Goal: Task Accomplishment & Management: Complete application form

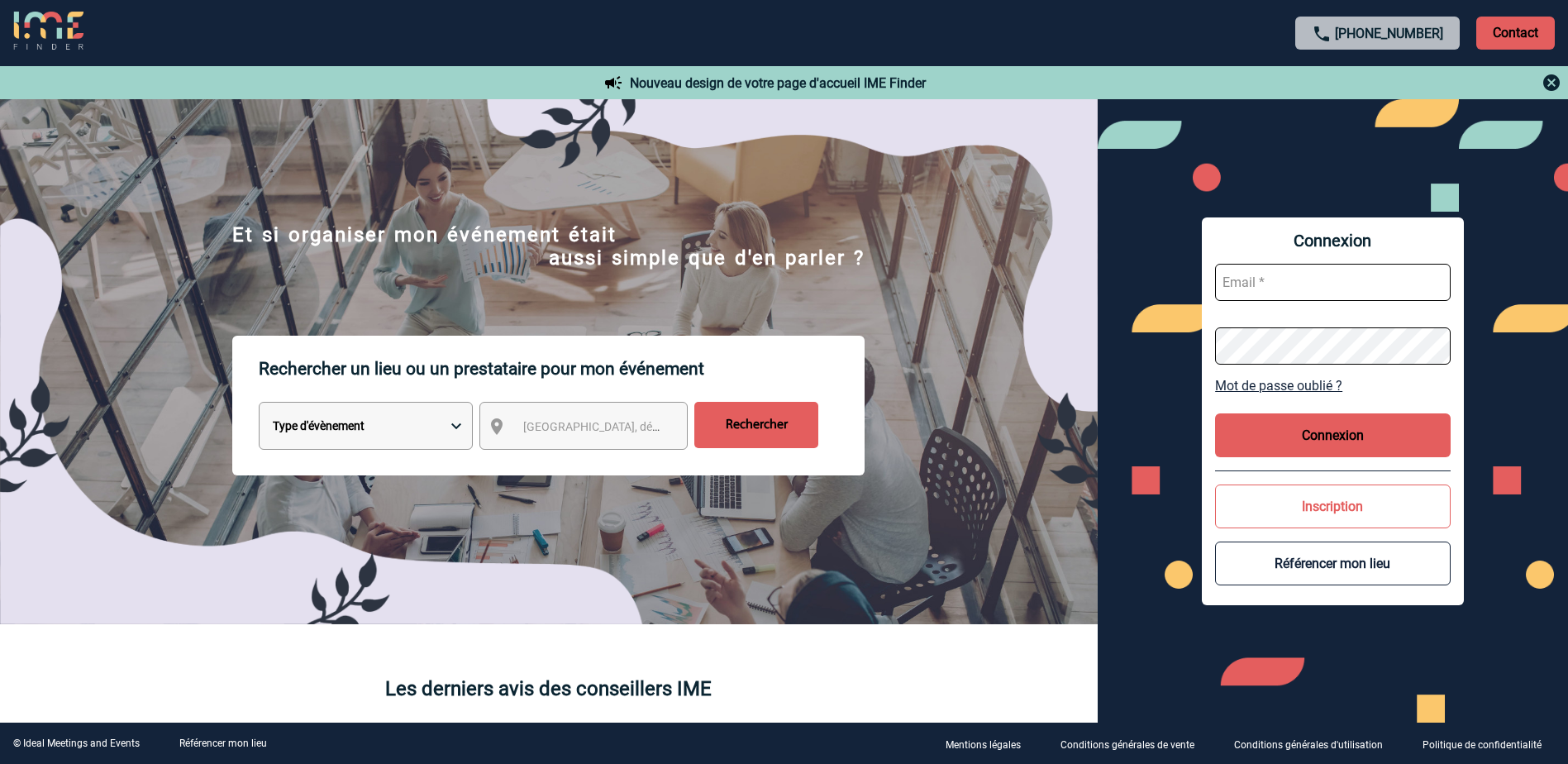
type input "C.DOMINGUES@cnr.tm.fr"
click at [1376, 443] on button "Connexion" at bounding box center [1333, 435] width 236 height 44
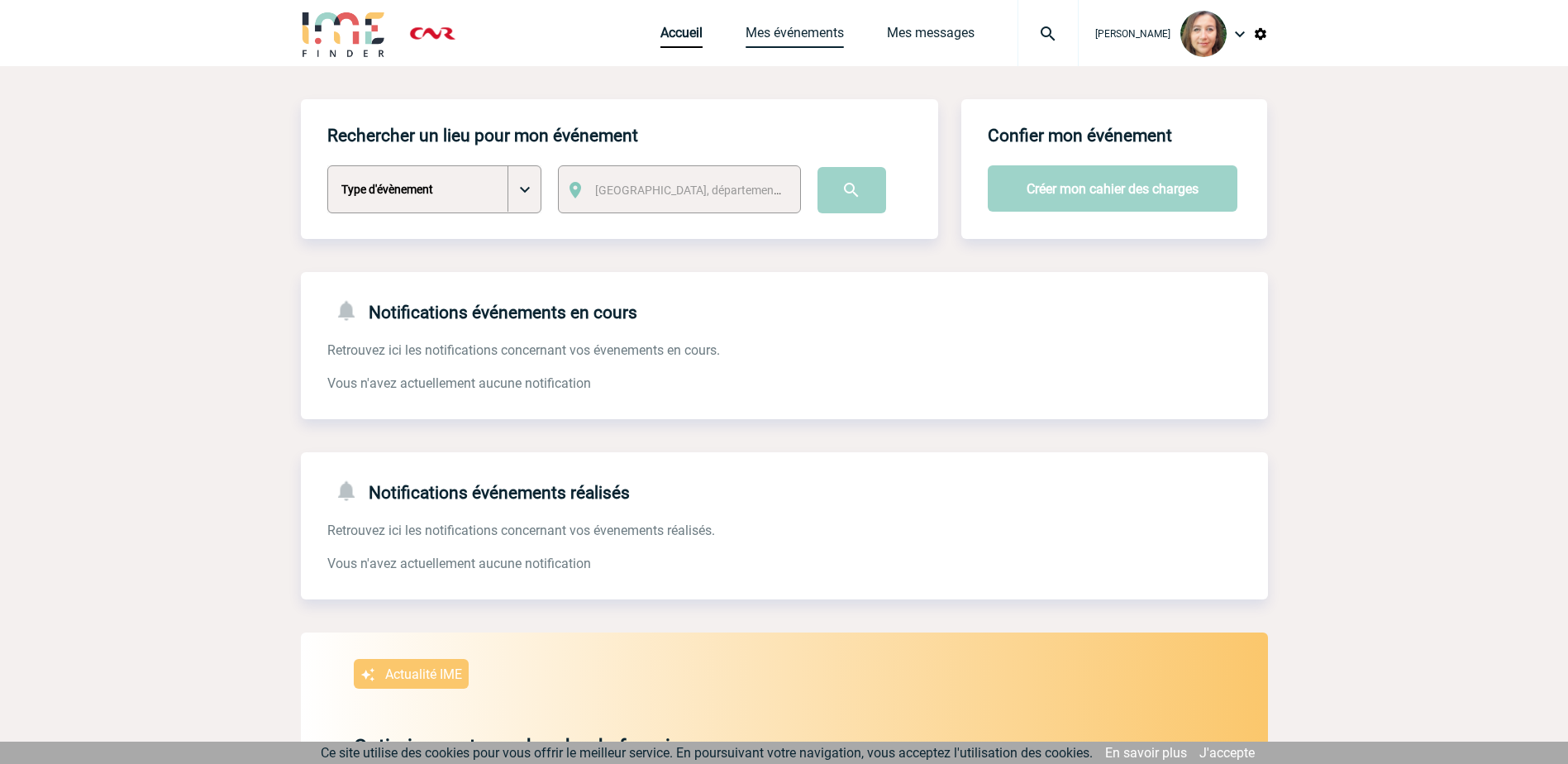
click at [804, 33] on link "Mes événements" at bounding box center [794, 36] width 98 height 23
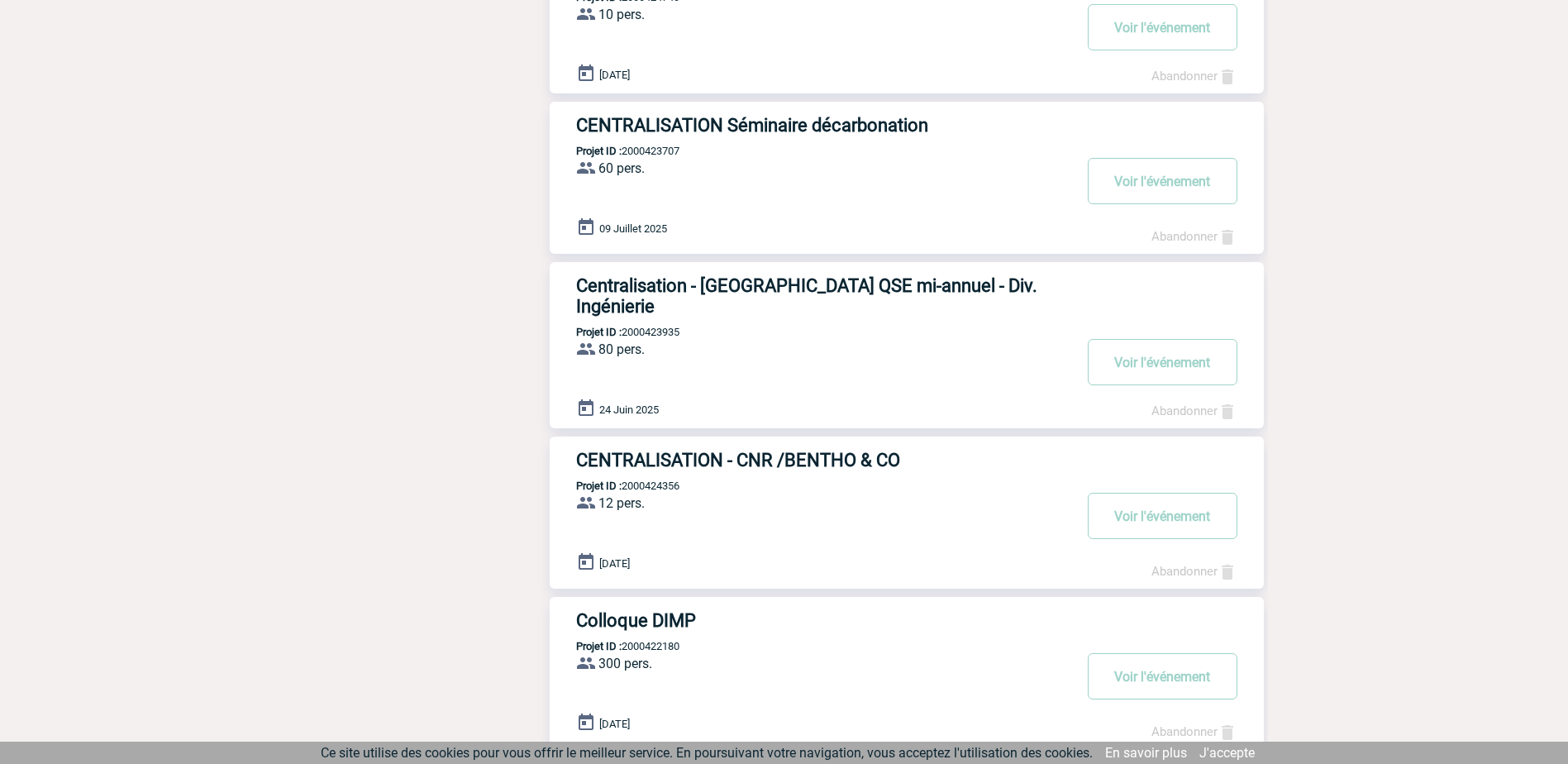
scroll to position [1153, 0]
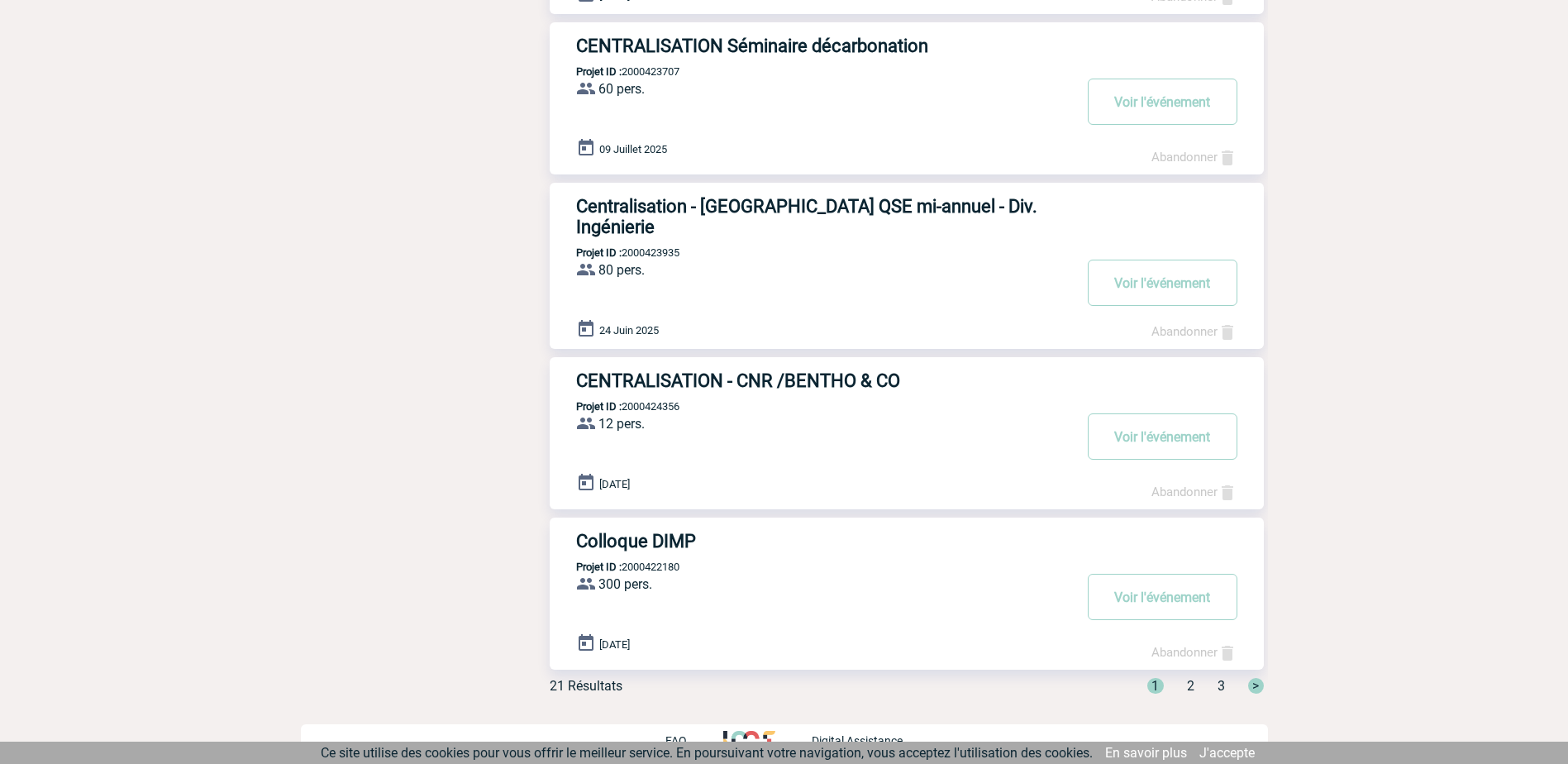
click at [1194, 680] on div "1 2 3 >" at bounding box center [1195, 686] width 136 height 16
click at [1191, 678] on span "2" at bounding box center [1190, 686] width 8 height 16
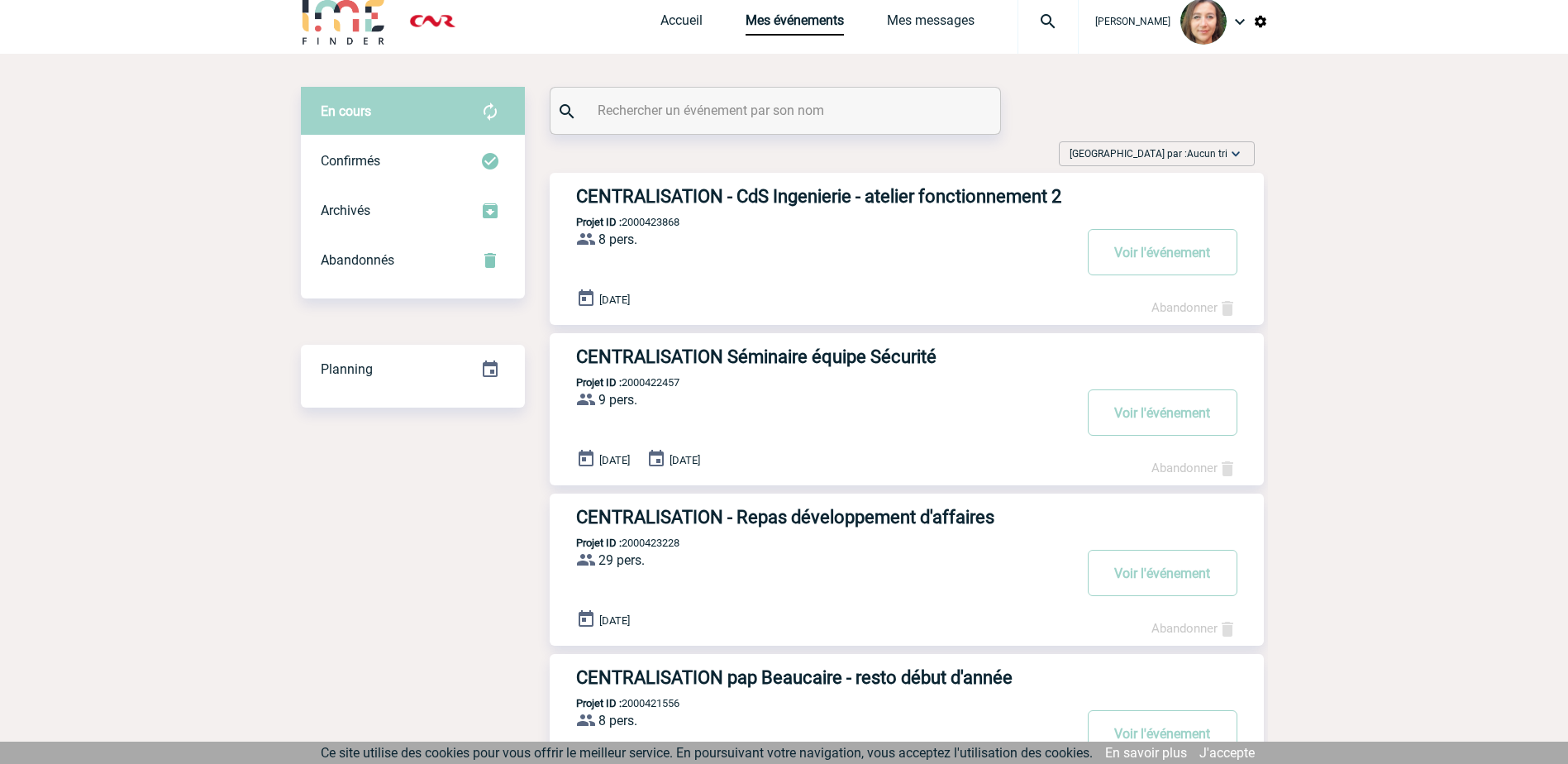
scroll to position [0, 0]
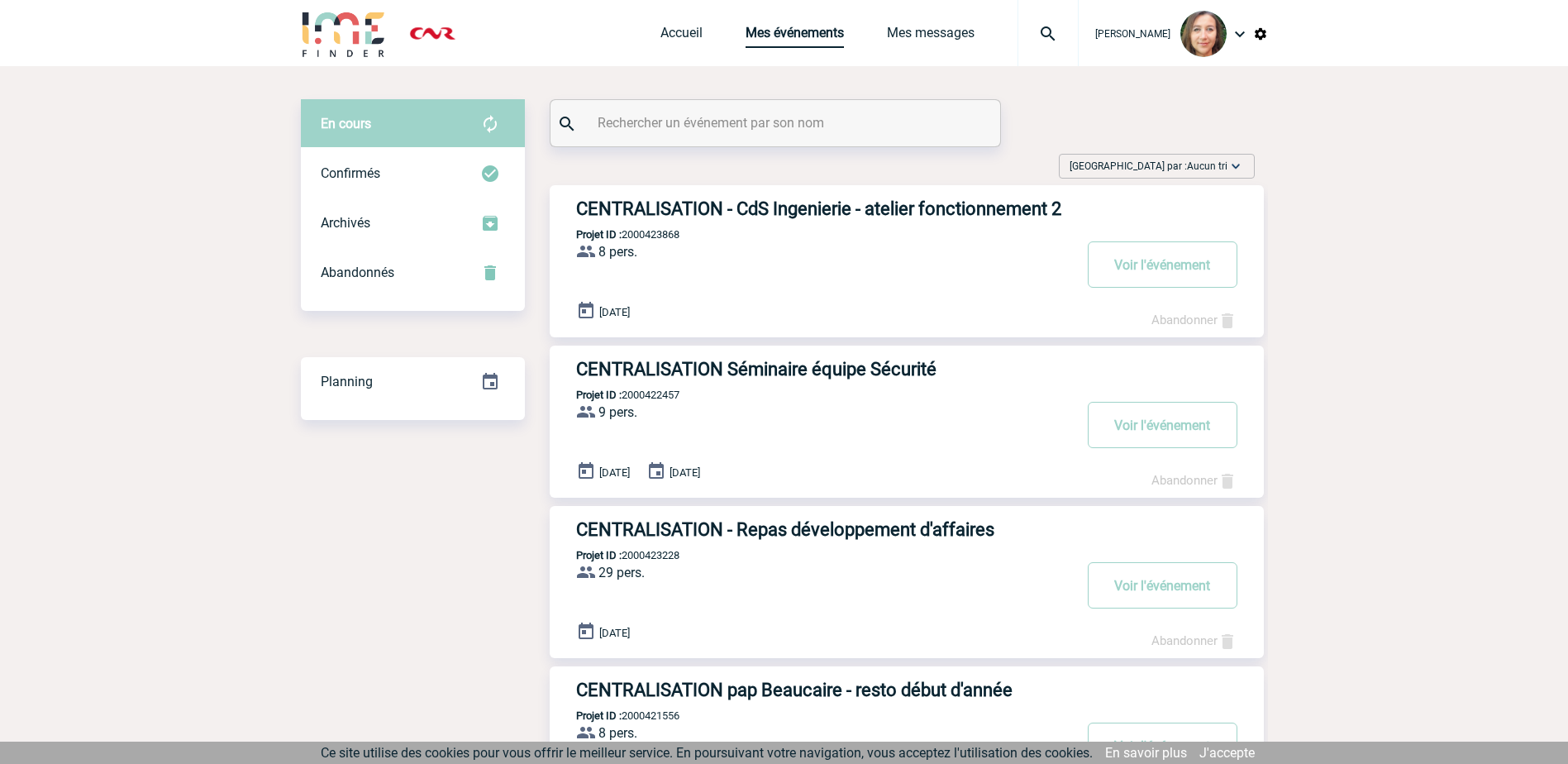
click at [815, 33] on link "Mes événements" at bounding box center [794, 36] width 98 height 23
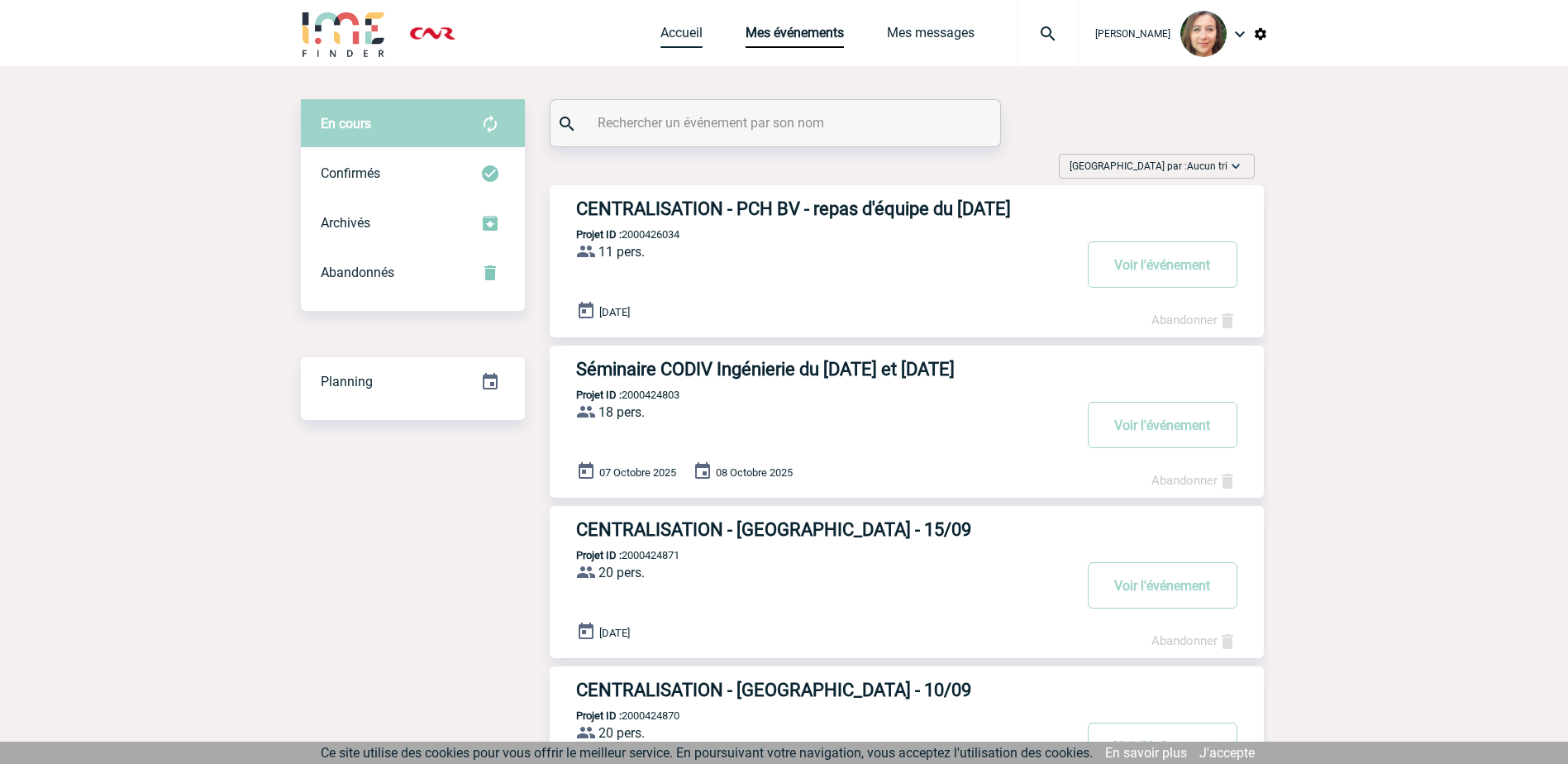
click at [673, 37] on link "Accueil" at bounding box center [681, 36] width 42 height 23
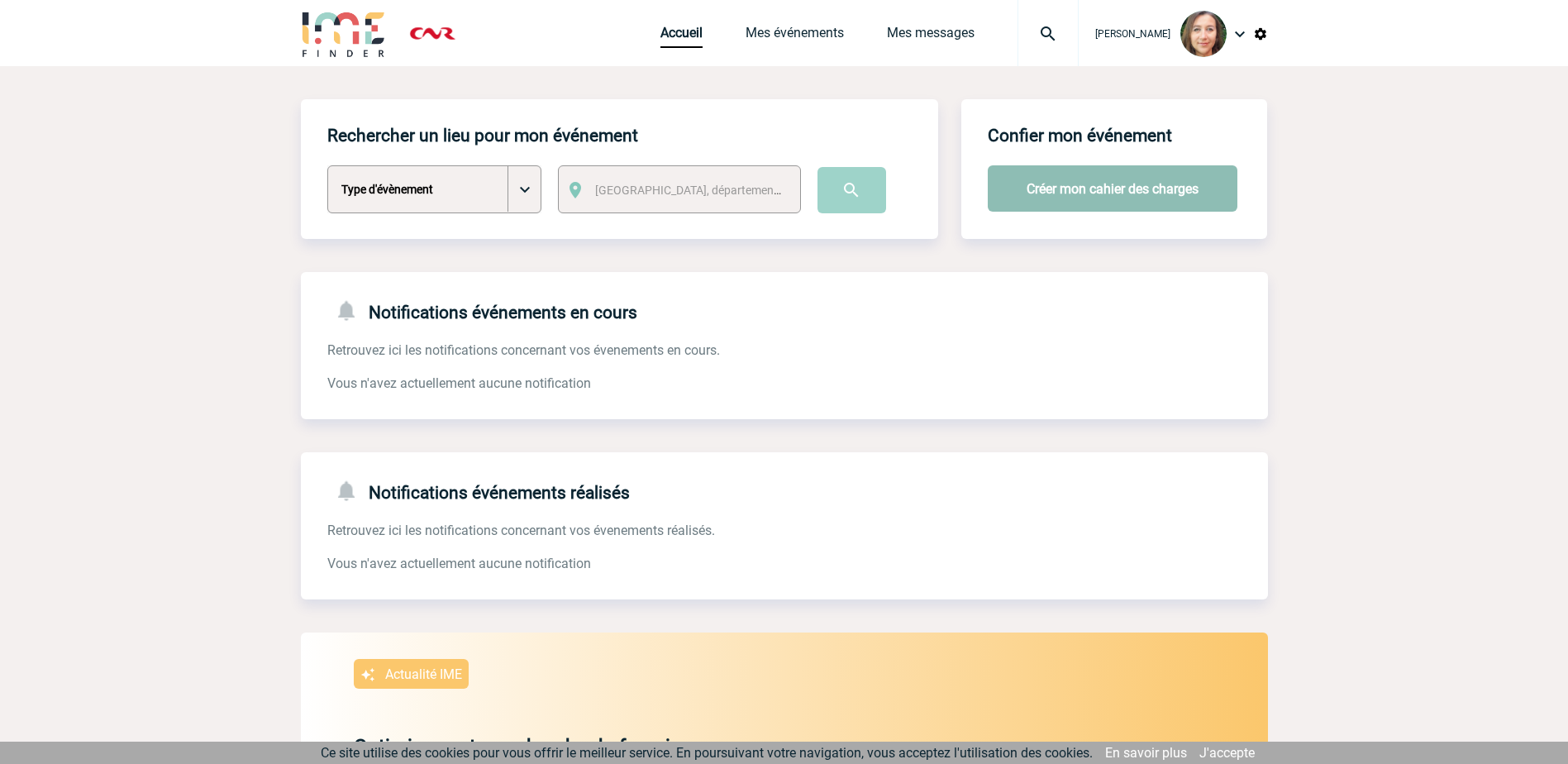
click at [1135, 202] on button "Créer mon cahier des charges" at bounding box center [1112, 188] width 250 height 46
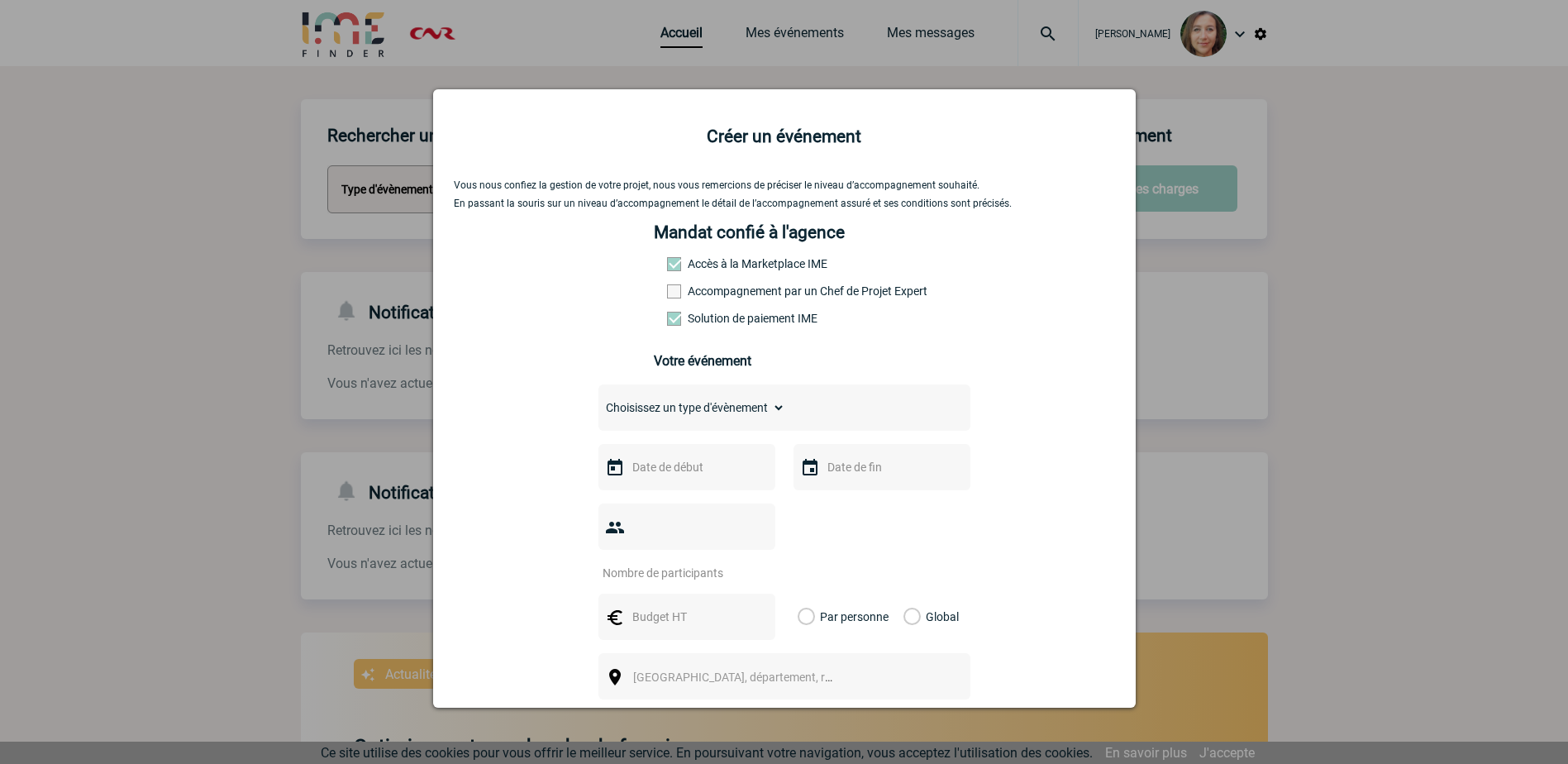
click at [757, 406] on select "Choisissez un type d'évènement Séminaire avec nuitée Séminaire sans nuitée Repa…" at bounding box center [691, 408] width 186 height 23
select select "9"
click at [598, 400] on select "Choisissez un type d'évènement Séminaire avec nuitée Séminaire sans nuitée Repa…" at bounding box center [691, 408] width 186 height 23
click at [671, 475] on input "text" at bounding box center [686, 467] width 114 height 22
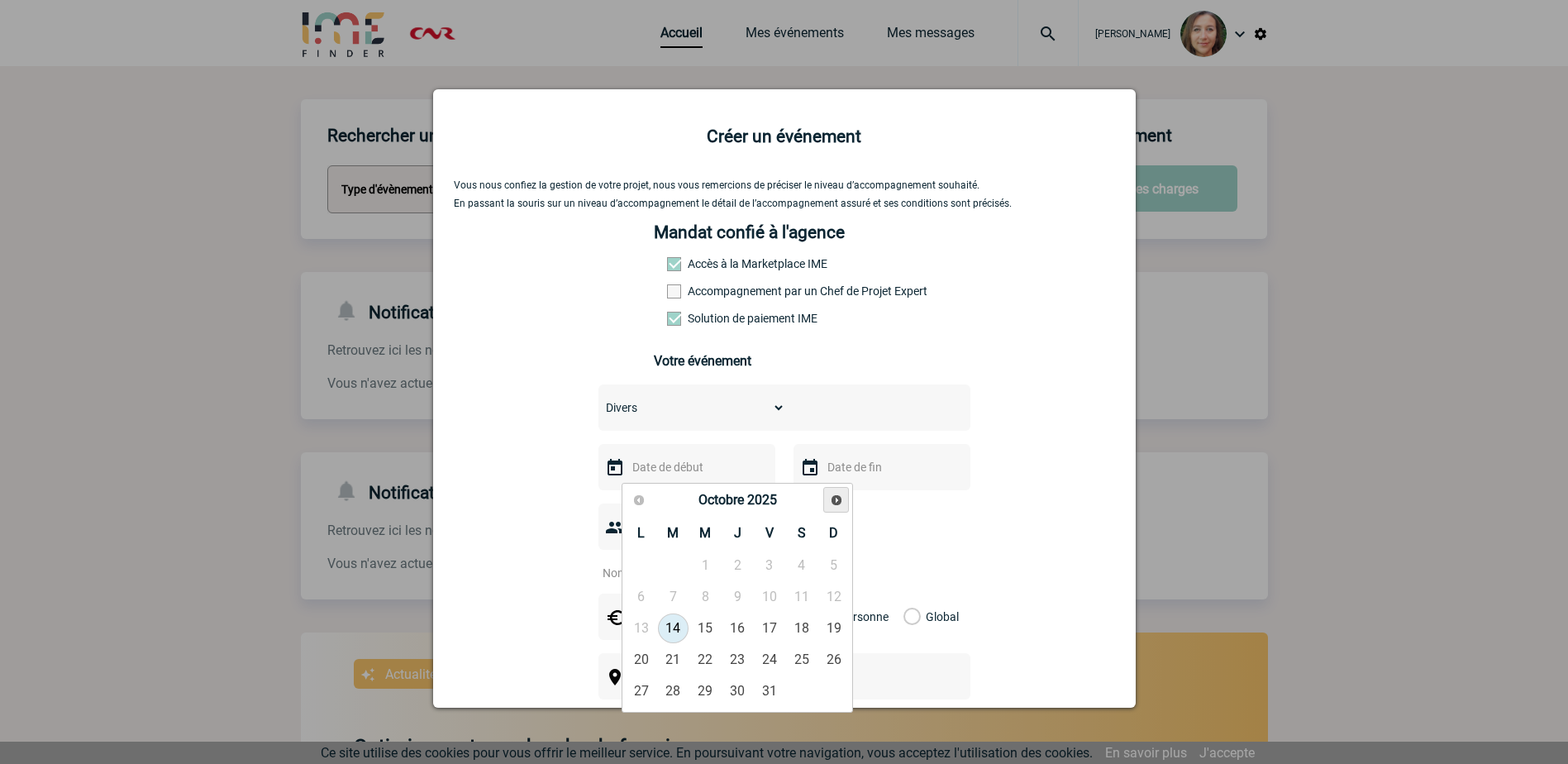
click at [834, 493] on span "Suivant" at bounding box center [836, 500] width 13 height 13
click at [676, 596] on link "4" at bounding box center [673, 597] width 30 height 29
type input "04-11-2025"
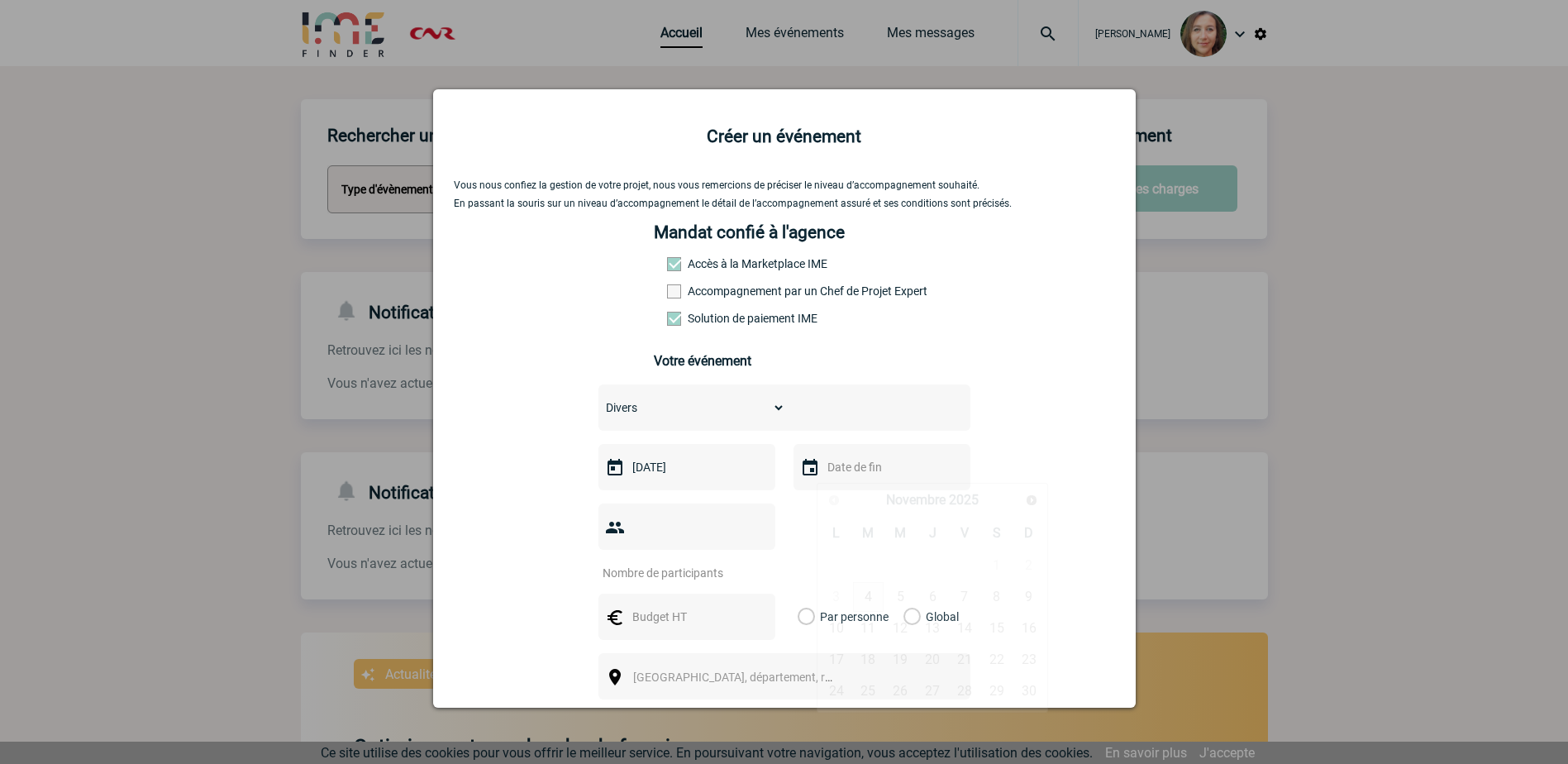
click at [875, 469] on input "text" at bounding box center [881, 467] width 114 height 22
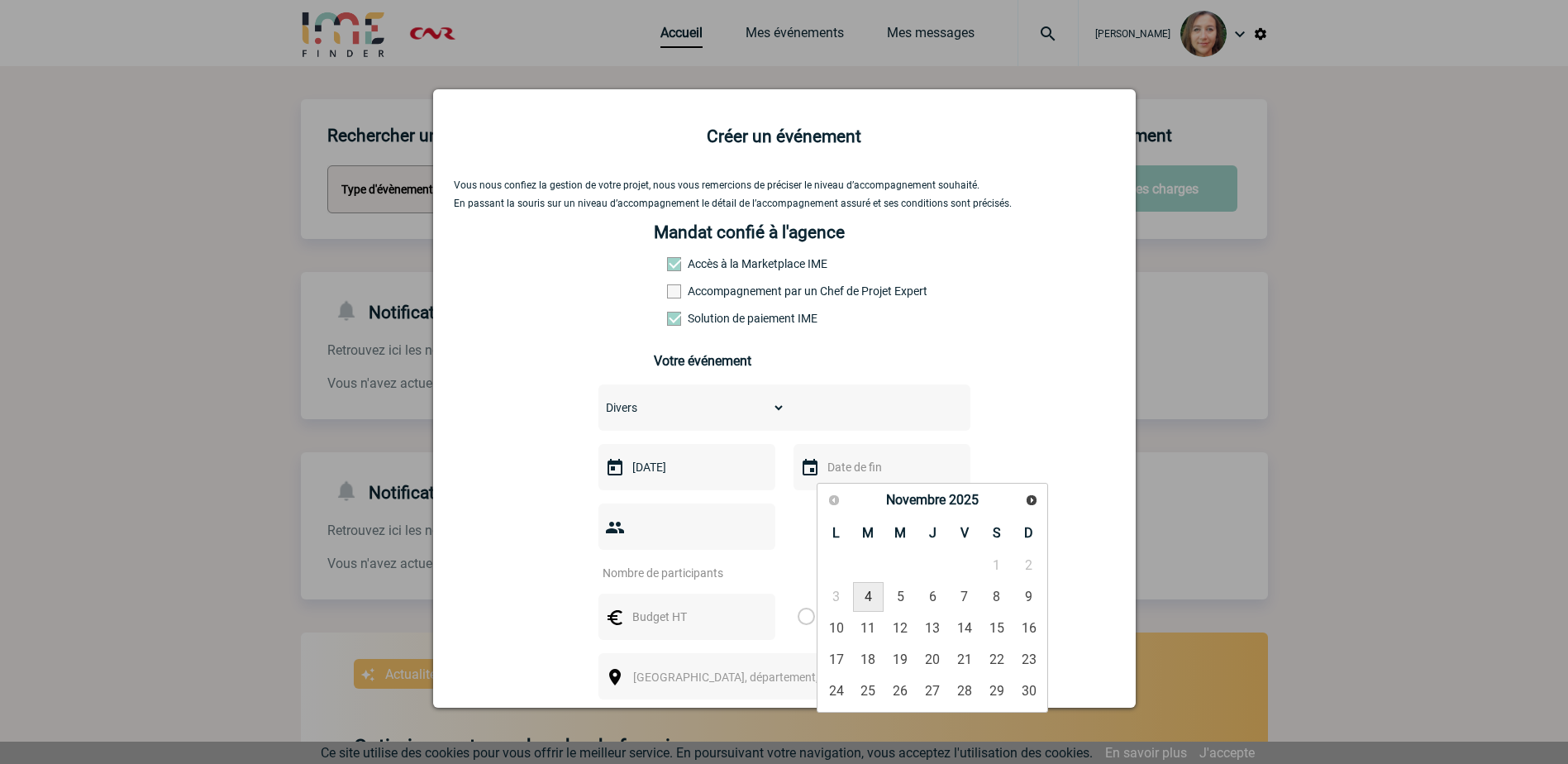
click at [877, 596] on link "4" at bounding box center [868, 597] width 30 height 29
type input "04-11-2025"
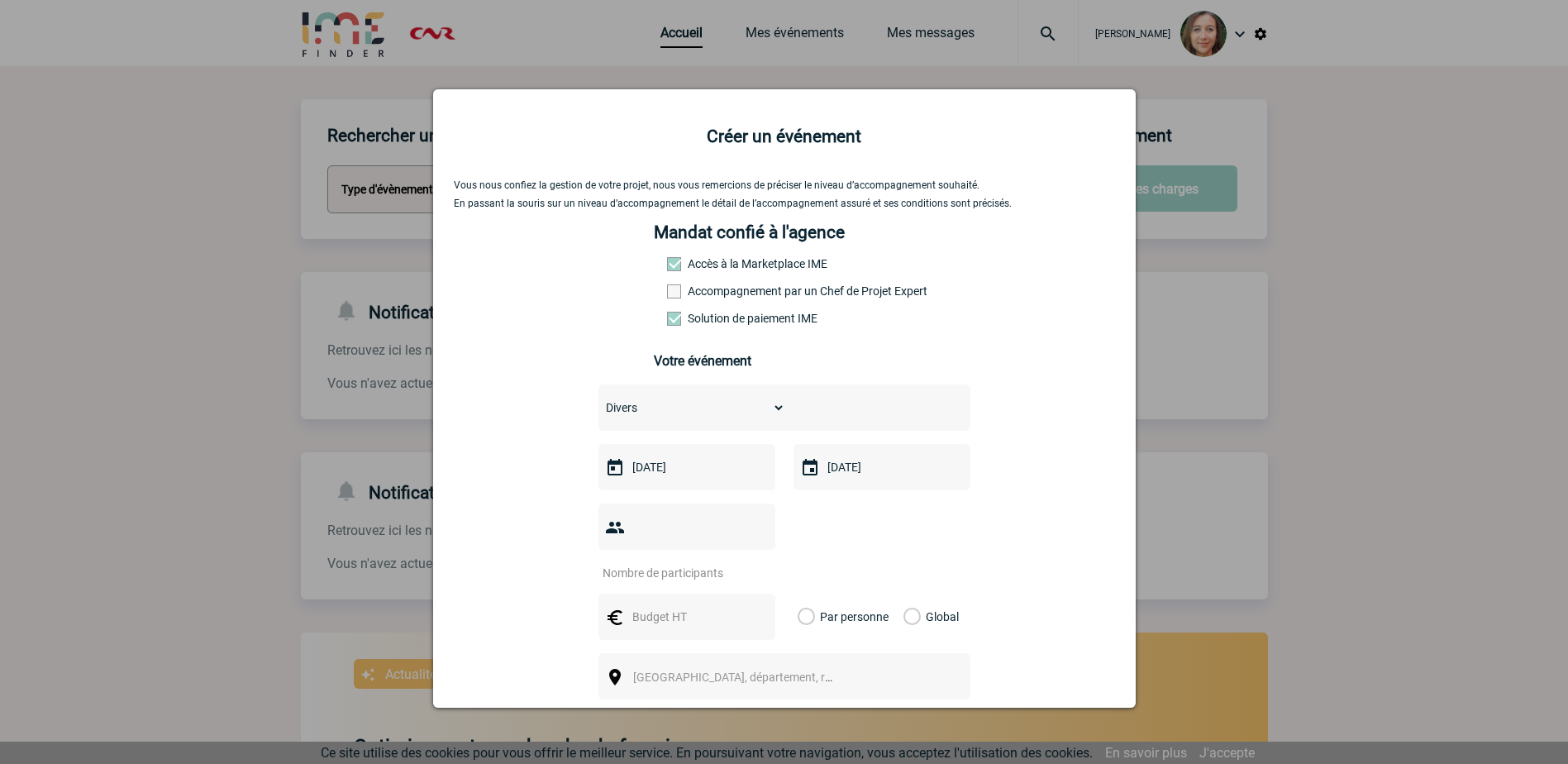
click at [680, 562] on input "number" at bounding box center [675, 572] width 155 height 22
type input "150"
click at [664, 606] on input "text" at bounding box center [686, 617] width 114 height 22
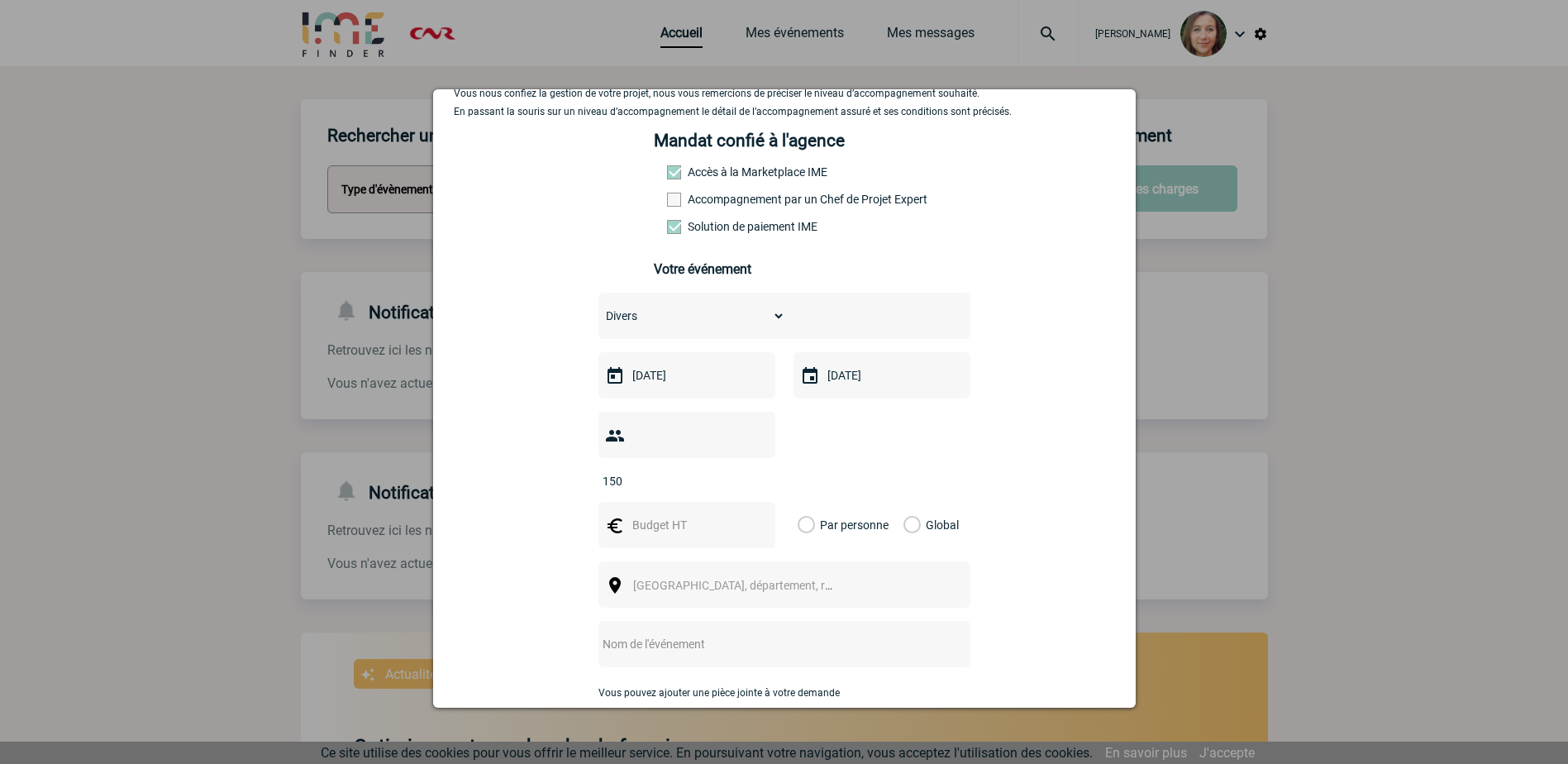
scroll to position [166, 0]
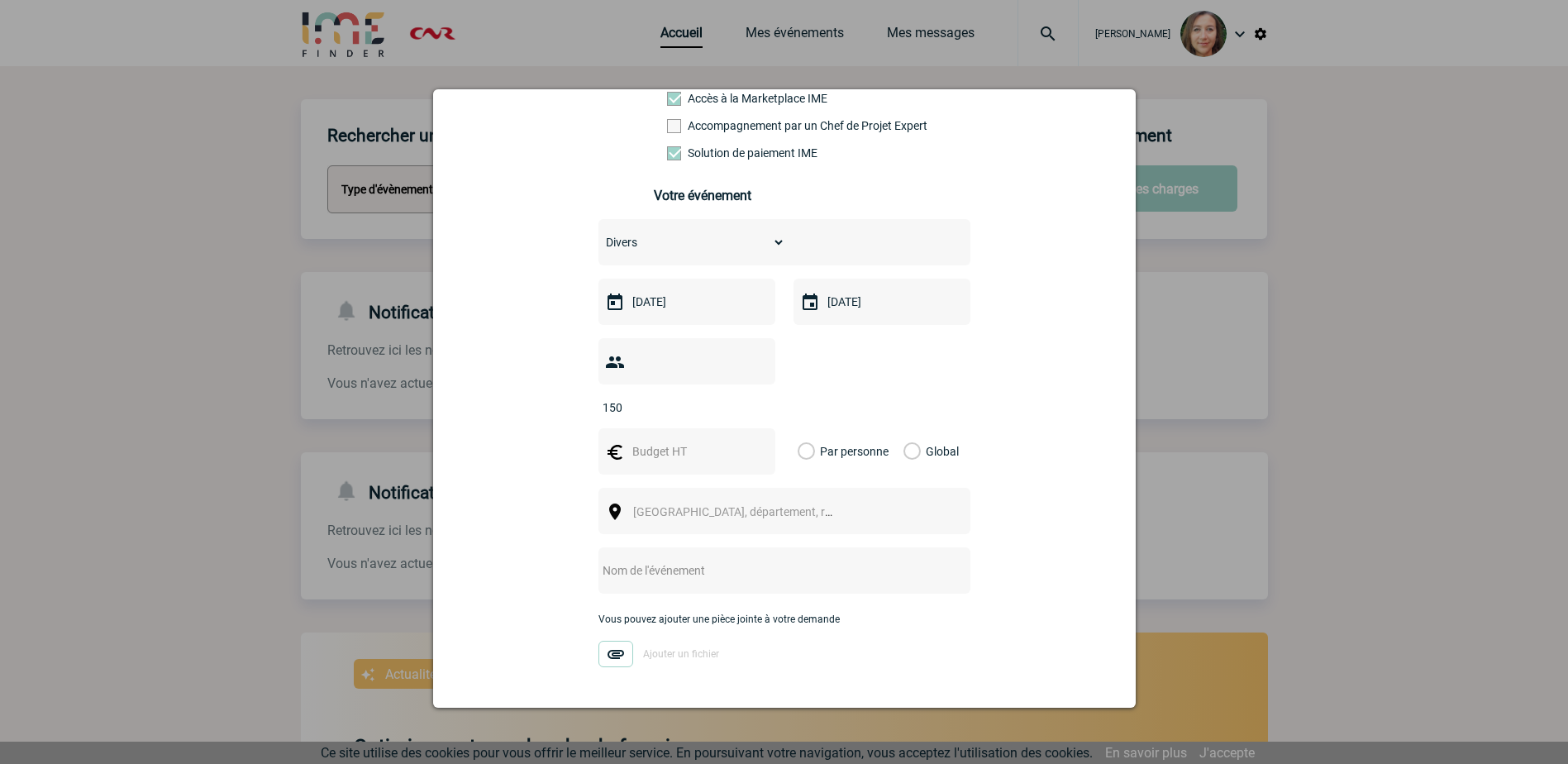
click at [905, 431] on label "Global" at bounding box center [908, 451] width 10 height 46
click at [0, 0] on input "Global" at bounding box center [0, 0] width 0 height 0
click at [683, 441] on input "text" at bounding box center [686, 451] width 114 height 22
type input "4590"
click at [702, 500] on span "Ville, département, région..." at bounding box center [740, 512] width 227 height 23
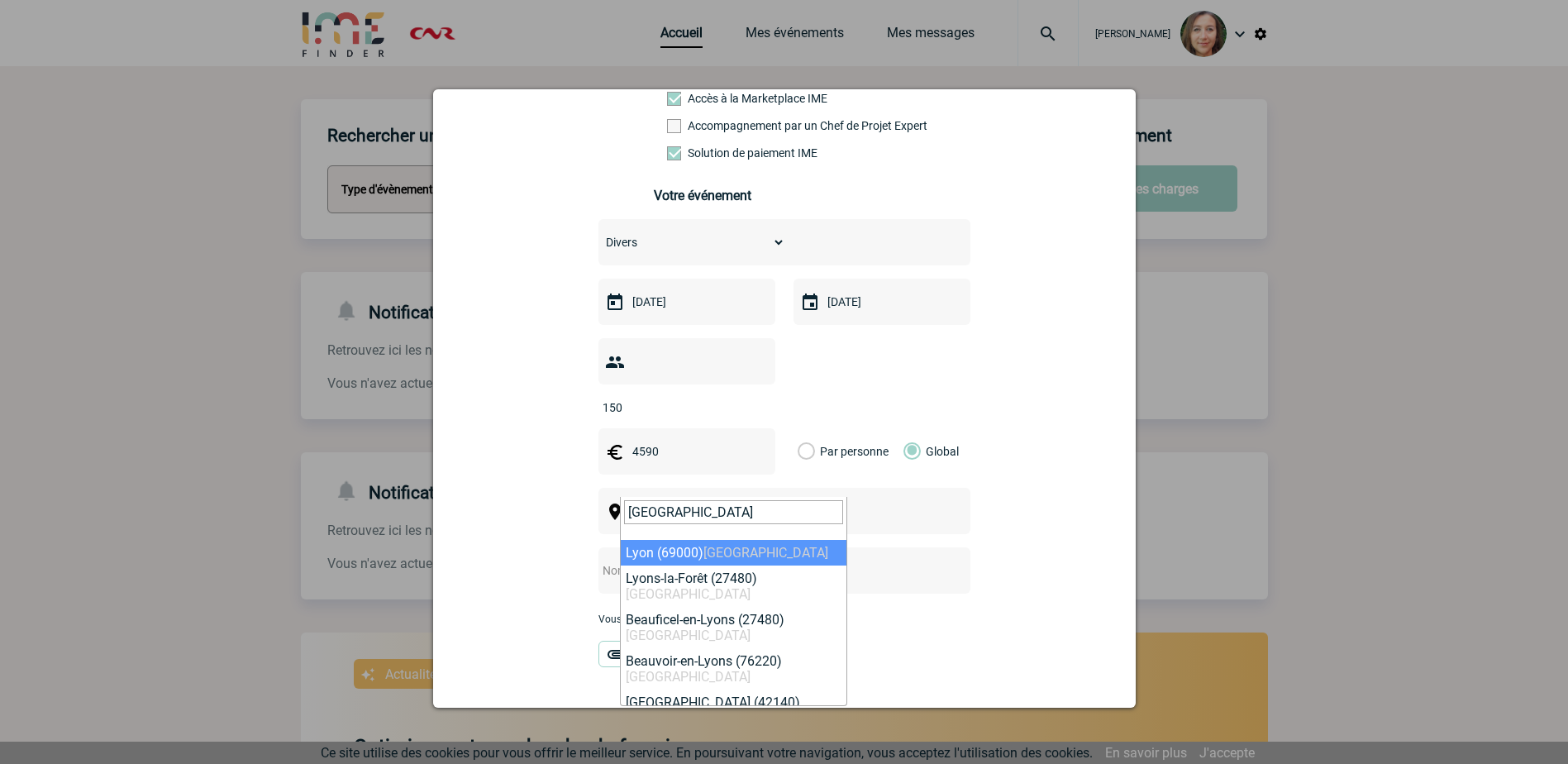
type input "lyon"
select select "36544"
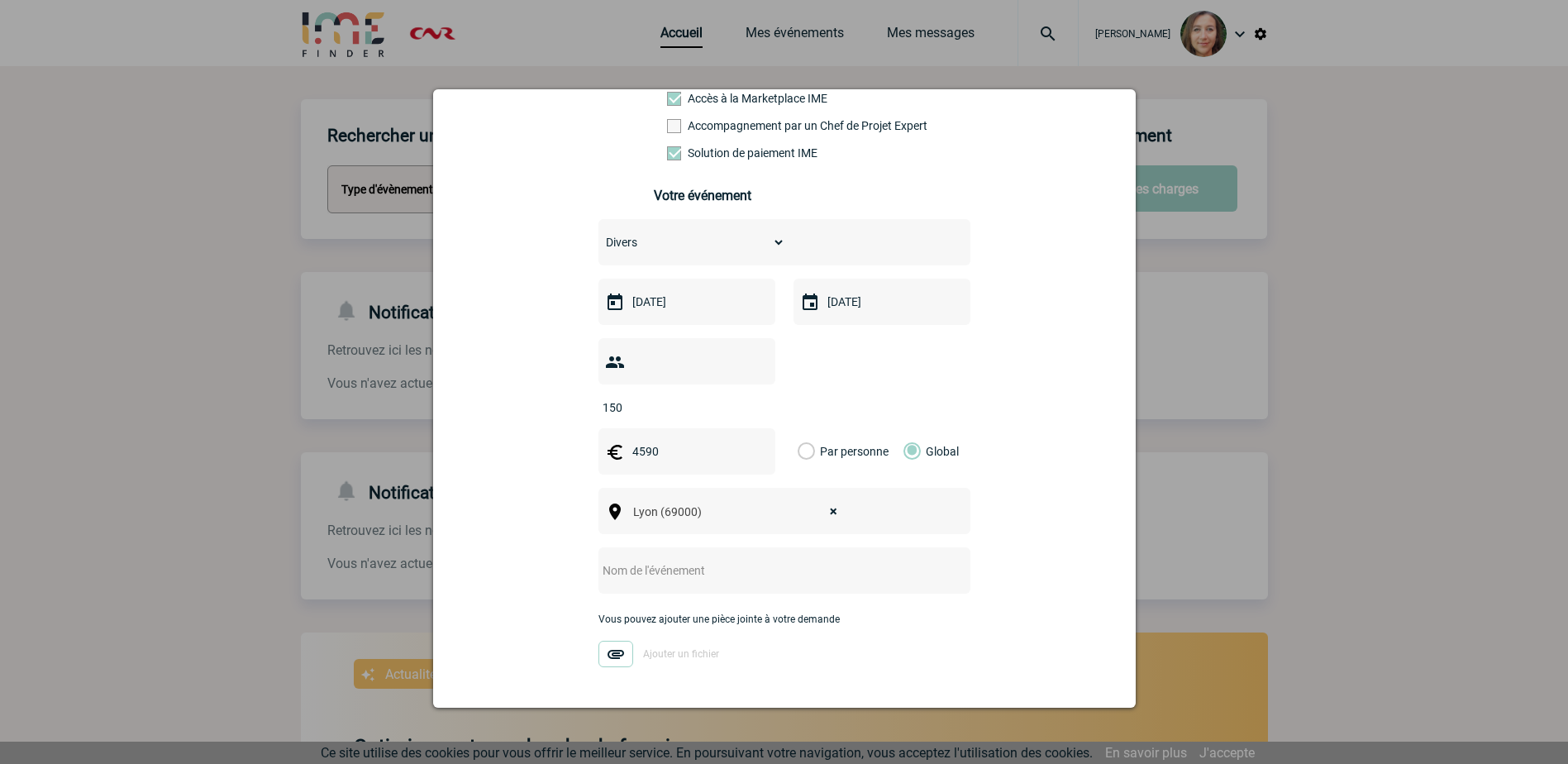
click at [684, 560] on input "text" at bounding box center [762, 571] width 329 height 22
drag, startPoint x: 761, startPoint y: 548, endPoint x: 687, endPoint y: 542, distance: 74.2
click at [676, 560] on input "Pot de retraite Marie-Hélène" at bounding box center [762, 571] width 329 height 22
type input "Pot de retraite [PERSON_NAME]"
click at [875, 709] on button "Valider" at bounding box center [864, 732] width 124 height 46
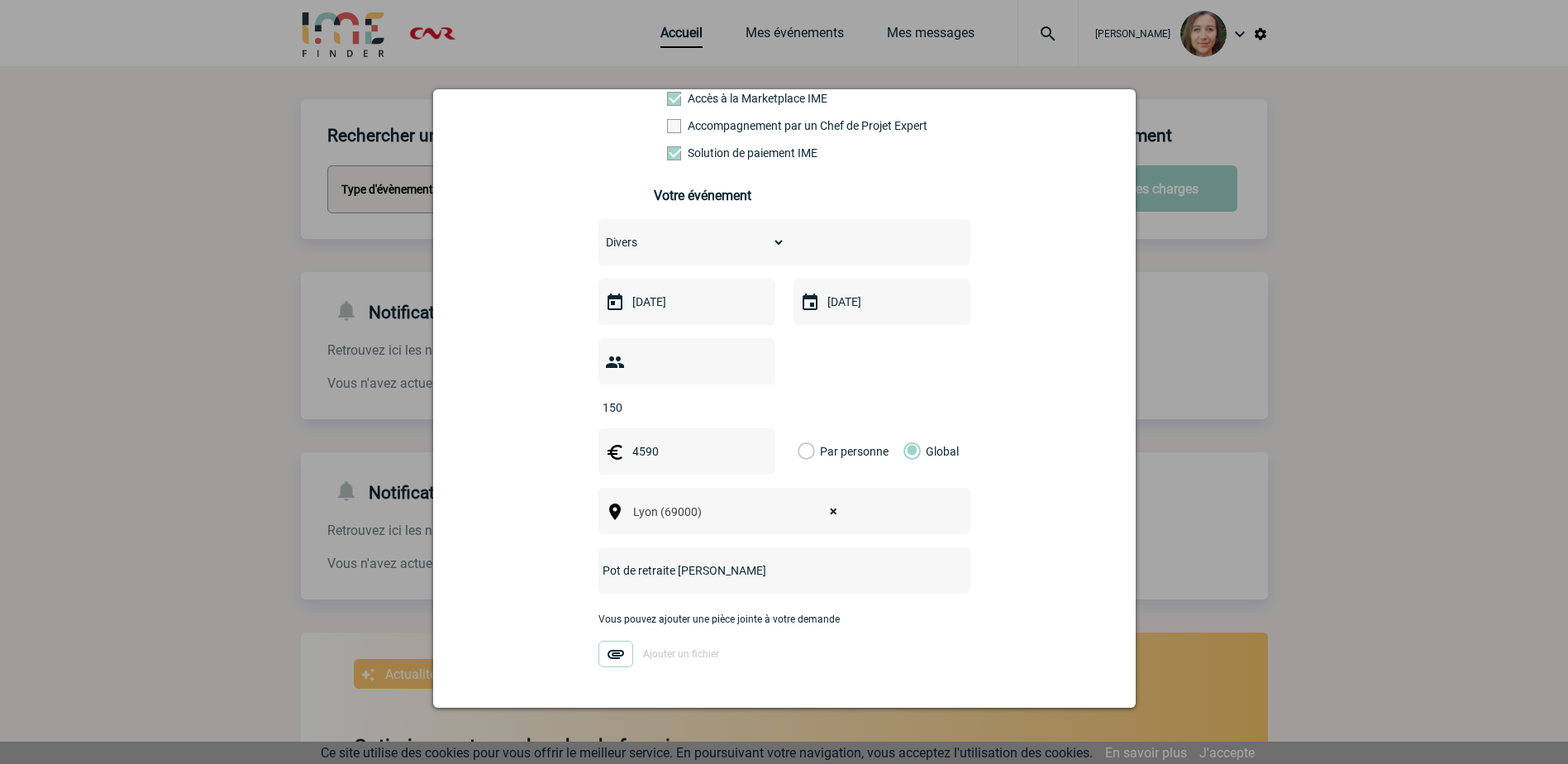
scroll to position [0, 0]
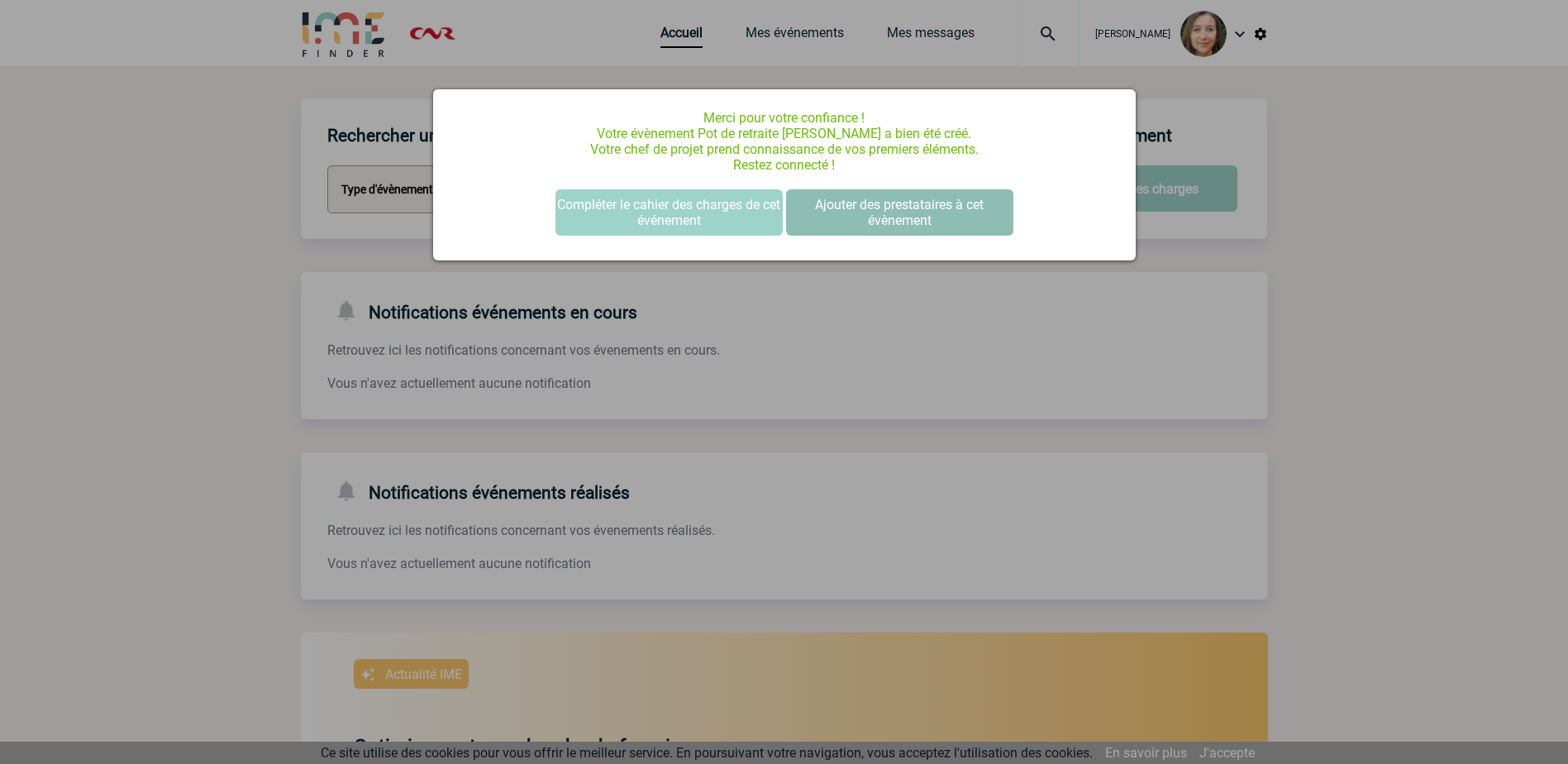
click at [936, 216] on button "Ajouter des prestataires à cet évènement" at bounding box center [900, 212] width 227 height 46
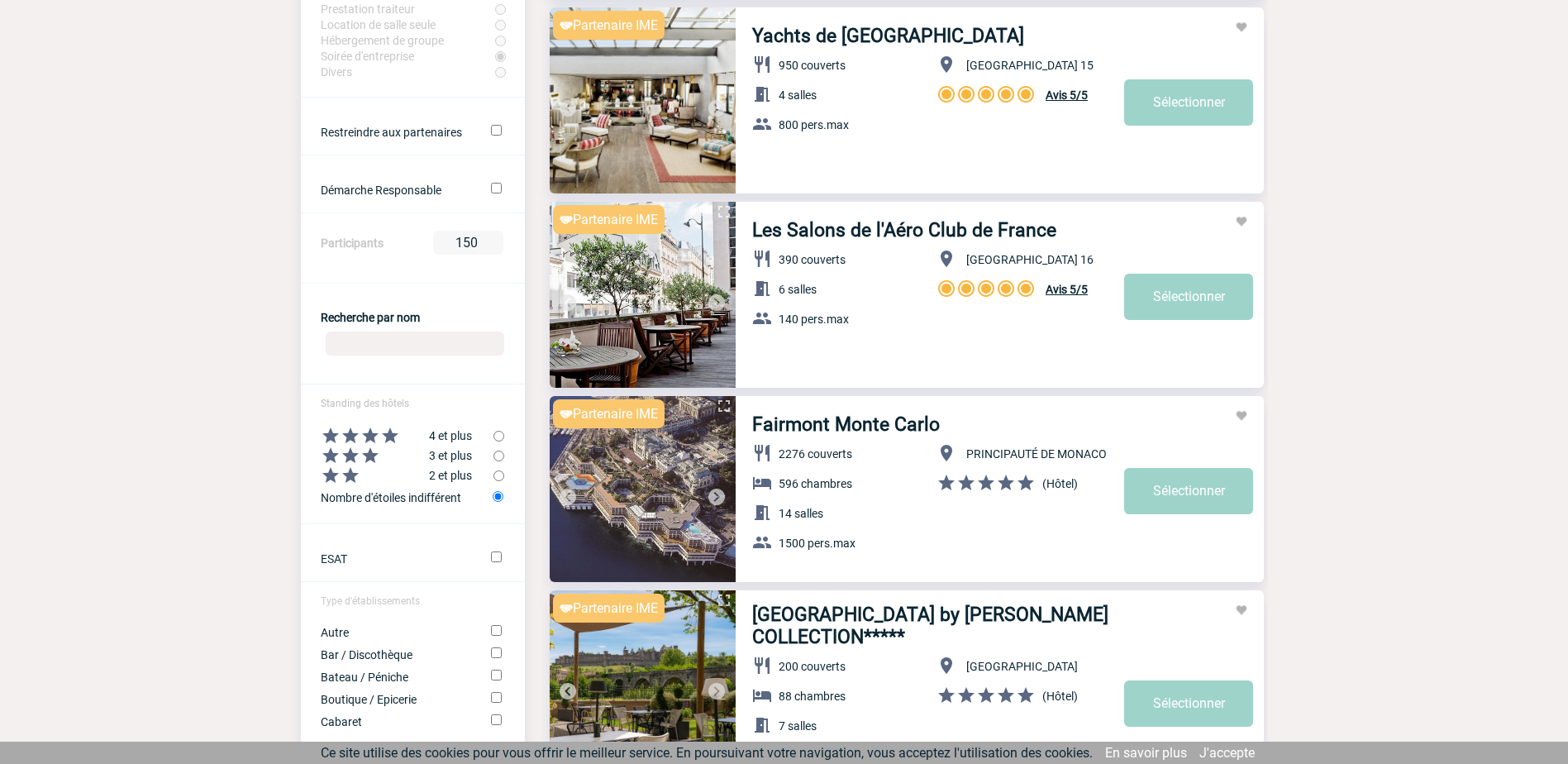
scroll to position [414, 0]
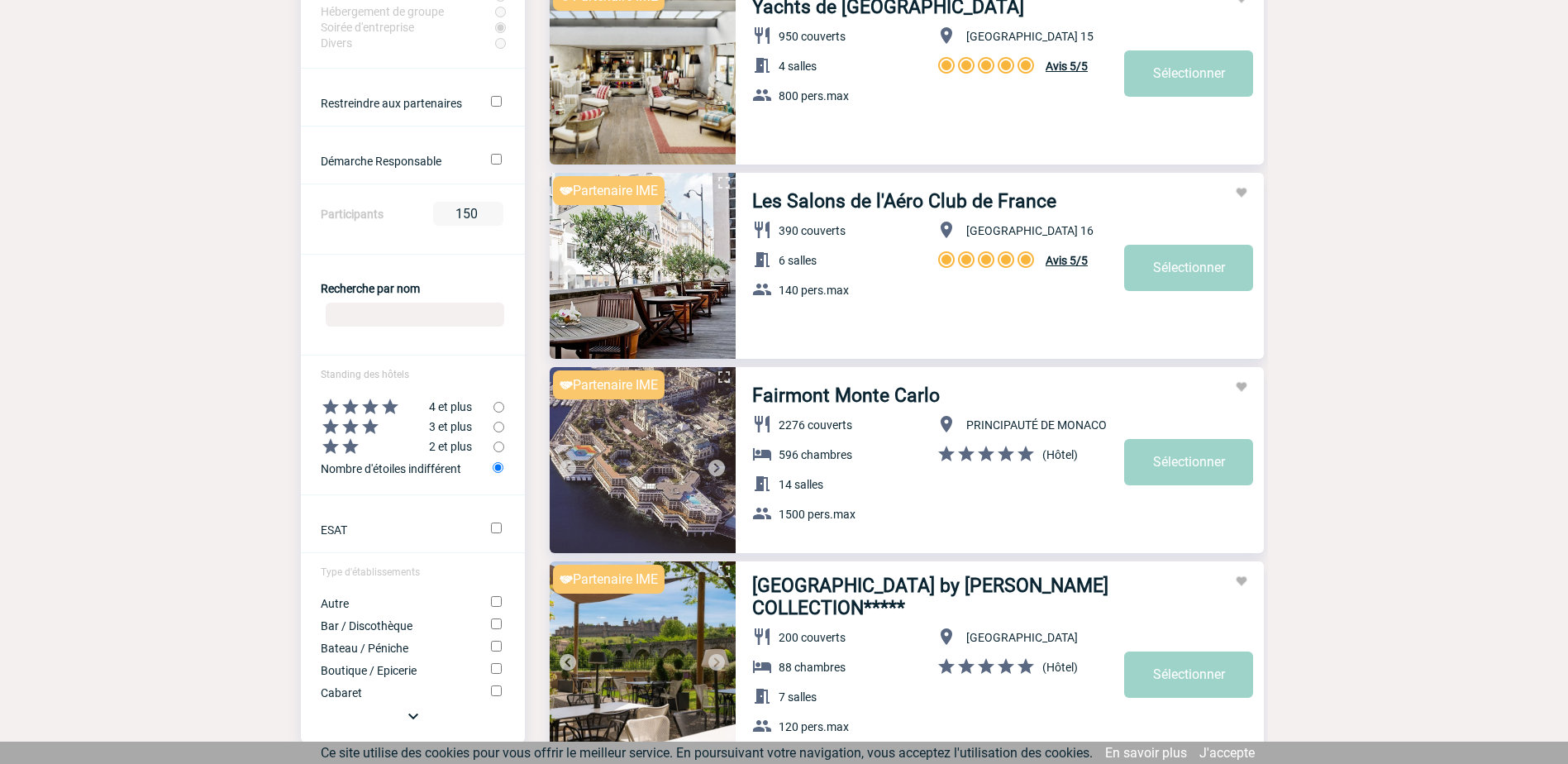
click at [379, 320] on input "Recherche par nom" at bounding box center [415, 315] width 179 height 24
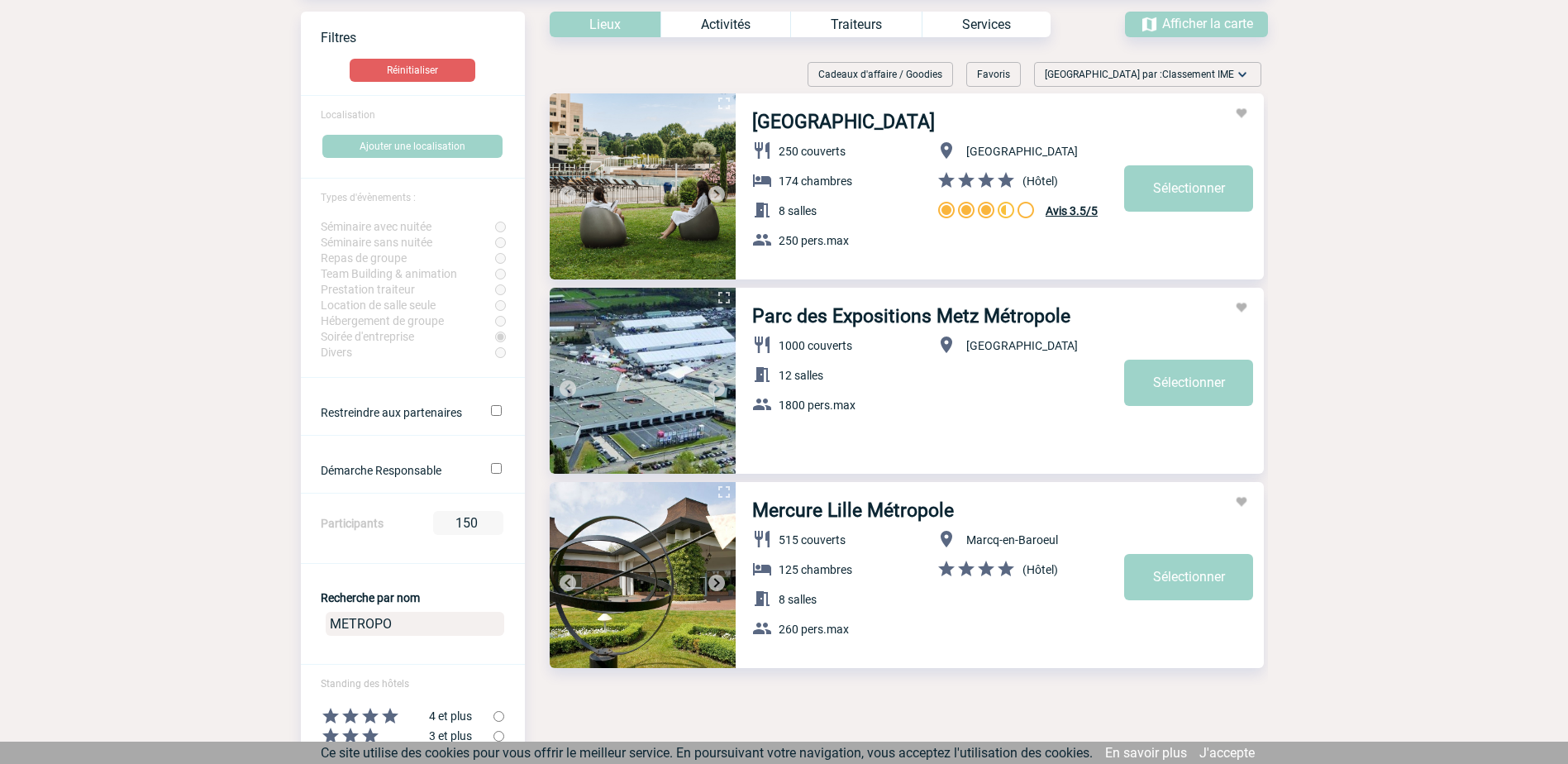
scroll to position [0, 0]
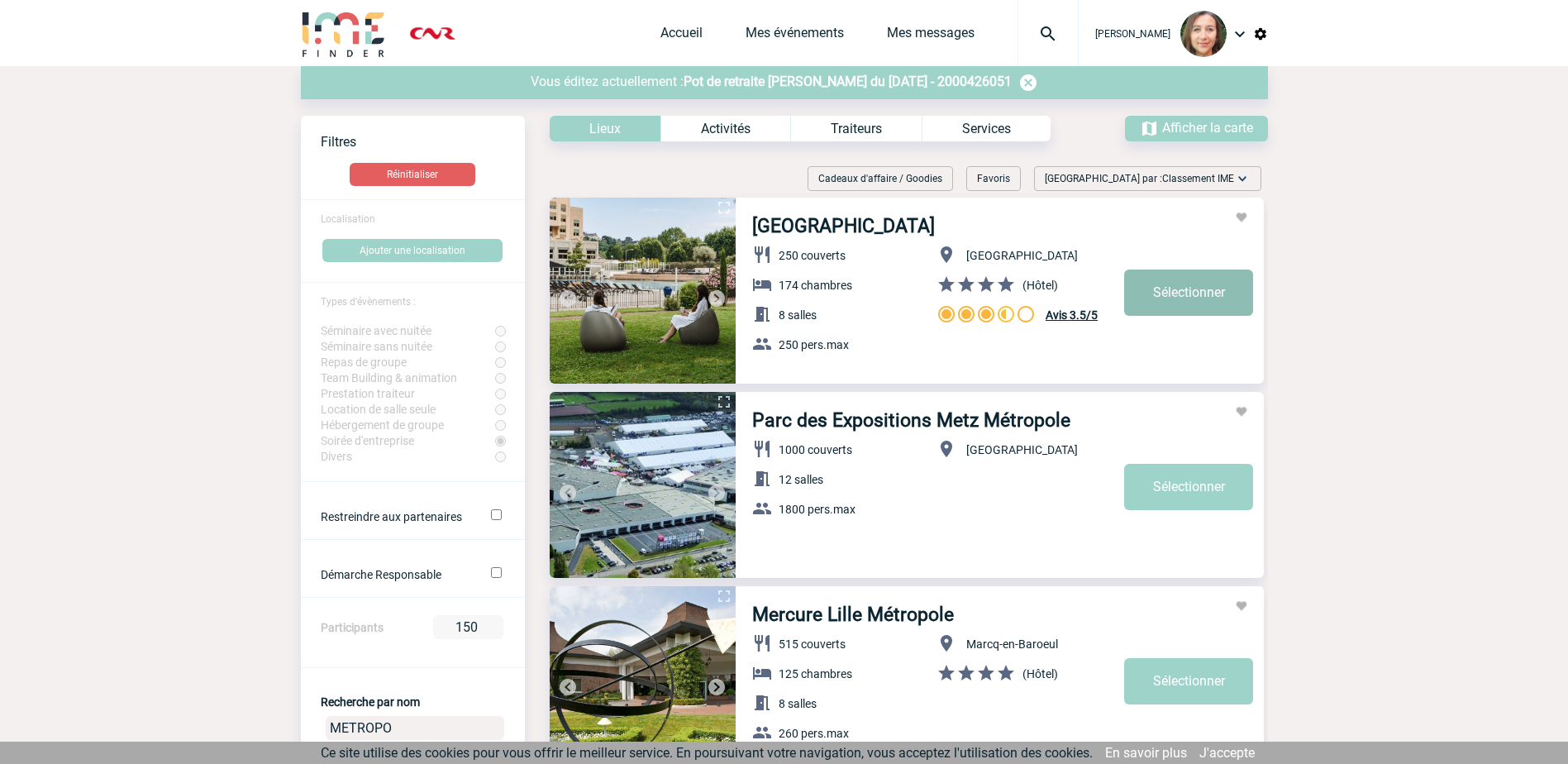
type input "METROPO"
click at [1194, 294] on link "Sélectionner" at bounding box center [1188, 292] width 129 height 46
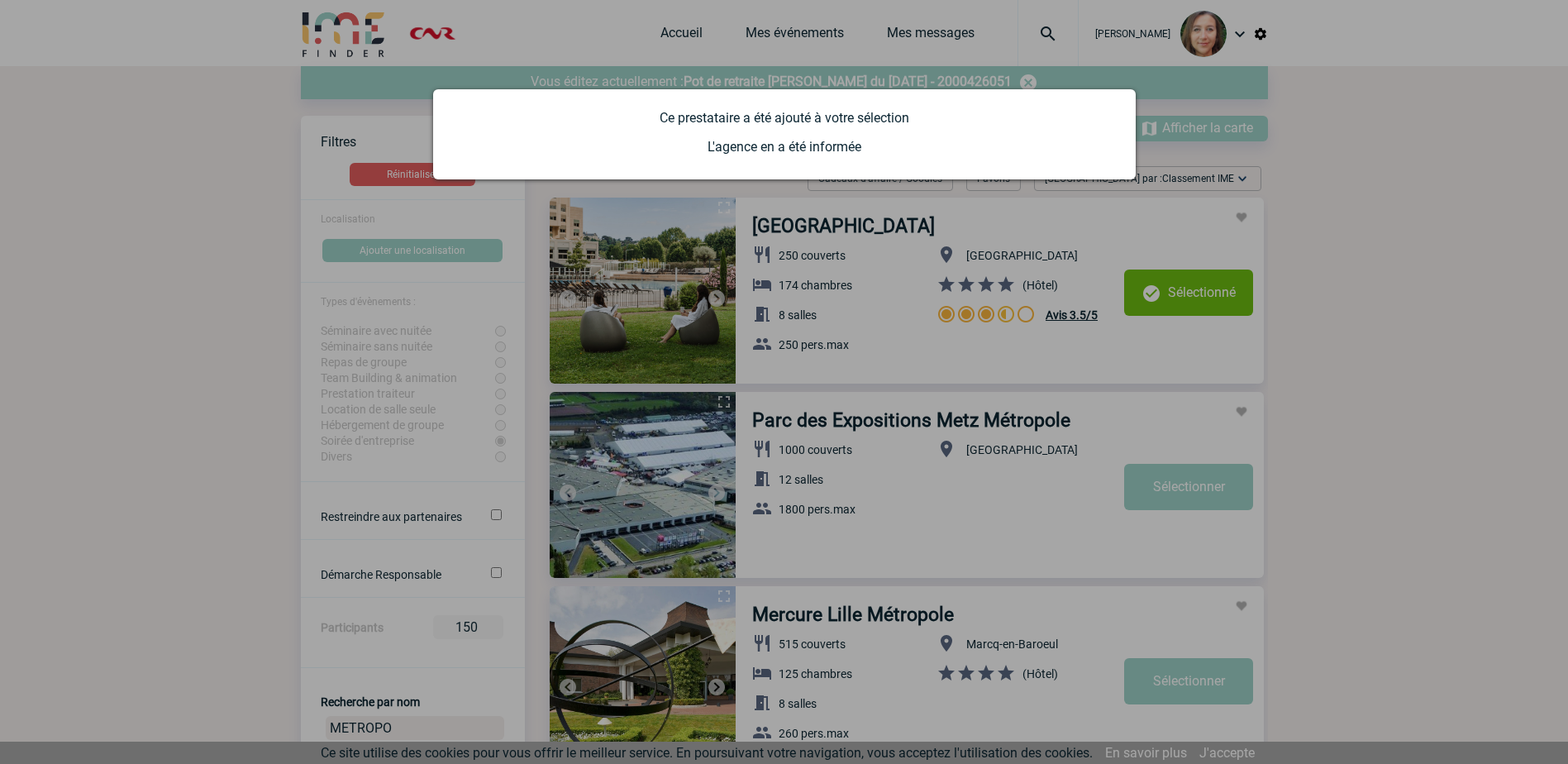
click at [734, 14] on div at bounding box center [784, 382] width 1568 height 764
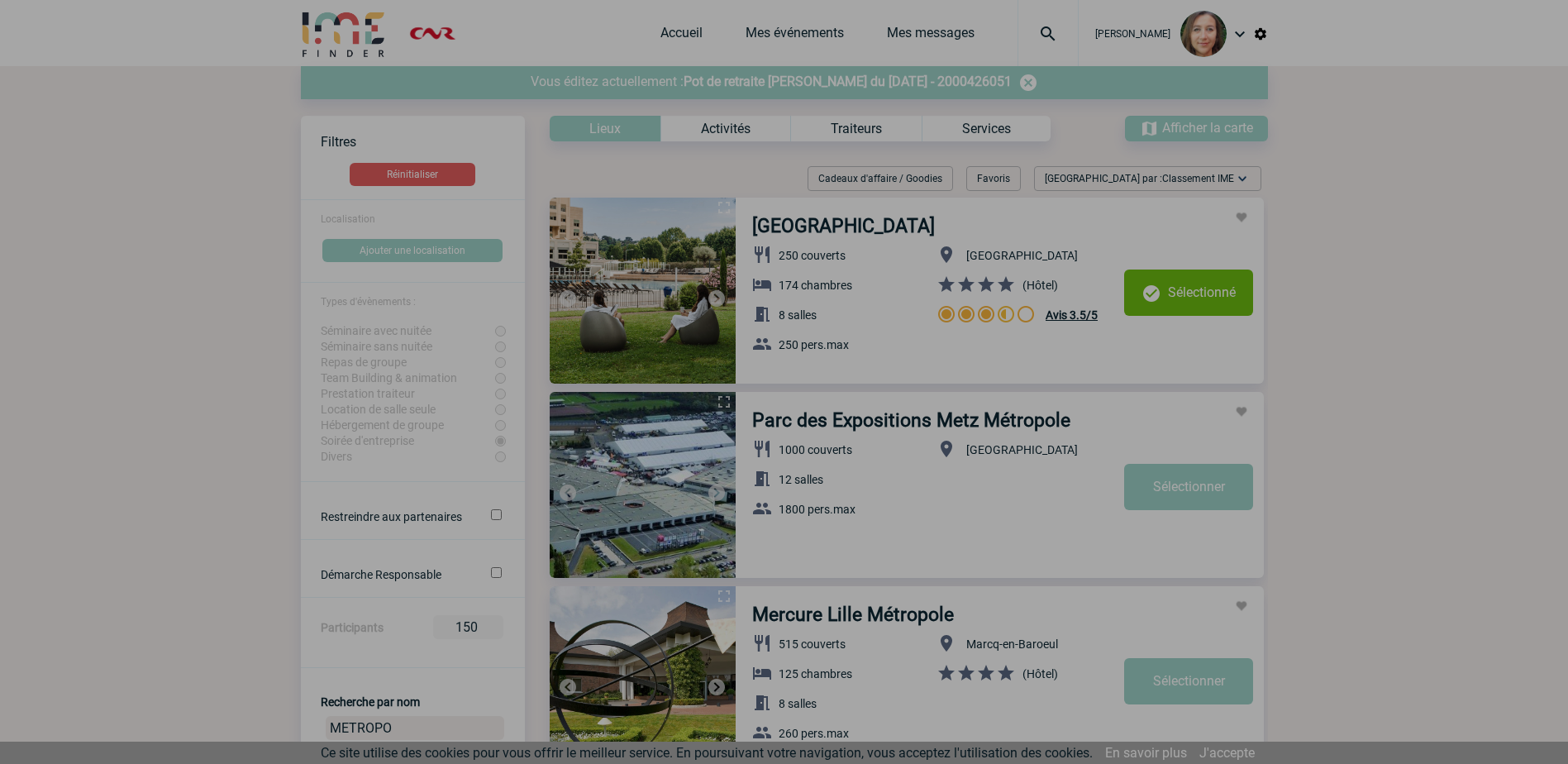
click at [791, 32] on div at bounding box center [784, 382] width 1568 height 764
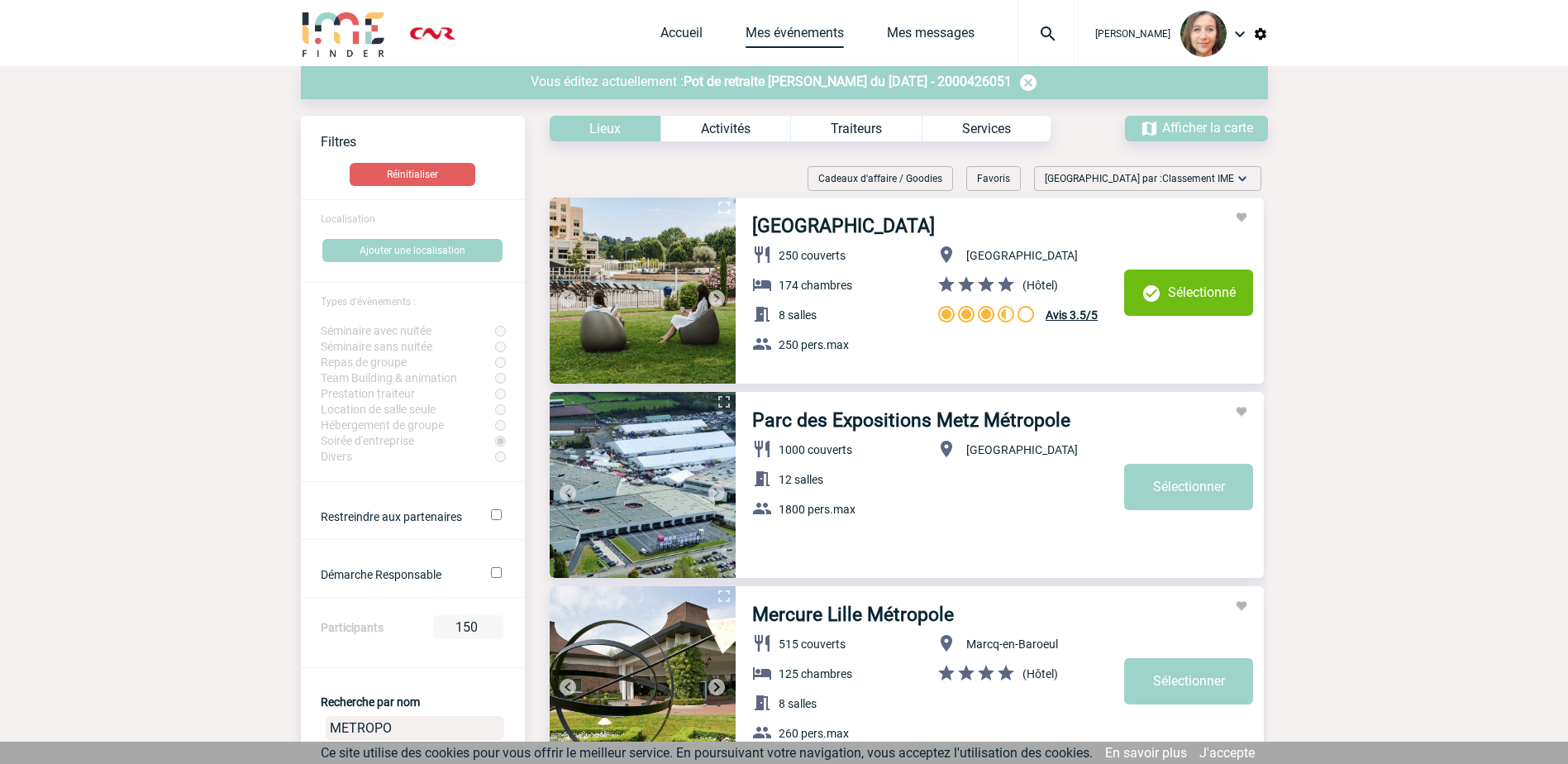
click at [794, 32] on link "Mes événements" at bounding box center [794, 36] width 98 height 23
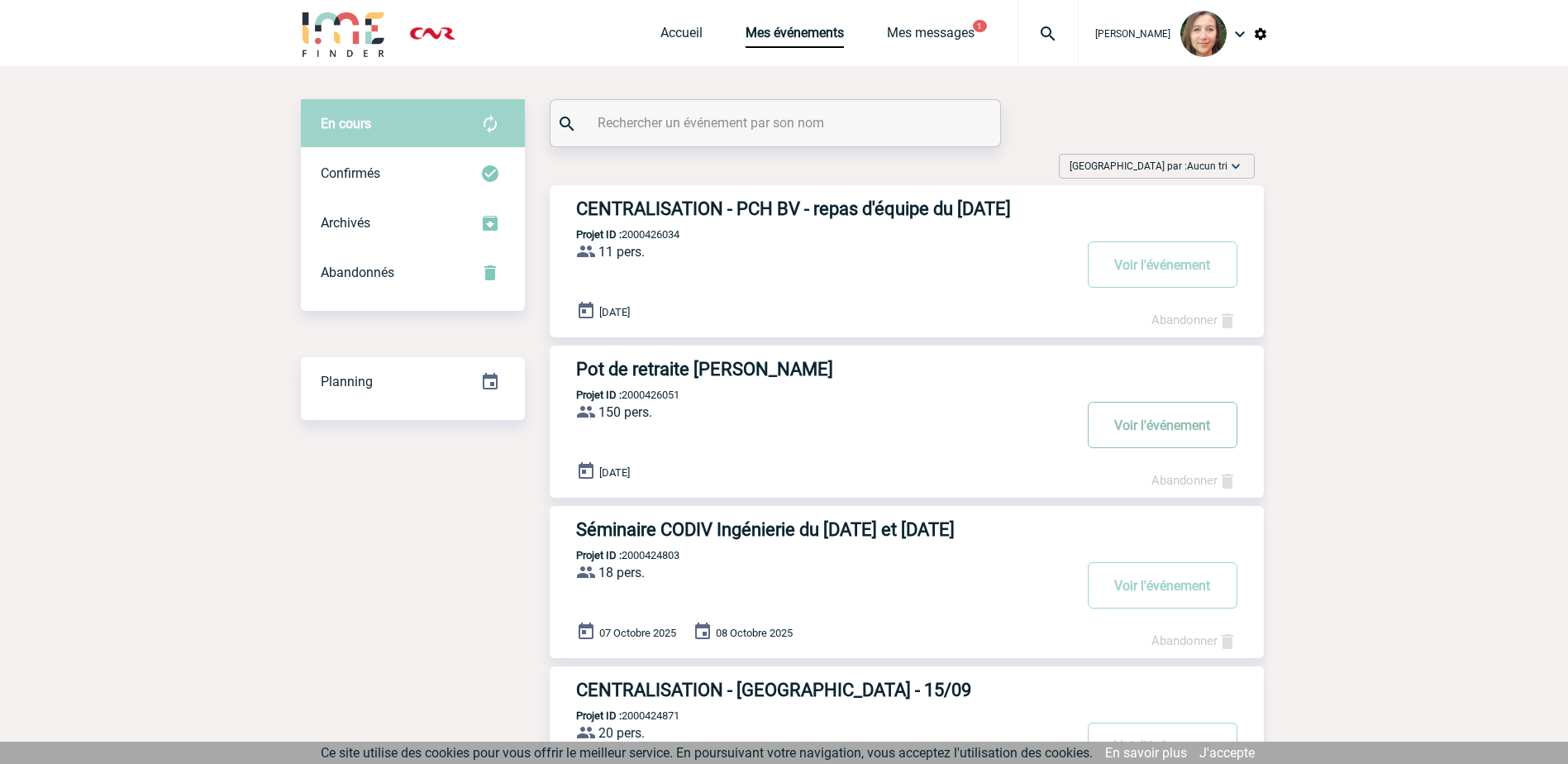
click at [1180, 424] on button "Voir l'événement" at bounding box center [1162, 424] width 150 height 46
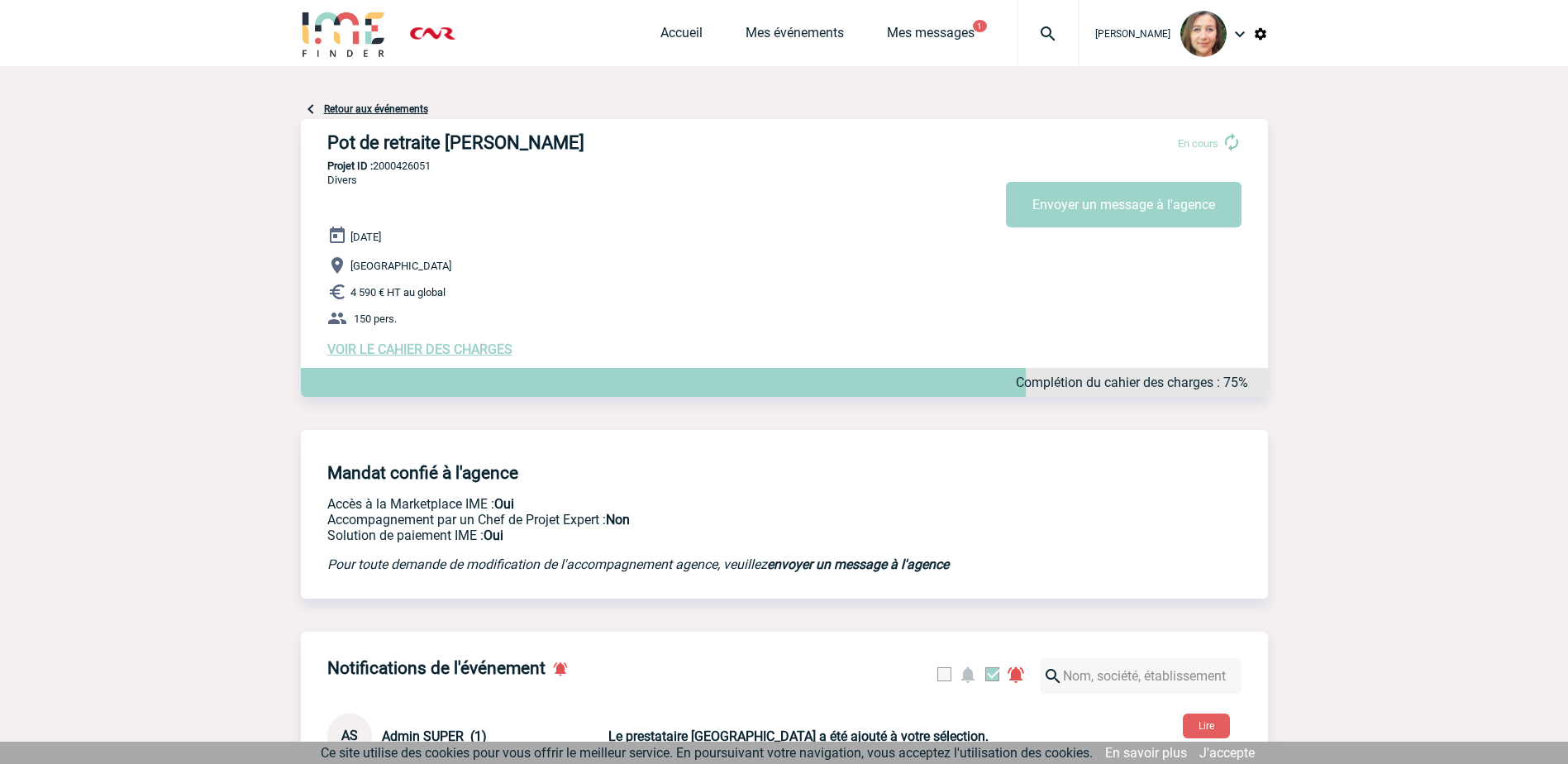
click at [466, 348] on span "VOIR LE CAHIER DES CHARGES" at bounding box center [420, 349] width 185 height 16
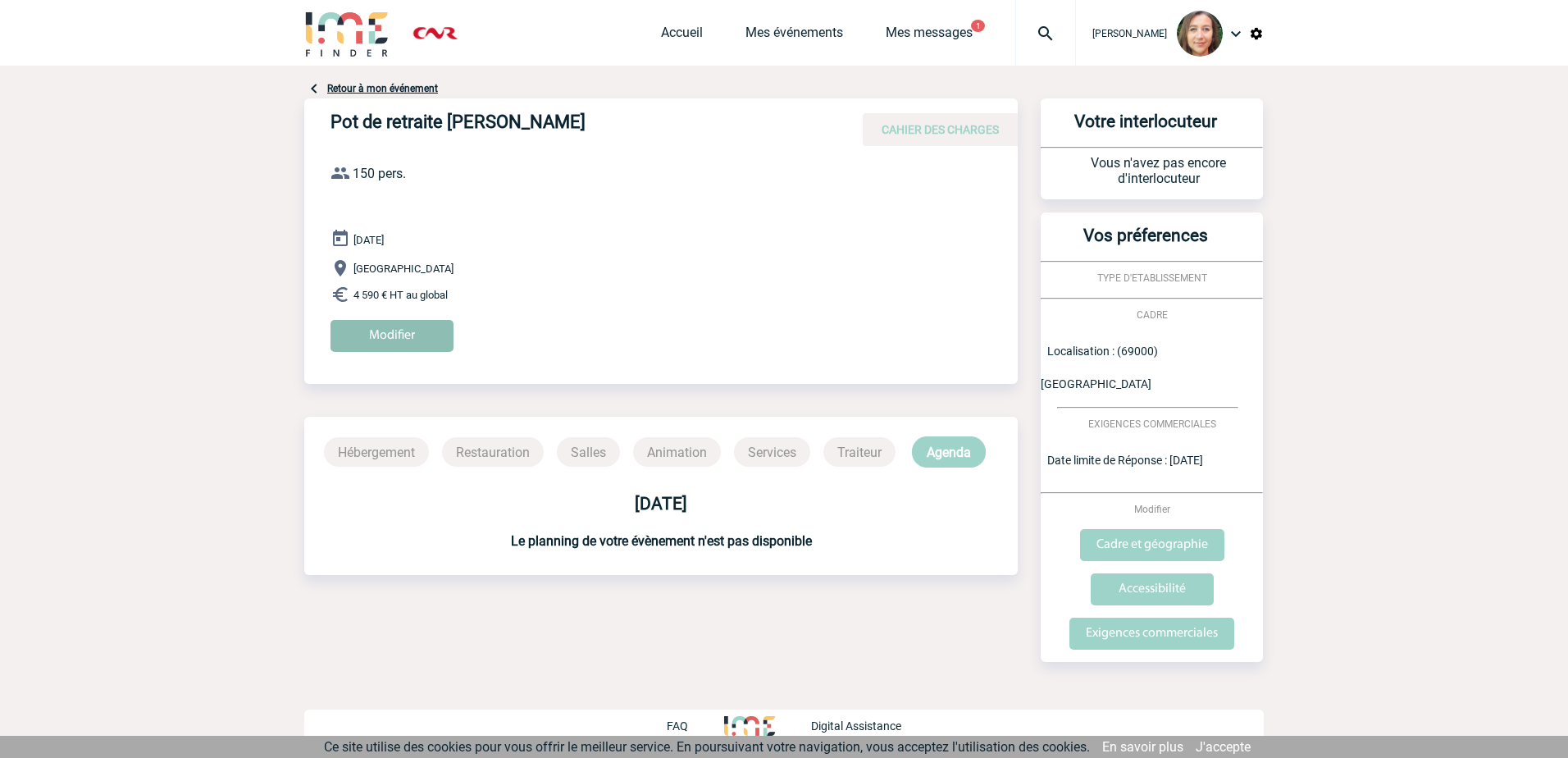
click at [411, 336] on input "Modifier" at bounding box center [391, 336] width 123 height 32
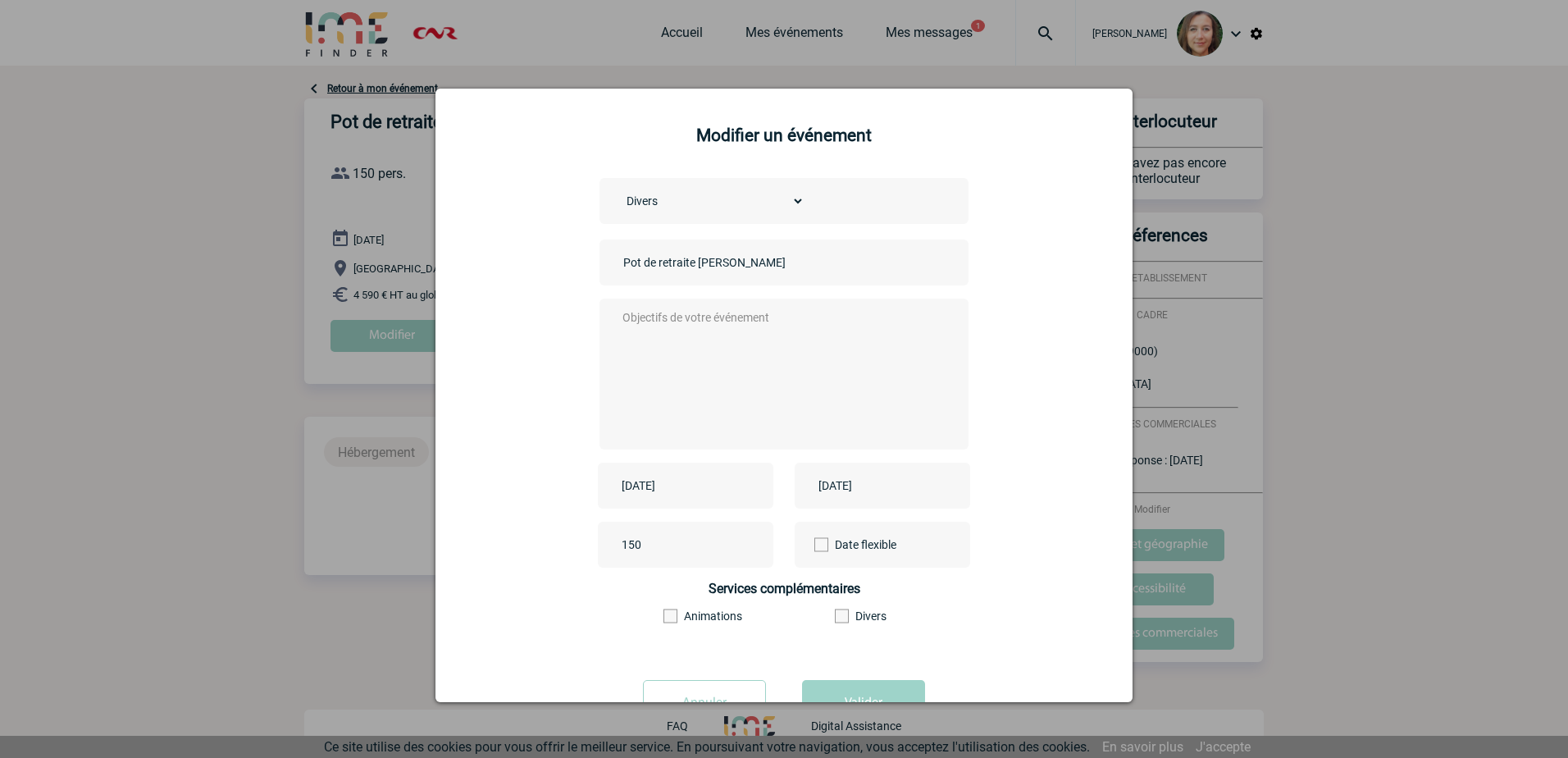
click at [664, 324] on textarea at bounding box center [780, 373] width 324 height 132
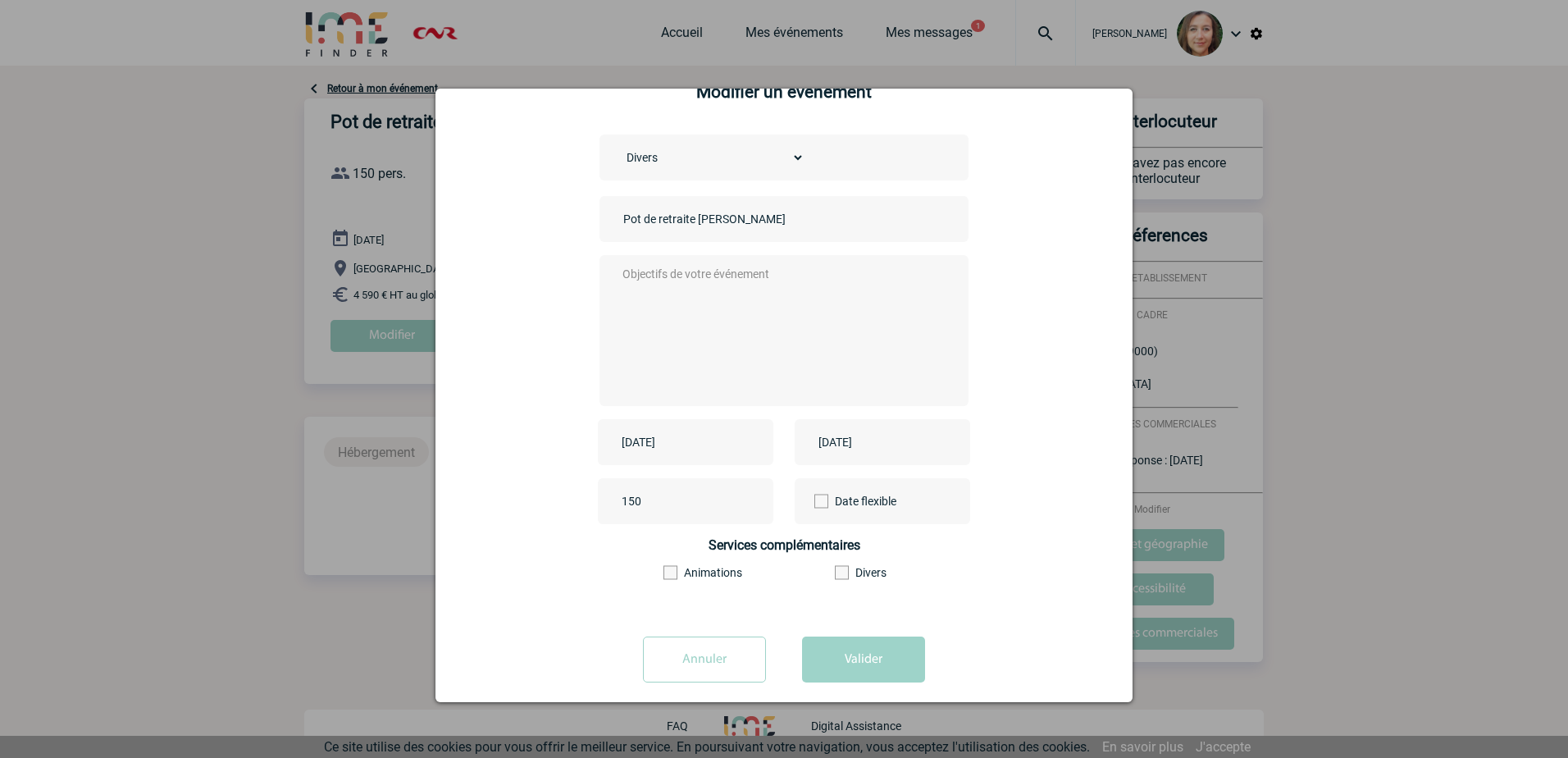
scroll to position [62, 0]
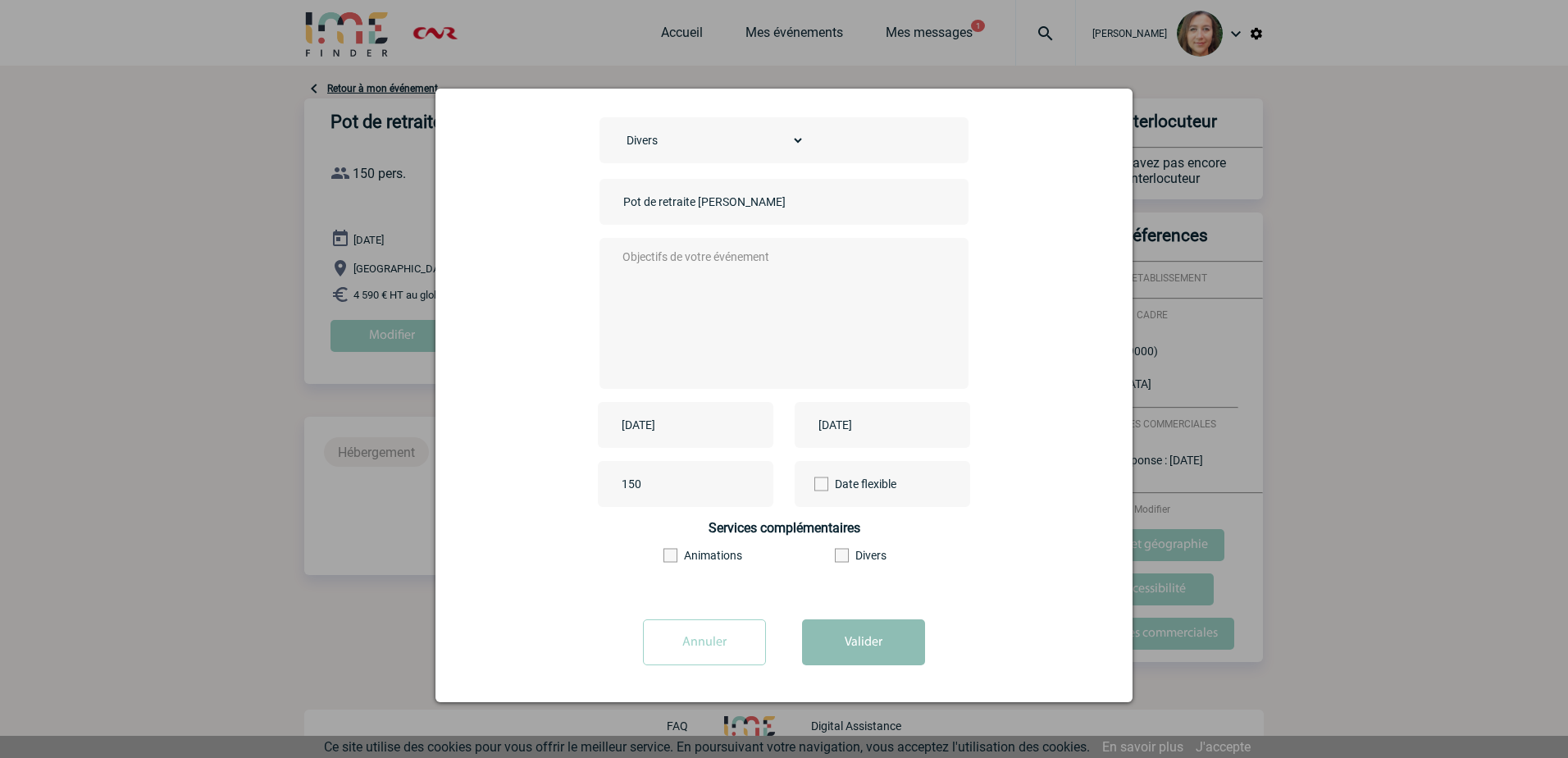
click at [868, 641] on button "Valider" at bounding box center [864, 642] width 123 height 46
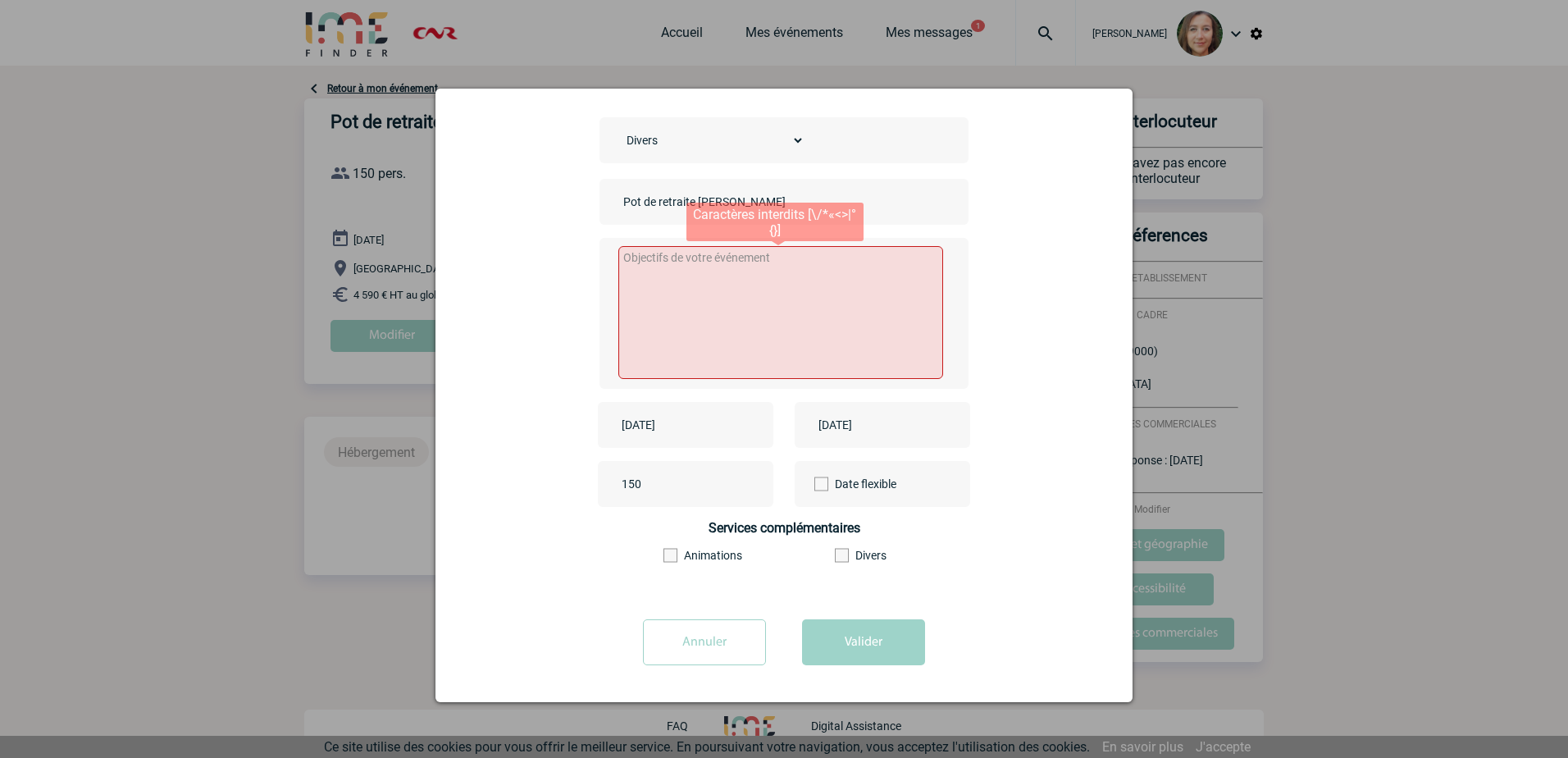
click at [773, 321] on textarea at bounding box center [781, 312] width 326 height 132
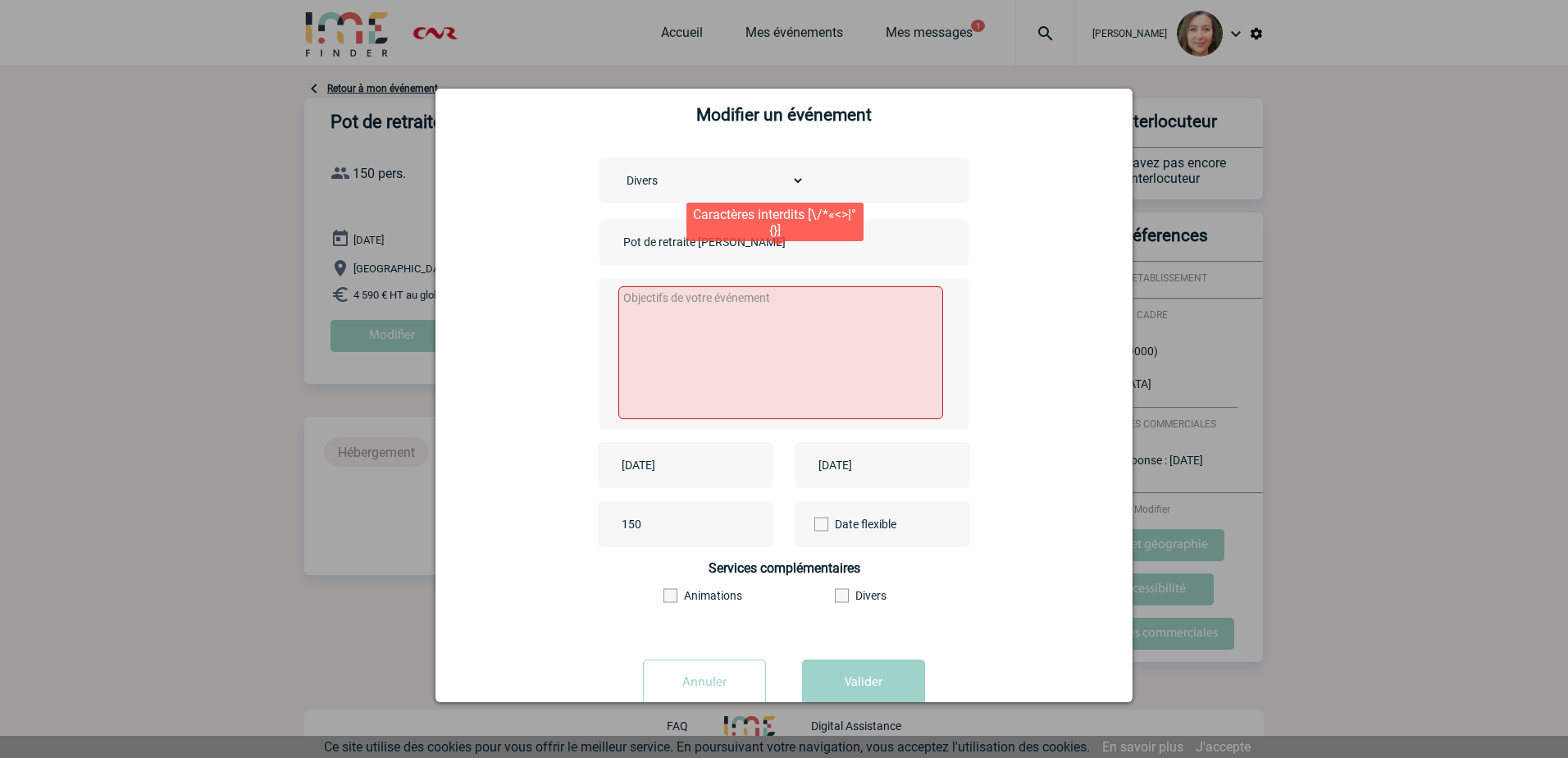
scroll to position [0, 0]
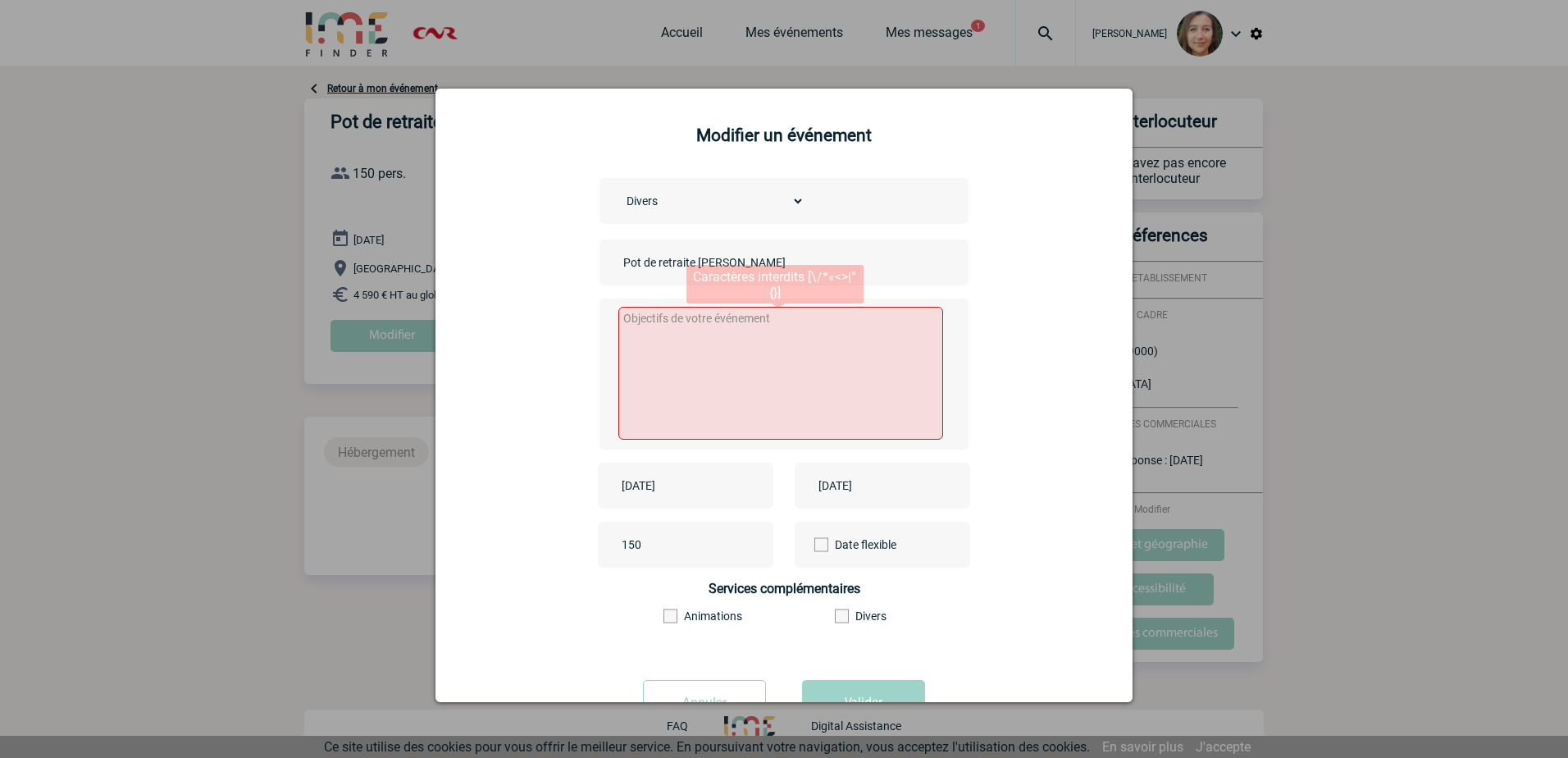
click at [661, 341] on textarea at bounding box center [781, 373] width 326 height 132
paste textarea "L’événement se déroulerait entre octobre et novembre à partir de 17h00. La date…"
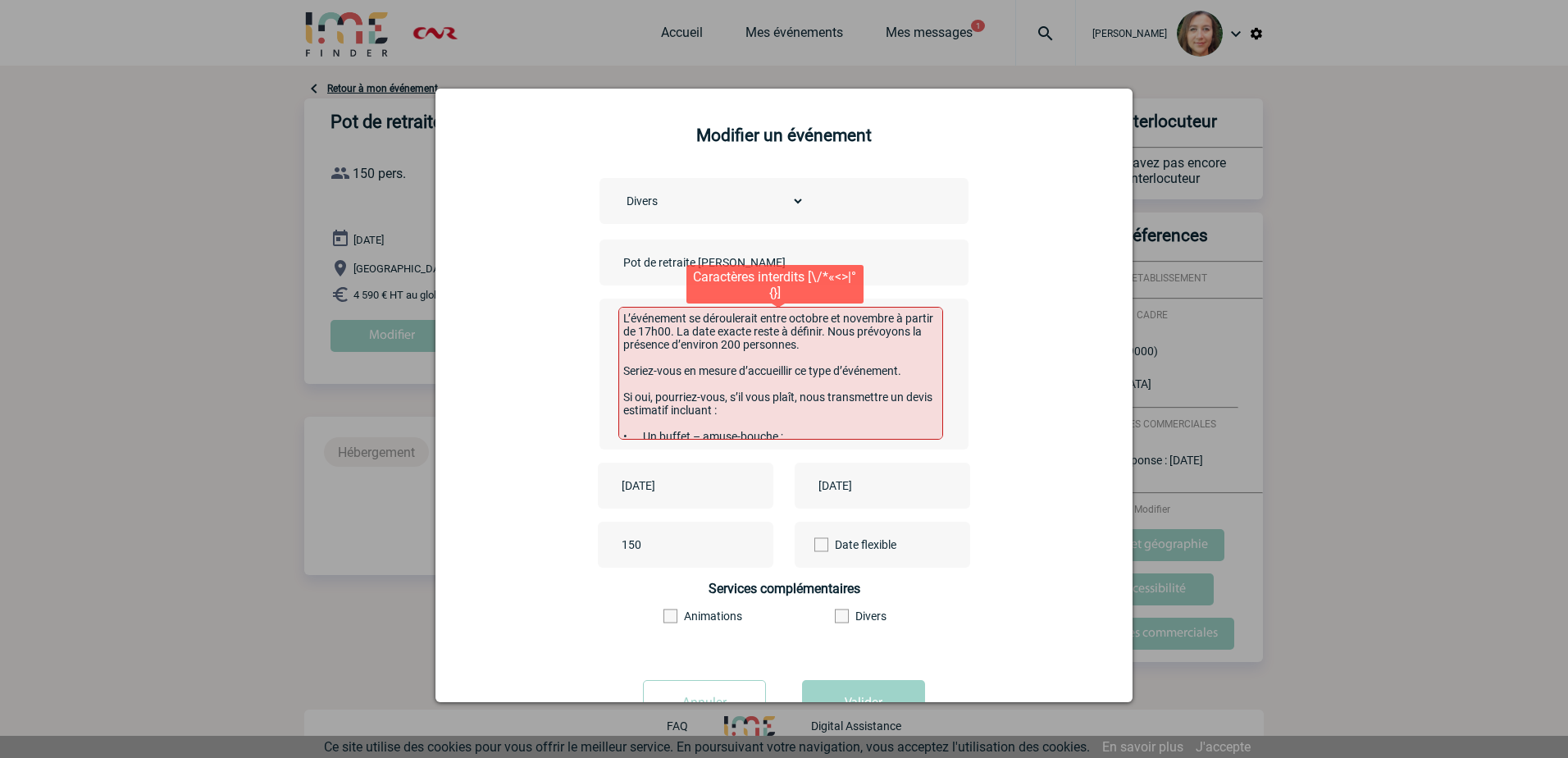
drag, startPoint x: 757, startPoint y: 318, endPoint x: 840, endPoint y: 313, distance: 83.2
click at [840, 313] on textarea "L’événement se déroulerait entre octobre et novembre à partir de 17h00. La date…" at bounding box center [781, 373] width 326 height 132
drag, startPoint x: 766, startPoint y: 355, endPoint x: 616, endPoint y: 332, distance: 151.8
click at [618, 331] on textarea "L’événement se déroulerait le 4 novembre à partir de 17h00. La date exacte rest…" at bounding box center [781, 373] width 326 height 132
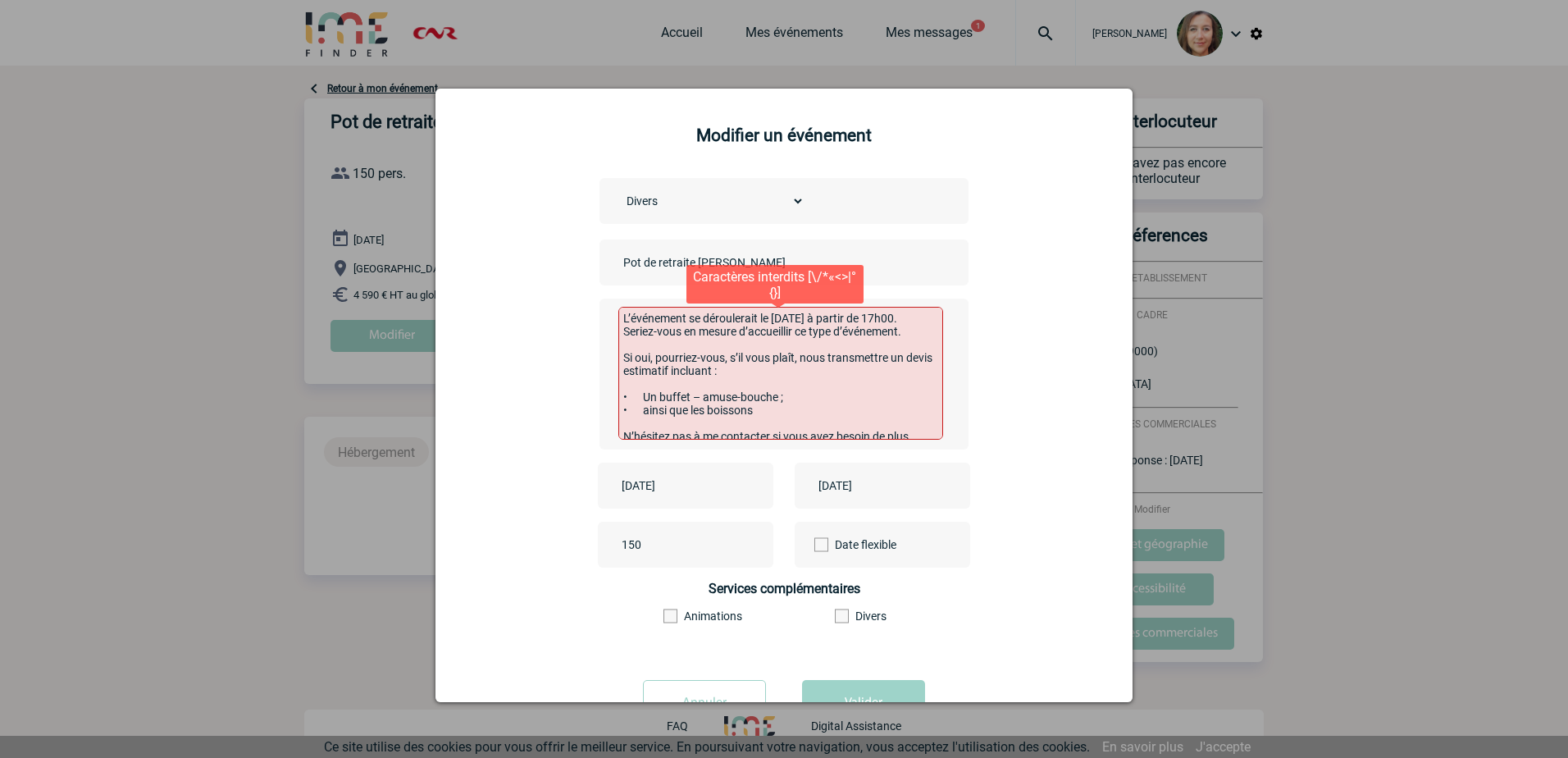
drag, startPoint x: 777, startPoint y: 341, endPoint x: 621, endPoint y: 330, distance: 156.4
click at [621, 330] on textarea "L’événement se déroulerait le 4 novembre à partir de 17h00. Seriez-vous en mesu…" at bounding box center [781, 373] width 326 height 132
drag, startPoint x: 758, startPoint y: 379, endPoint x: 988, endPoint y: 381, distance: 230.0
click at [618, 336] on textarea "L’événement se déroulerait le 4 novembre à partir de 17h00. Seriez-vous en mesu…" at bounding box center [781, 373] width 326 height 132
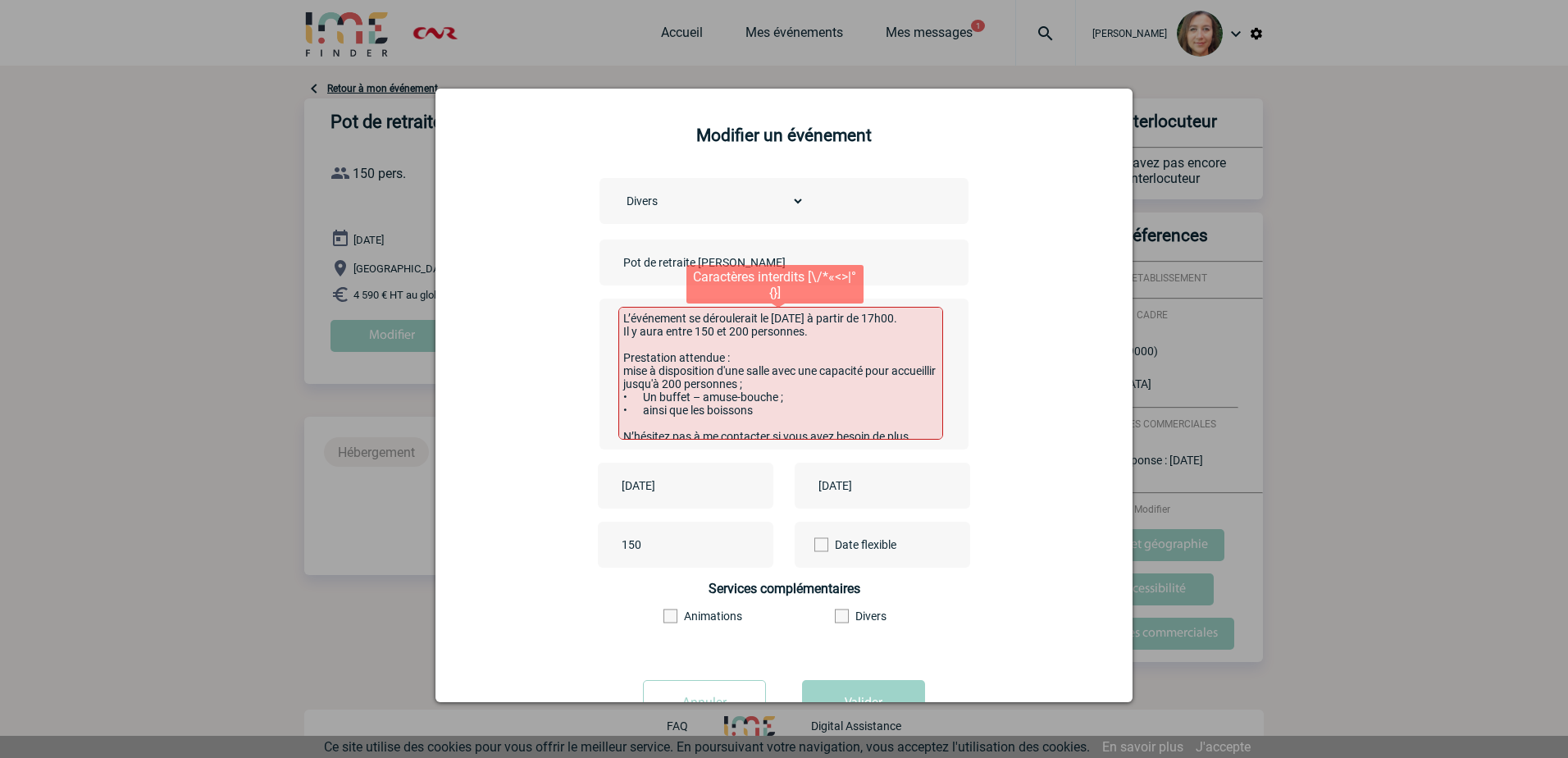
drag, startPoint x: 634, startPoint y: 406, endPoint x: 601, endPoint y: 397, distance: 34.2
click at [601, 397] on div "L’événement se déroulerait le 4 novembre à partir de 17h00. Il y aura entre 150…" at bounding box center [784, 373] width 369 height 151
drag, startPoint x: 628, startPoint y: 420, endPoint x: 599, endPoint y: 413, distance: 29.8
click at [600, 413] on div "L’événement se déroulerait le 4 novembre à partir de 17h00. Il y aura entre 150…" at bounding box center [784, 373] width 369 height 151
click at [618, 376] on textarea "L’événement se déroulerait le 4 novembre à partir de 17h00. Il y aura entre 150…" at bounding box center [781, 373] width 326 height 132
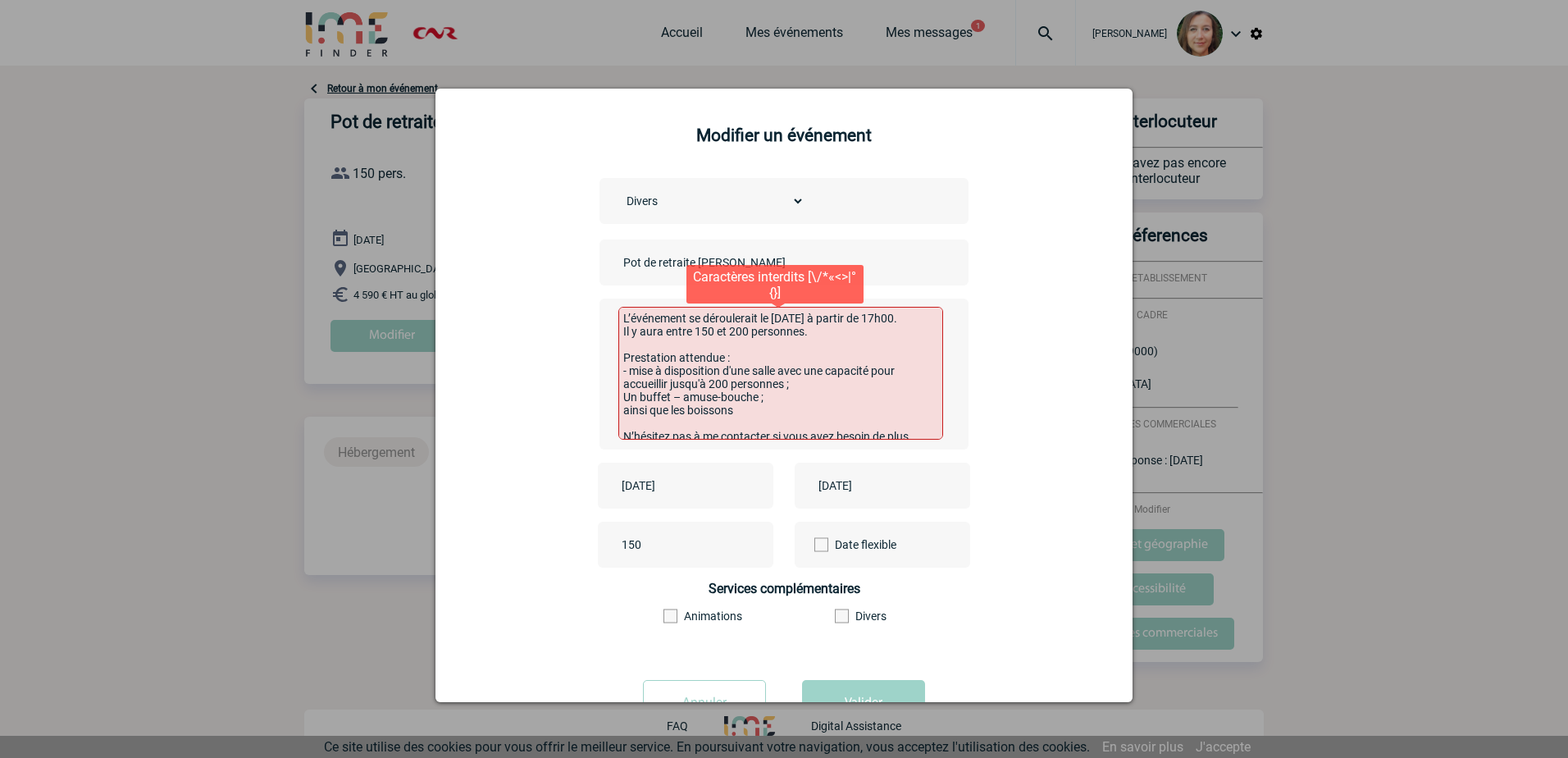
click at [618, 404] on textarea "L’événement se déroulerait le 4 novembre à partir de 17h00. Il y aura entre 150…" at bounding box center [781, 373] width 326 height 132
click at [618, 415] on textarea "L’événement se déroulerait le 4 novembre à partir de 17h00. Il y aura entre 150…" at bounding box center [781, 373] width 326 height 132
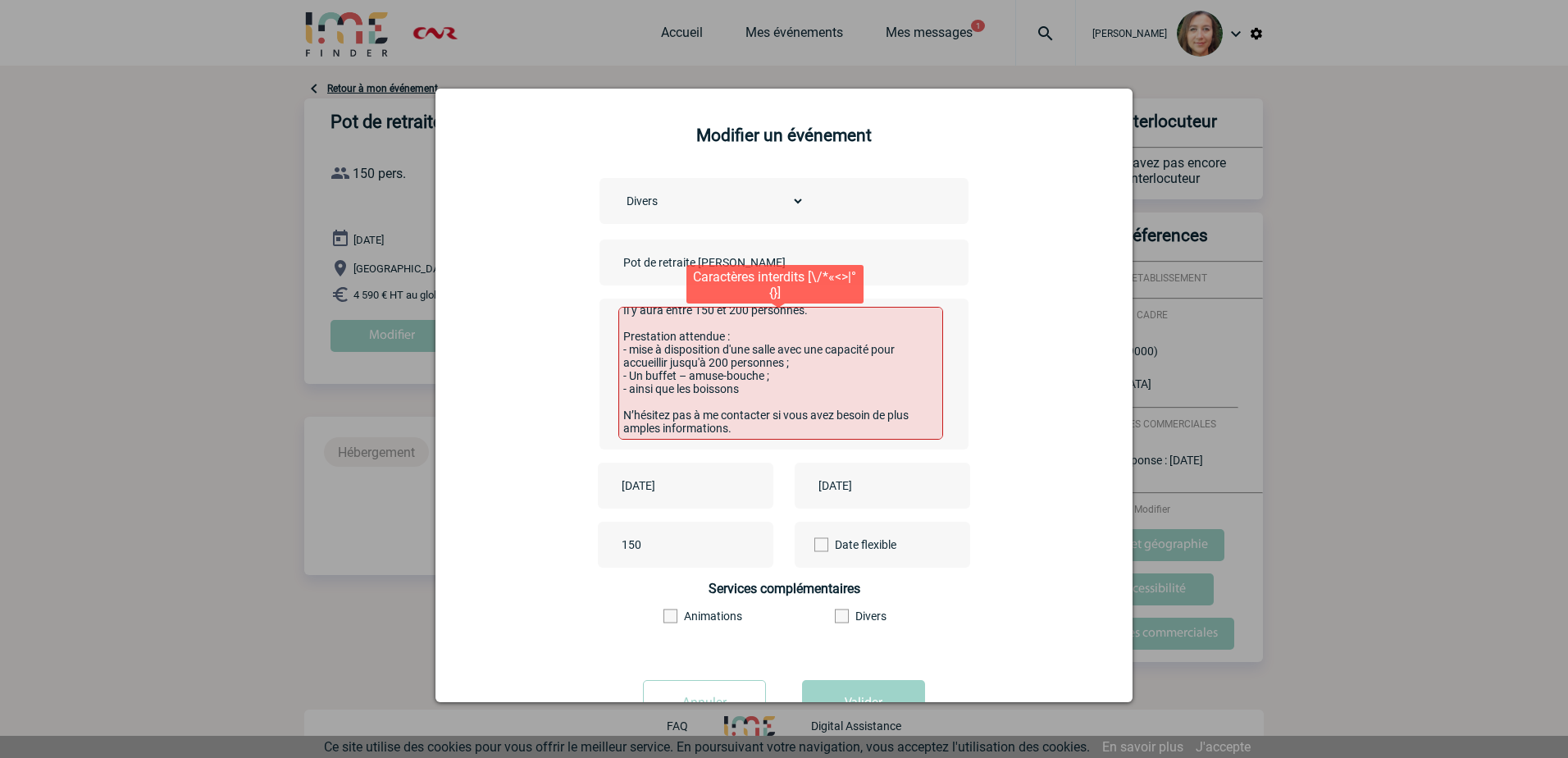
scroll to position [59, 0]
drag, startPoint x: 775, startPoint y: 415, endPoint x: 604, endPoint y: 391, distance: 172.7
click at [604, 391] on div "L’événement se déroulerait le 4 novembre à partir de 17h00. Il y aura entre 150…" at bounding box center [784, 373] width 369 height 151
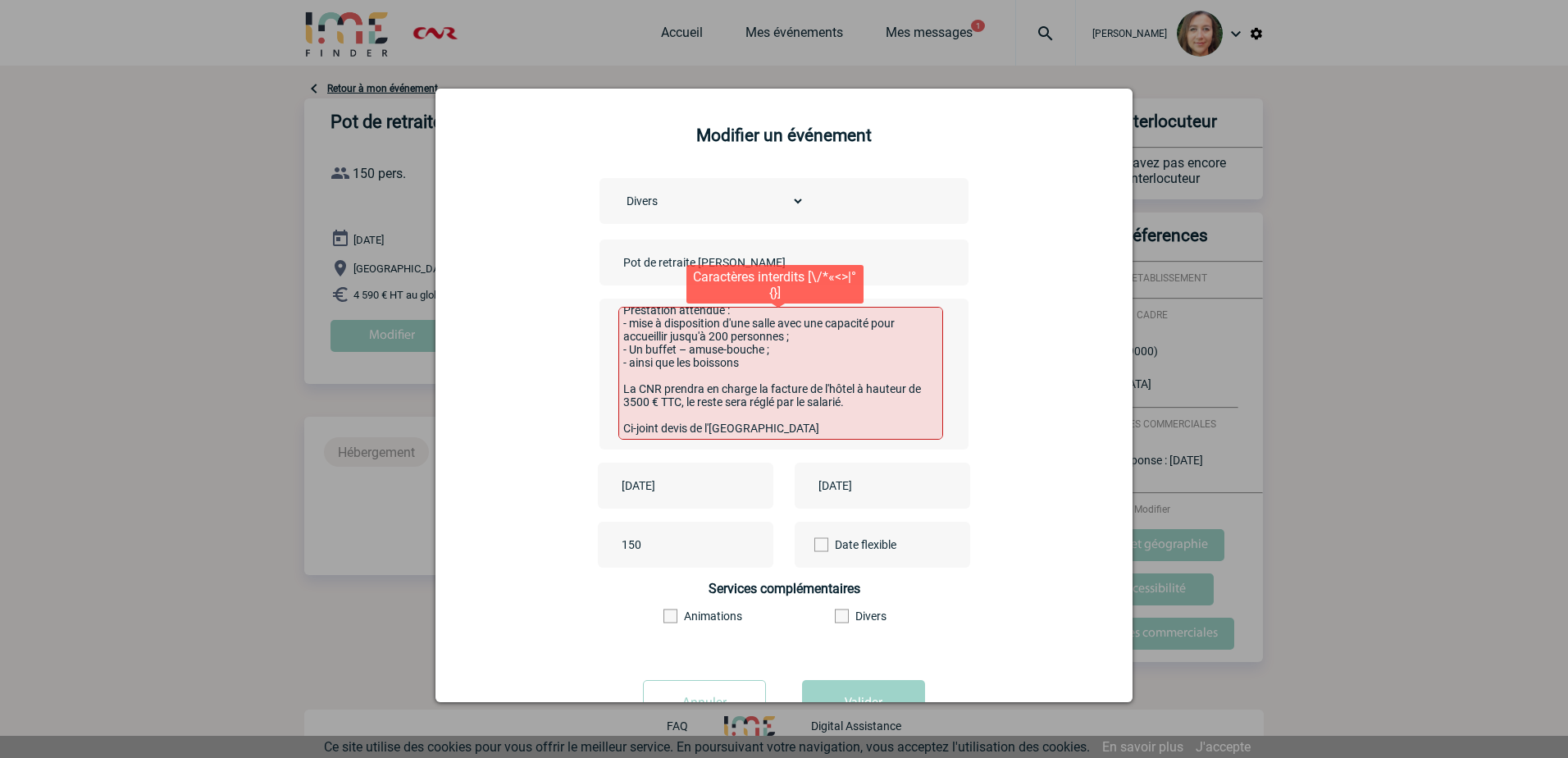
scroll to position [72, 0]
drag, startPoint x: 649, startPoint y: 428, endPoint x: 601, endPoint y: 429, distance: 48.0
click at [601, 429] on div "L’événement se déroulerait le 4 novembre à partir de 17h00. Il y aura entre 150…" at bounding box center [784, 373] width 369 height 151
click at [650, 421] on textarea "L’événement se déroulerait le 4 novembre à partir de 17h00. Il y aura entre 150…" at bounding box center [781, 373] width 326 height 132
drag, startPoint x: 652, startPoint y: 414, endPoint x: 588, endPoint y: 408, distance: 64.3
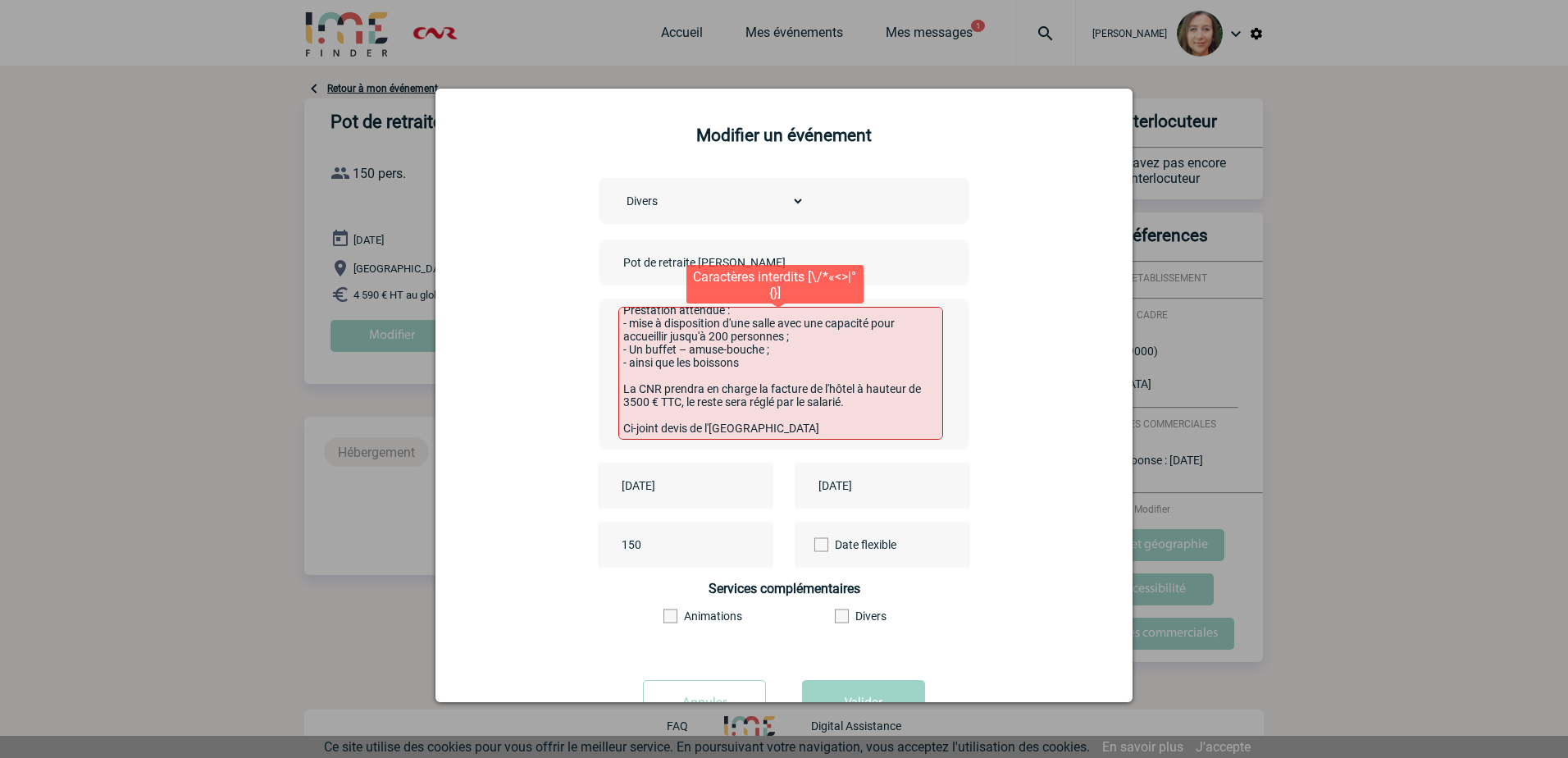
click at [588, 408] on div "Choisissez un type d'évènement Séminaire avec nuitée Séminaire sans nuitée Repa…" at bounding box center [784, 421] width 656 height 485
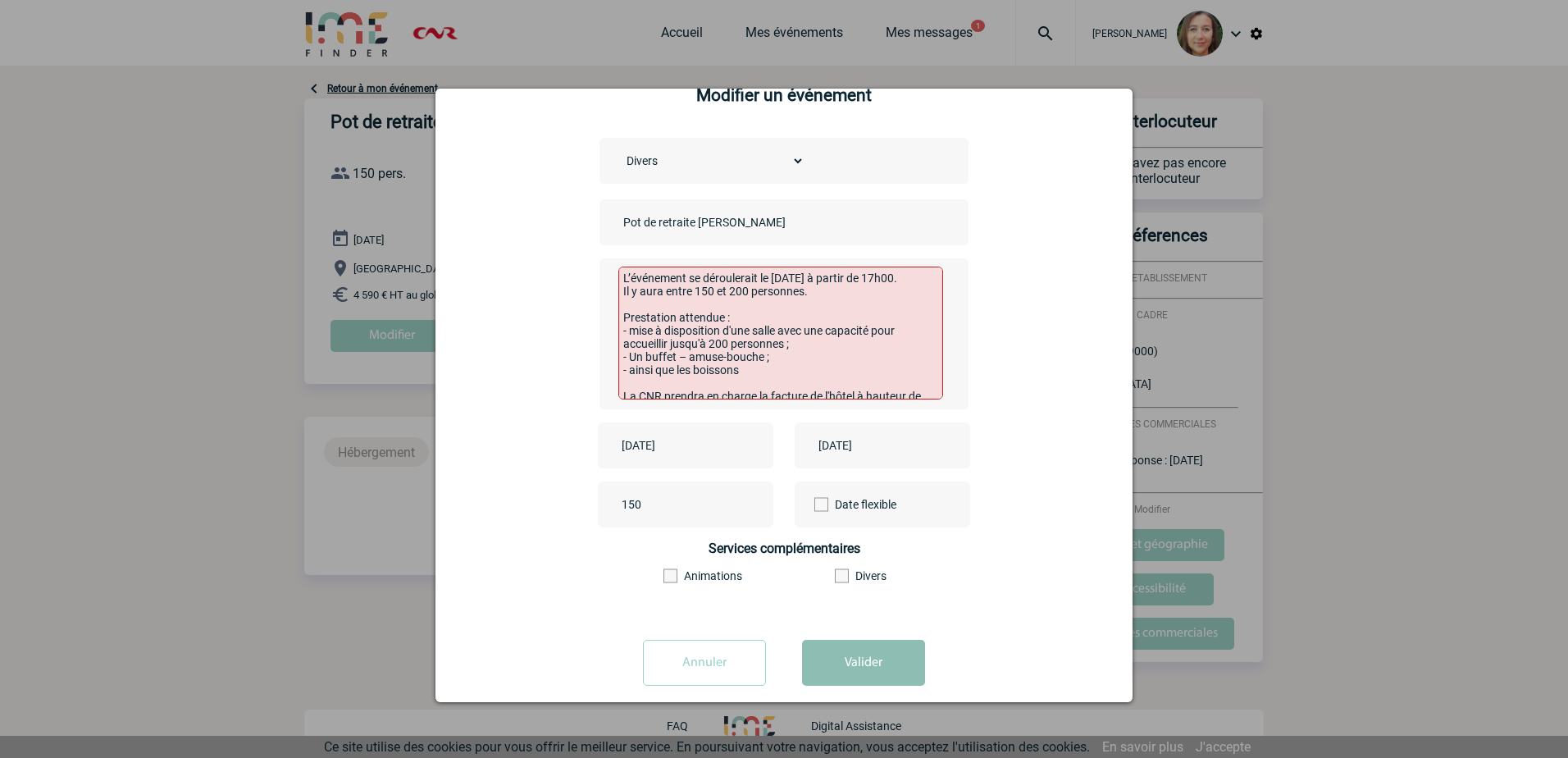
scroll to position [62, 0]
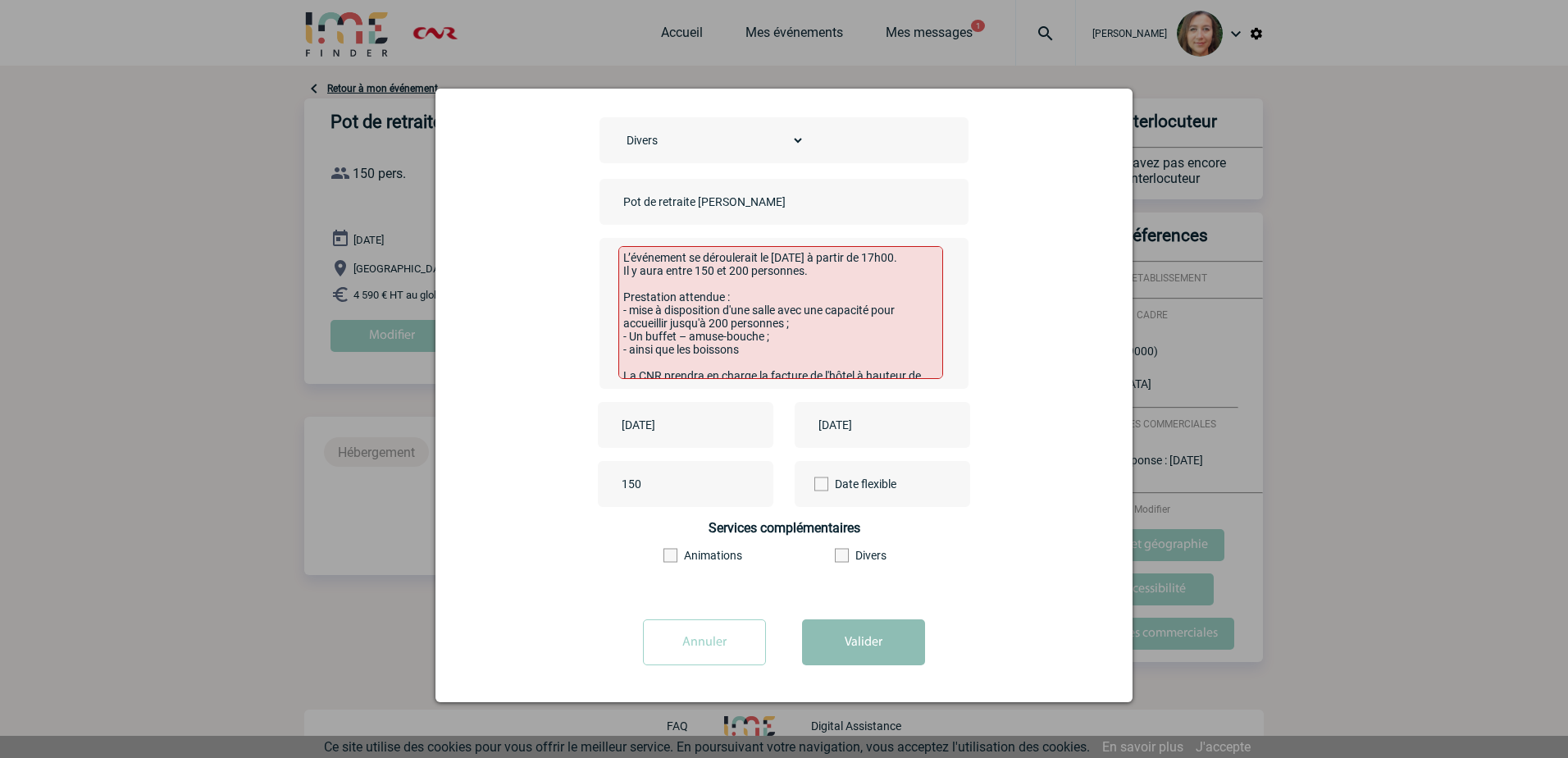
type textarea "L’événement se déroulerait le 4 novembre à partir de 17h00. Il y aura entre 150…"
click at [868, 638] on button "Valider" at bounding box center [864, 642] width 123 height 46
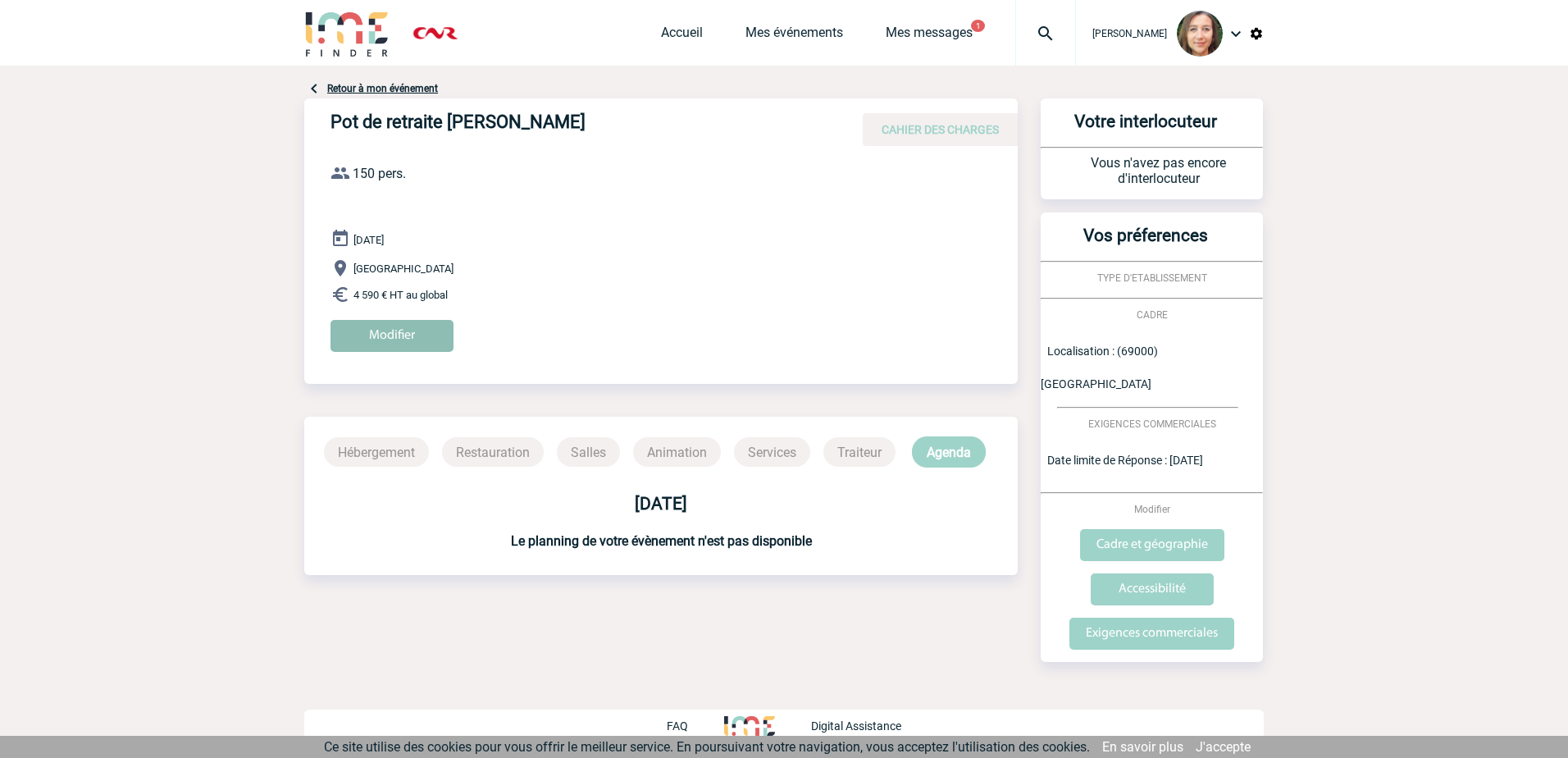
drag, startPoint x: 416, startPoint y: 326, endPoint x: 772, endPoint y: 338, distance: 356.2
click at [417, 326] on input "Modifier" at bounding box center [391, 336] width 123 height 32
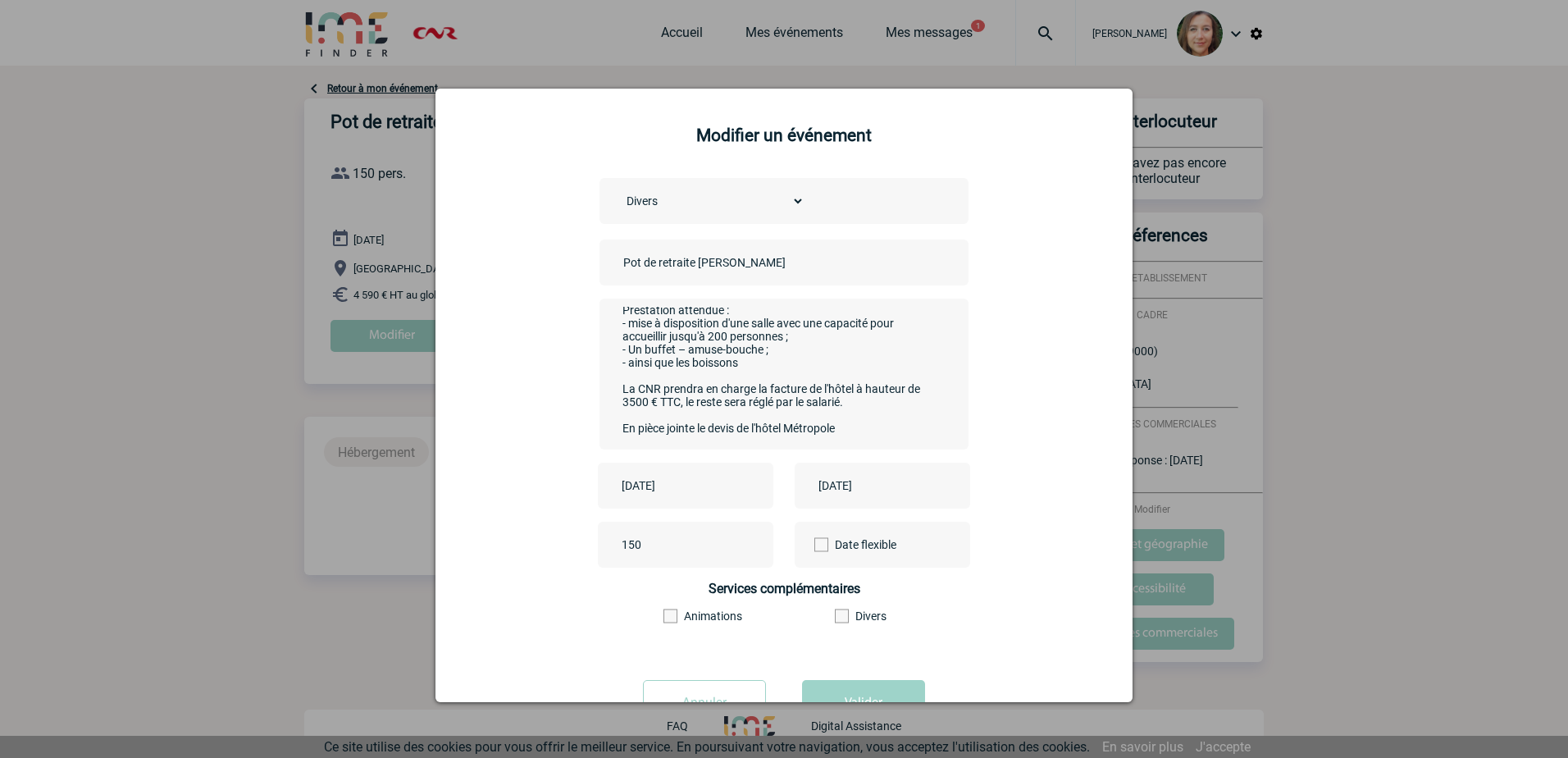
scroll to position [72, 0]
click at [1380, 583] on div at bounding box center [784, 379] width 1568 height 758
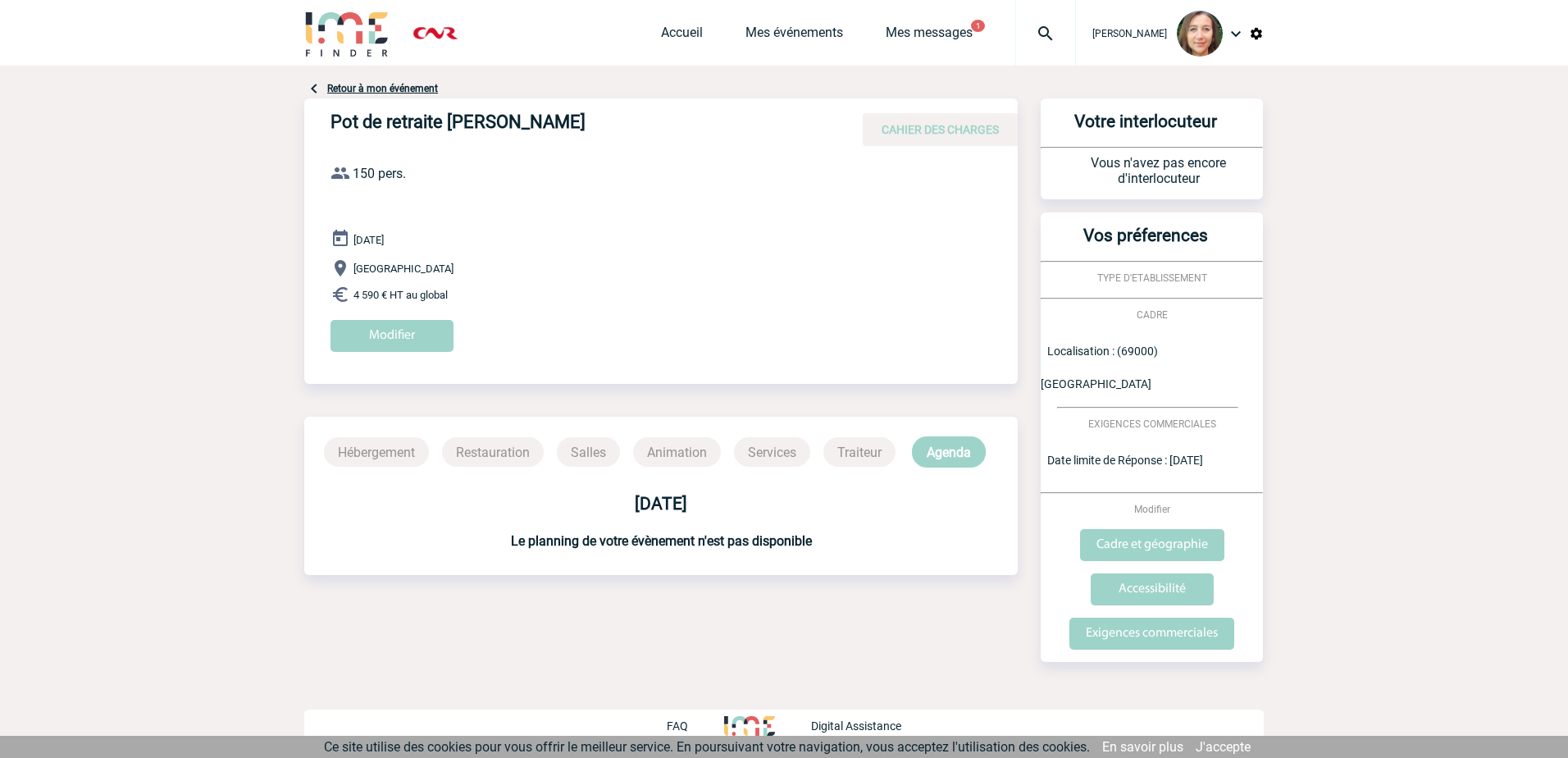
click at [382, 446] on p "Hébergement" at bounding box center [377, 452] width 105 height 29
click at [395, 330] on input "Modifier" at bounding box center [391, 336] width 123 height 32
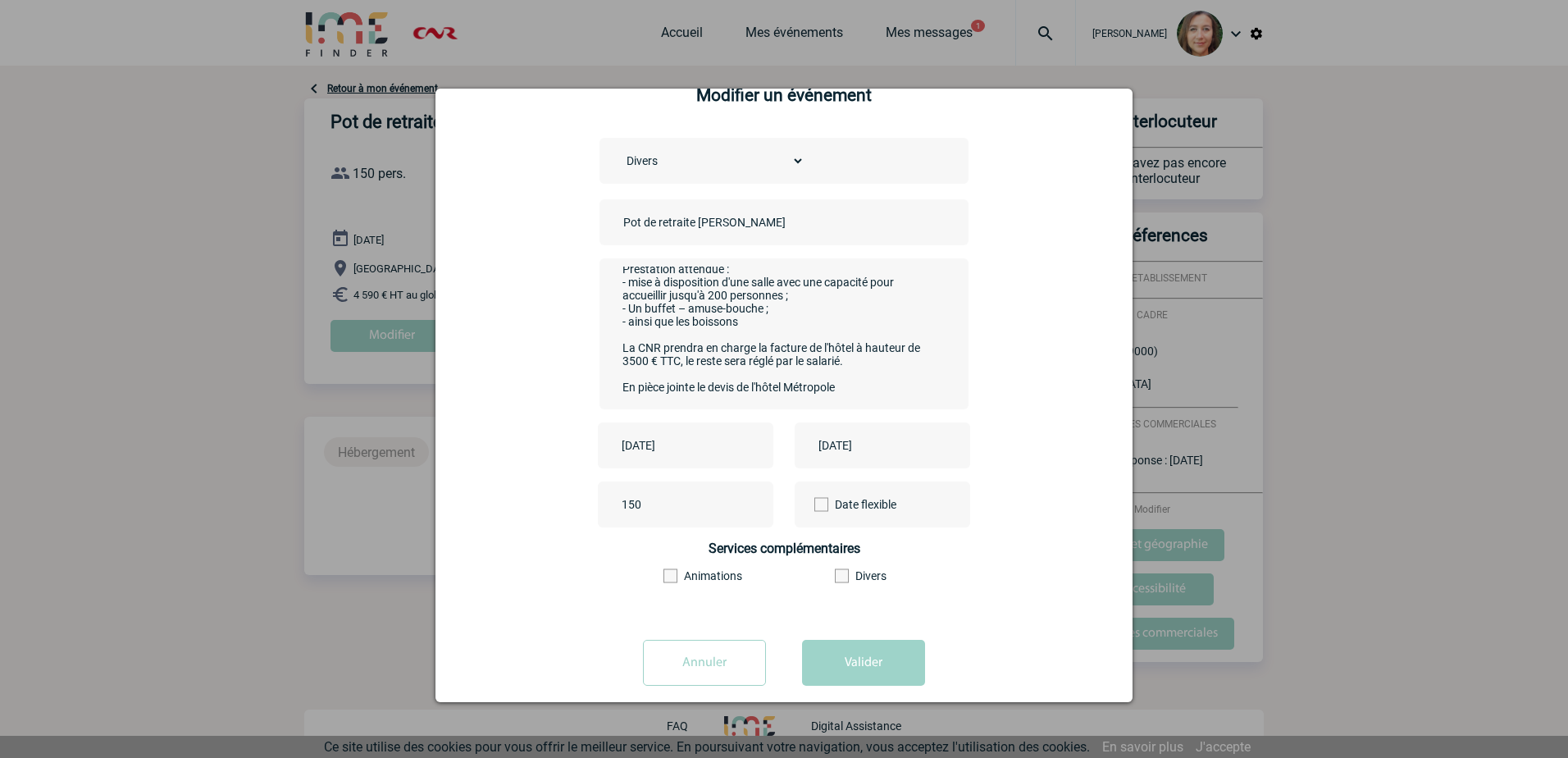
scroll to position [62, 0]
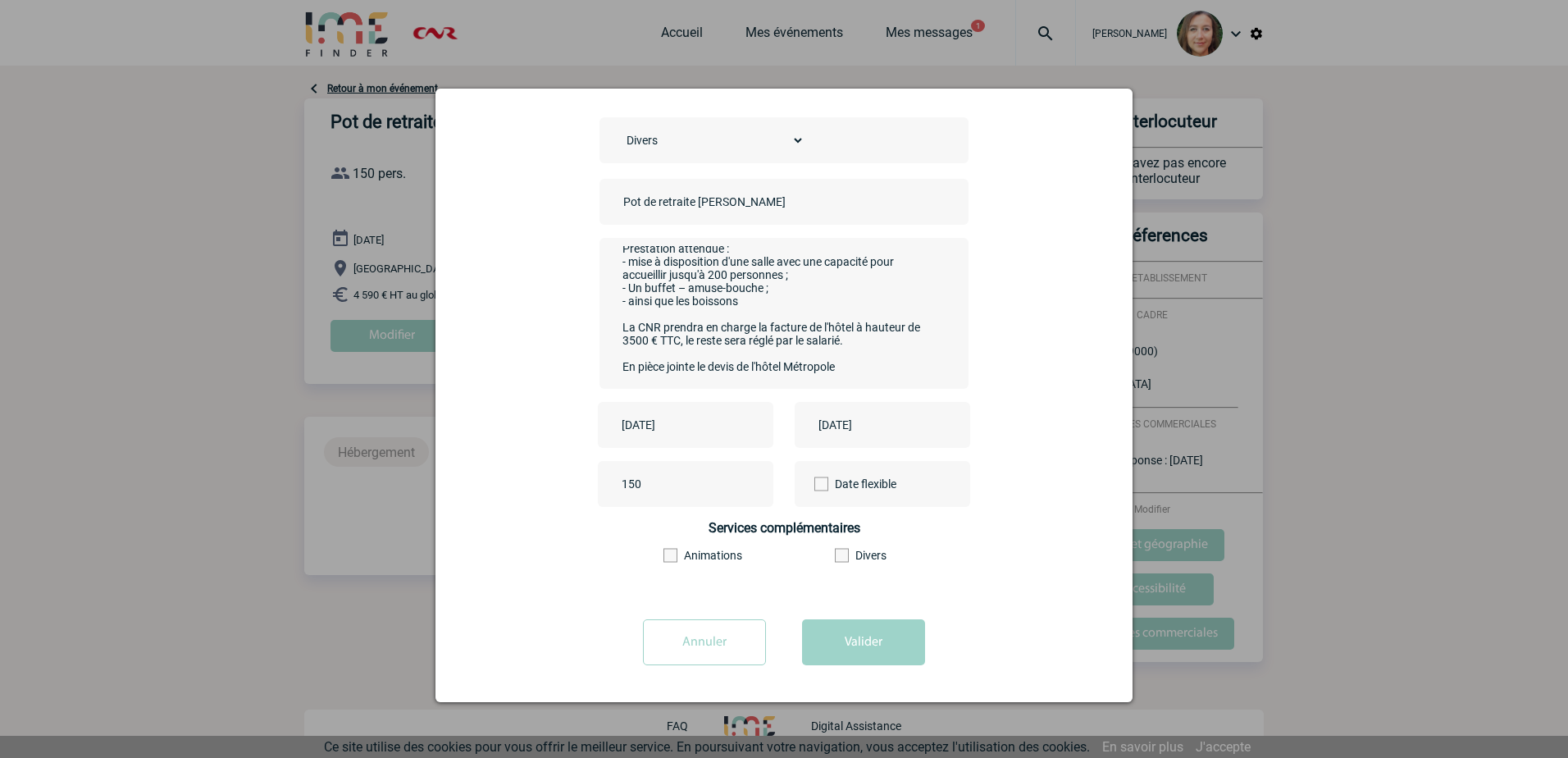
click at [848, 552] on label "Divers" at bounding box center [880, 555] width 89 height 13
click at [0, 0] on input"] "Divers" at bounding box center [0, 0] width 0 height 0
click at [881, 641] on button "Valider" at bounding box center [864, 642] width 123 height 46
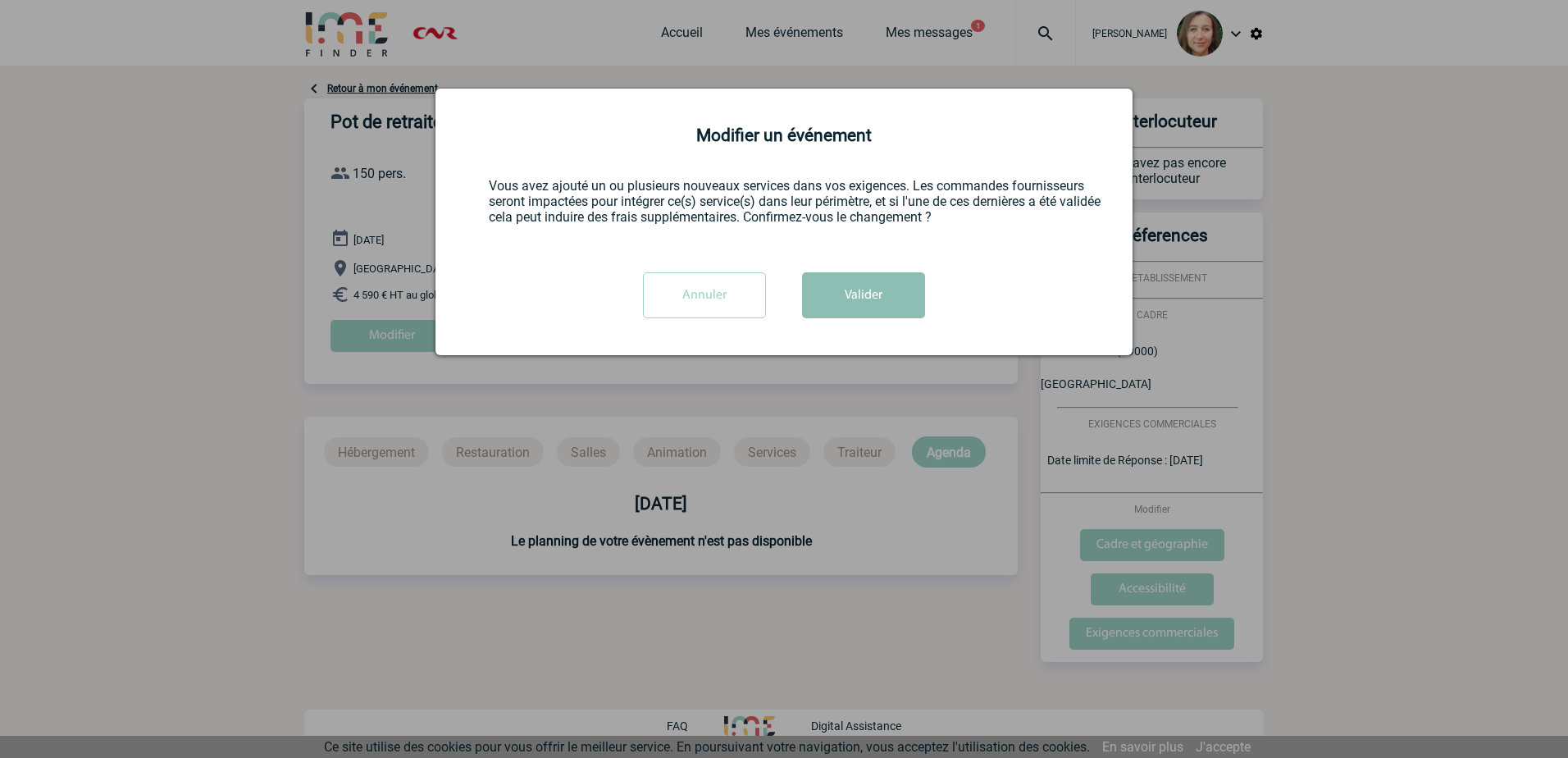
click at [876, 293] on button "Valider" at bounding box center [864, 295] width 123 height 46
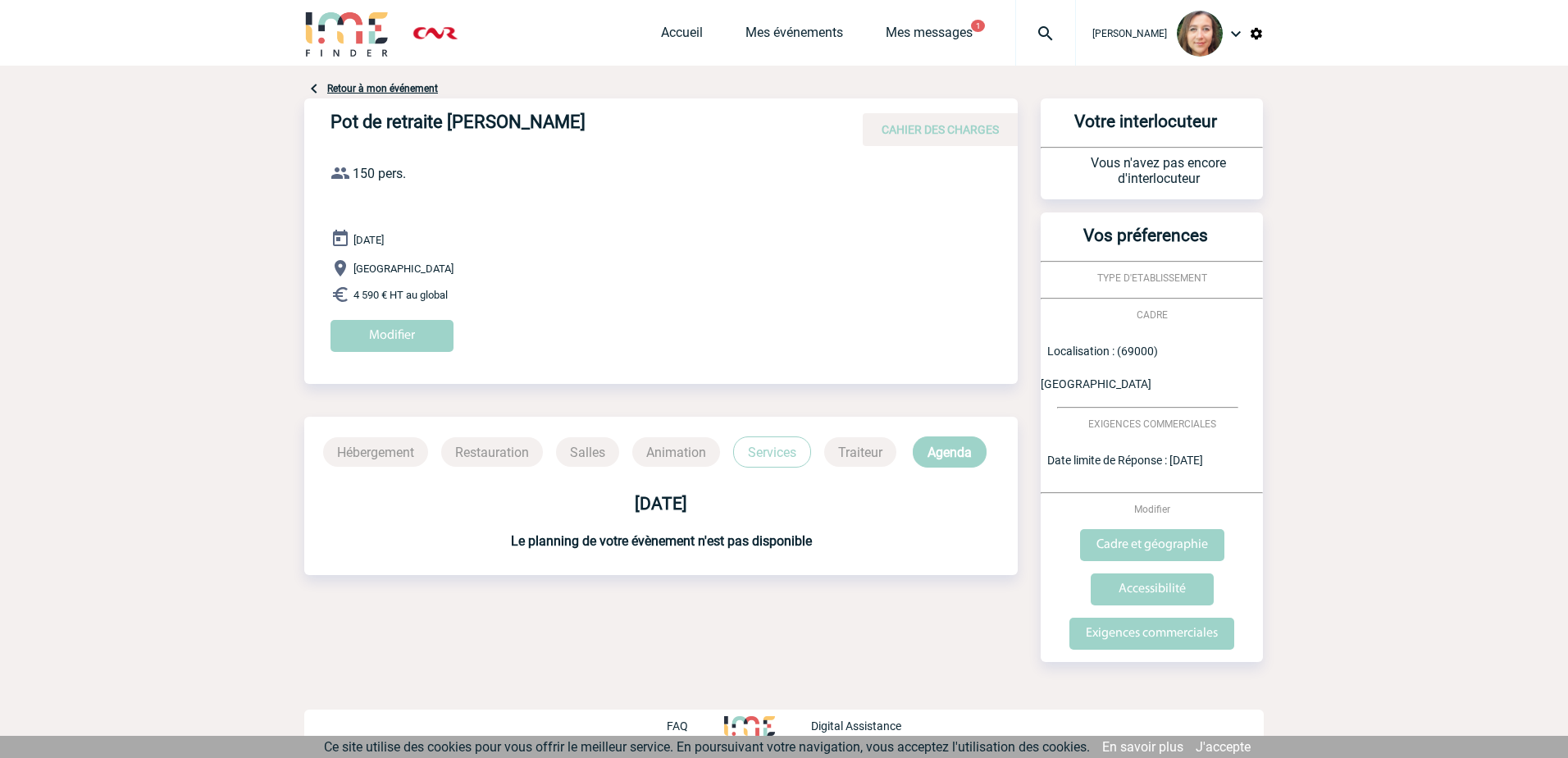
click at [703, 458] on p "Animation" at bounding box center [676, 452] width 88 height 29
click at [356, 459] on p "Hébergement" at bounding box center [376, 452] width 105 height 29
drag, startPoint x: 356, startPoint y: 459, endPoint x: 341, endPoint y: 330, distance: 129.9
click at [341, 330] on input "Modifier" at bounding box center [391, 336] width 123 height 32
click at [354, 331] on div at bounding box center [573, 277] width 1146 height 554
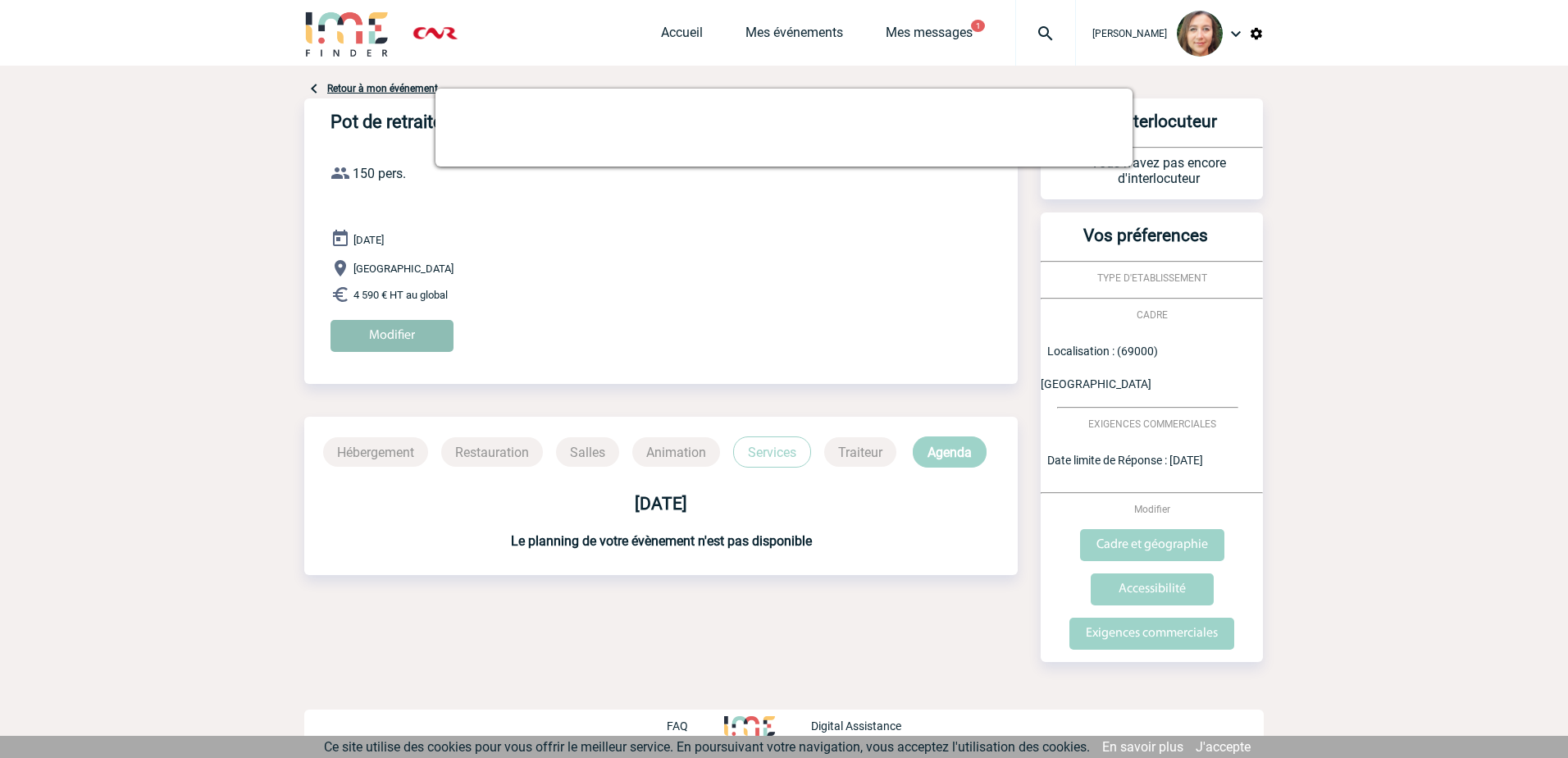
click at [415, 338] on input "Modifier" at bounding box center [391, 336] width 123 height 32
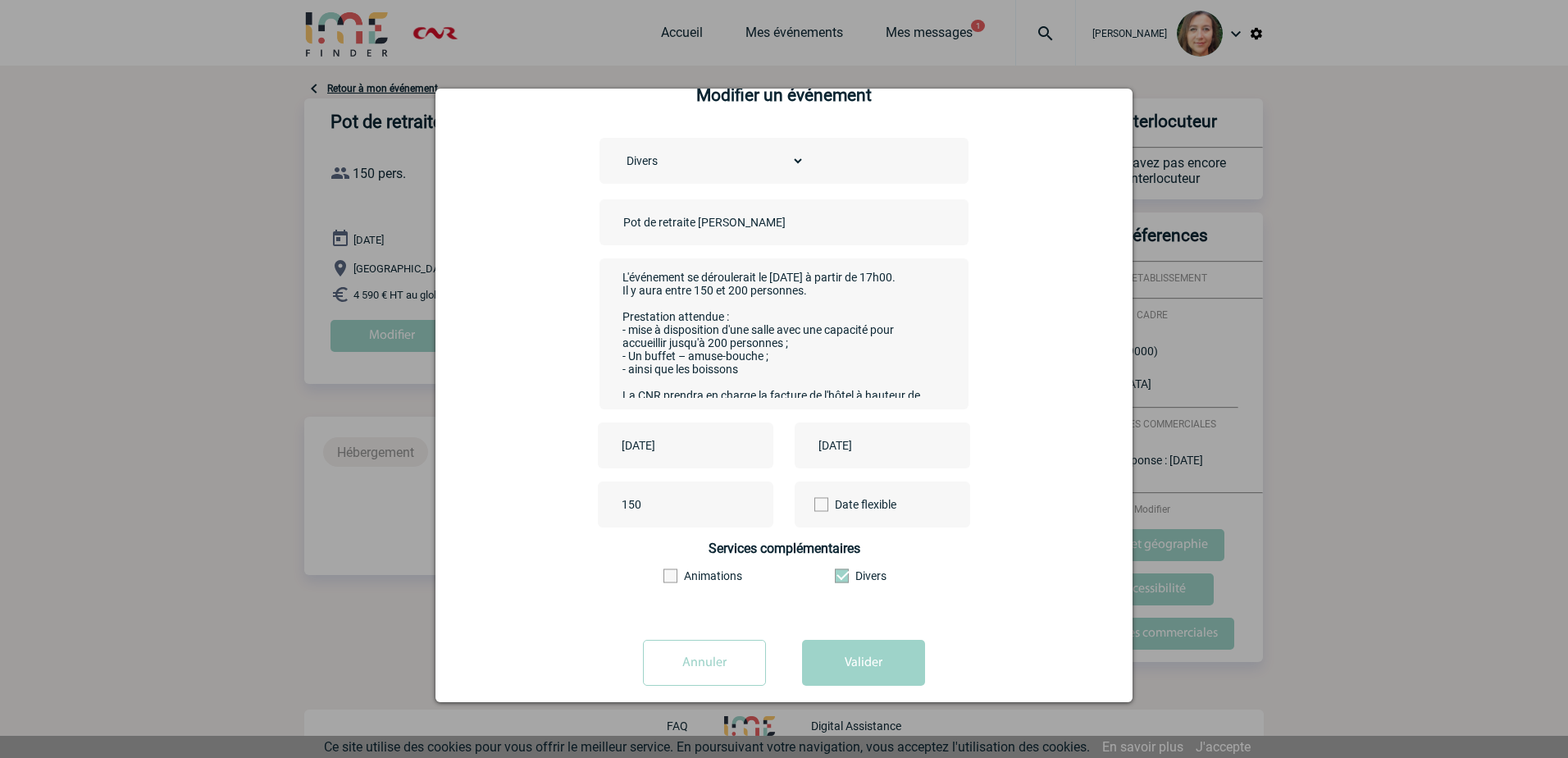
scroll to position [62, 0]
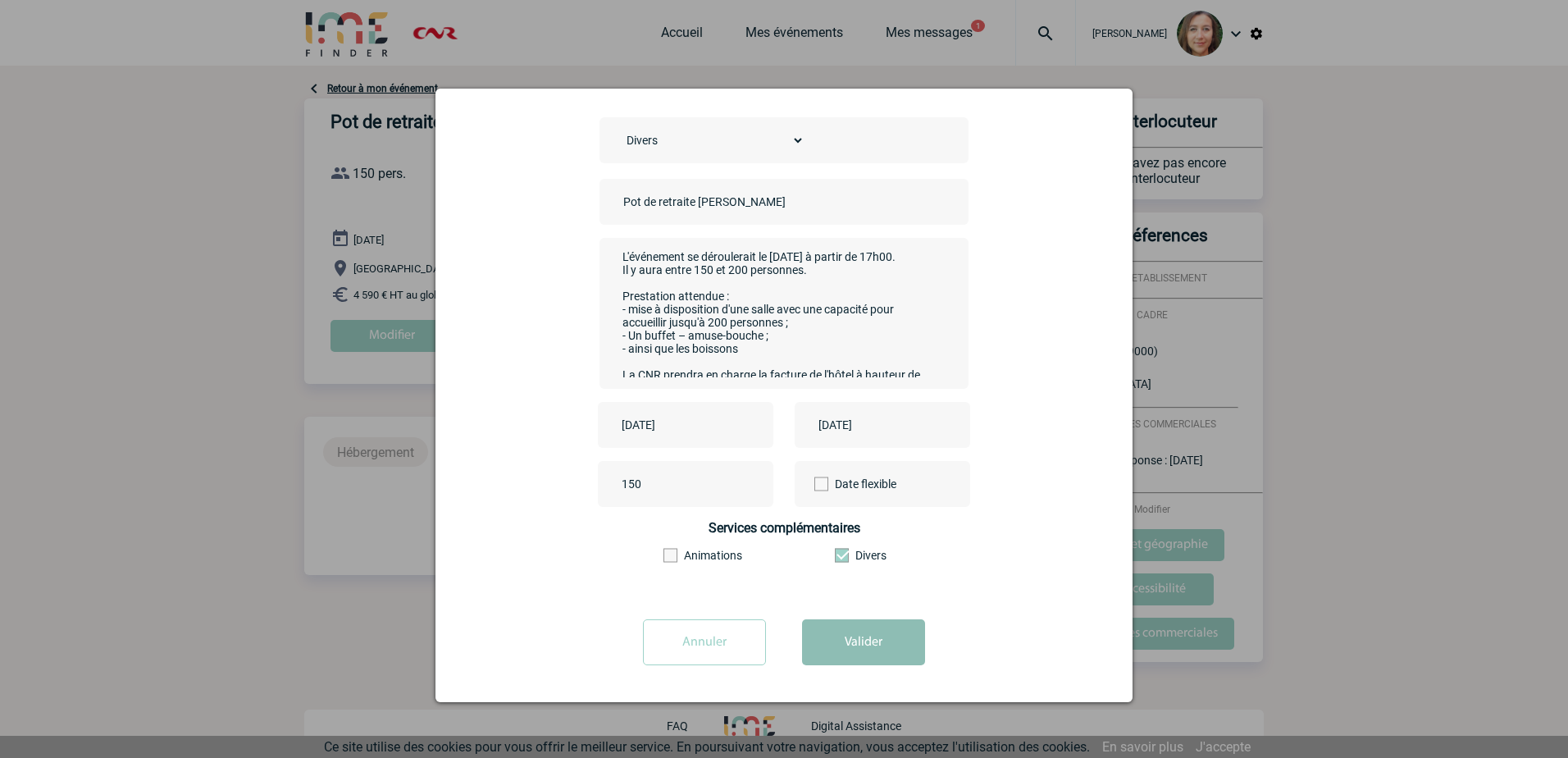
click at [862, 645] on button "Valider" at bounding box center [864, 642] width 123 height 46
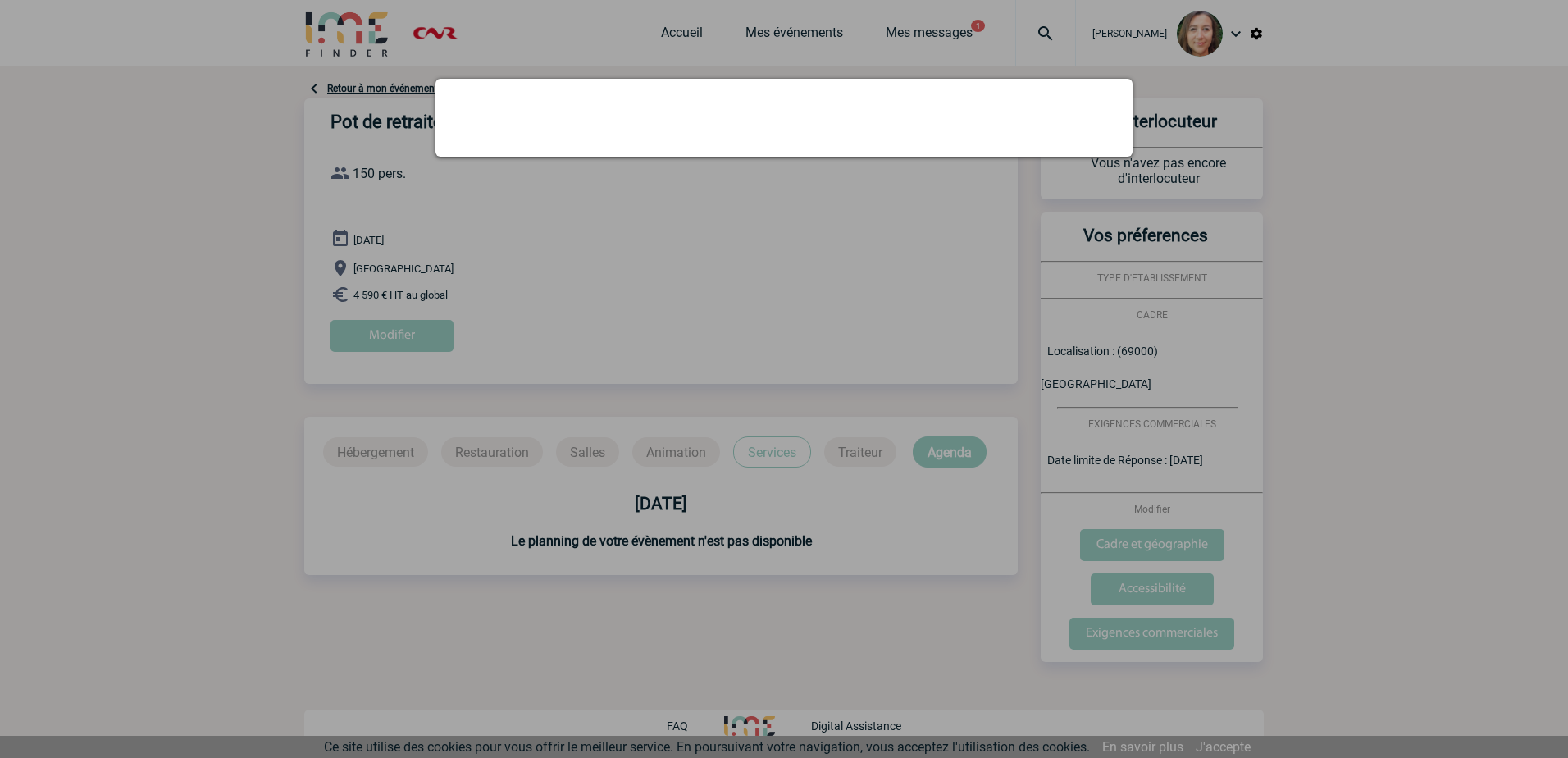
scroll to position [0, 0]
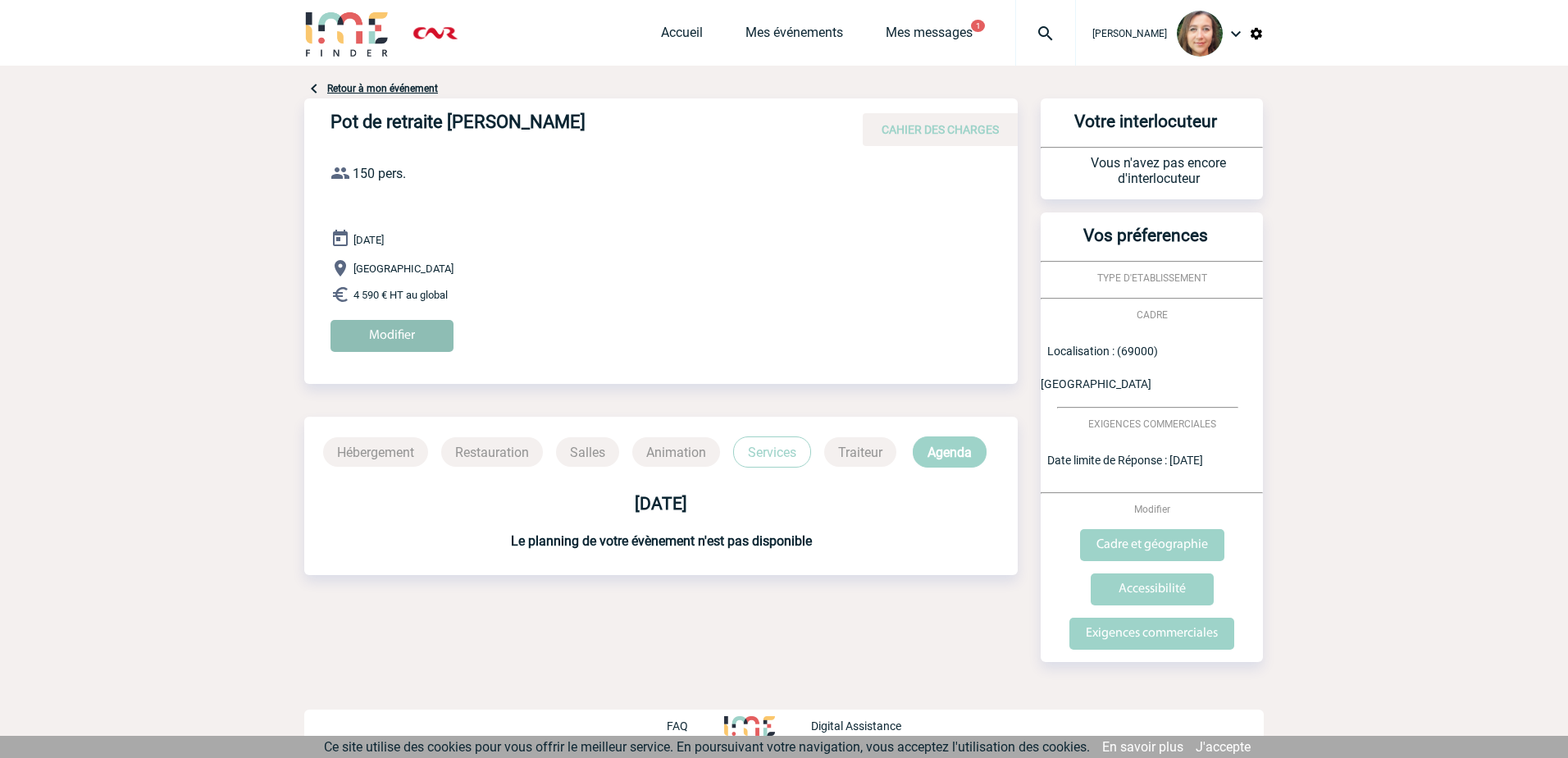
click at [397, 326] on input "Modifier" at bounding box center [391, 336] width 123 height 32
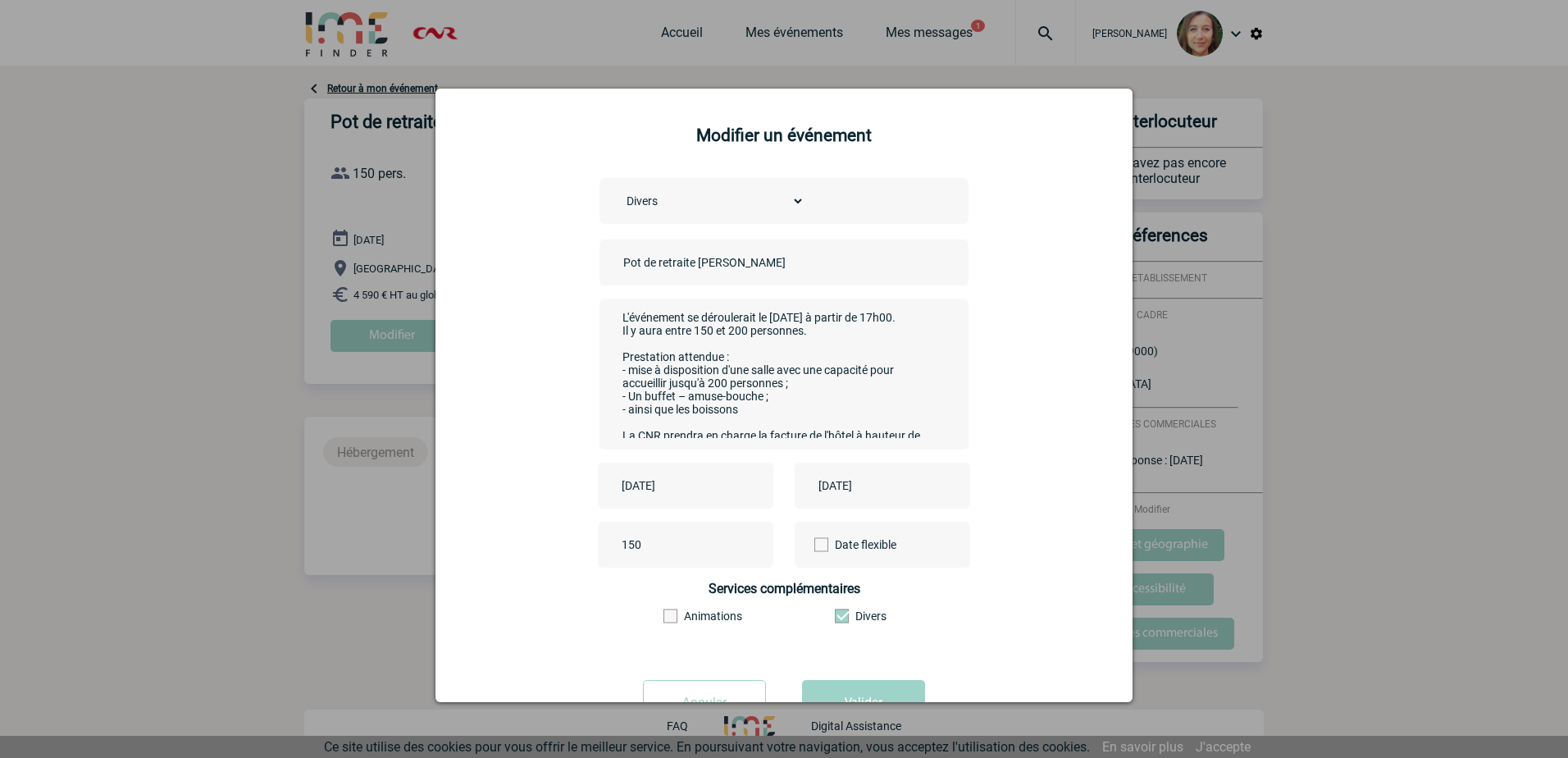
scroll to position [72, 0]
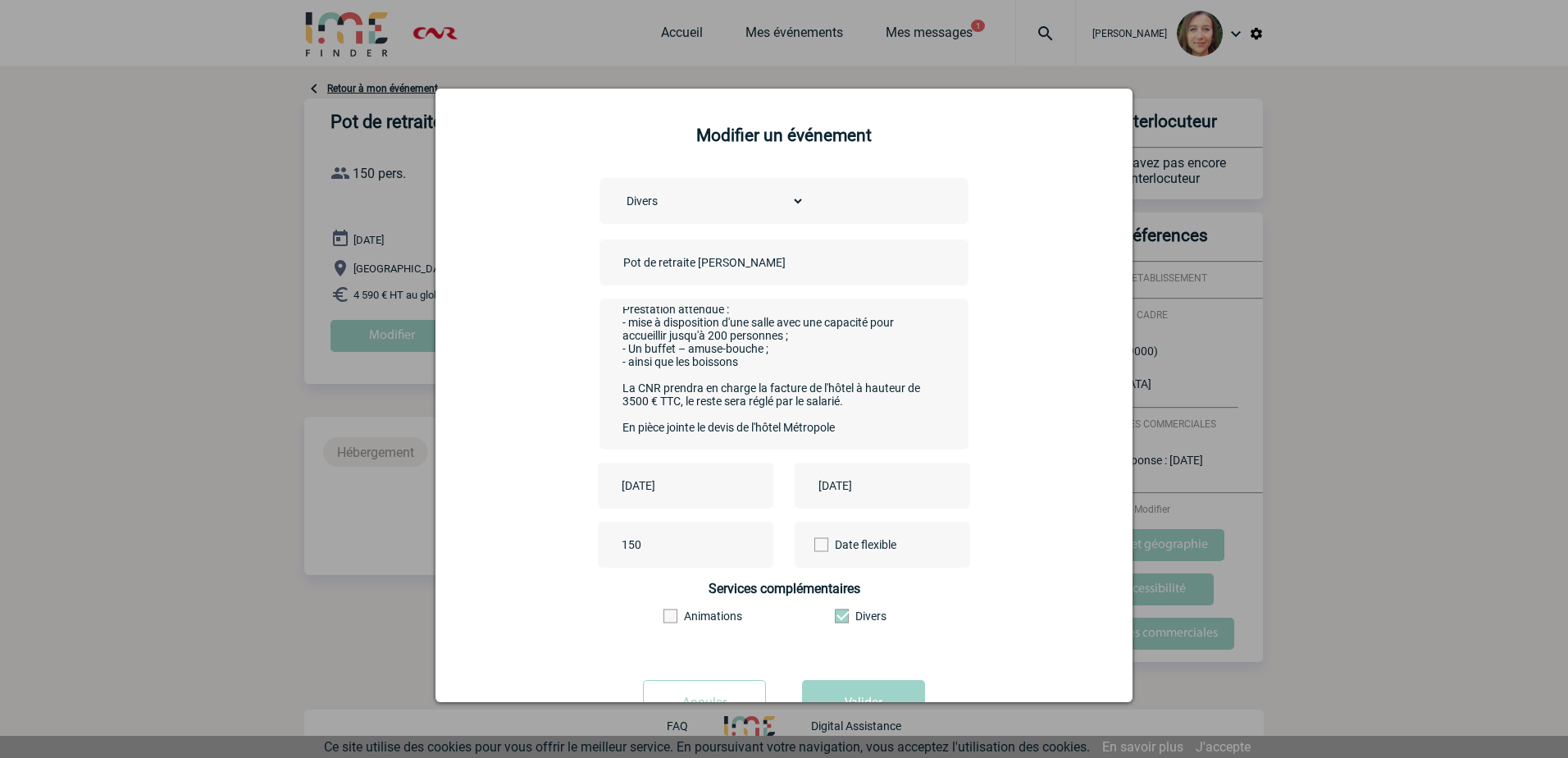
click at [788, 200] on select "Choisissez un type d'évènement Séminaire avec nuitée Séminaire sans nuitée Repa…" at bounding box center [711, 200] width 185 height 23
select select "5"
click at [619, 190] on select "Choisissez un type d'évènement Séminaire avec nuitée Séminaire sans nuitée Repa…" at bounding box center [711, 200] width 185 height 23
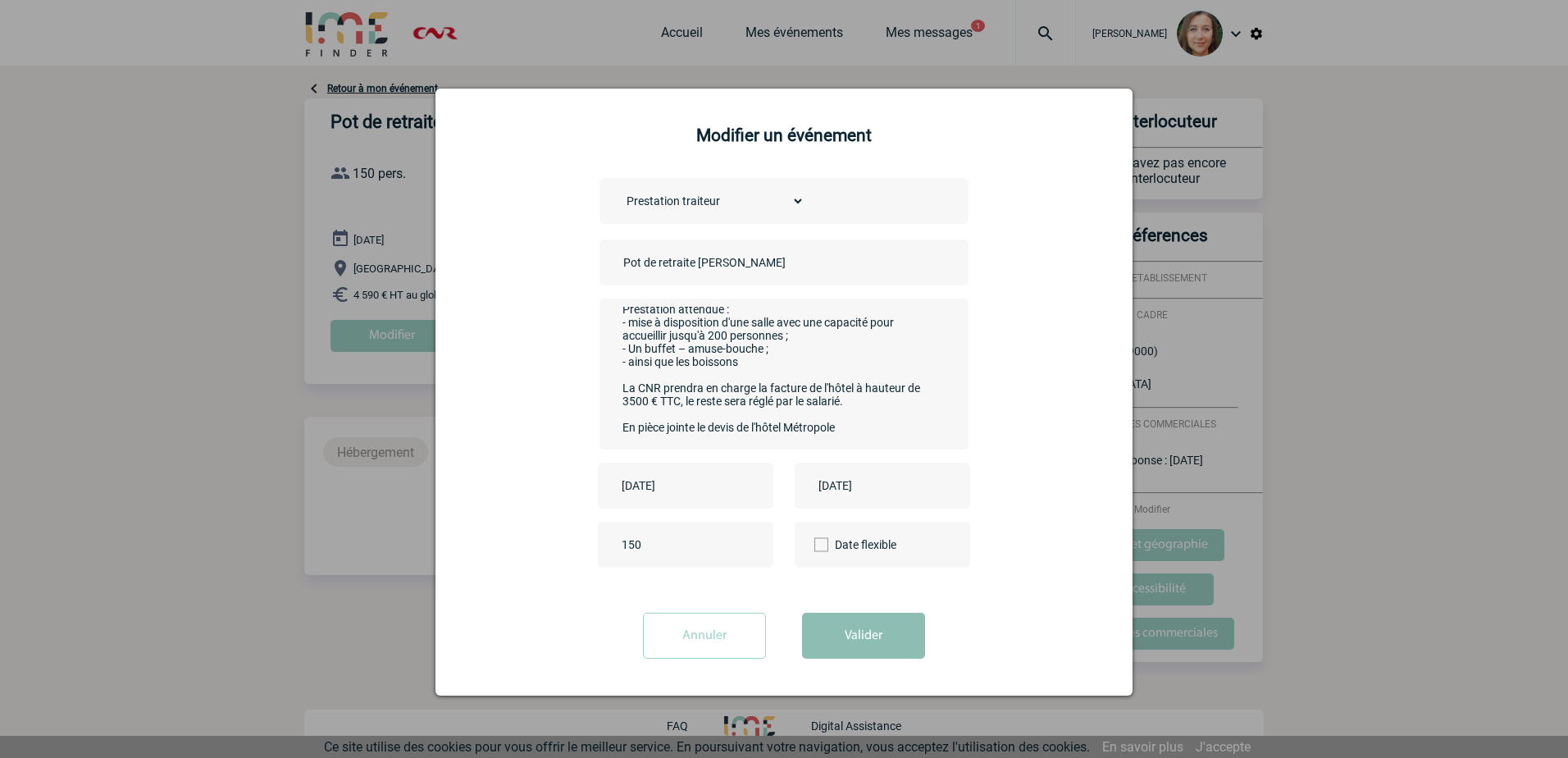
click at [878, 630] on button "Valider" at bounding box center [864, 635] width 123 height 46
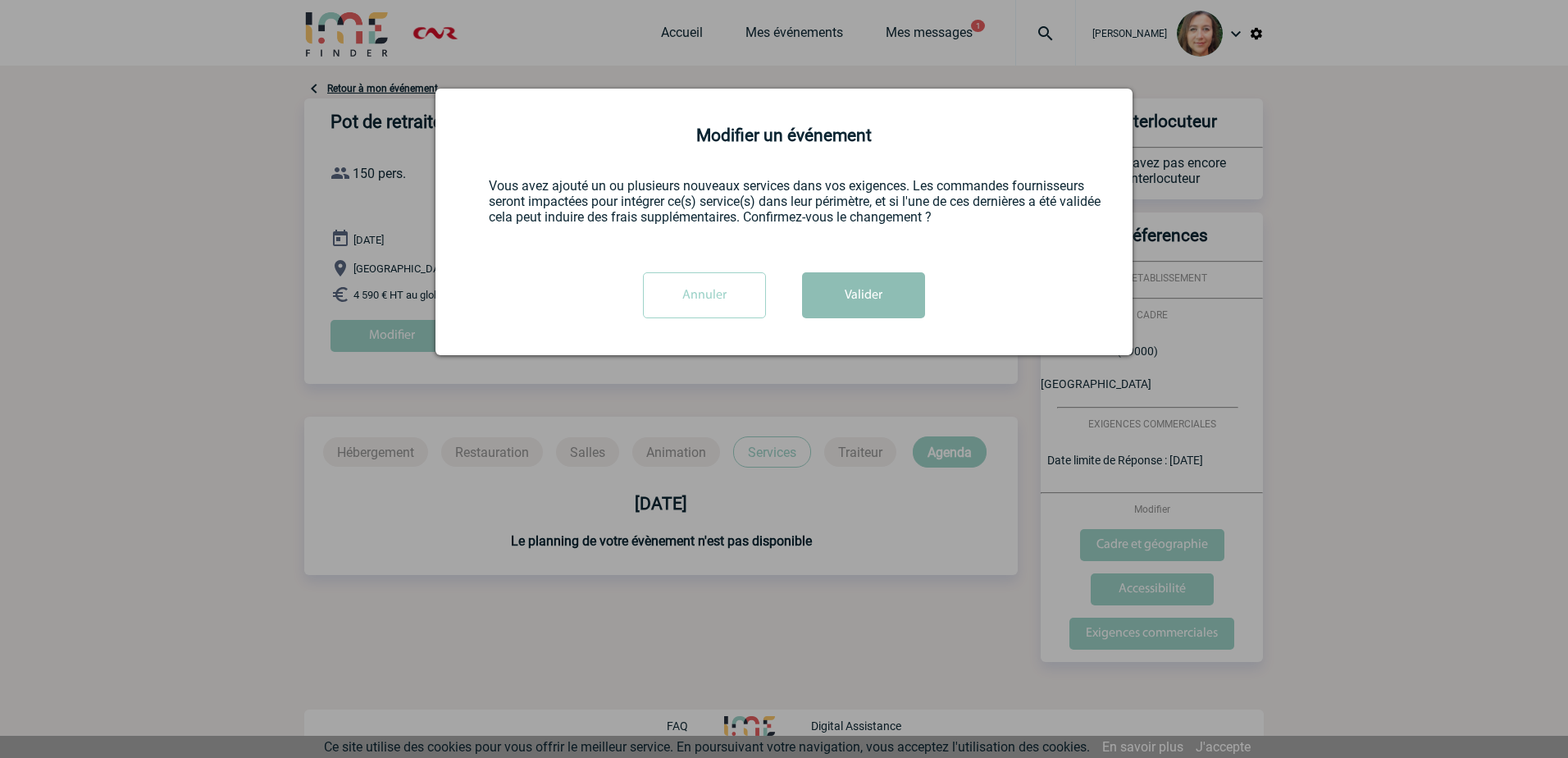
click at [849, 293] on button "Valider" at bounding box center [864, 295] width 123 height 46
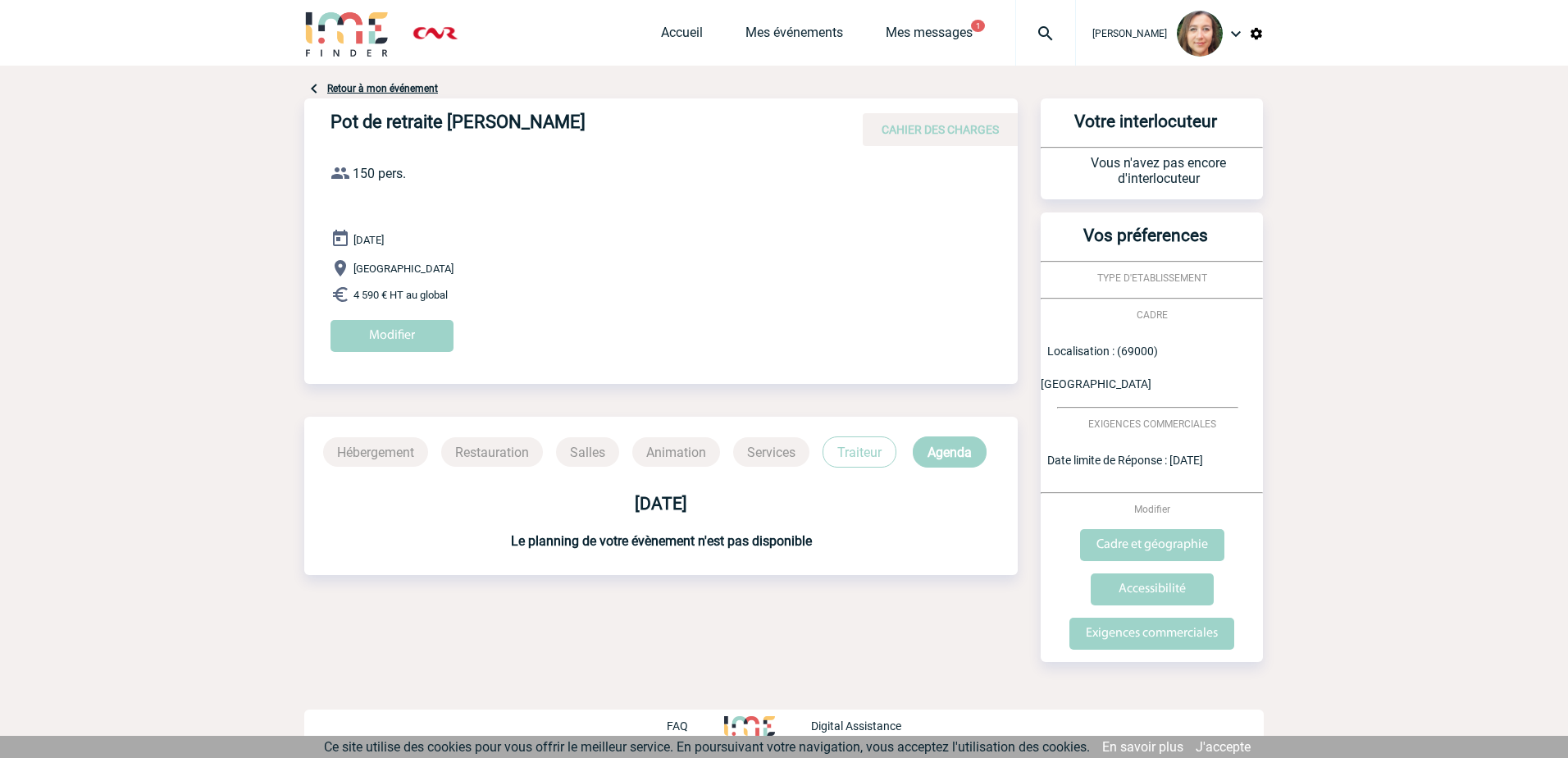
click at [856, 450] on p "Traiteur" at bounding box center [859, 452] width 74 height 31
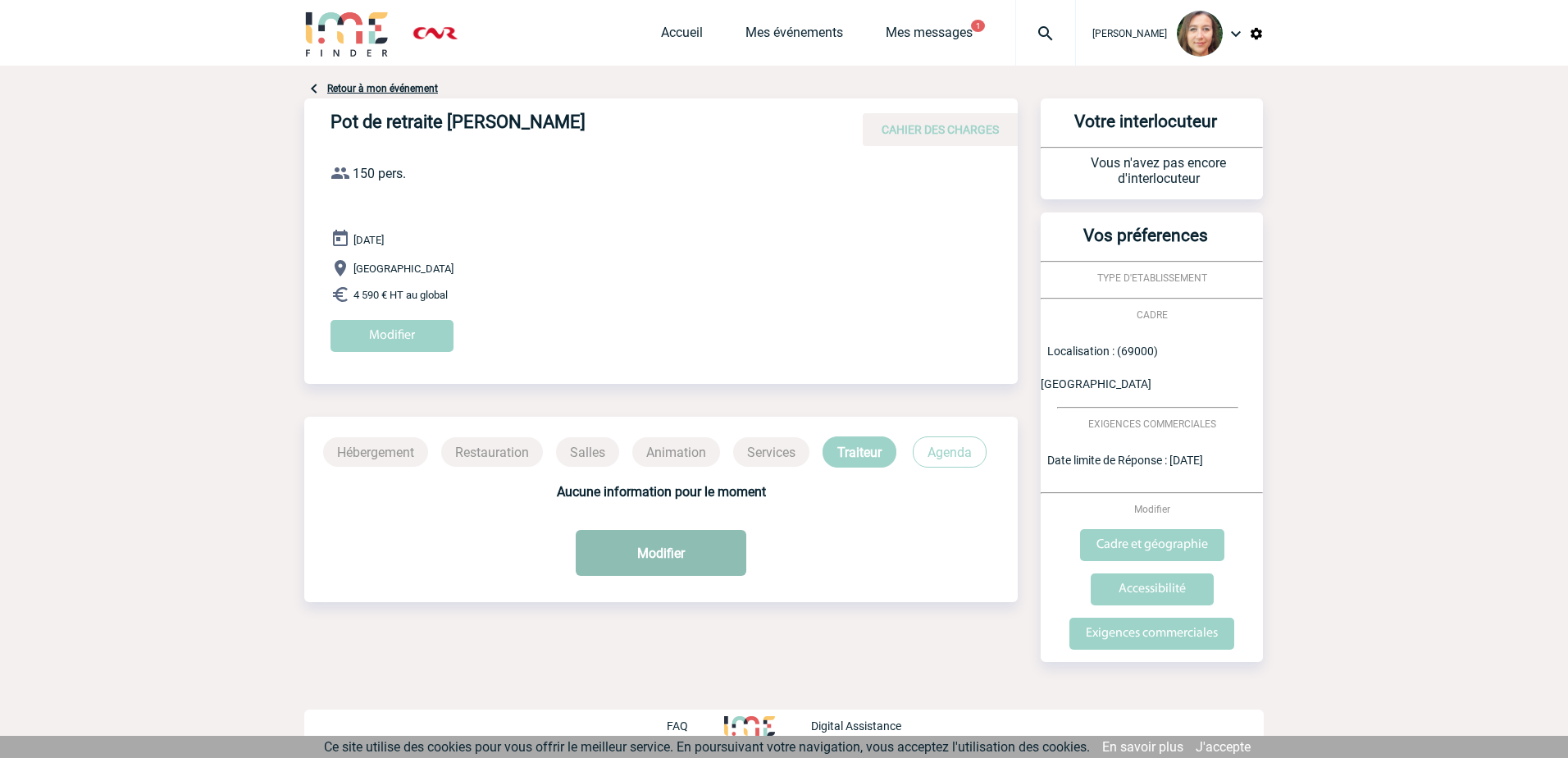
drag, startPoint x: 643, startPoint y: 544, endPoint x: 680, endPoint y: 538, distance: 37.5
click at [643, 544] on button "Modifier" at bounding box center [661, 552] width 170 height 46
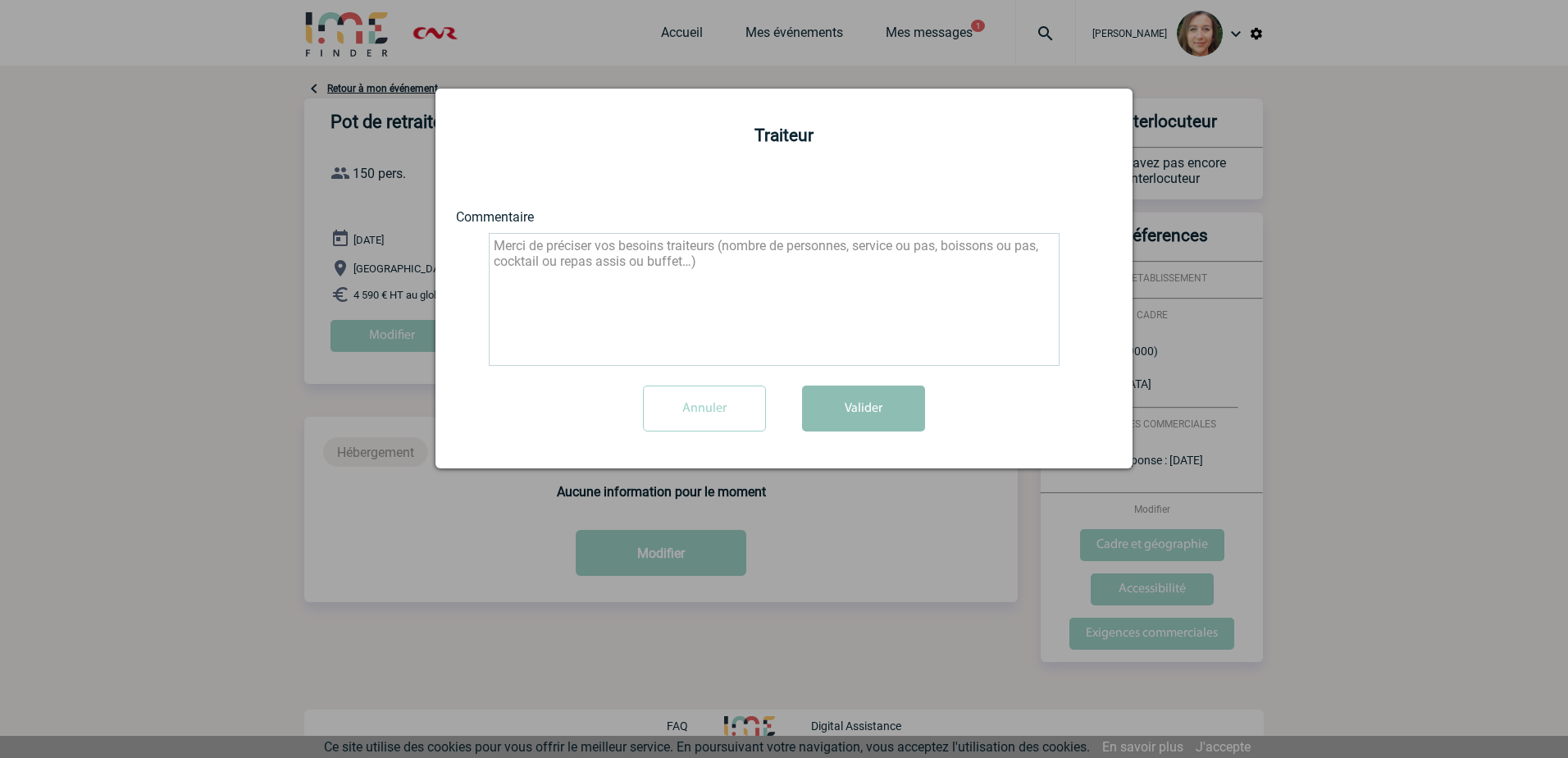
click at [856, 413] on button "Valider" at bounding box center [864, 408] width 123 height 46
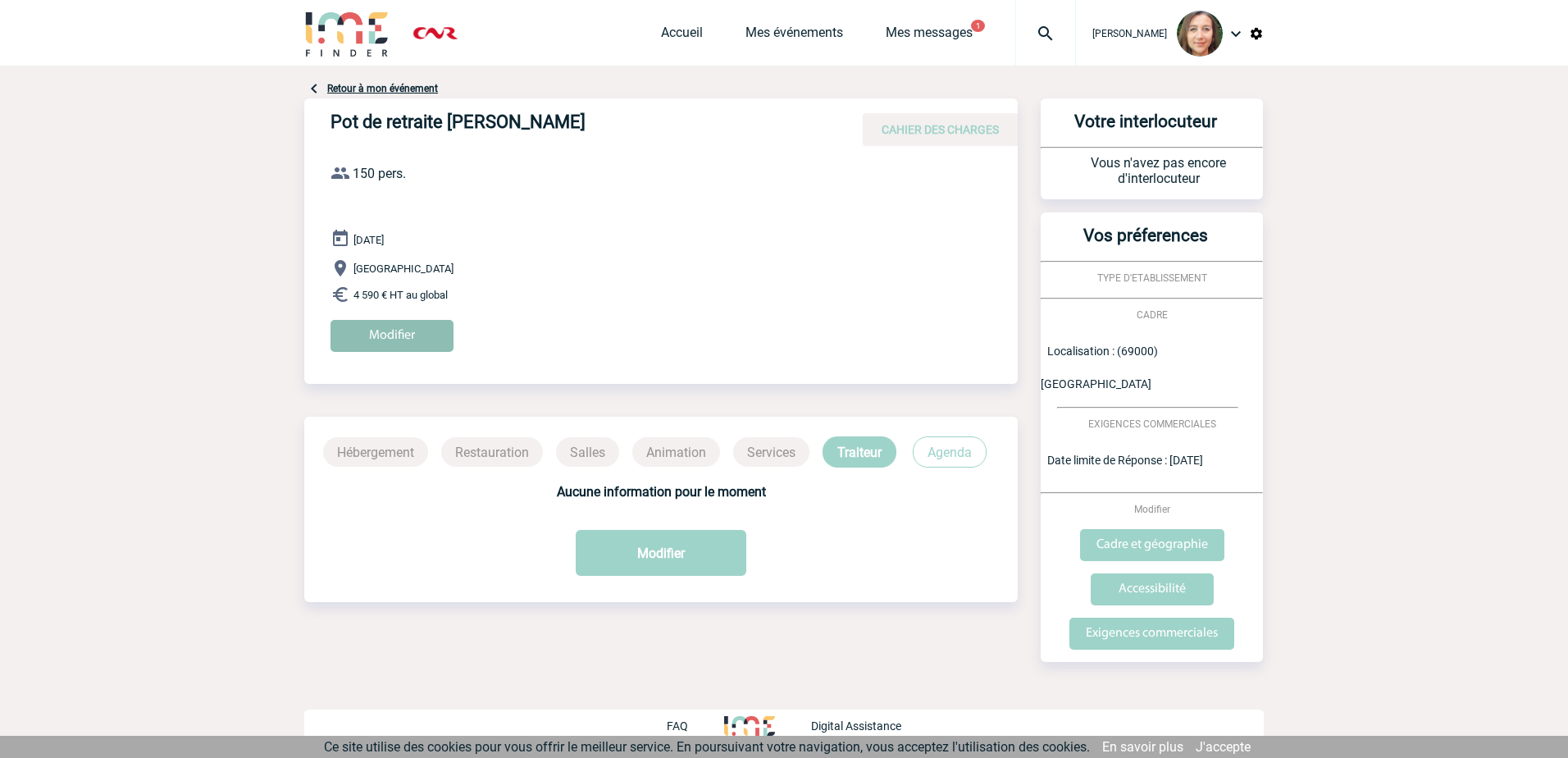
drag, startPoint x: 377, startPoint y: 330, endPoint x: 387, endPoint y: 330, distance: 10.0
click at [378, 330] on input "Modifier" at bounding box center [391, 336] width 123 height 32
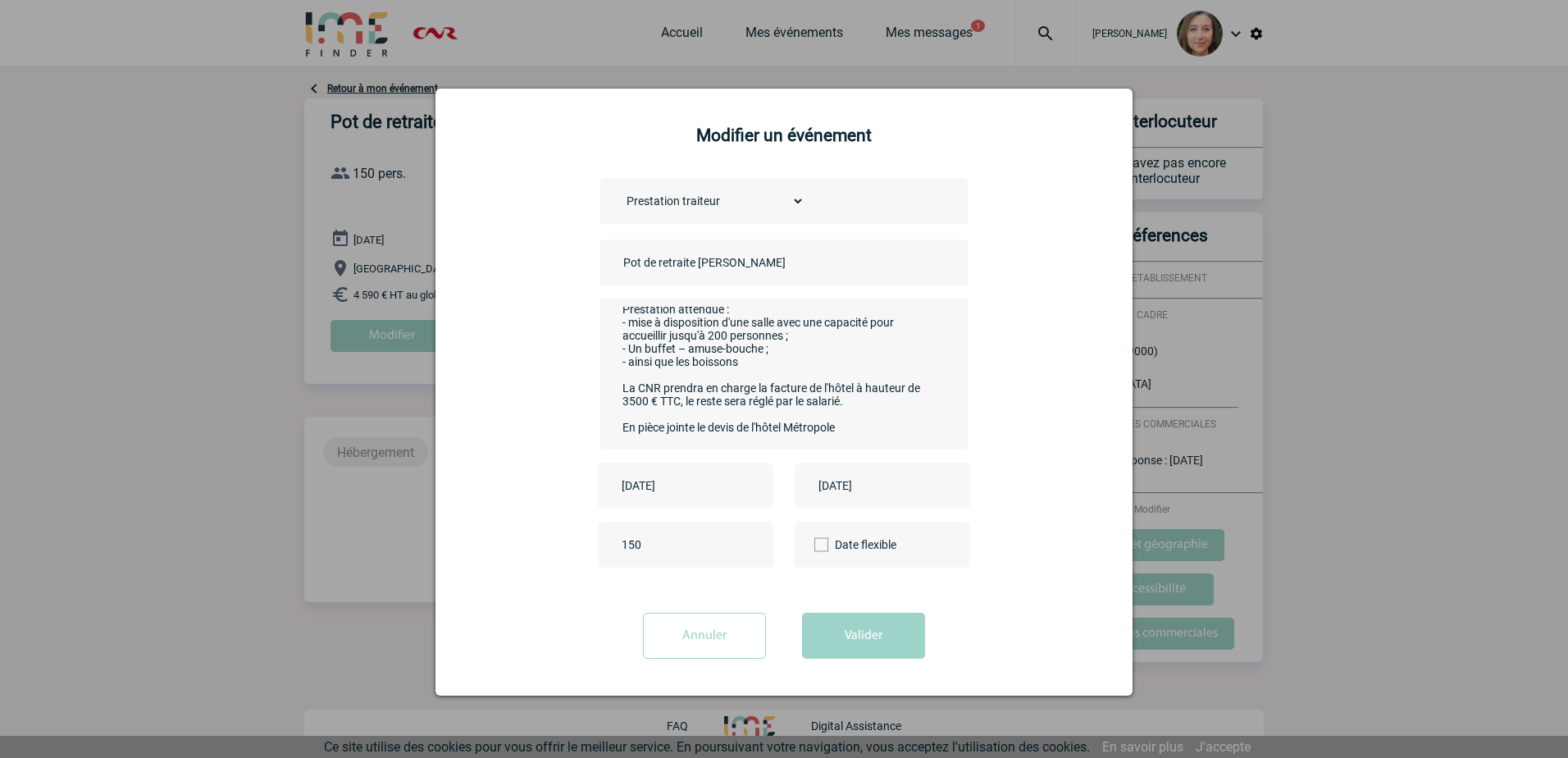
drag, startPoint x: 864, startPoint y: 420, endPoint x: 443, endPoint y: 422, distance: 421.0
click at [439, 418] on div "Modifier un événement Choisissez un type d'évènement Séminaire avec nuitée Sémi…" at bounding box center [784, 392] width 697 height 607
click at [855, 621] on button "Valider" at bounding box center [864, 635] width 123 height 46
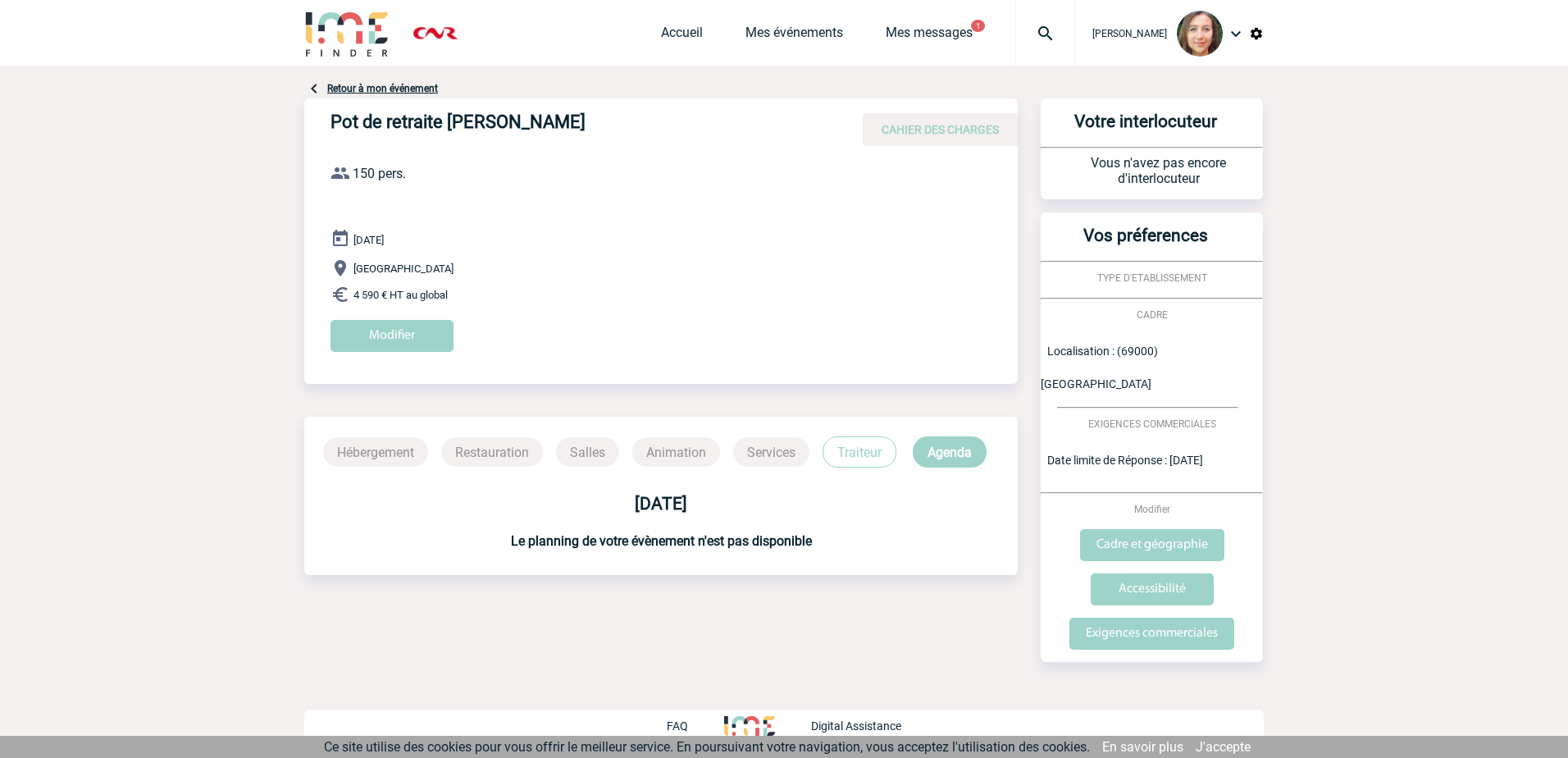
click at [373, 89] on link "Retour à mon événement" at bounding box center [382, 88] width 111 height 11
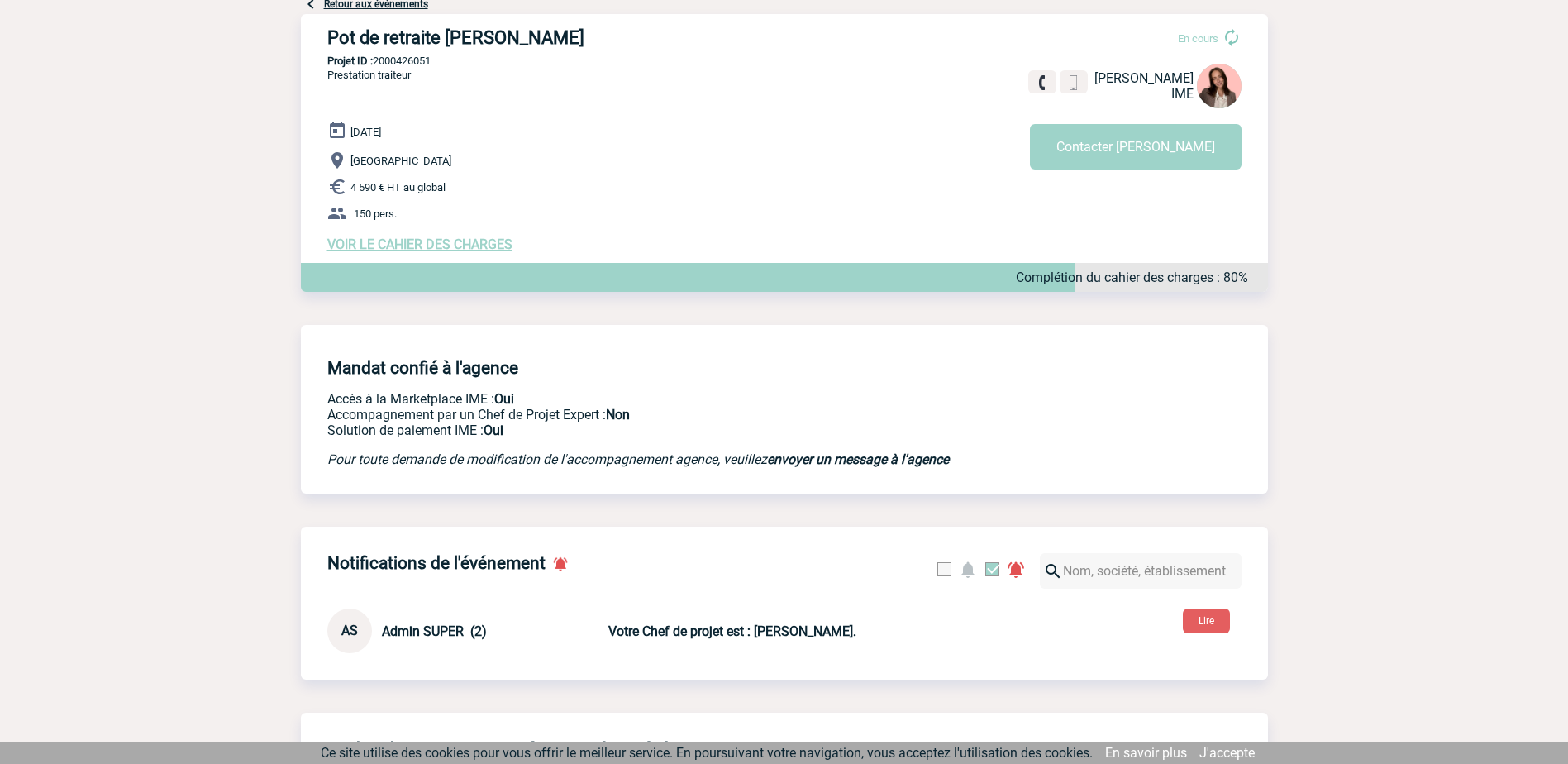
scroll to position [82, 0]
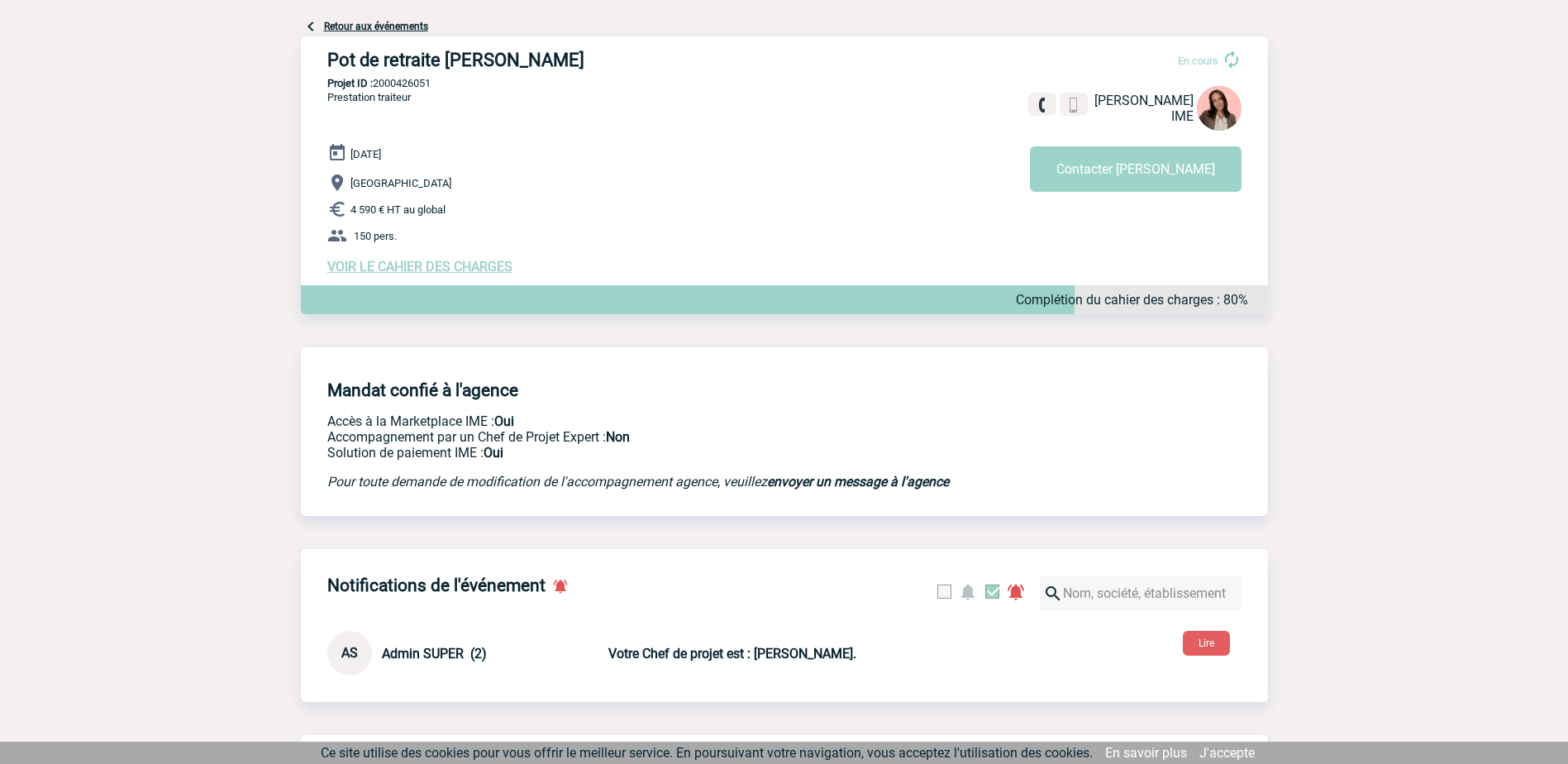
click at [453, 268] on span "VOIR LE CAHIER DES CHARGES" at bounding box center [420, 266] width 185 height 16
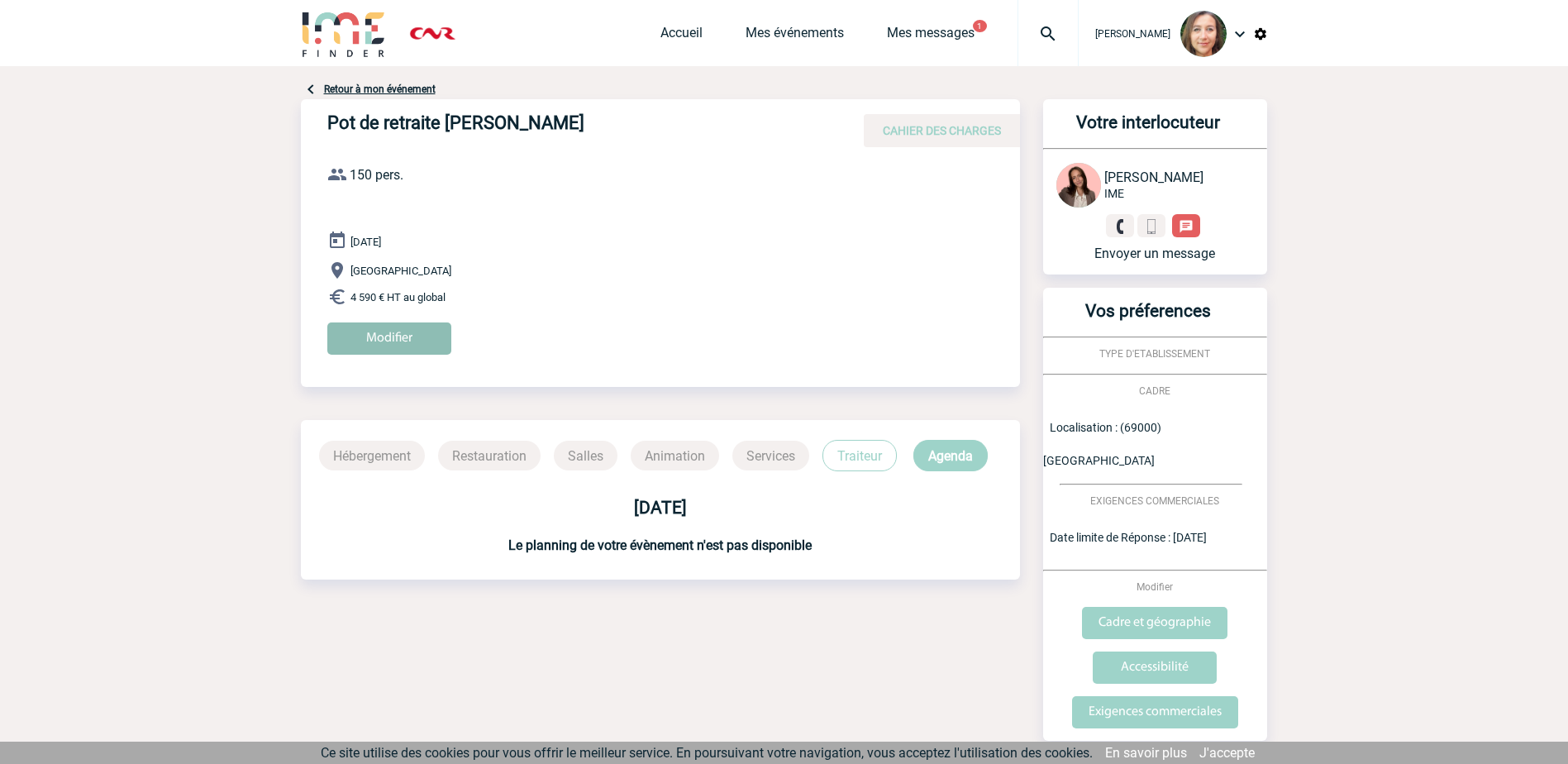
click at [410, 333] on input "Modifier" at bounding box center [389, 338] width 124 height 32
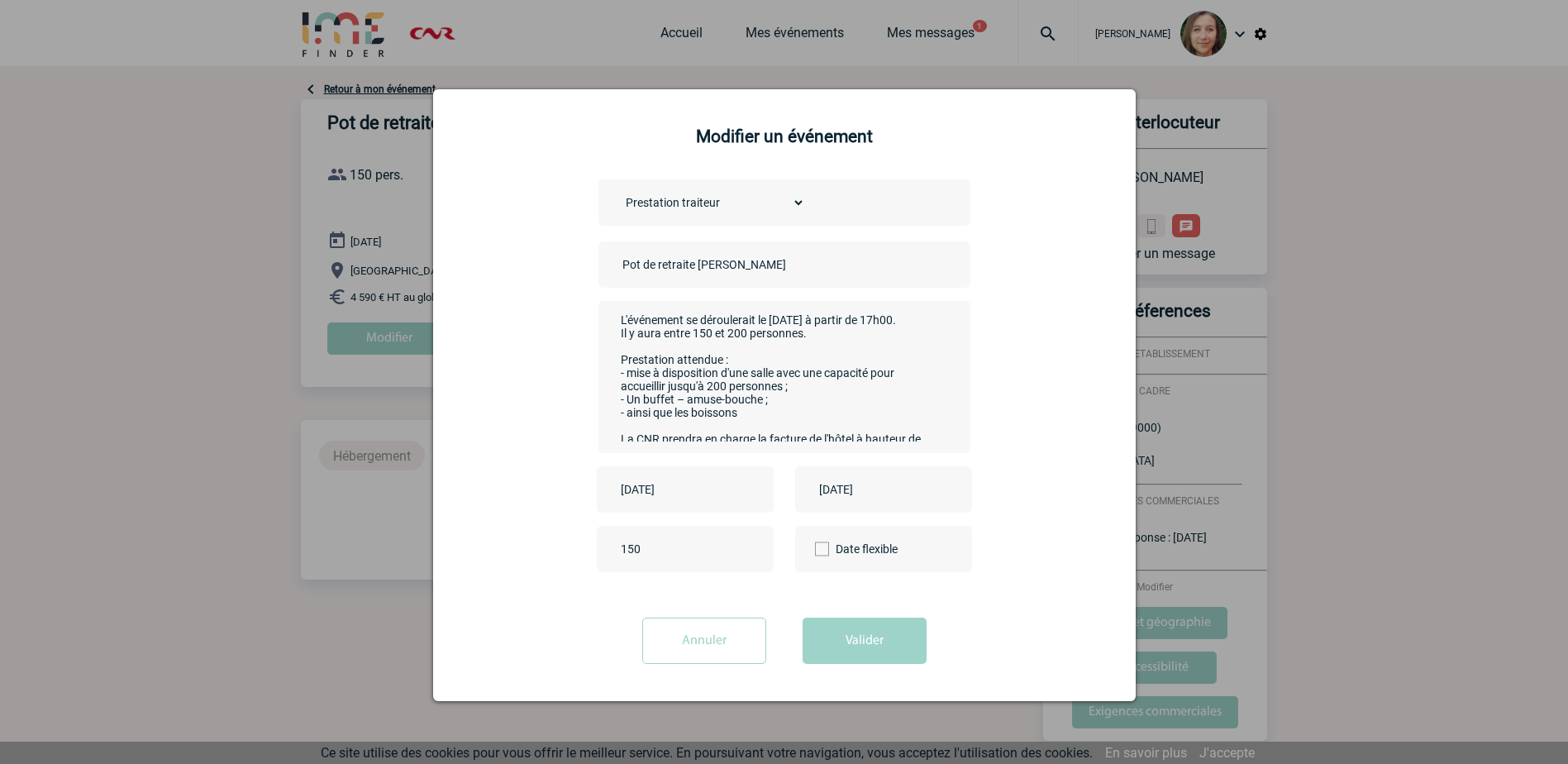
drag, startPoint x: 888, startPoint y: 645, endPoint x: 901, endPoint y: 608, distance: 39.2
click at [888, 644] on button "Valider" at bounding box center [864, 640] width 124 height 46
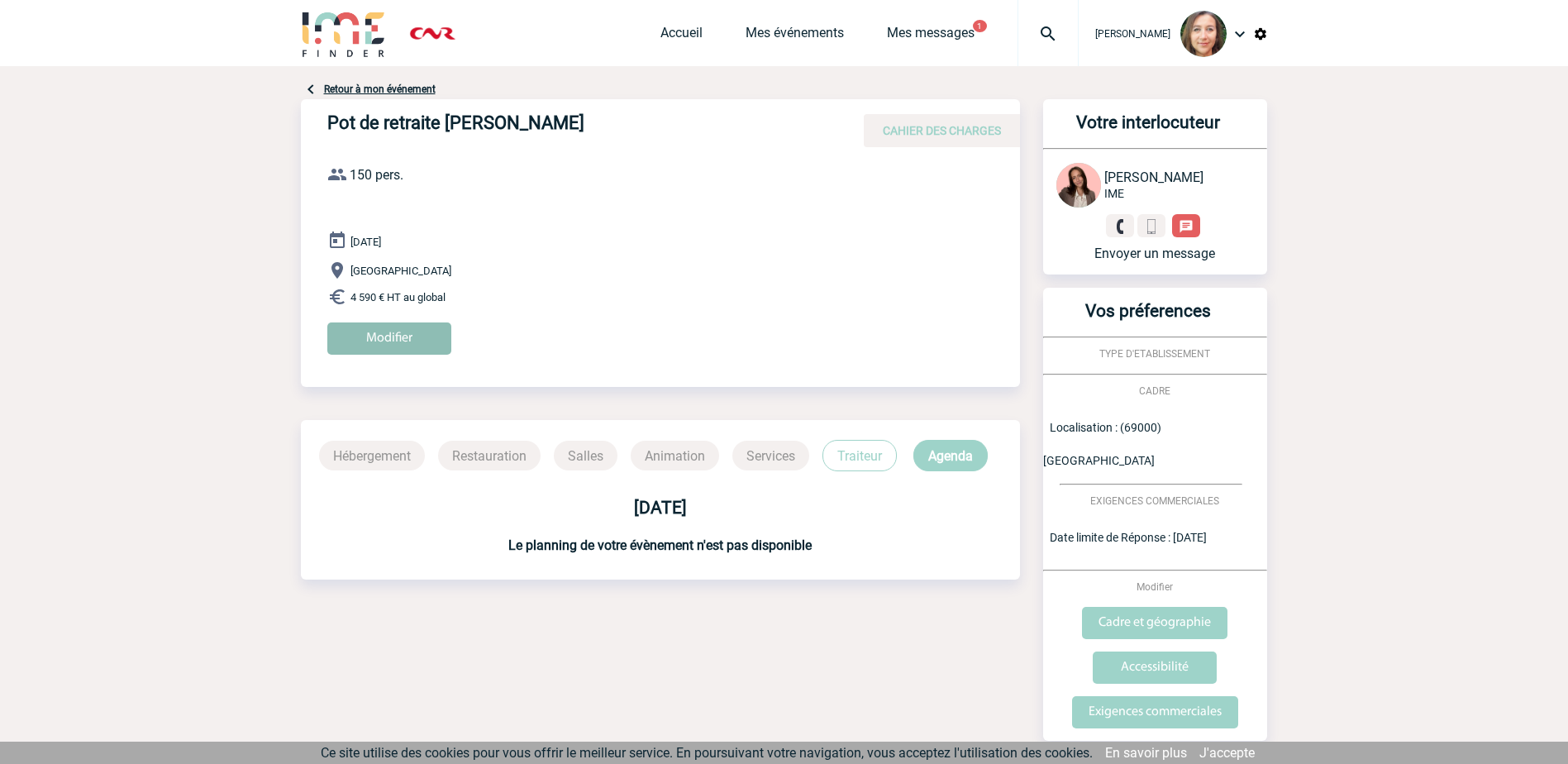
click at [388, 350] on input "Modifier" at bounding box center [389, 338] width 124 height 32
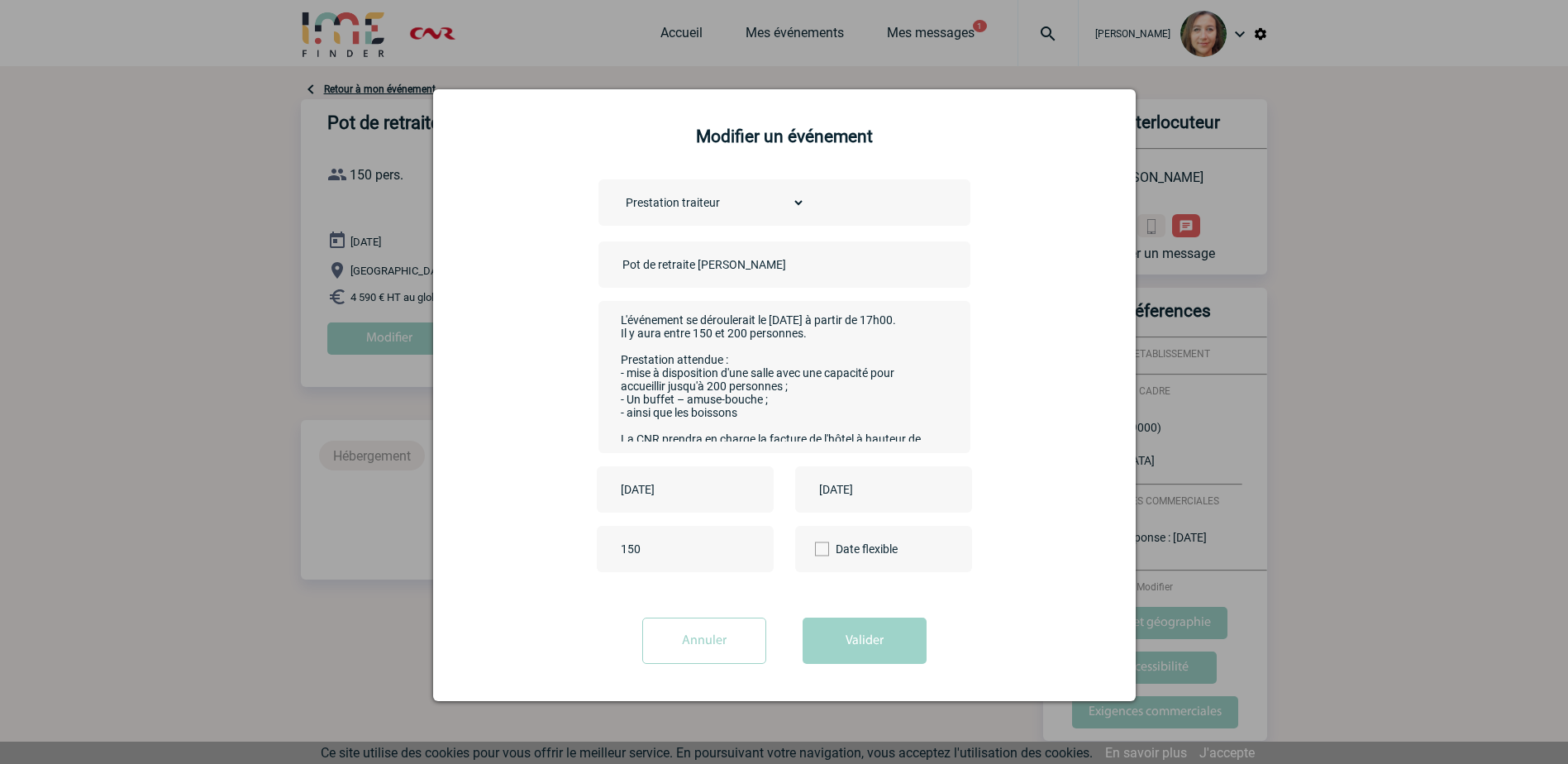
drag, startPoint x: 893, startPoint y: 637, endPoint x: 568, endPoint y: 62, distance: 660.5
click at [893, 635] on button "Valider" at bounding box center [864, 640] width 124 height 46
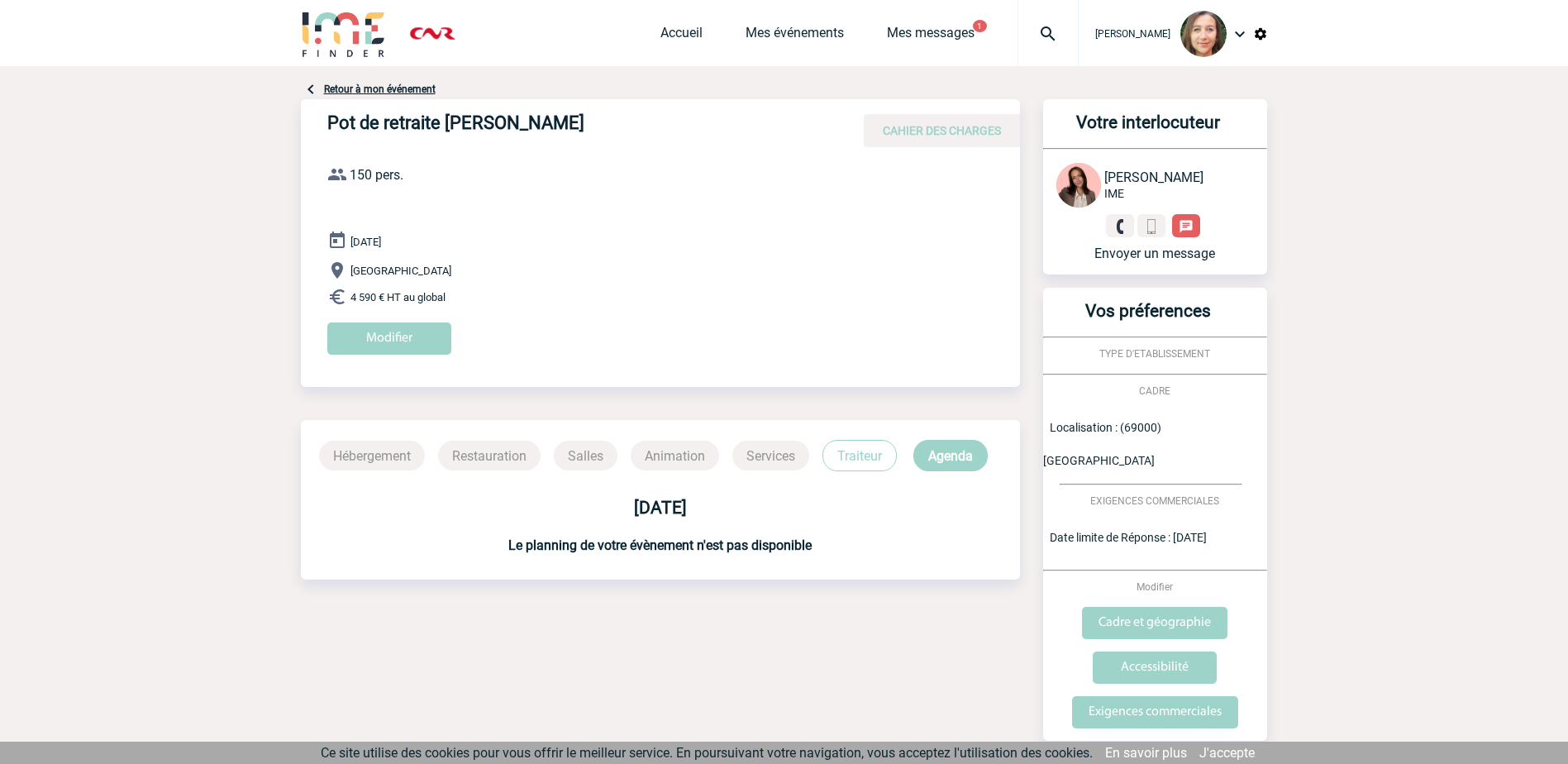
click at [407, 93] on link "Retour à mon événement" at bounding box center [380, 88] width 112 height 11
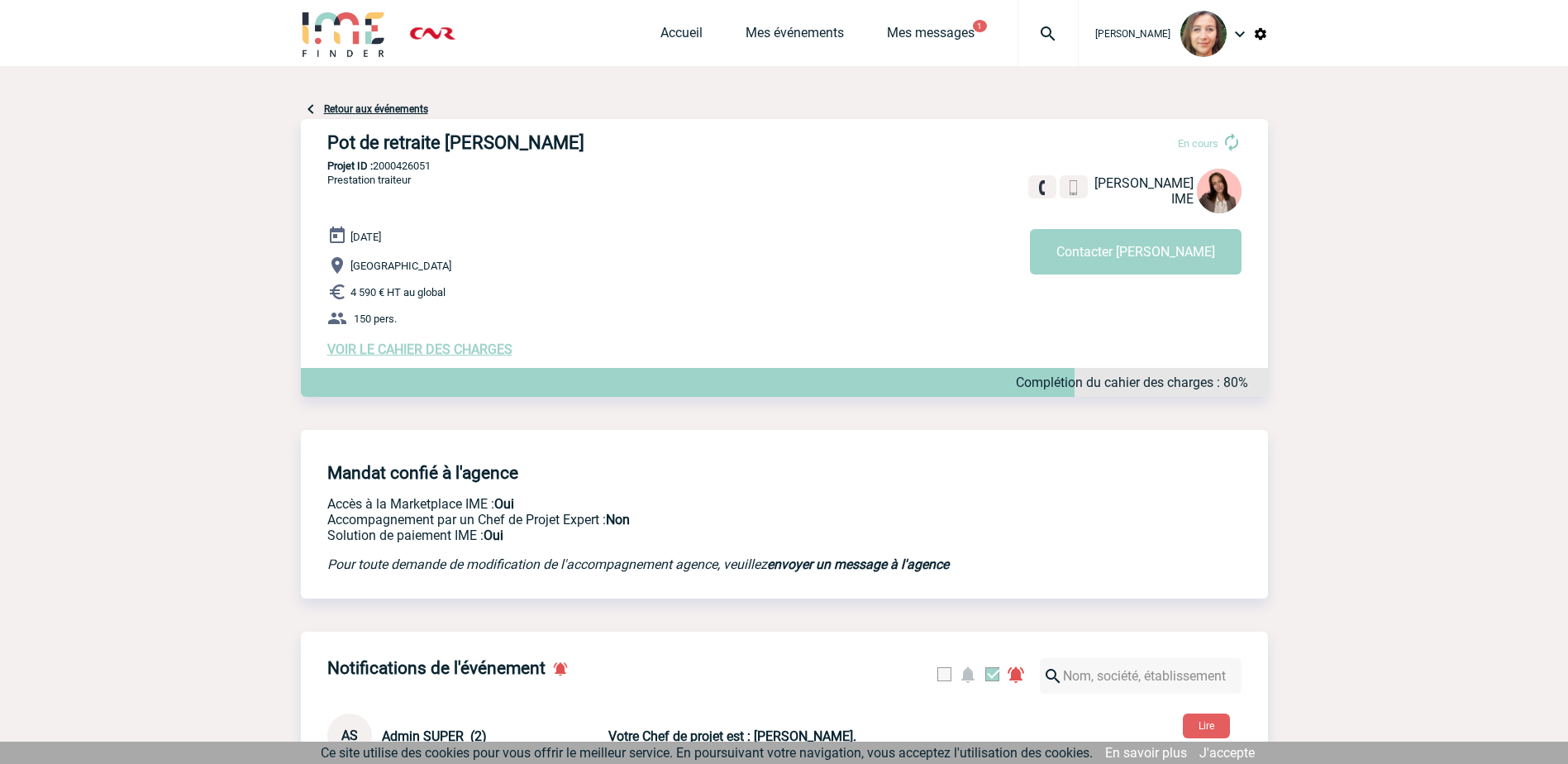
click at [455, 351] on span "VOIR LE CAHIER DES CHARGES" at bounding box center [420, 349] width 185 height 16
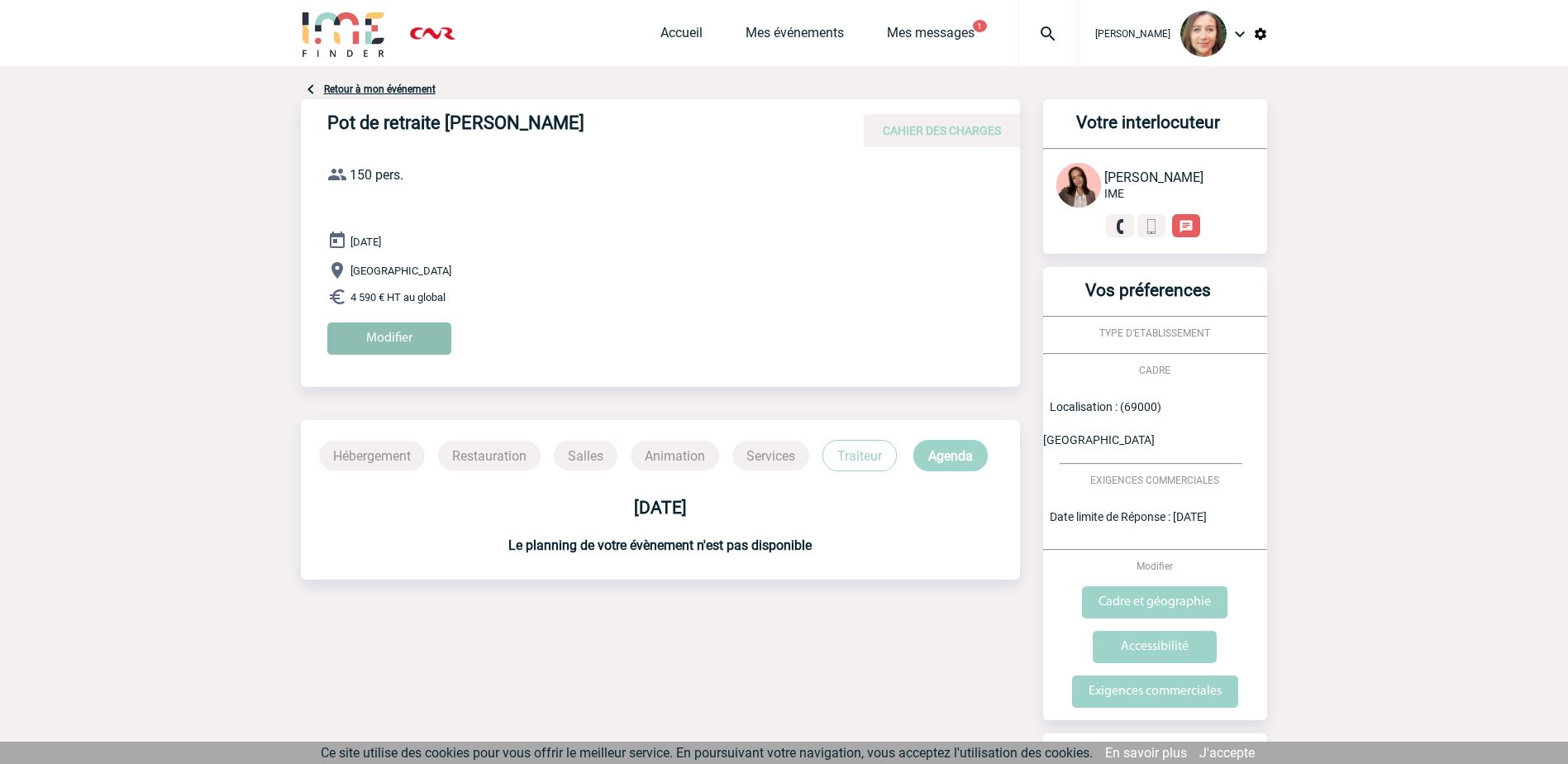
click at [400, 336] on input "Modifier" at bounding box center [389, 338] width 124 height 32
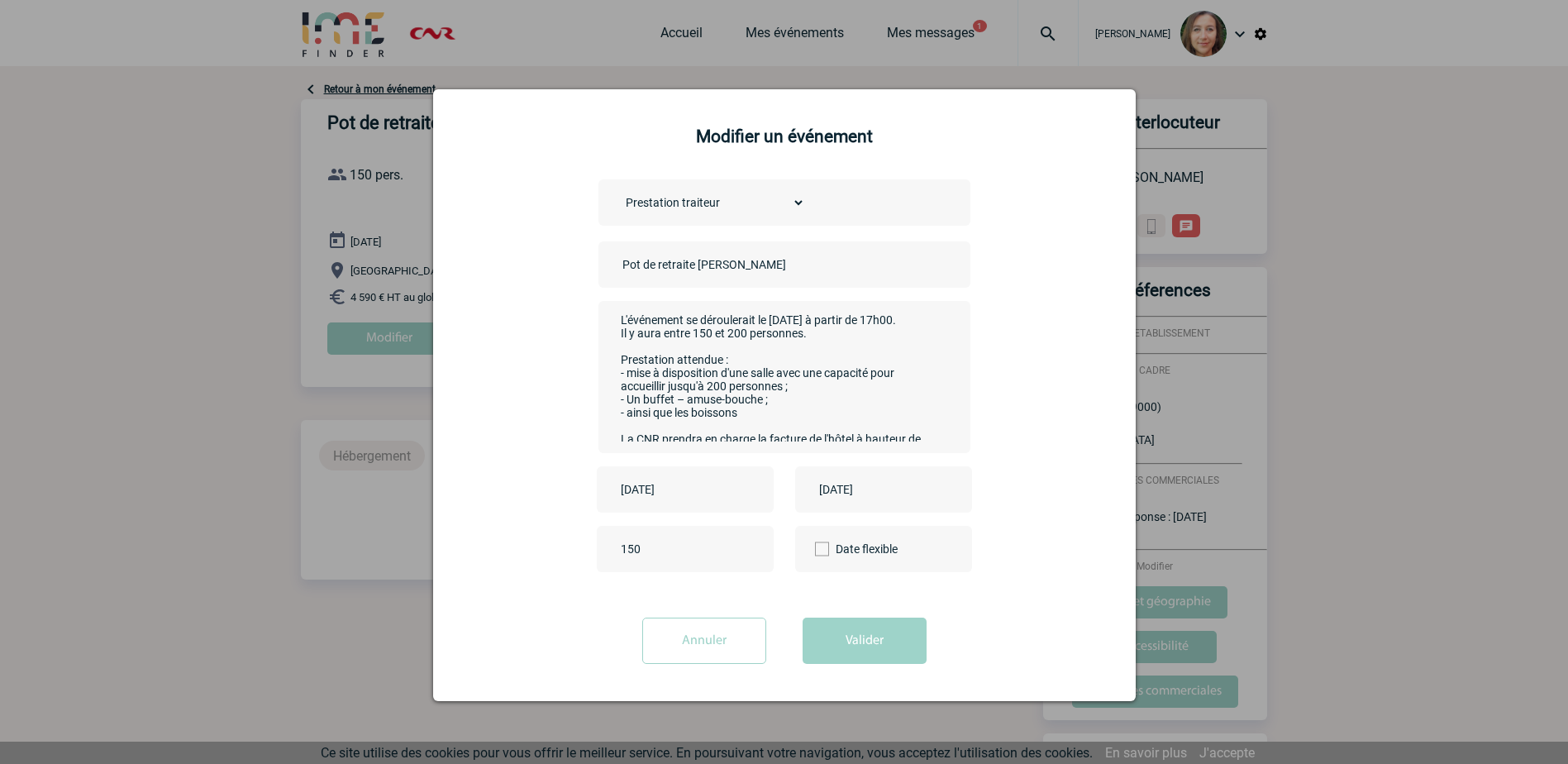
click at [784, 213] on select "Choisissez un type d'évènement Séminaire avec nuitée Séminaire sans nuitée Repa…" at bounding box center [711, 202] width 186 height 23
select select "2"
click at [618, 192] on select "Choisissez un type d'évènement Séminaire avec nuitée Séminaire sans nuitée Repa…" at bounding box center [711, 202] width 186 height 23
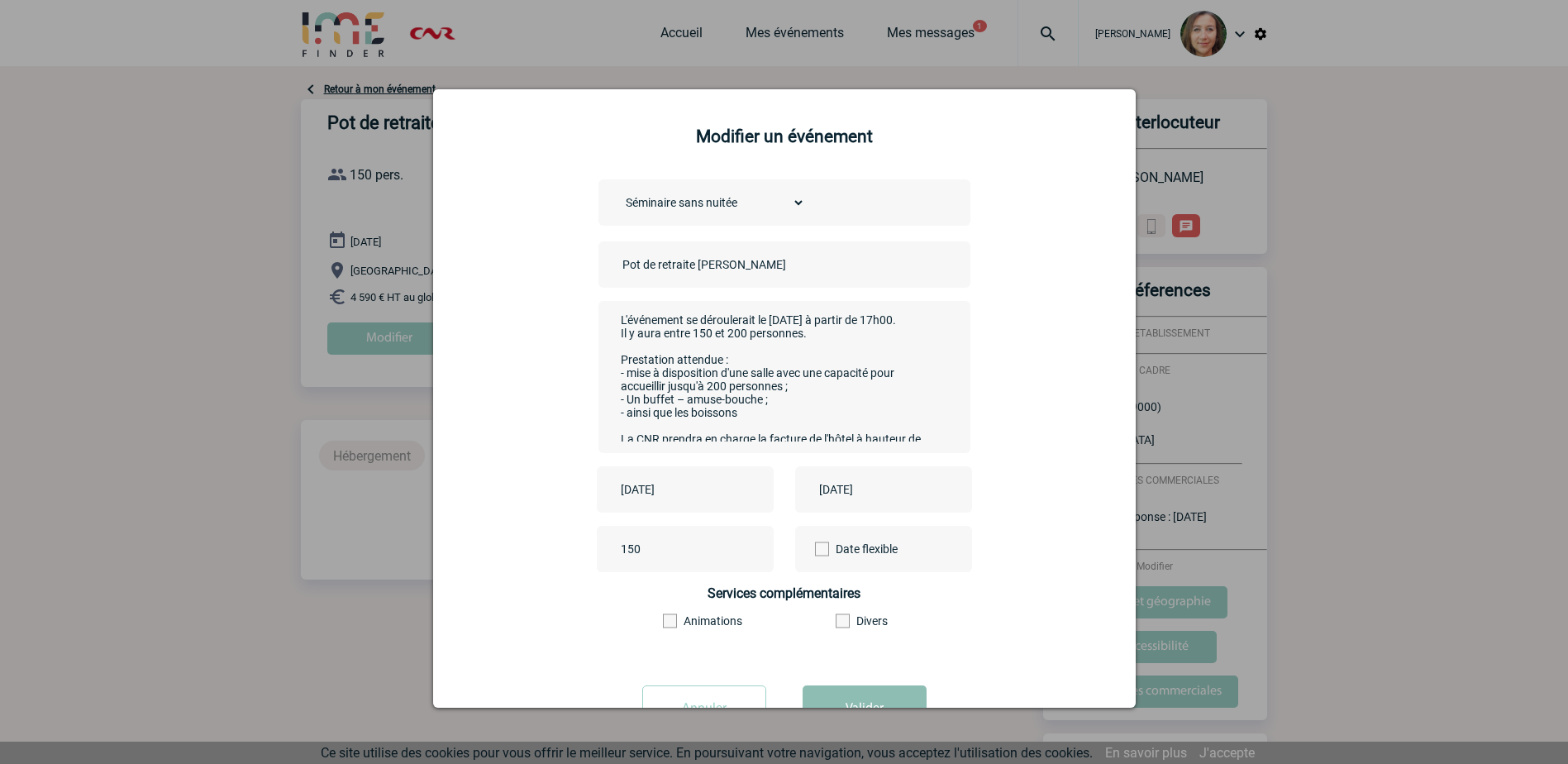
click at [893, 702] on button "Valider" at bounding box center [864, 708] width 124 height 46
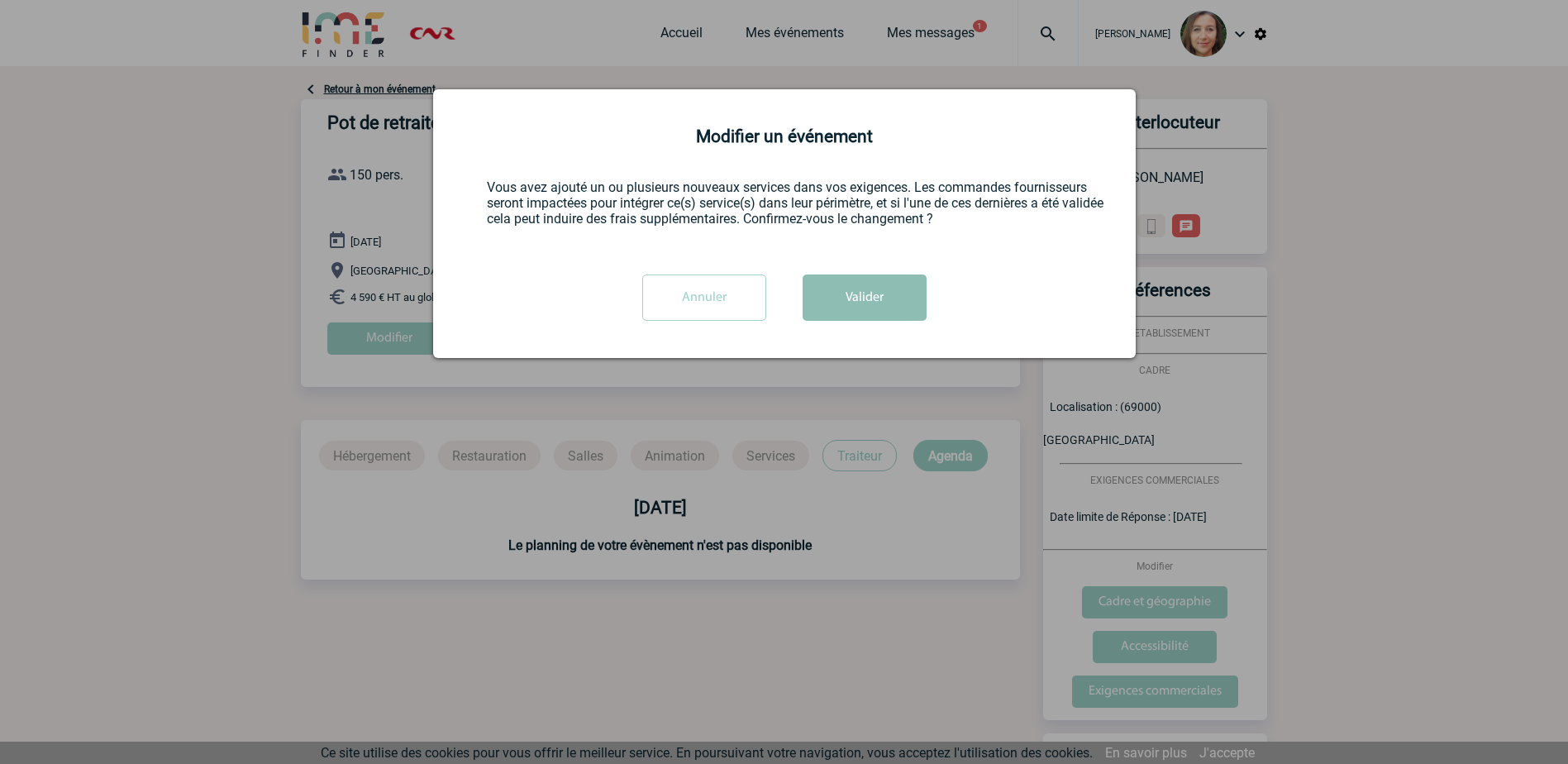
click at [916, 311] on button "Valider" at bounding box center [864, 297] width 124 height 46
click at [892, 293] on button "Valider" at bounding box center [864, 297] width 124 height 46
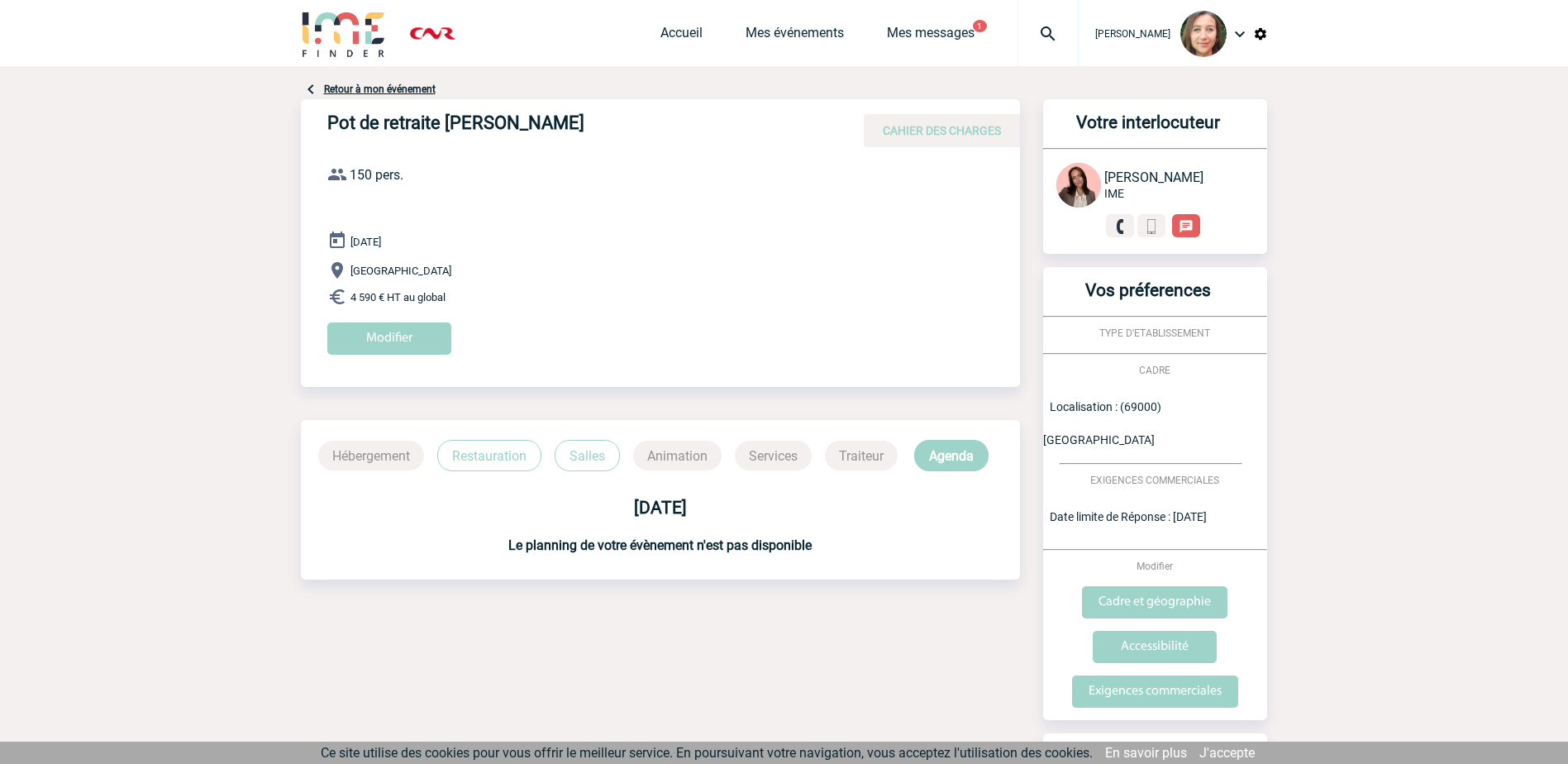
click at [504, 454] on p "Restauration" at bounding box center [489, 455] width 104 height 31
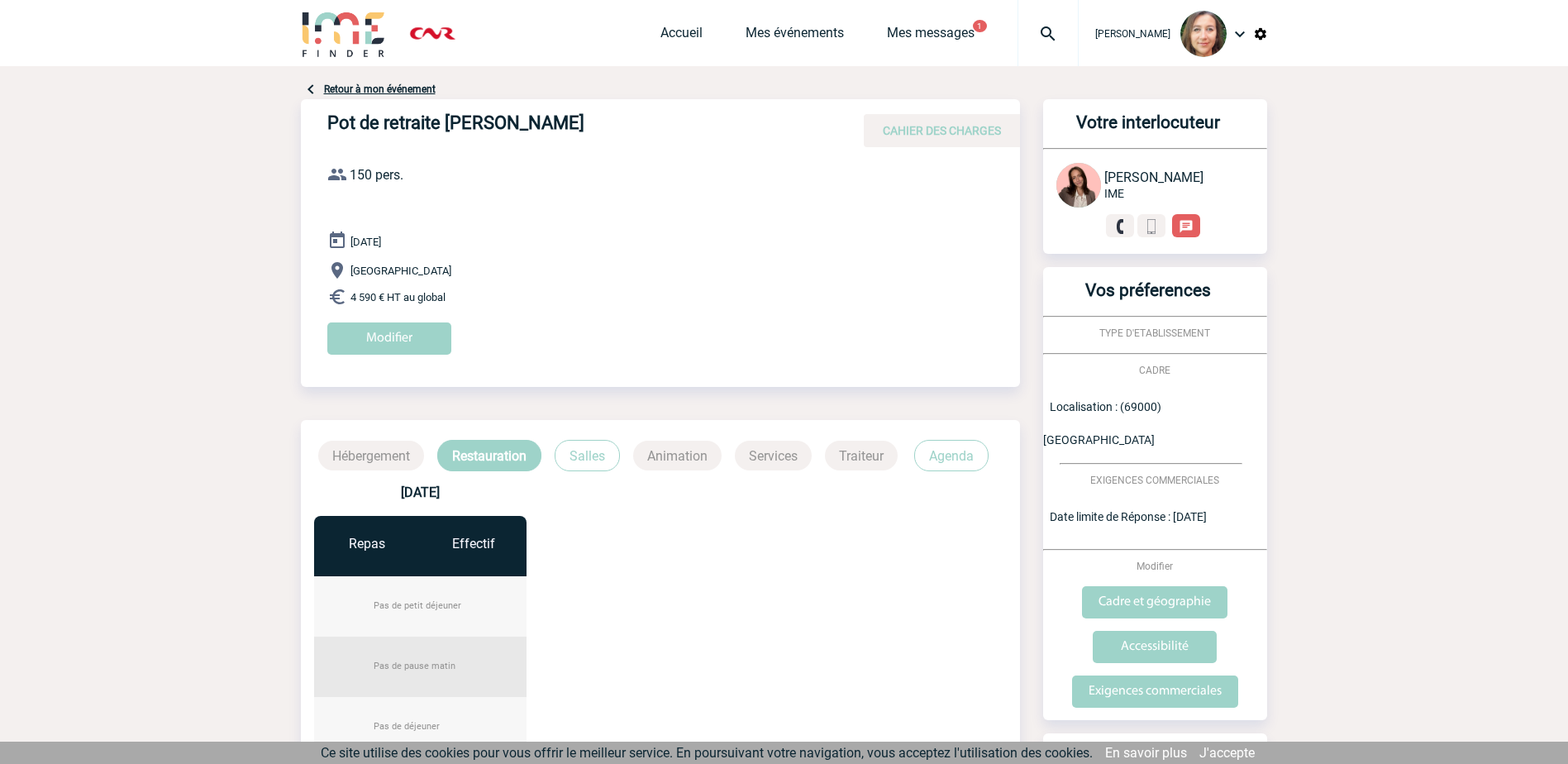
scroll to position [248, 0]
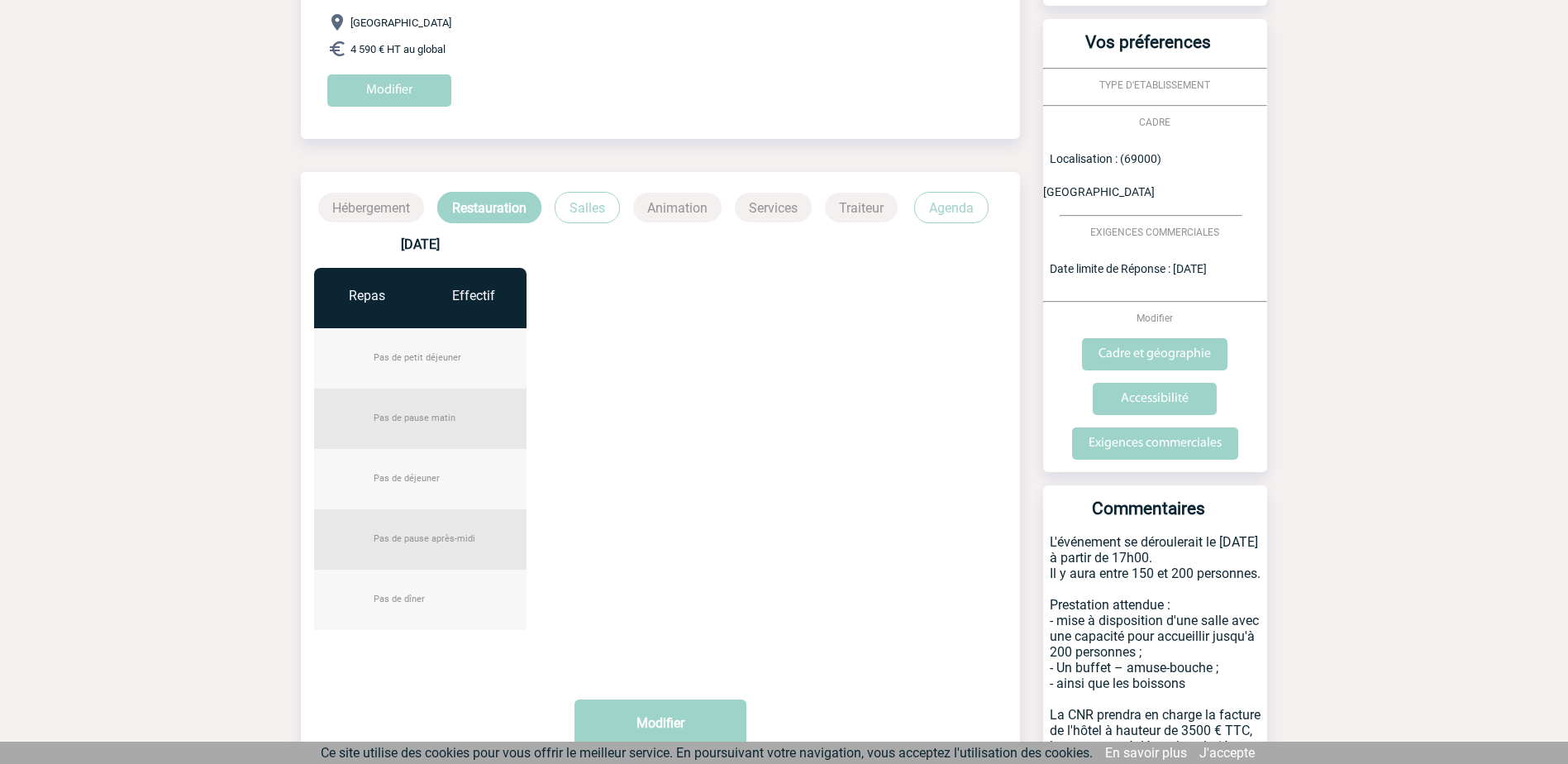
click at [584, 204] on p "Salles" at bounding box center [587, 207] width 65 height 31
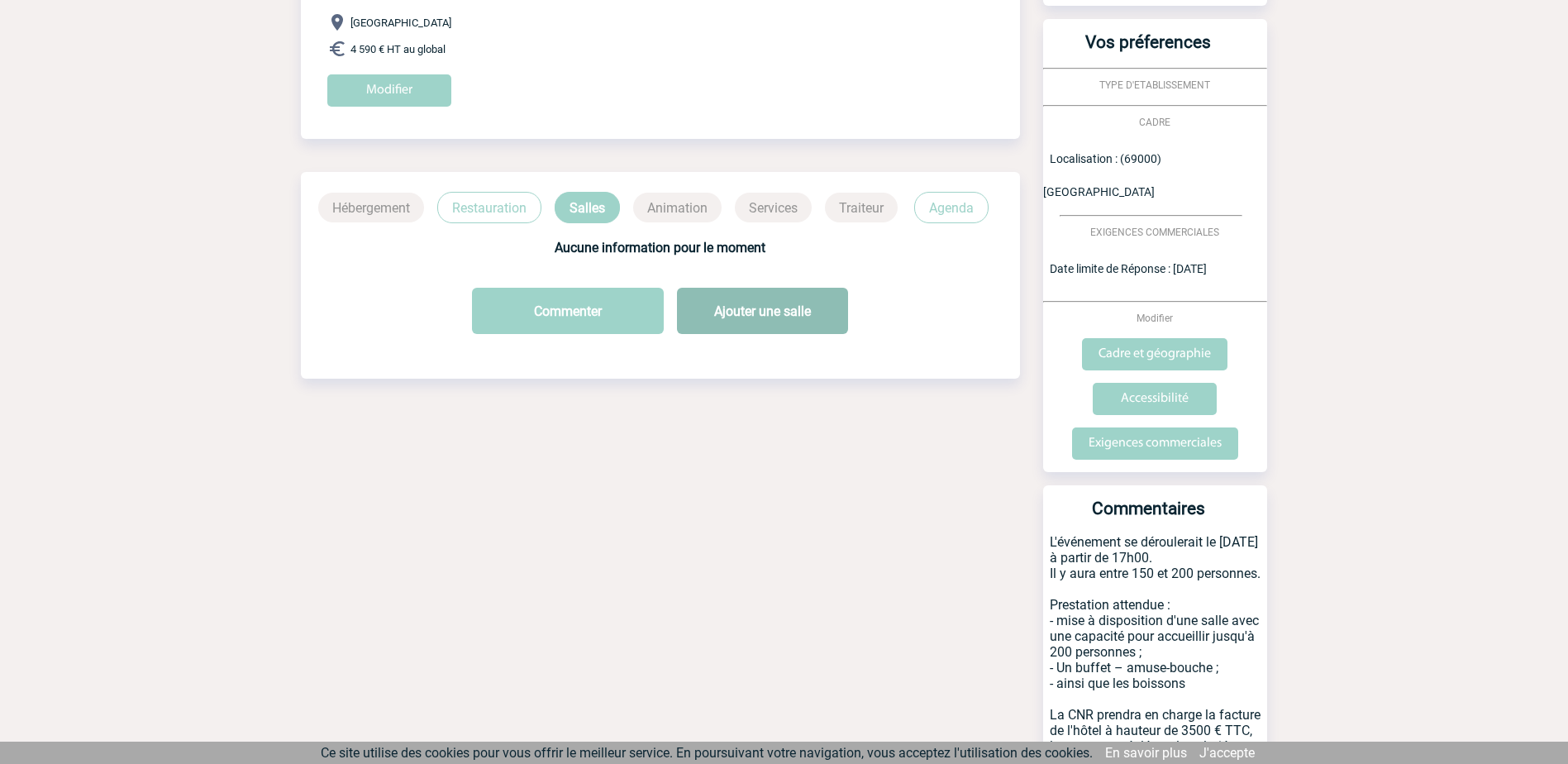
click at [738, 320] on button "Ajouter une salle" at bounding box center [762, 310] width 171 height 46
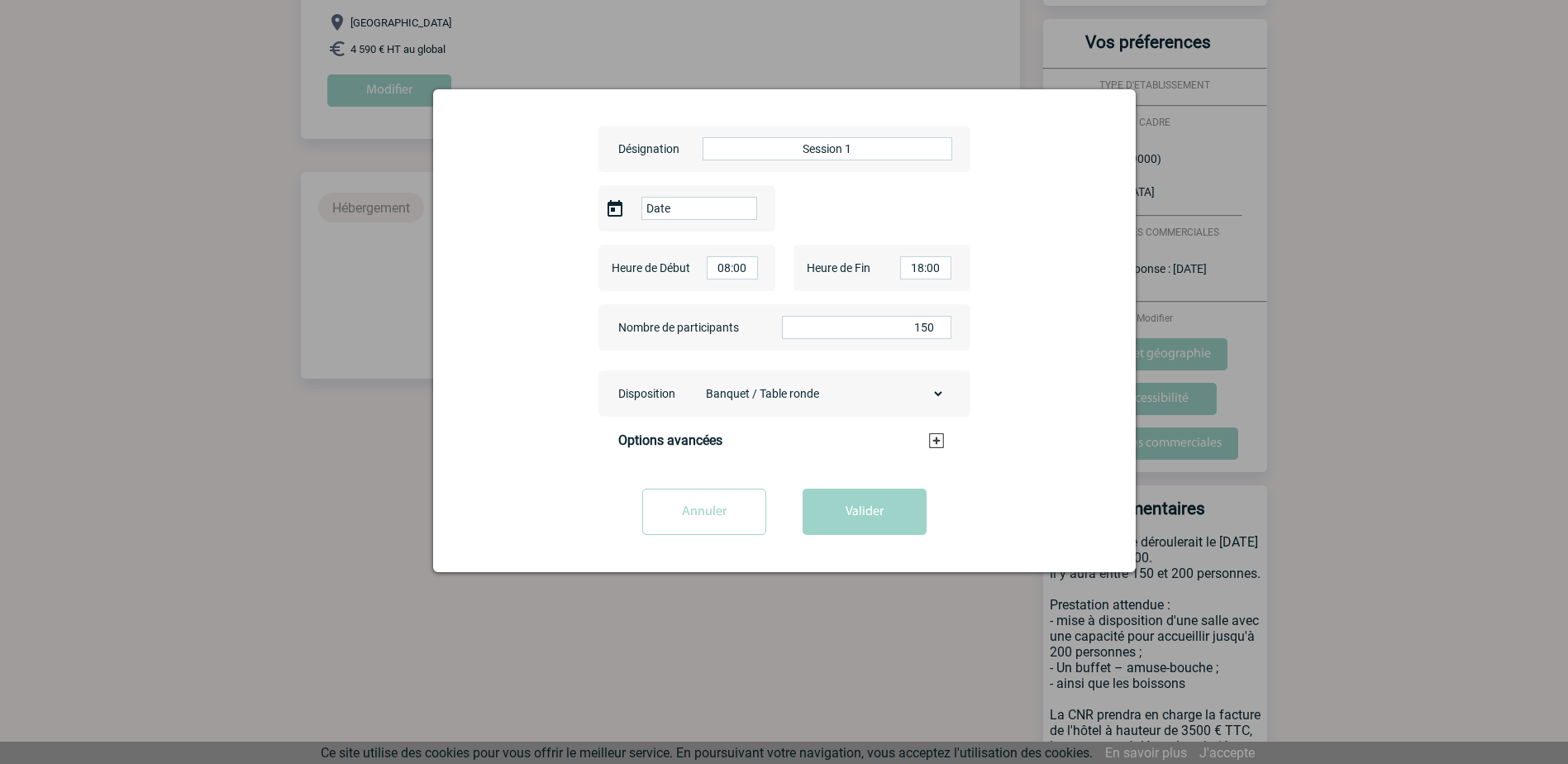
click at [680, 209] on input "Date" at bounding box center [699, 208] width 115 height 23
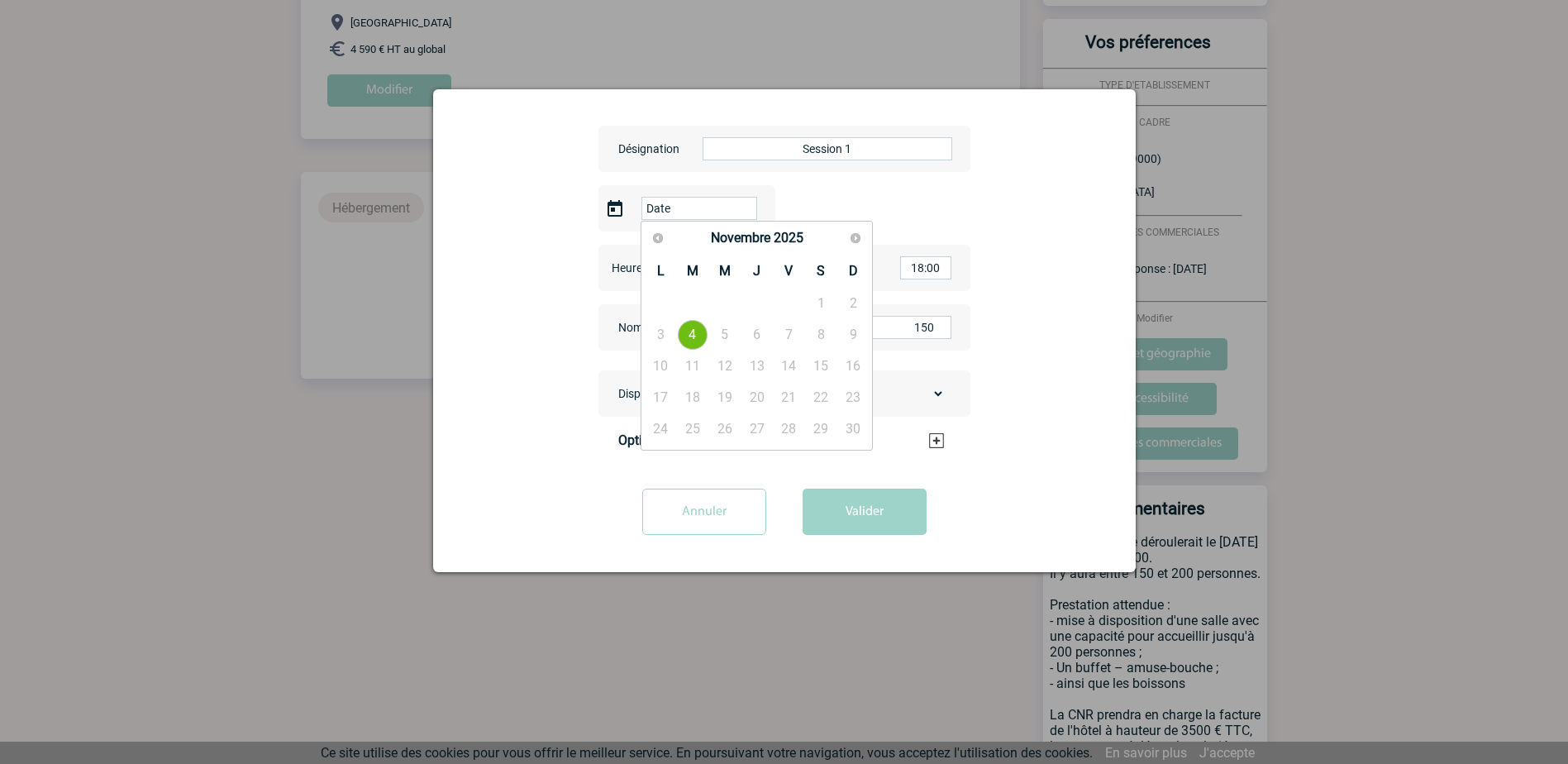
click at [697, 330] on link "4" at bounding box center [693, 335] width 30 height 29
type input "2025-11-04"
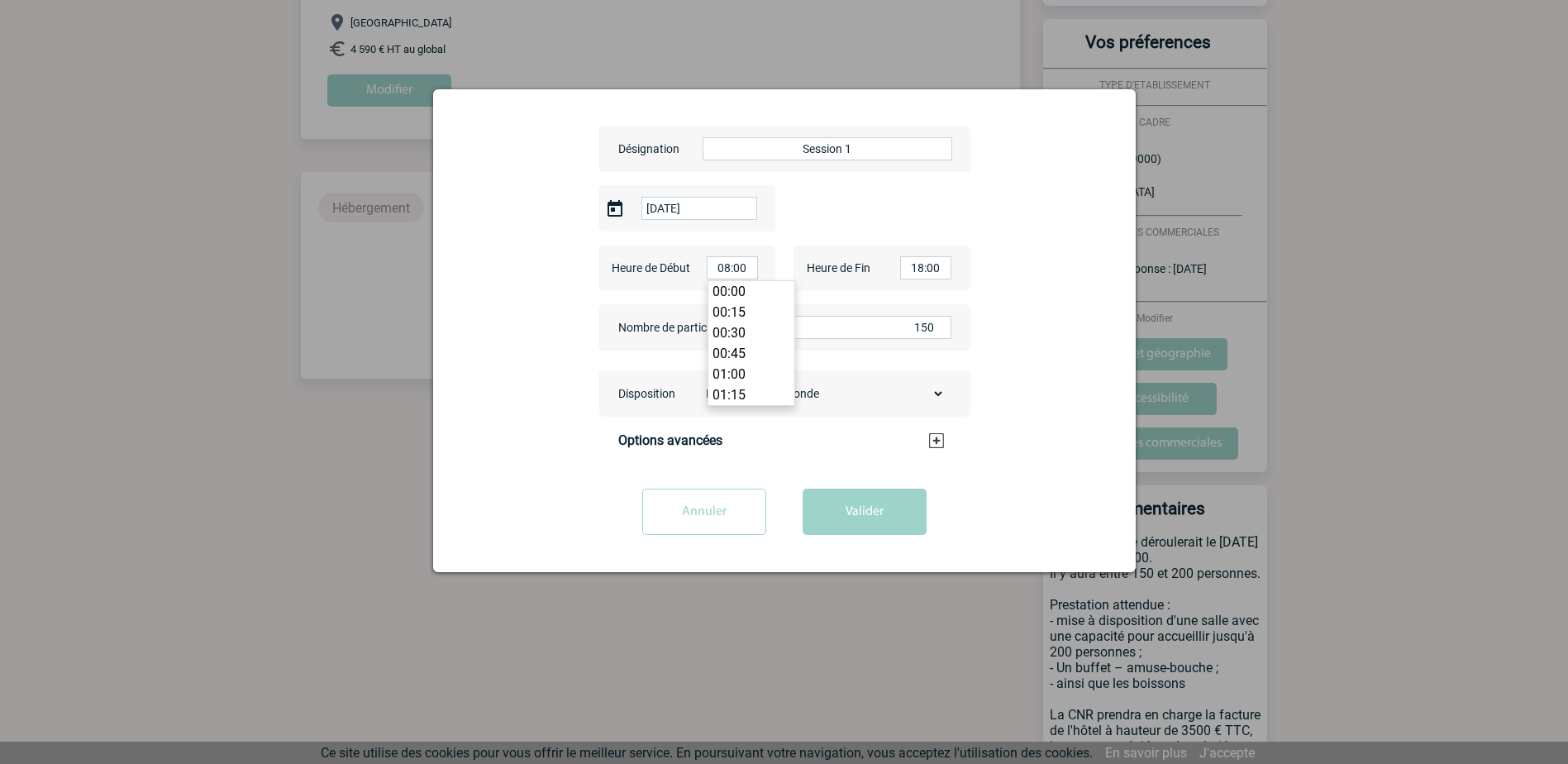
scroll to position [641, 0]
drag, startPoint x: 751, startPoint y: 272, endPoint x: 702, endPoint y: 264, distance: 49.6
click at [699, 264] on div "Heure de Début 08:00" at bounding box center [686, 267] width 177 height 46
type input "17:00"
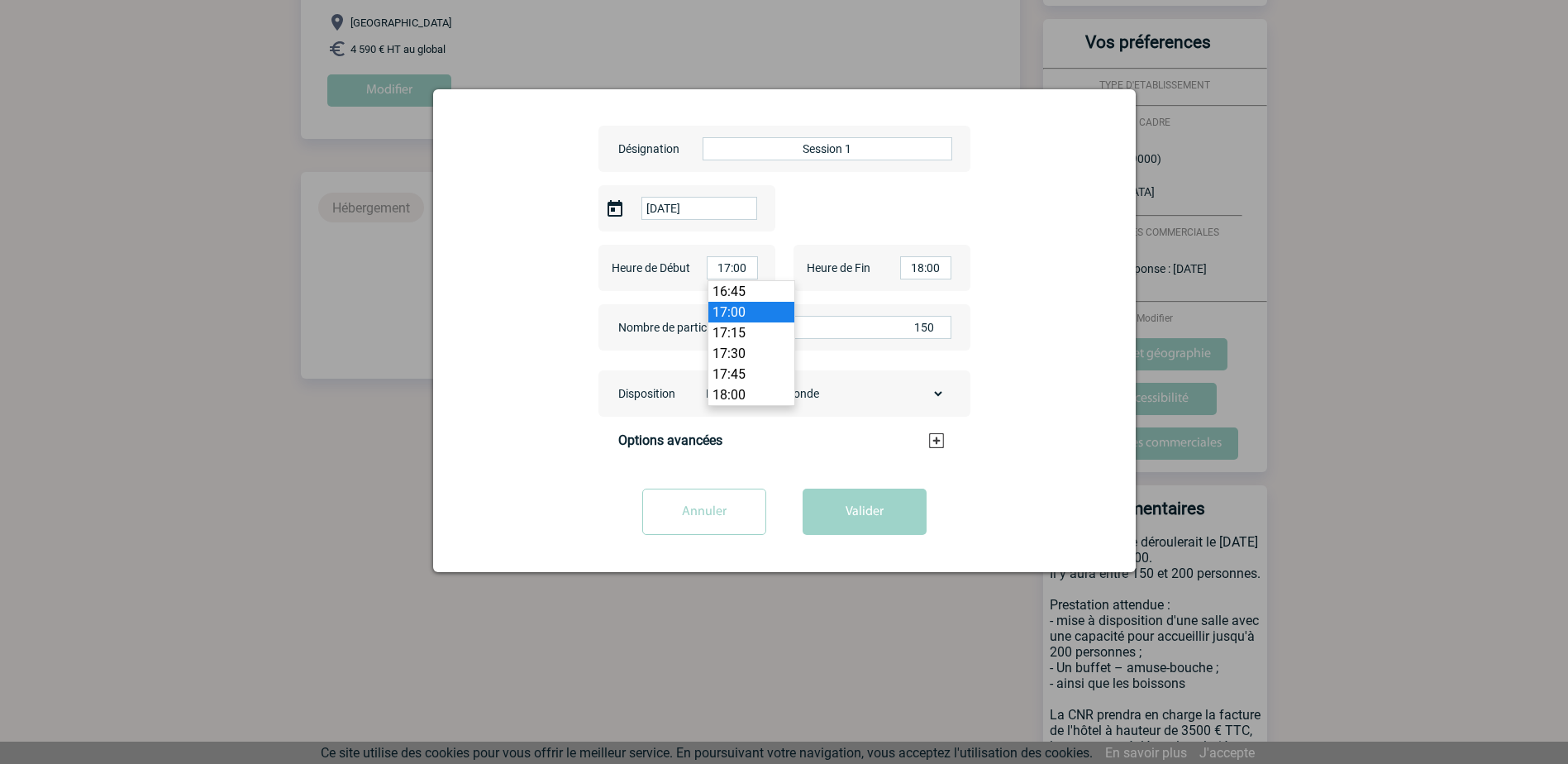
click at [751, 314] on li "17:00" at bounding box center [751, 312] width 86 height 21
drag, startPoint x: 943, startPoint y: 271, endPoint x: 867, endPoint y: 261, distance: 76.7
click at [870, 261] on div "Heure de Fin 18:00" at bounding box center [882, 267] width 177 height 46
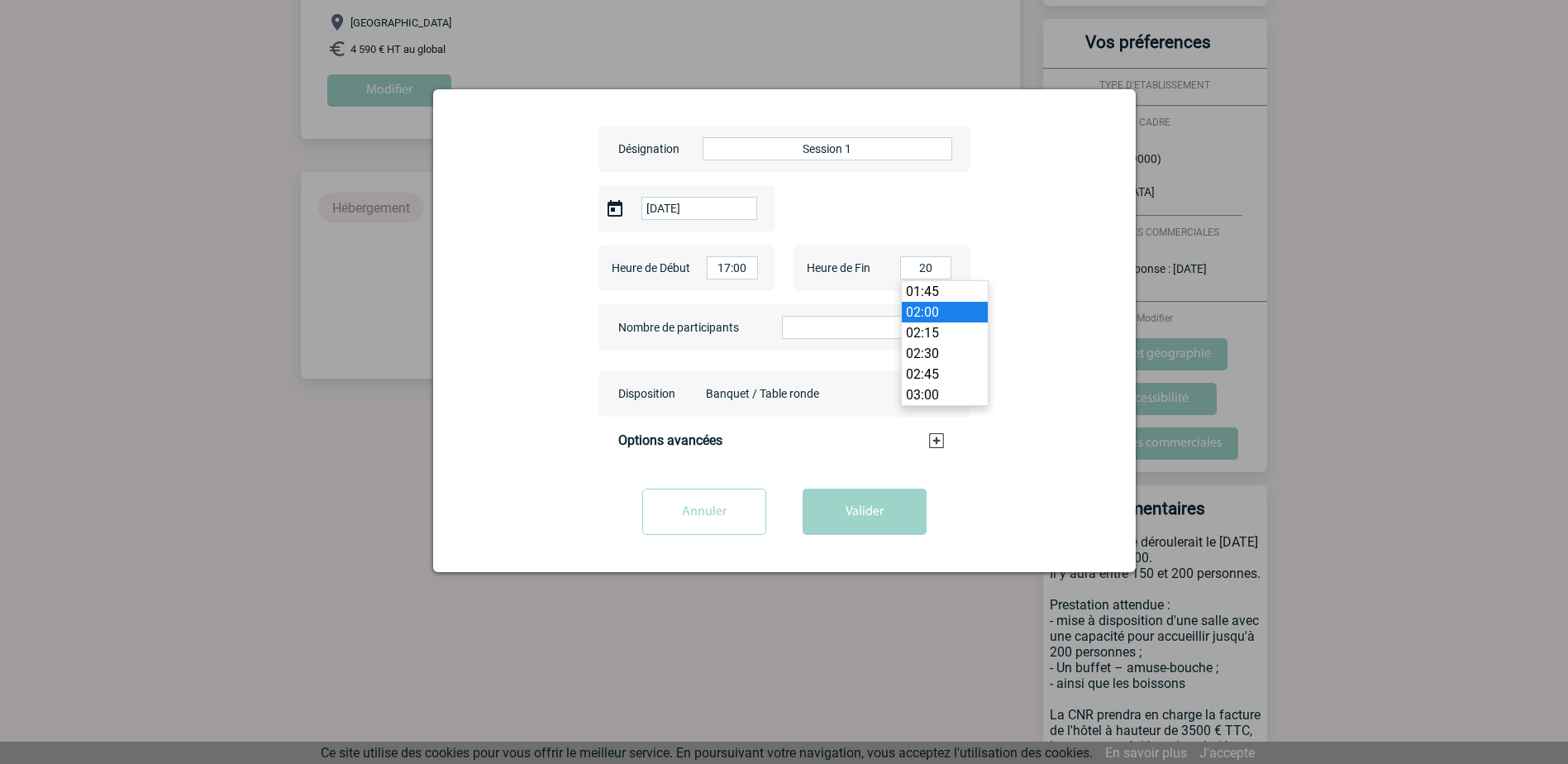
scroll to position [1633, 0]
type input "20:00"
click at [952, 308] on li "20:00" at bounding box center [944, 312] width 86 height 21
click at [779, 393] on select "Banquet / Table ronde U Théâtre Classe Cabaret / Demi-lune Cocktail Board" at bounding box center [822, 394] width 246 height 23
select select "7"
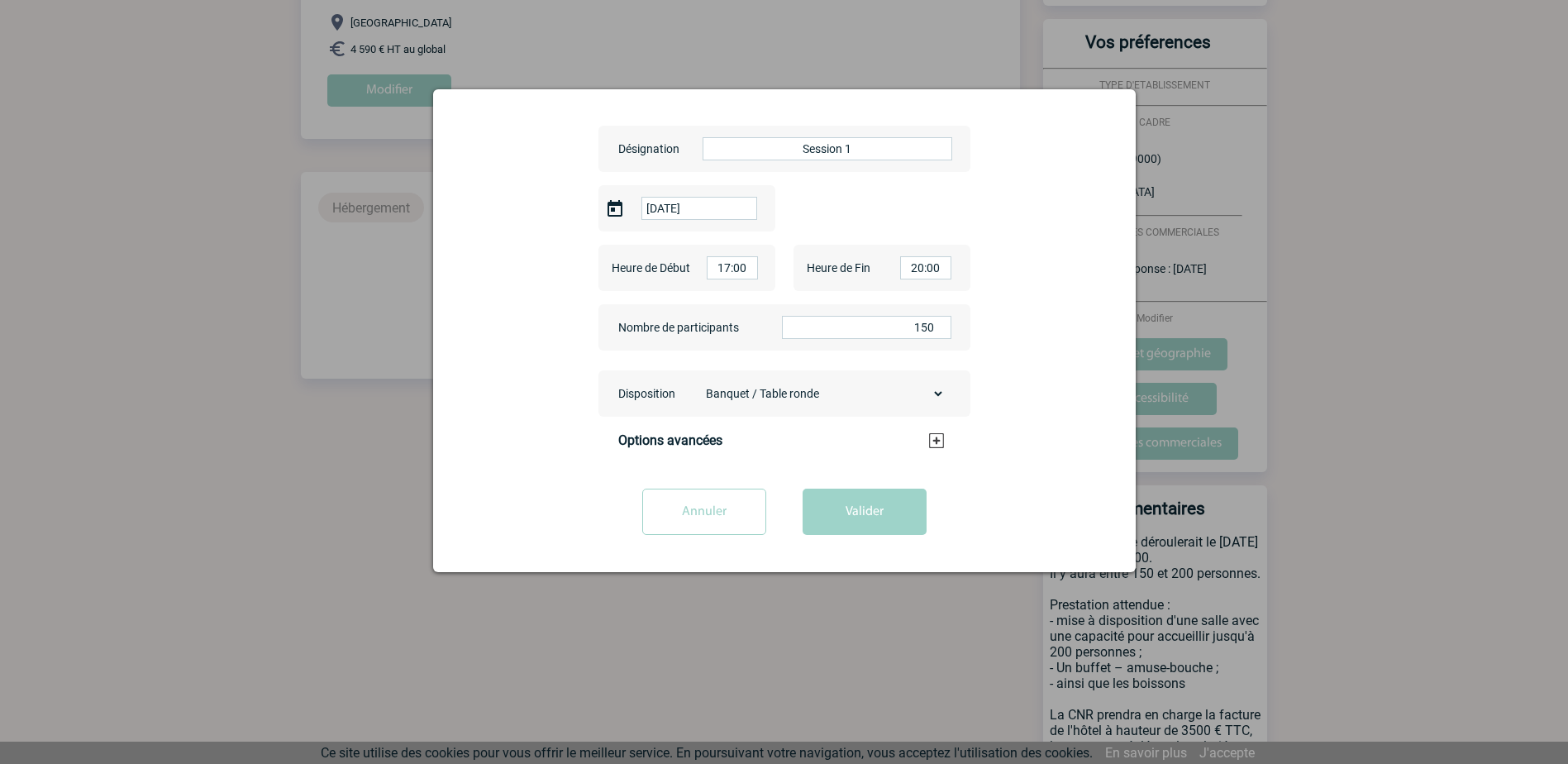
click at [699, 382] on select "Banquet / Table ronde U Théâtre Classe Cabaret / Demi-lune Cocktail Board" at bounding box center [822, 394] width 246 height 23
click at [719, 439] on h3 "Options avancées" at bounding box center [781, 441] width 326 height 16
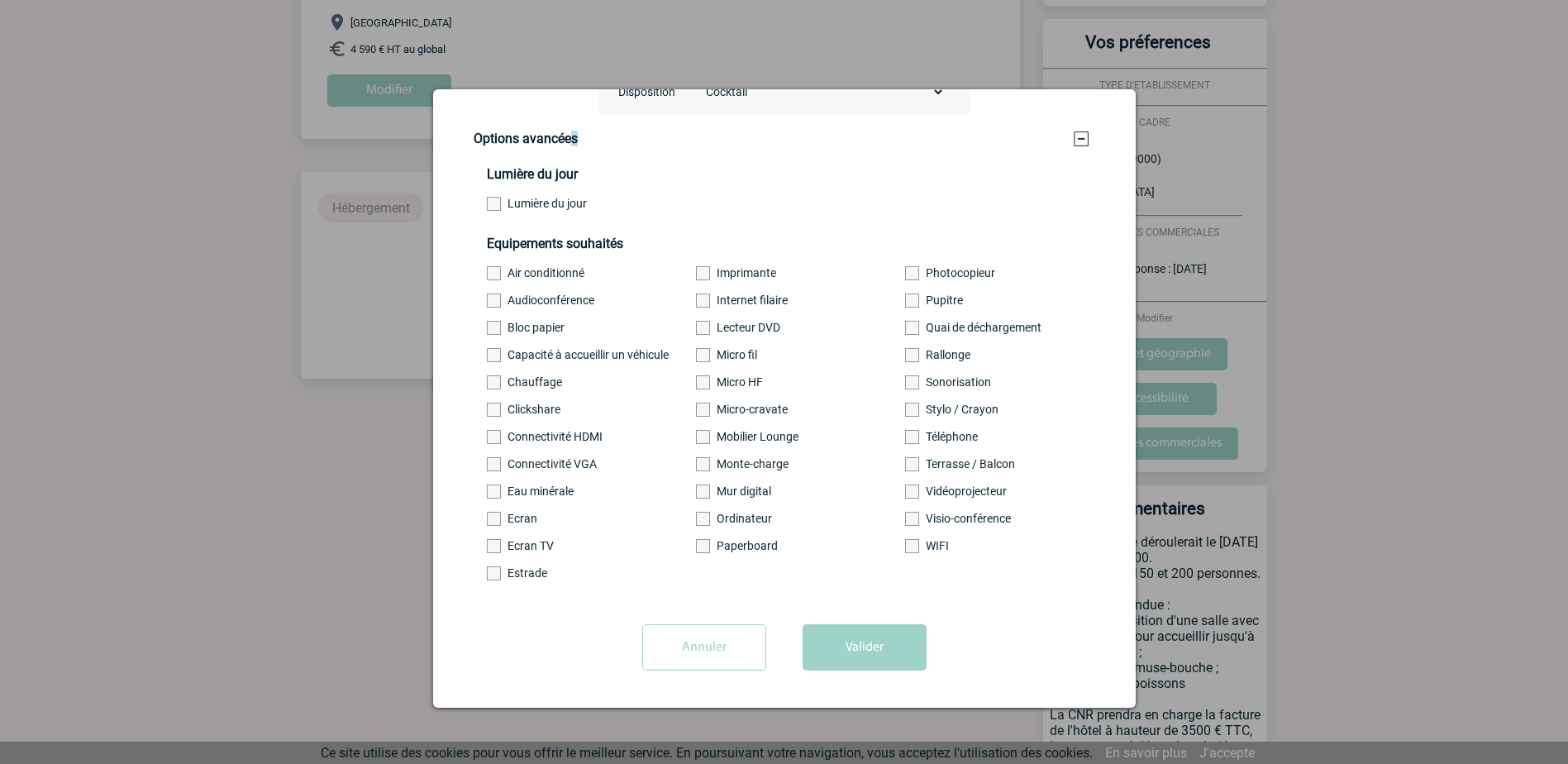
scroll to position [312, 0]
click at [873, 643] on button "Valider" at bounding box center [864, 647] width 124 height 46
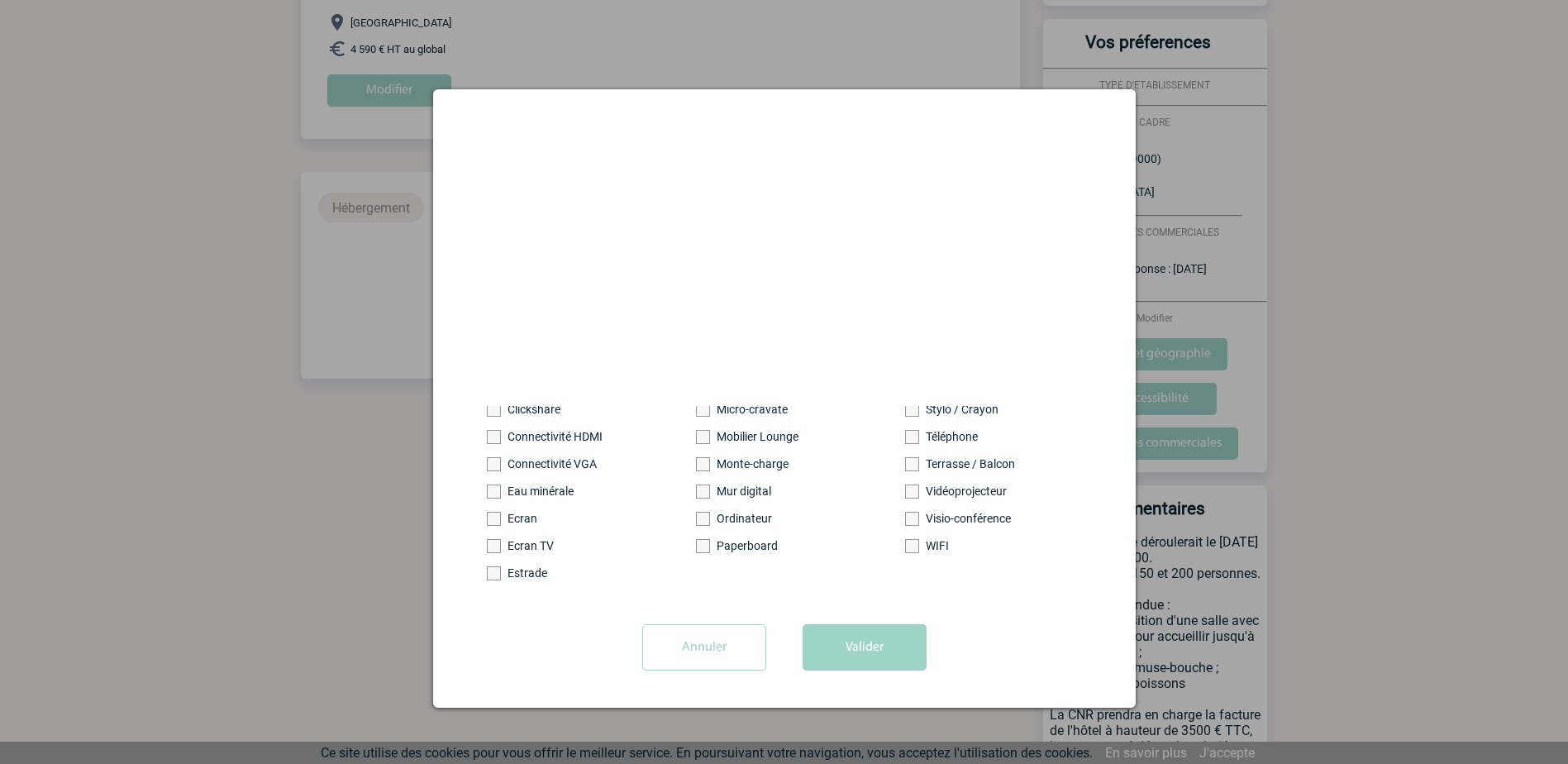
scroll to position [0, 0]
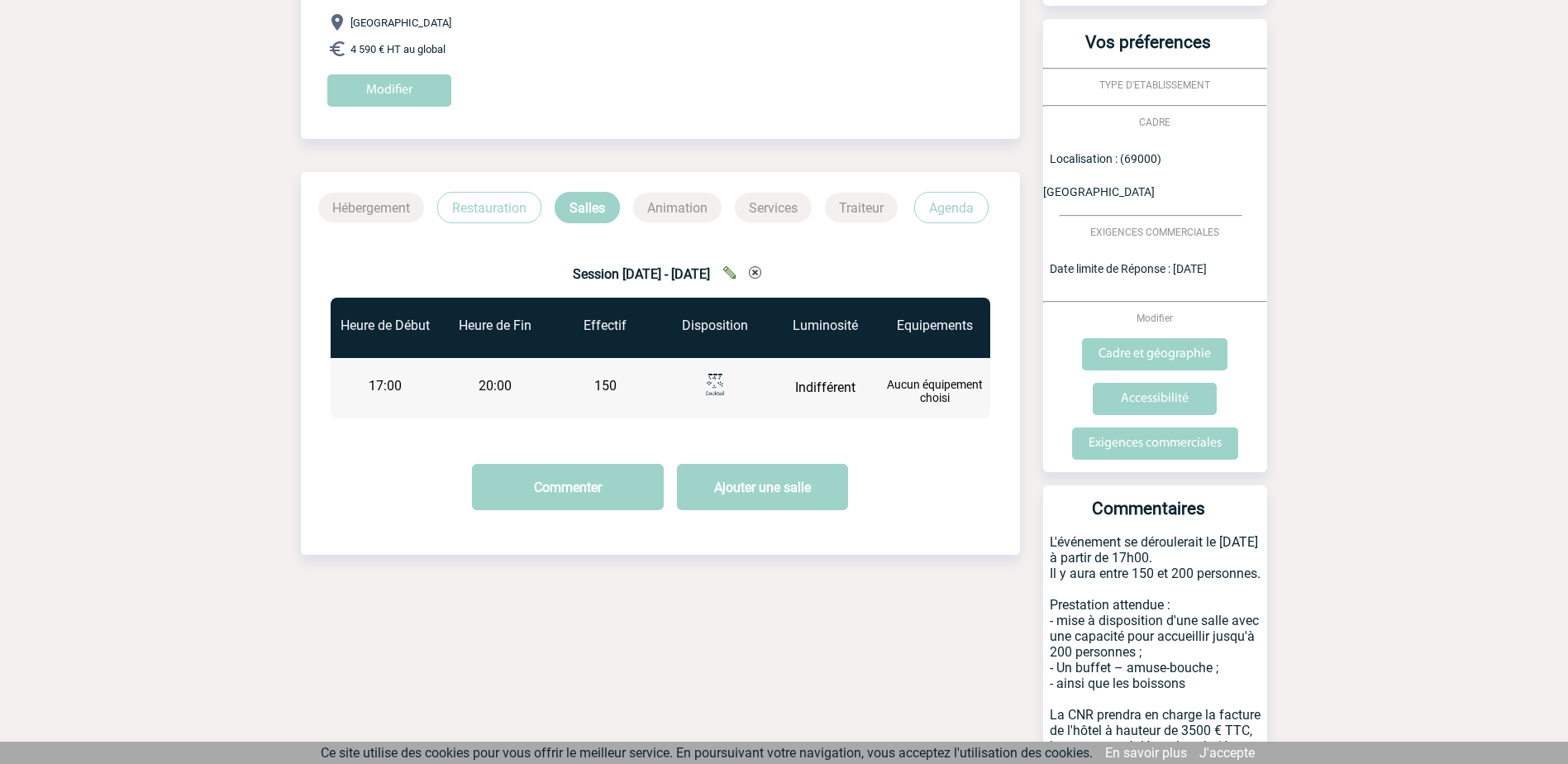
click at [501, 206] on p "Restauration" at bounding box center [489, 207] width 104 height 31
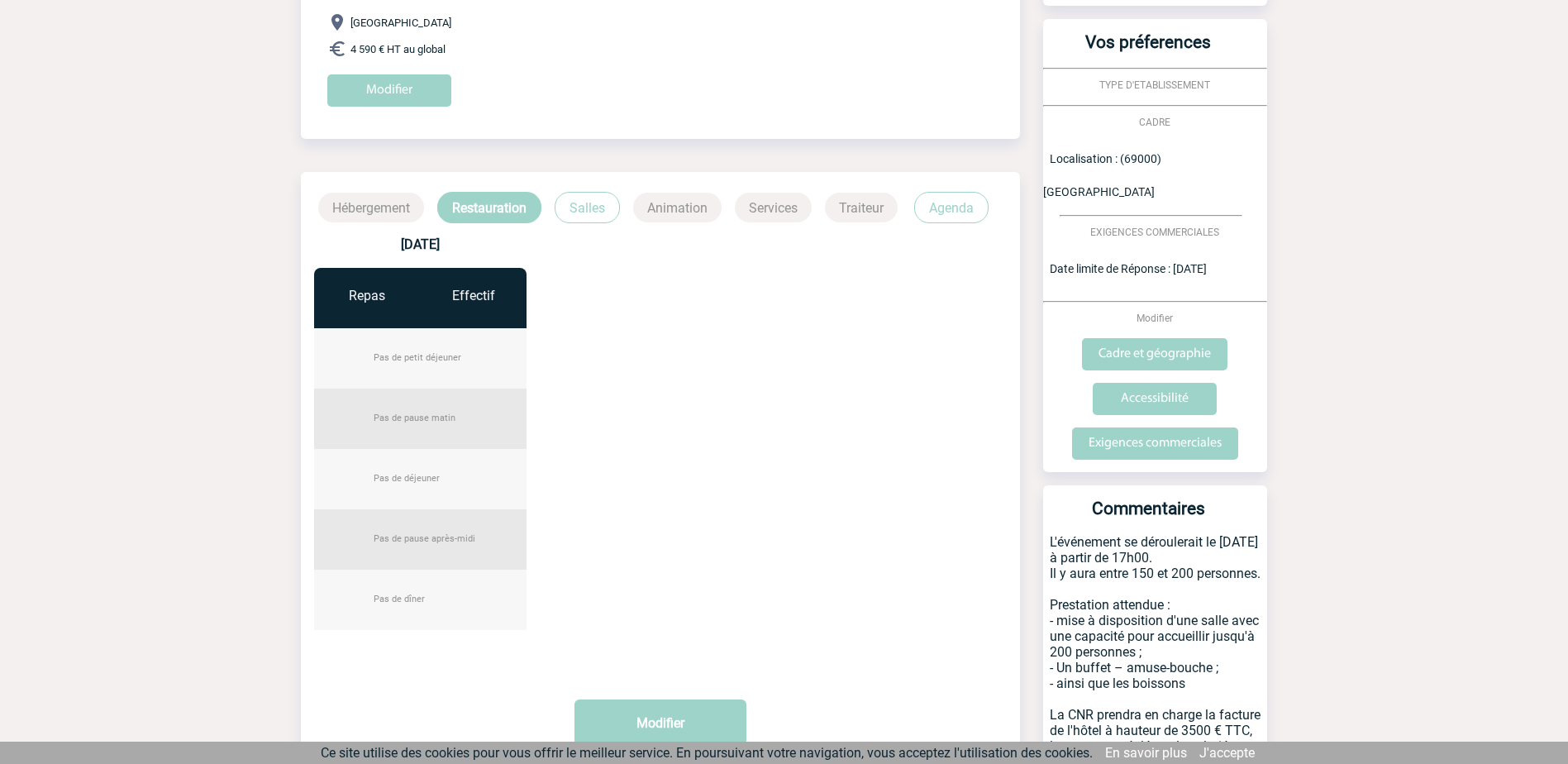
click at [873, 193] on p "Traiteur" at bounding box center [862, 207] width 73 height 29
click at [867, 213] on p "Traiteur" at bounding box center [862, 207] width 73 height 29
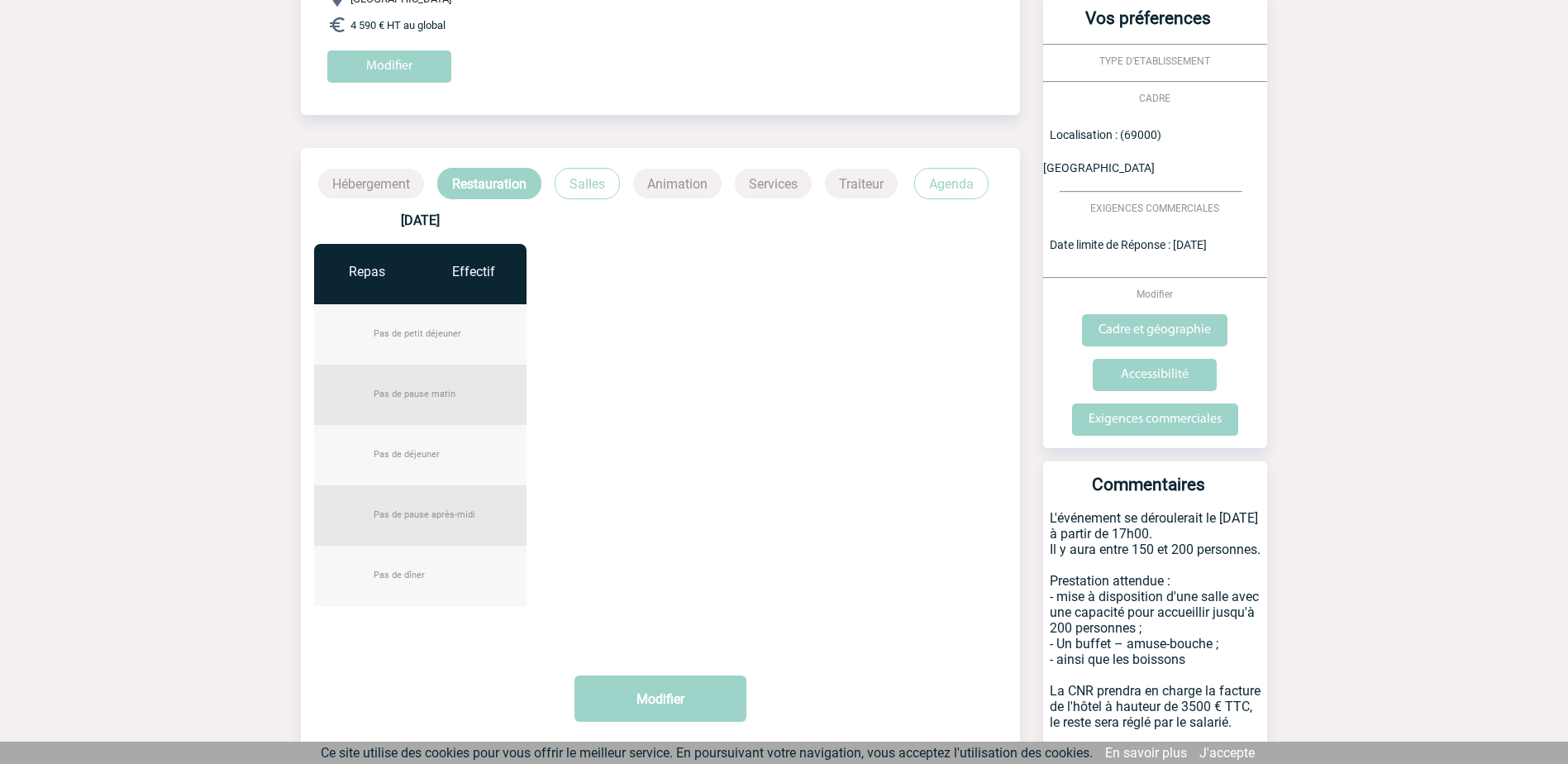
scroll to position [211, 0]
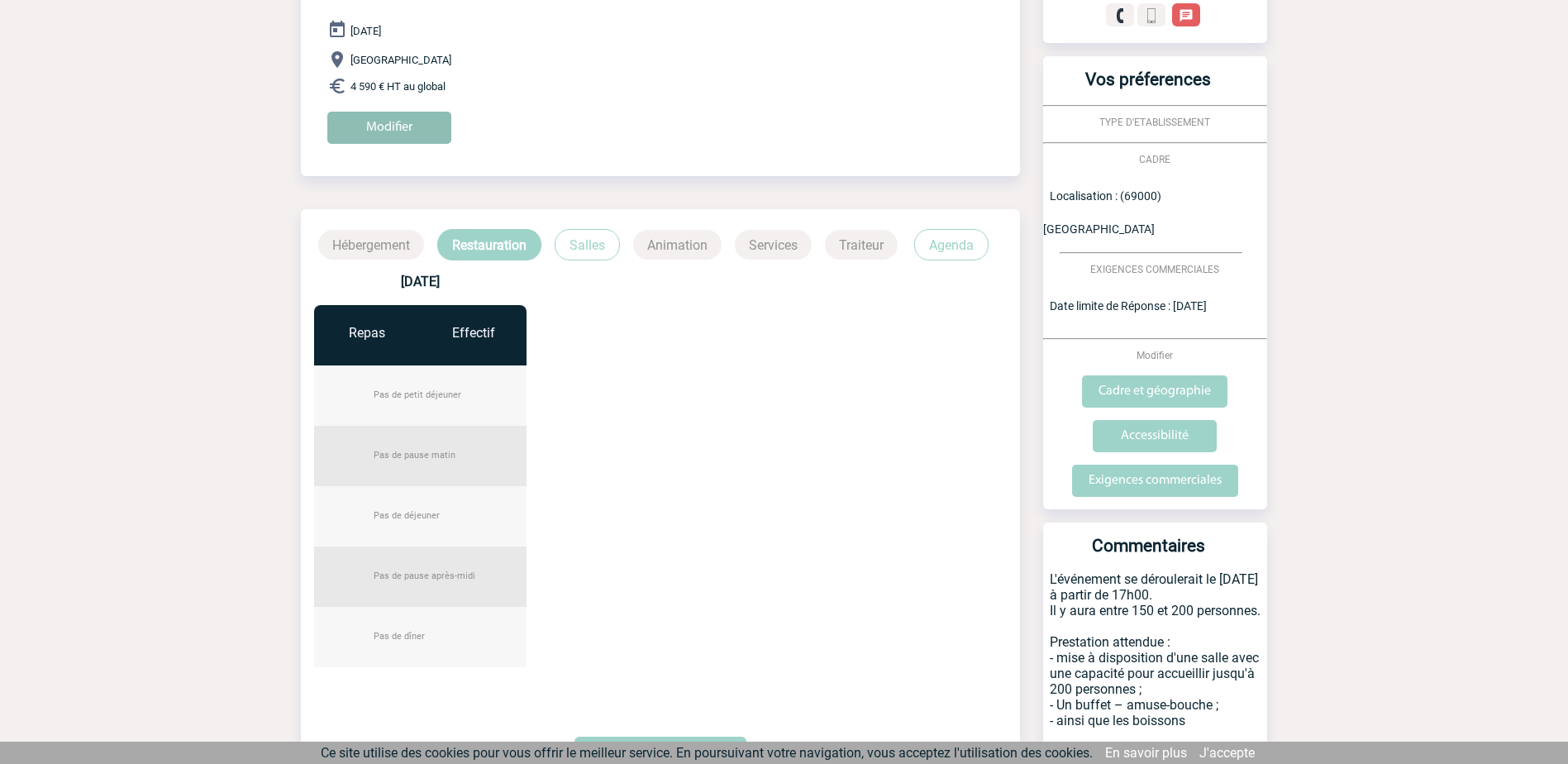
click at [376, 119] on input "Modifier" at bounding box center [389, 127] width 124 height 32
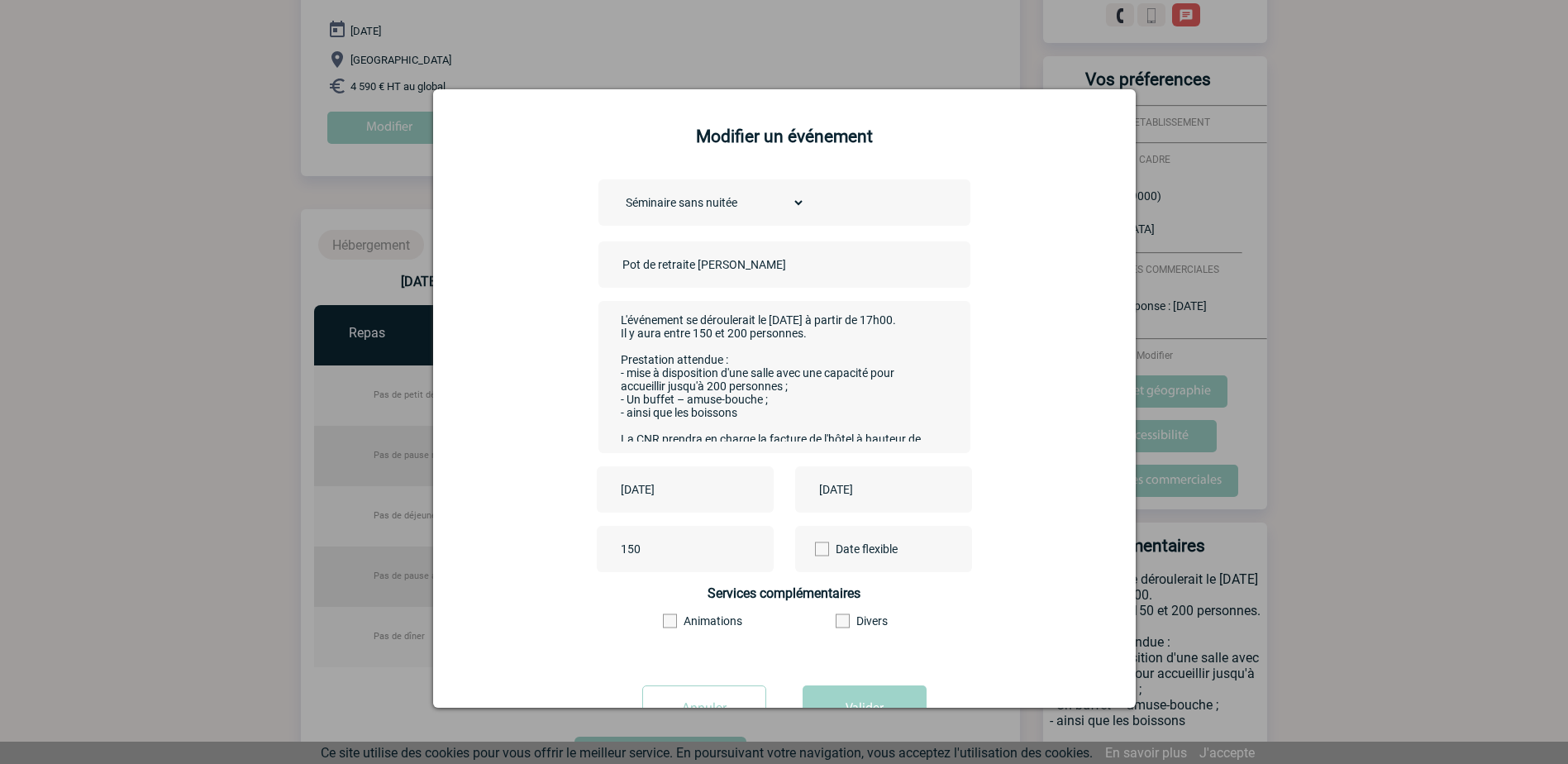
click at [764, 209] on select "Choisissez un type d'évènement Séminaire avec nuitée Séminaire sans nuitée Repa…" at bounding box center [711, 202] width 186 height 23
select select "4"
click at [618, 192] on select "Choisissez un type d'évènement Séminaire avec nuitée Séminaire sans nuitée Repa…" at bounding box center [711, 202] width 186 height 23
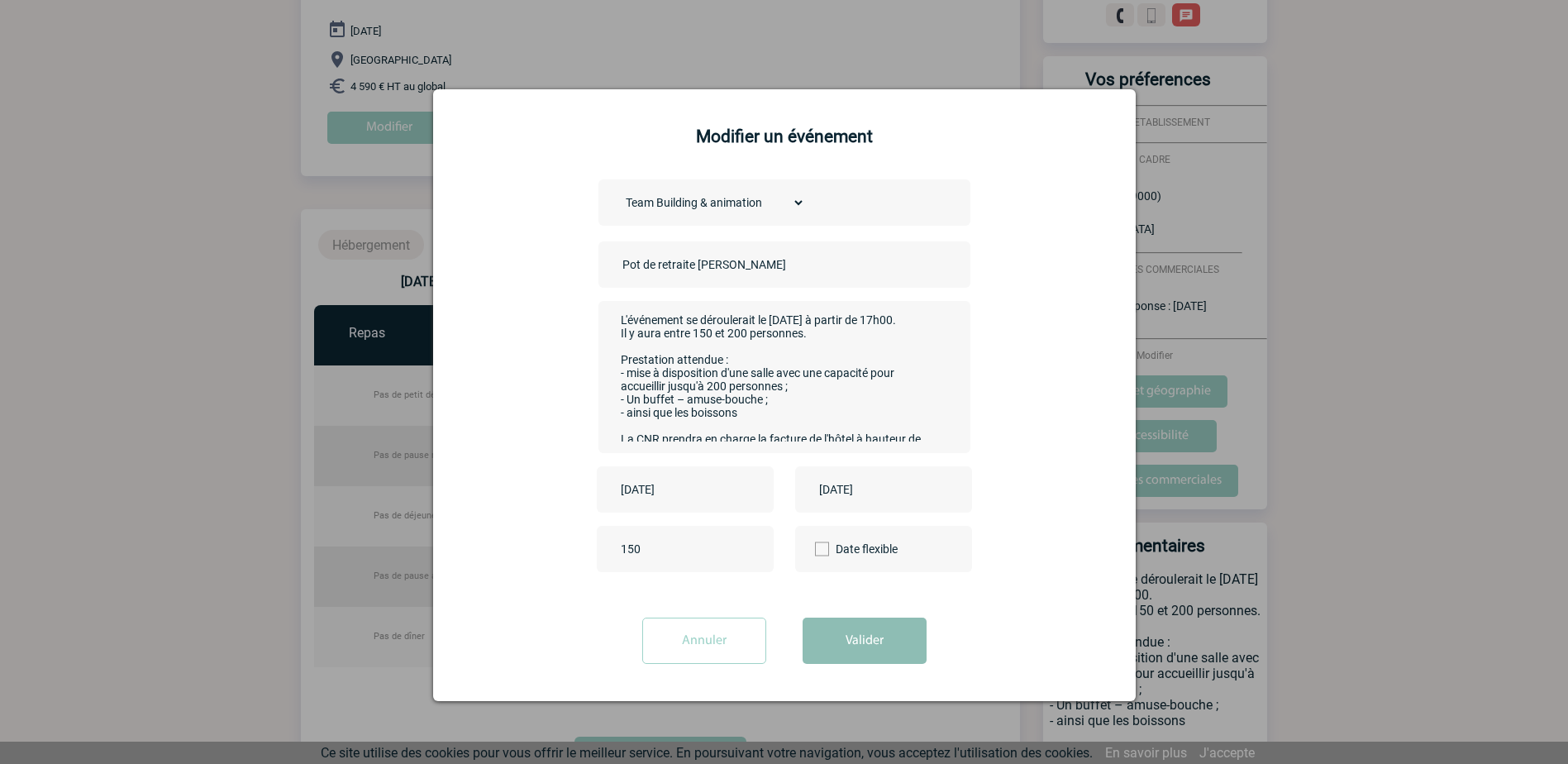
click at [883, 649] on button "Valider" at bounding box center [864, 640] width 124 height 46
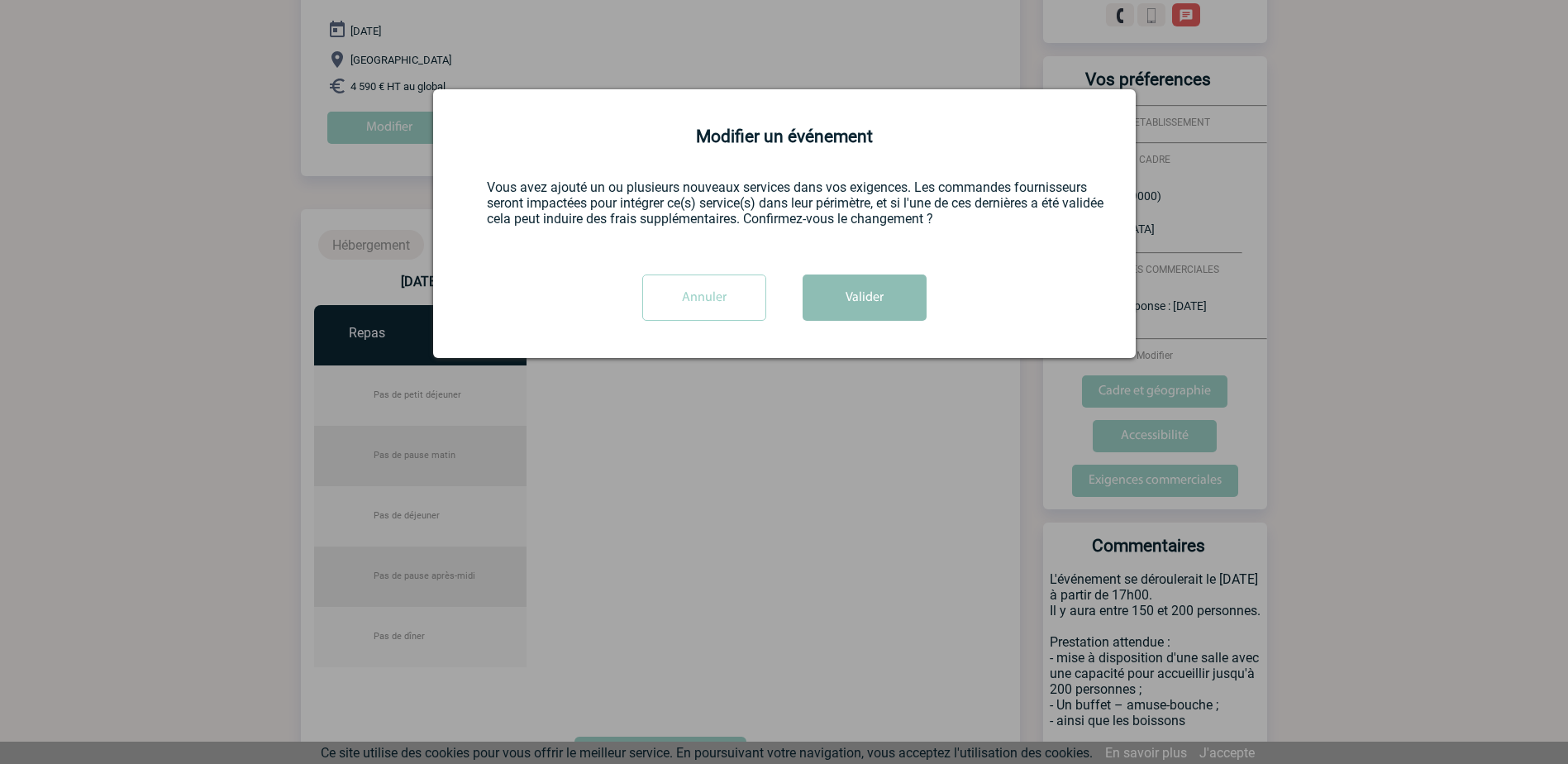
click at [882, 281] on button "Valider" at bounding box center [864, 297] width 124 height 46
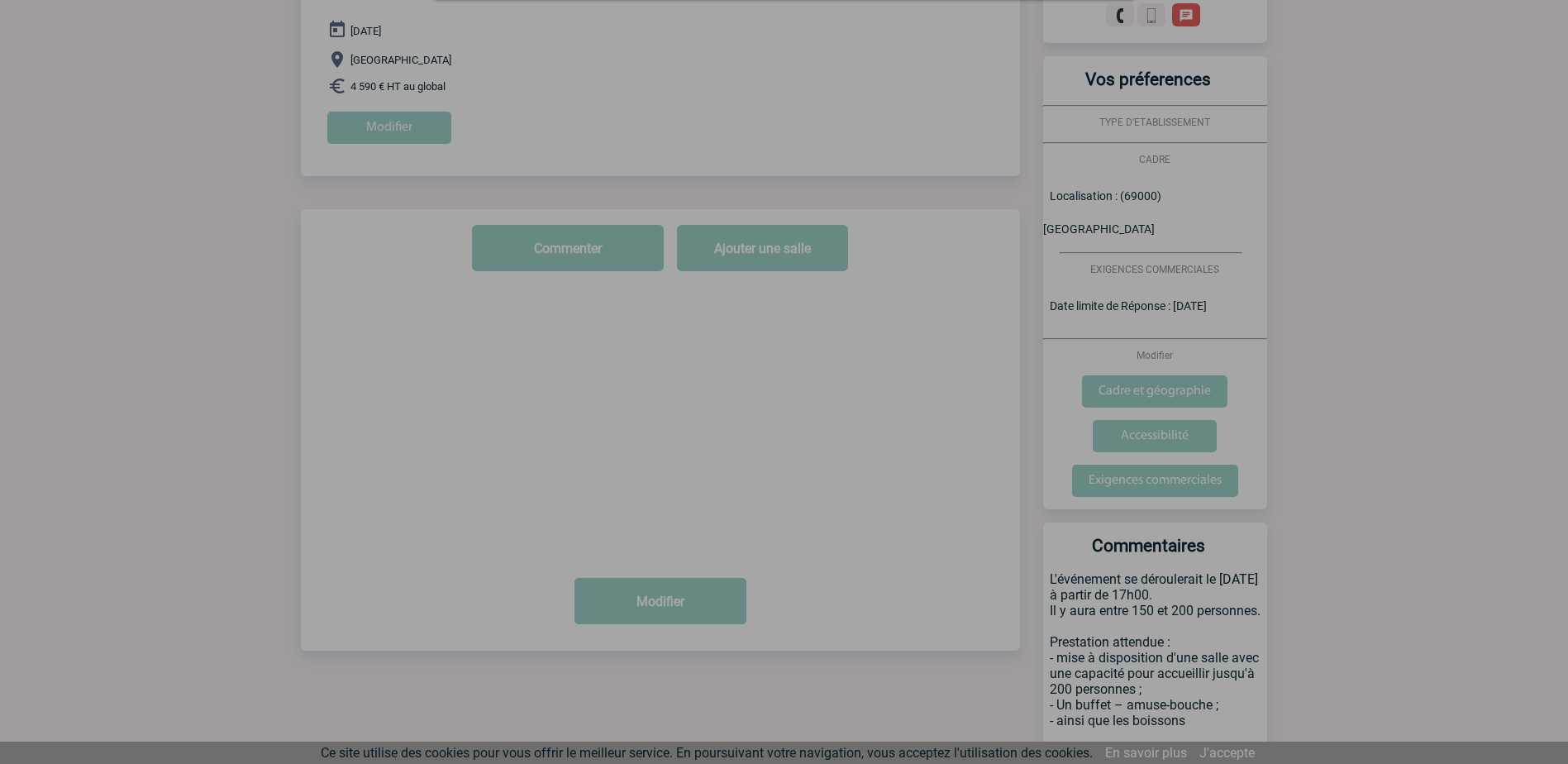
drag, startPoint x: 842, startPoint y: 305, endPoint x: 880, endPoint y: 310, distance: 38.3
click at [843, 305] on div at bounding box center [784, 382] width 1568 height 764
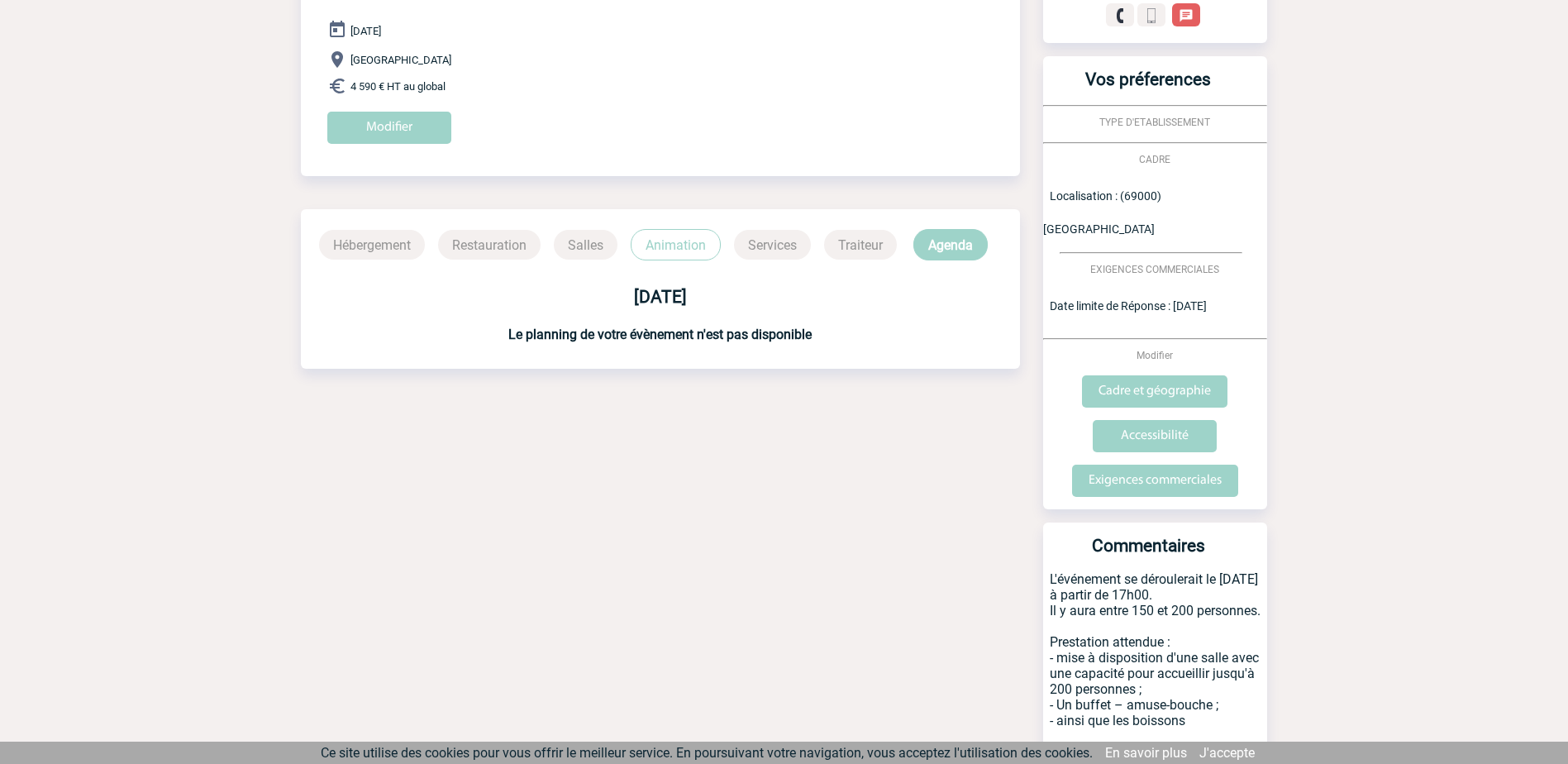
click at [778, 251] on p "Services" at bounding box center [772, 245] width 77 height 29
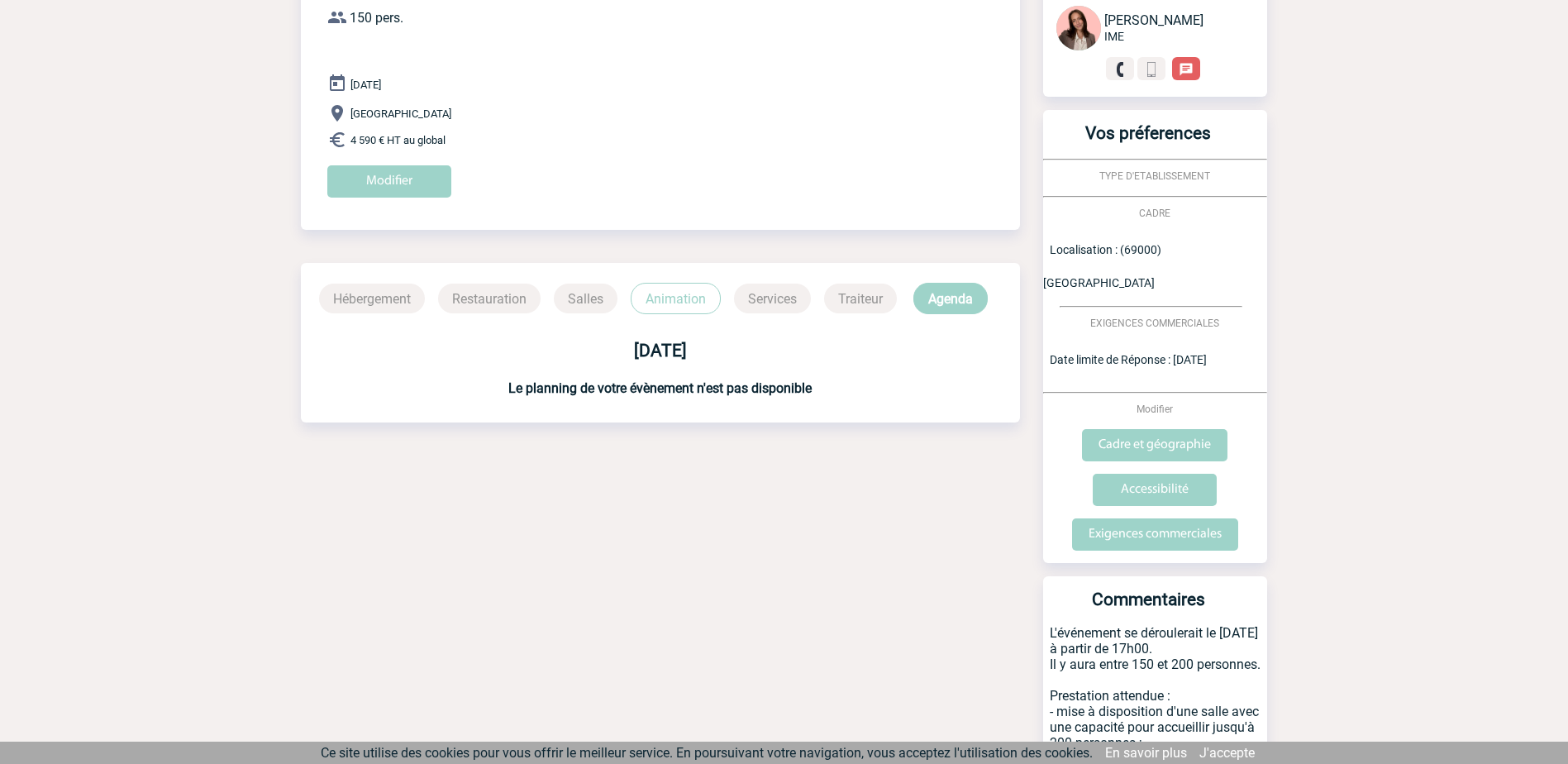
scroll to position [128, 0]
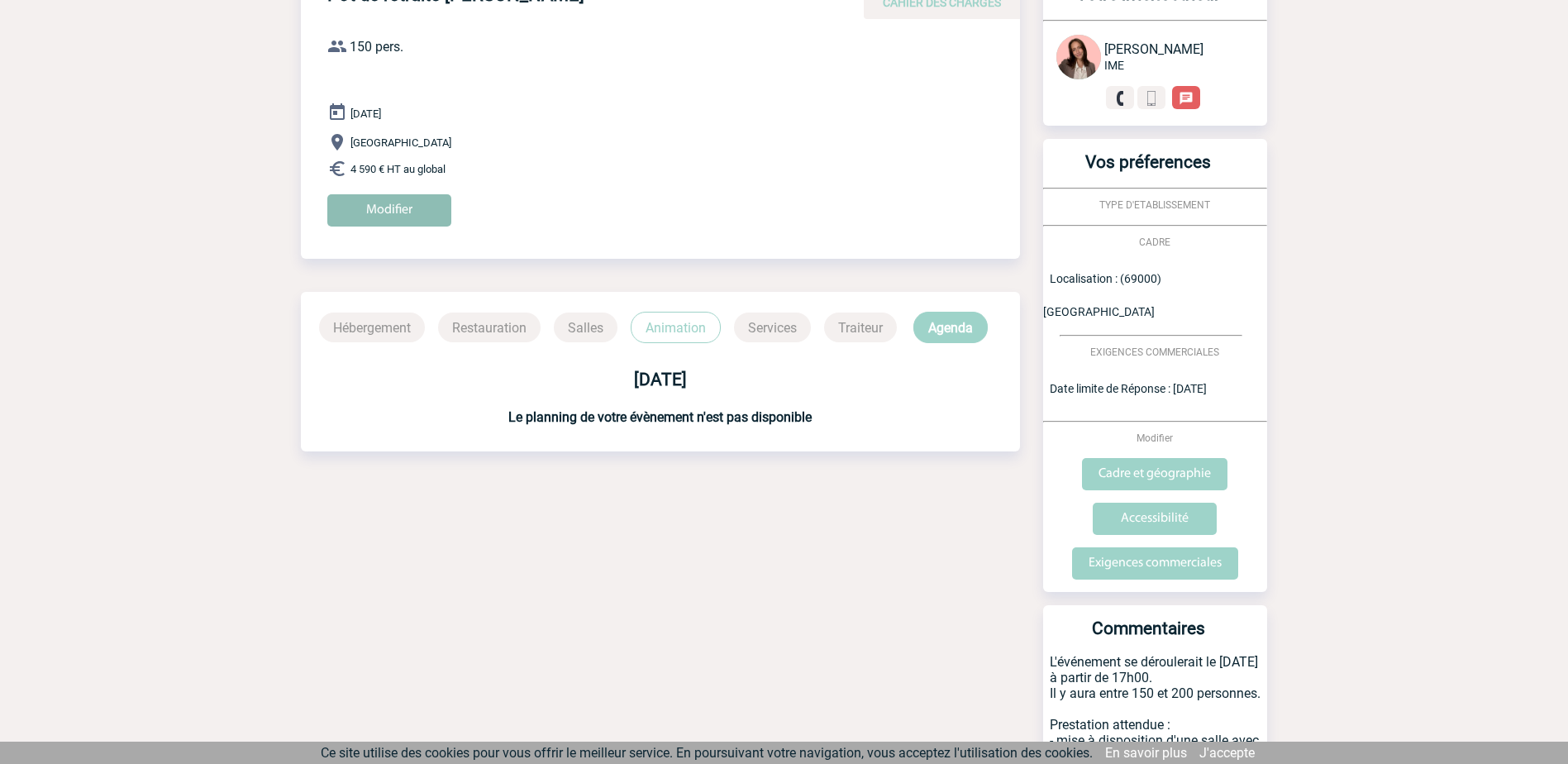
click at [407, 202] on input "Modifier" at bounding box center [389, 210] width 124 height 32
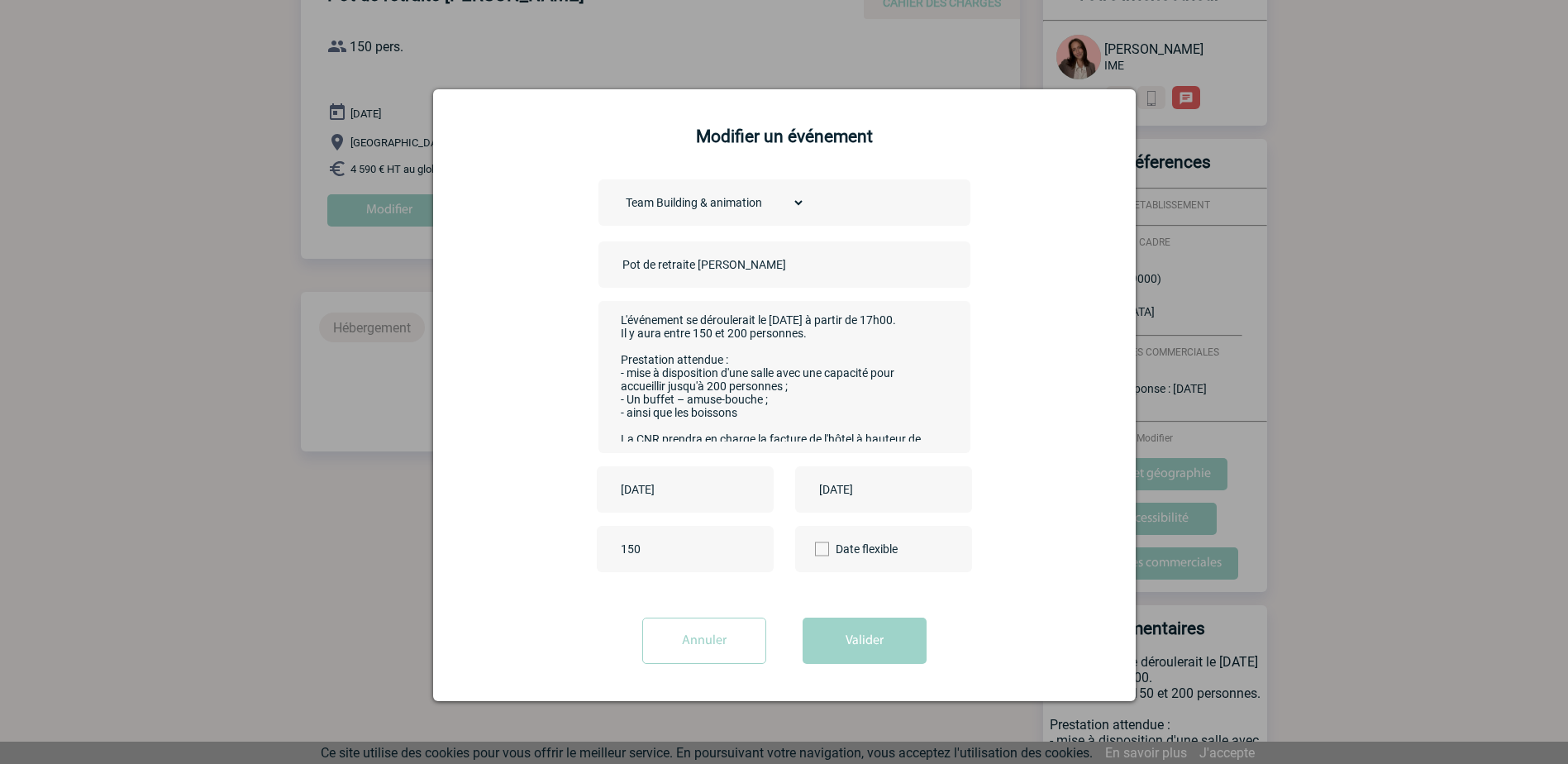
click at [781, 202] on select "Choisissez un type d'évènement Séminaire avec nuitée Séminaire sans nuitée Repa…" at bounding box center [711, 202] width 186 height 23
select select "2"
click at [618, 192] on select "Choisissez un type d'évènement Séminaire avec nuitée Séminaire sans nuitée Repa…" at bounding box center [711, 202] width 186 height 23
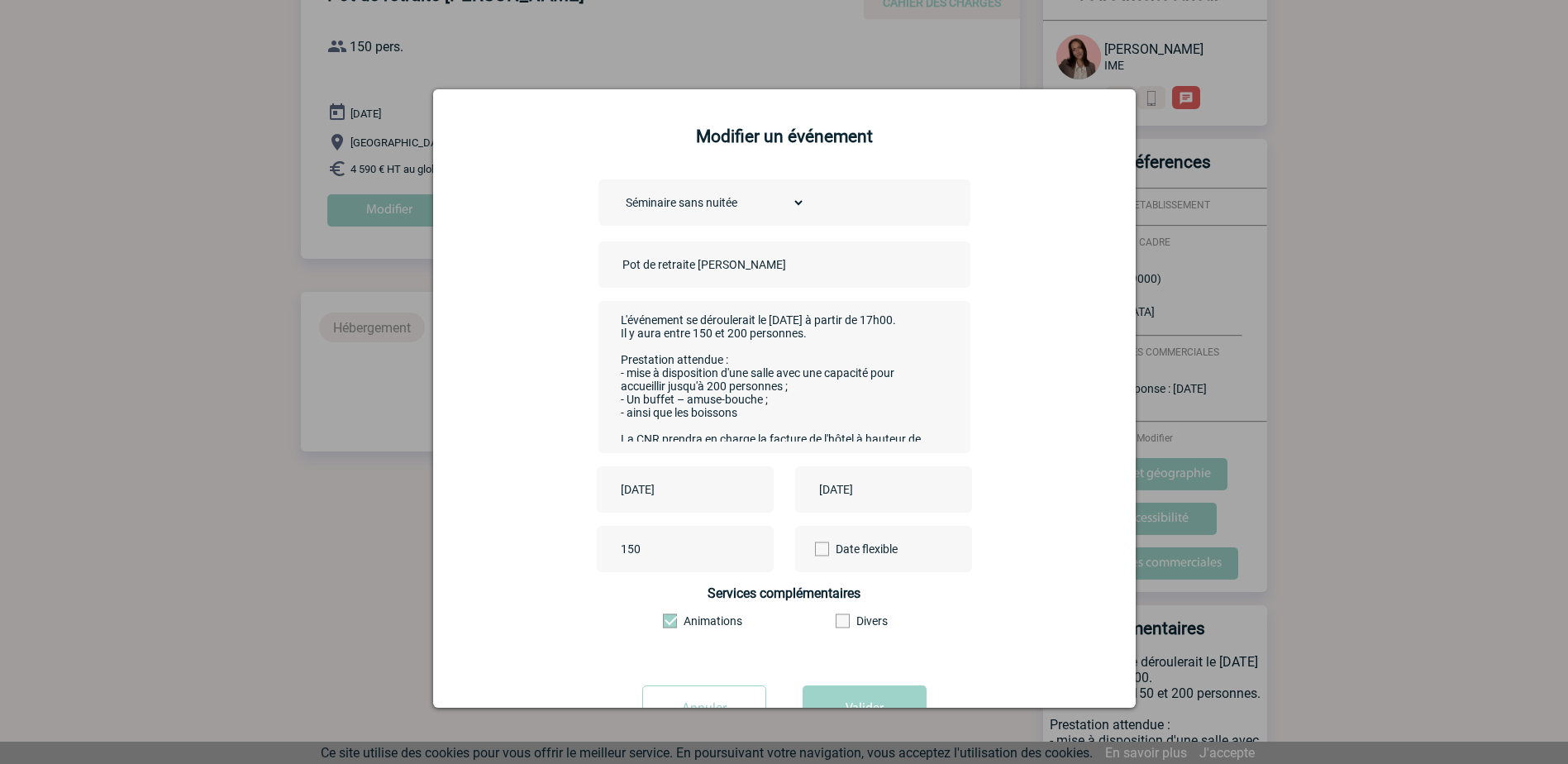
click at [668, 622] on span at bounding box center [670, 621] width 14 height 14
click at [0, 0] on input"] "Animations" at bounding box center [0, 0] width 0 height 0
click at [885, 695] on button "Valider" at bounding box center [864, 708] width 124 height 46
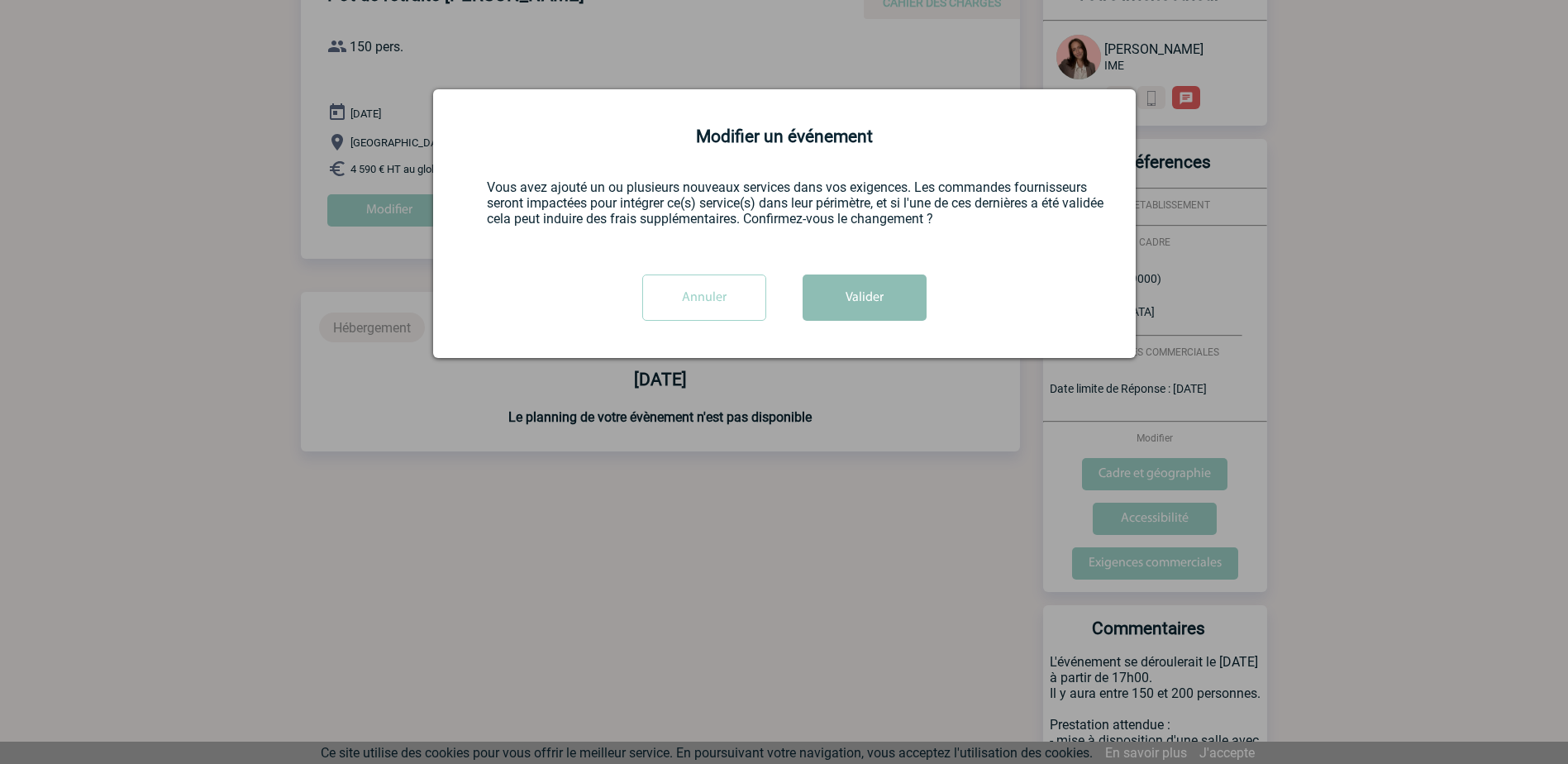
click at [863, 310] on button "Valider" at bounding box center [864, 297] width 124 height 46
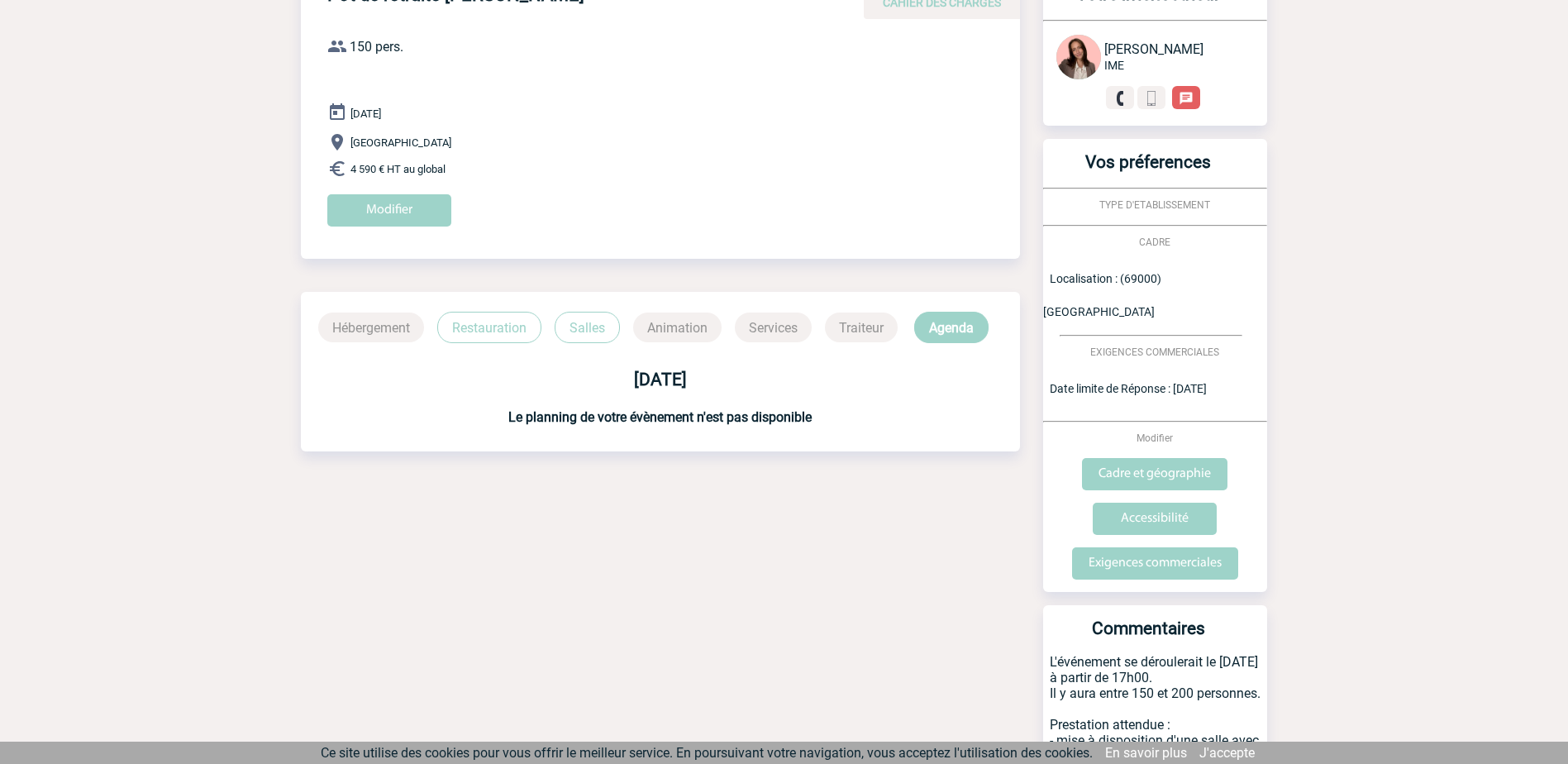
click at [578, 329] on p "Salles" at bounding box center [587, 327] width 65 height 31
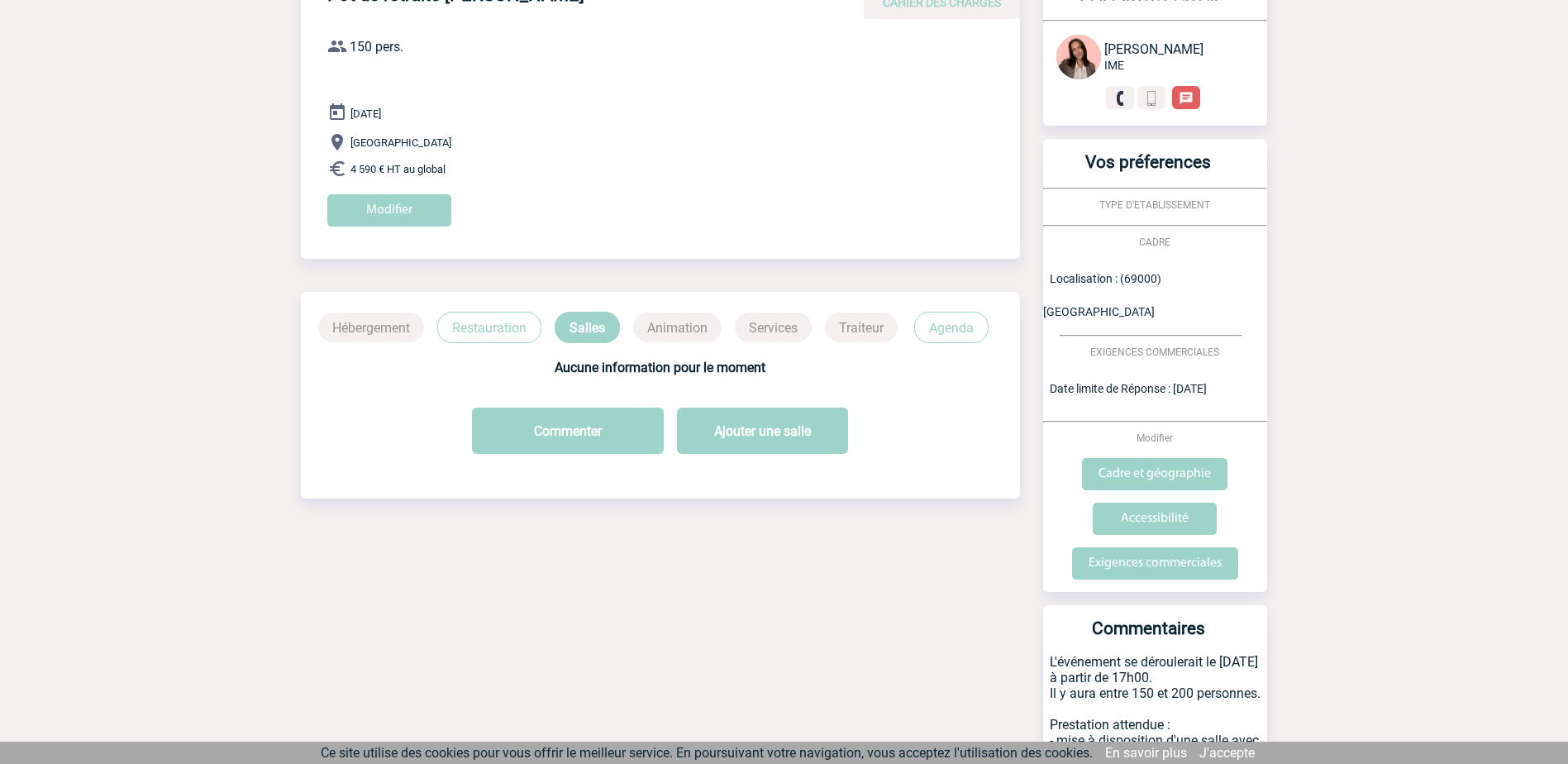
click at [949, 331] on p "Agenda" at bounding box center [952, 327] width 75 height 31
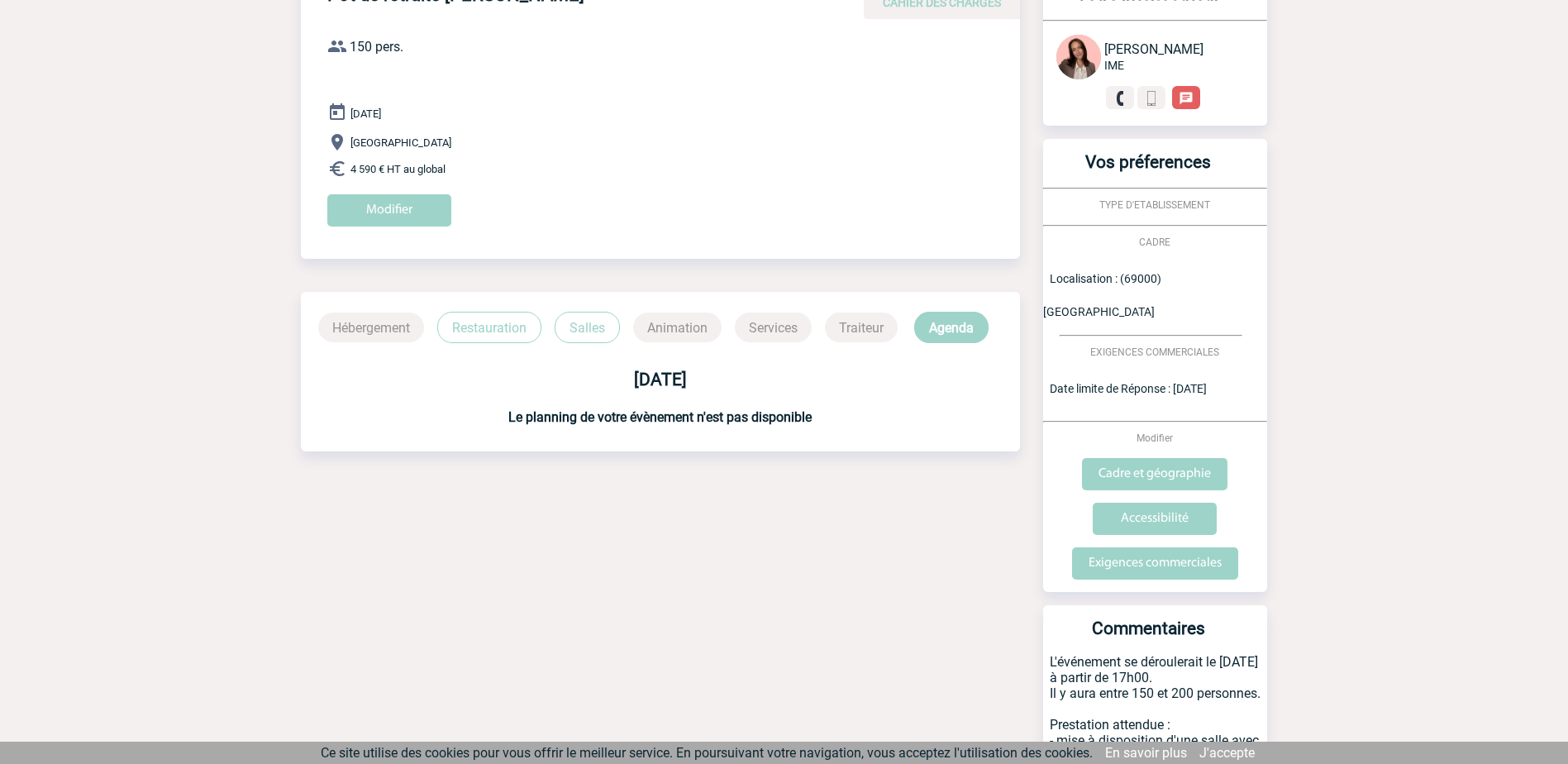
click at [585, 324] on p "Salles" at bounding box center [587, 327] width 65 height 31
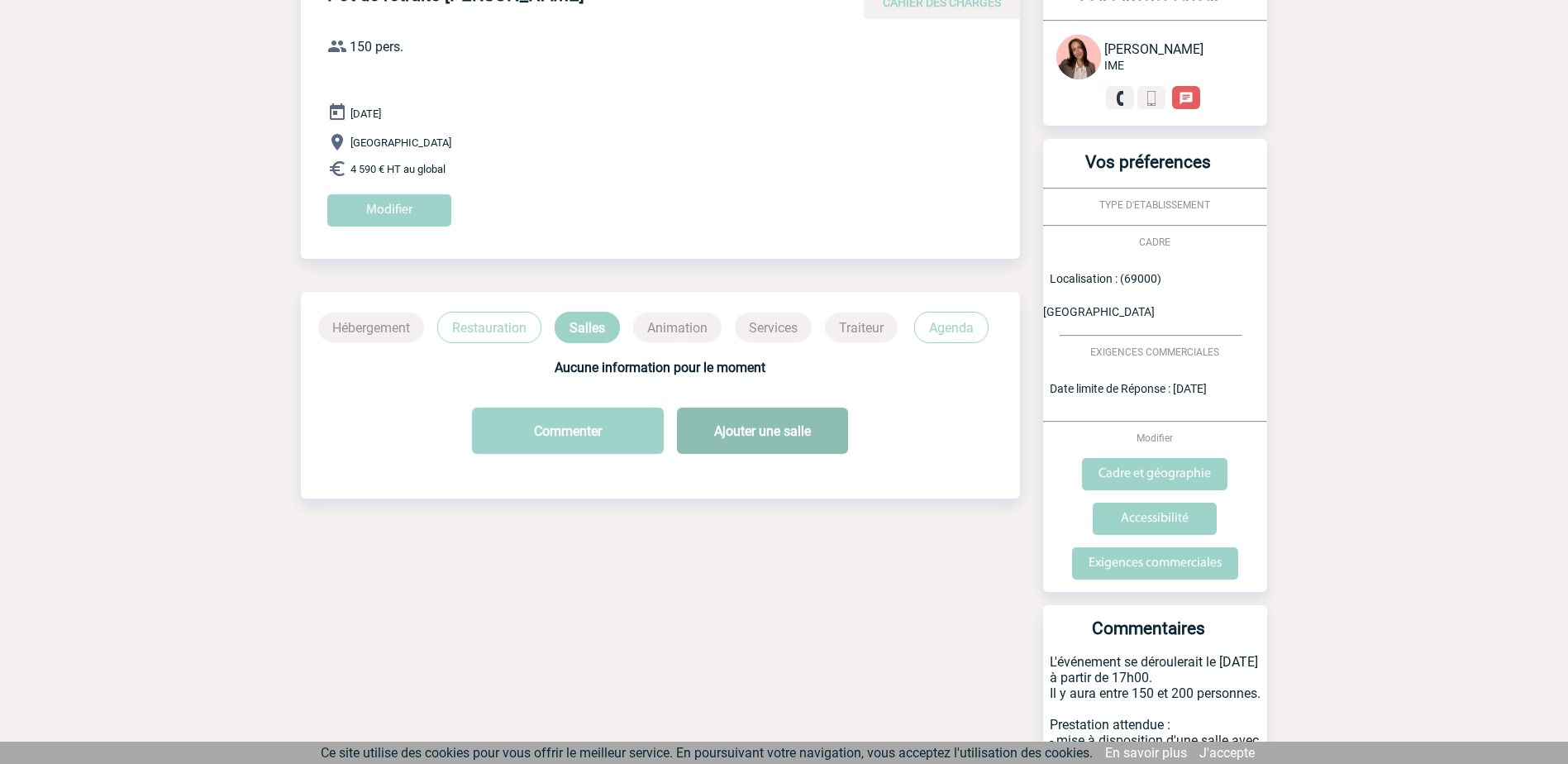
click at [758, 437] on button "Ajouter une salle" at bounding box center [762, 430] width 171 height 46
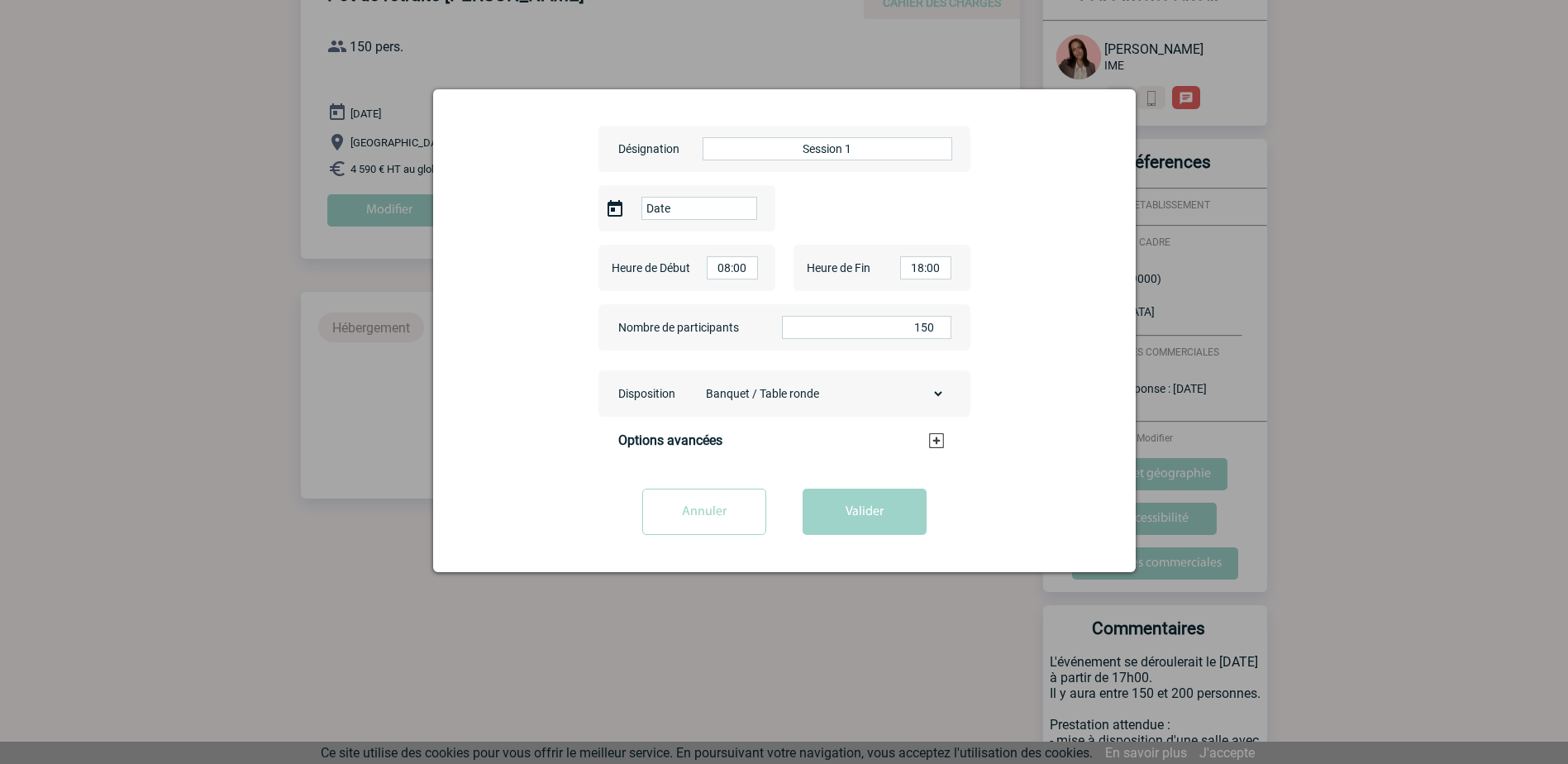
click at [871, 148] on input "Session 1" at bounding box center [827, 148] width 250 height 23
click at [688, 208] on input "Date" at bounding box center [699, 208] width 115 height 23
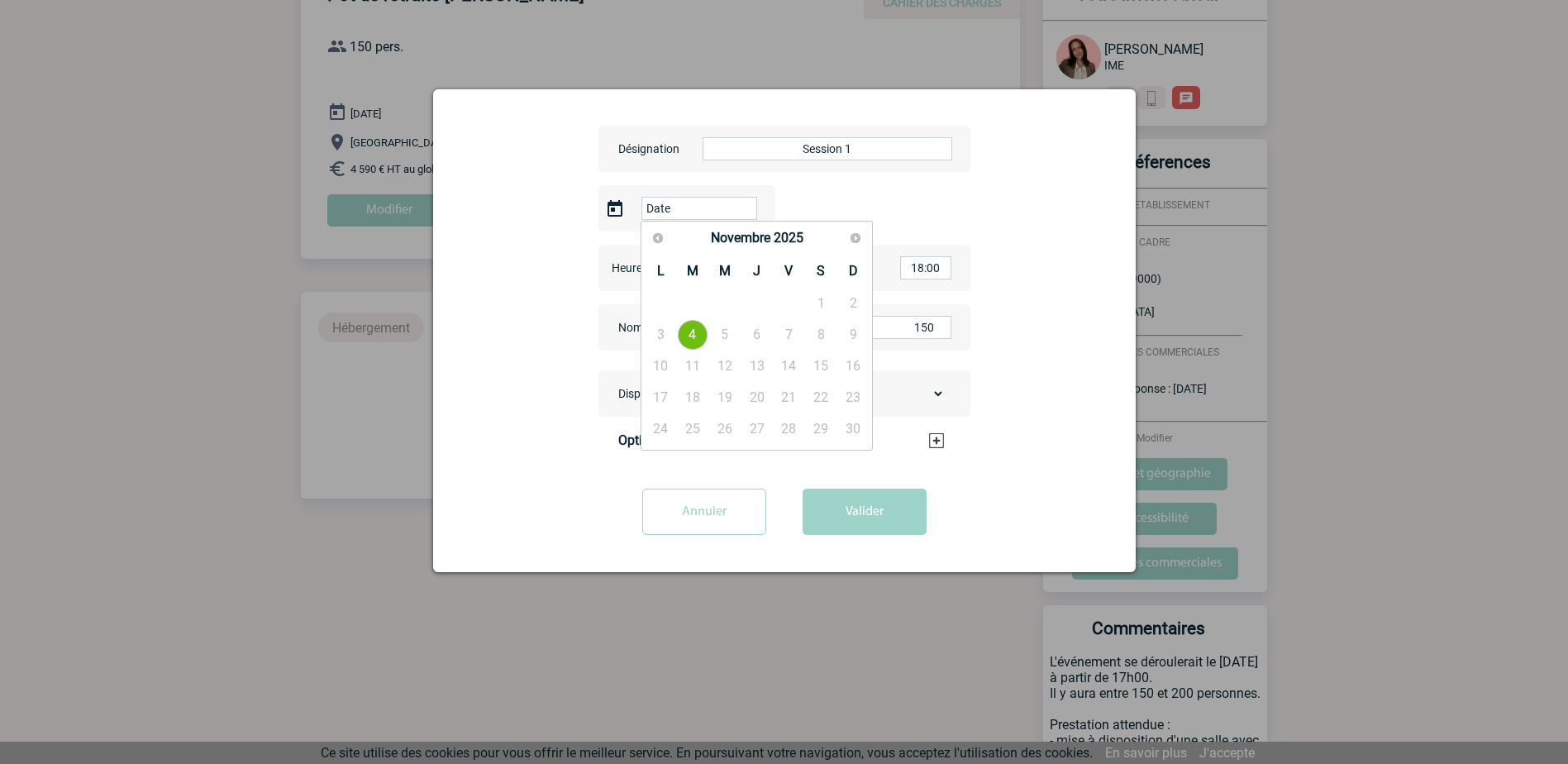
drag, startPoint x: 692, startPoint y: 330, endPoint x: 814, endPoint y: 275, distance: 133.8
click at [693, 329] on link "4" at bounding box center [693, 335] width 30 height 29
type input "2025-11-04"
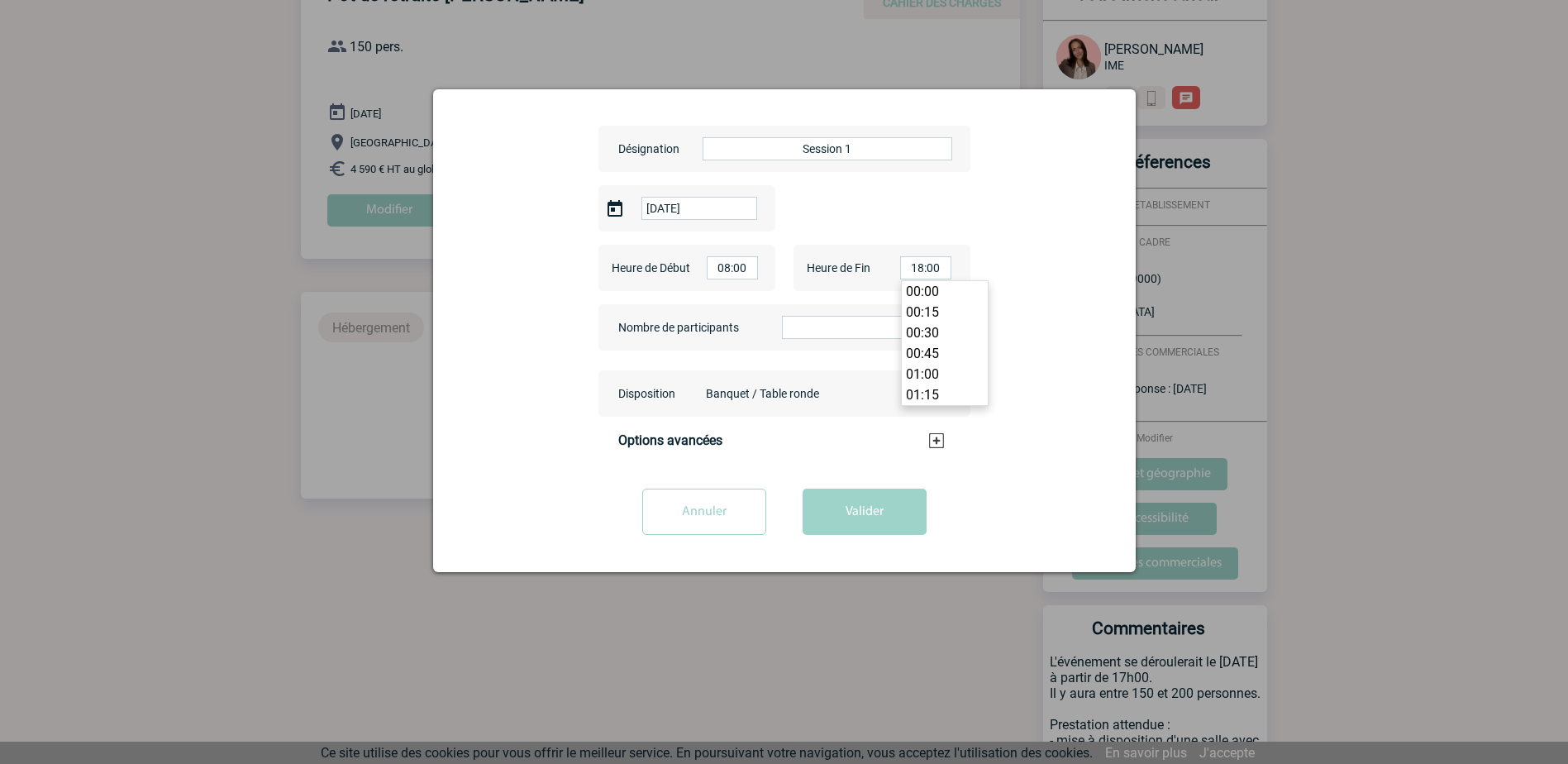
scroll to position [1467, 0]
drag, startPoint x: 904, startPoint y: 266, endPoint x: 1110, endPoint y: 264, distance: 206.0
click at [1110, 264] on div "Désignation Session 1 2025-11-04 Heure de Début 08:00 Heure de Fin 18:00 Nombre…" at bounding box center [784, 329] width 661 height 437
click at [941, 309] on li "17:00" at bounding box center [944, 312] width 86 height 21
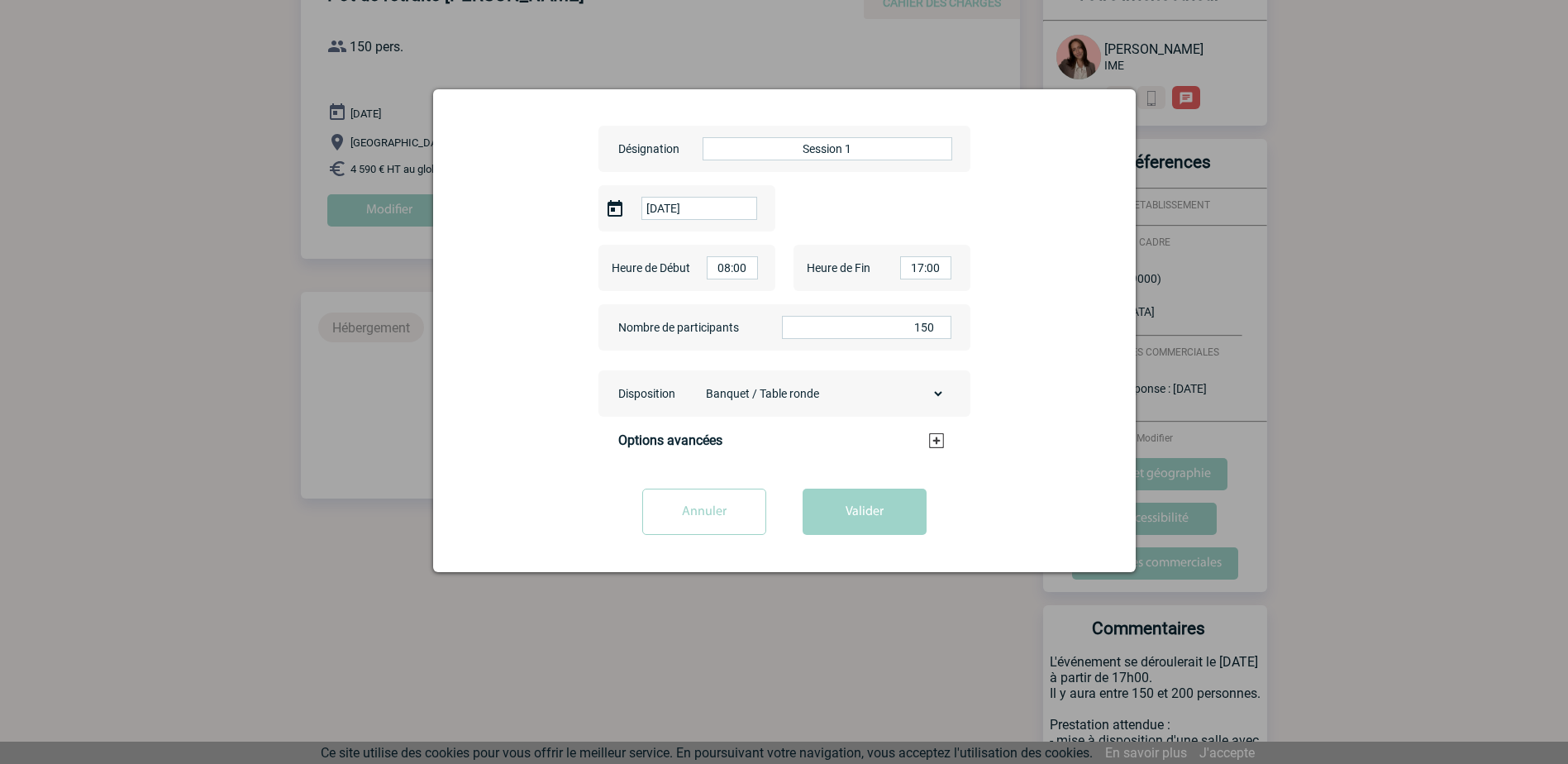
drag, startPoint x: 944, startPoint y: 267, endPoint x: 878, endPoint y: 264, distance: 66.1
click at [878, 264] on div "Heure de Fin 17:00" at bounding box center [882, 267] width 177 height 46
type input "20:00"
drag, startPoint x: 745, startPoint y: 260, endPoint x: 667, endPoint y: 246, distance: 79.2
click at [667, 246] on div "Heure de Début 08:00" at bounding box center [686, 267] width 177 height 46
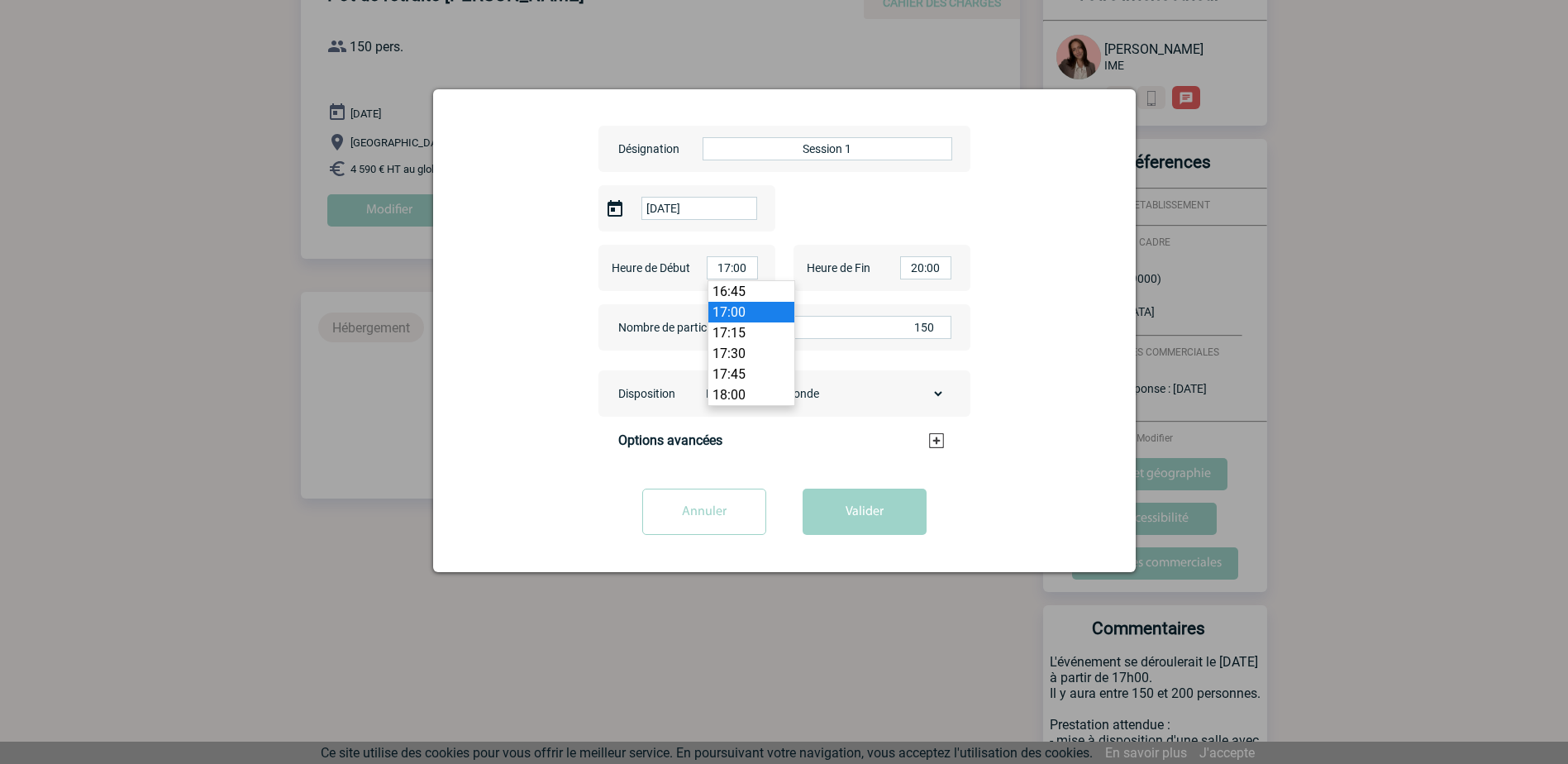
type input "17:00"
click at [916, 398] on select "Banquet / Table ronde U Théâtre Classe Cabaret / Demi-lune Cocktail Board" at bounding box center [822, 394] width 246 height 23
select select "7"
click at [699, 382] on select "Banquet / Table ronde U Théâtre Classe Cabaret / Demi-lune Cocktail Board" at bounding box center [822, 394] width 246 height 23
click at [934, 441] on h3 "Options avancées" at bounding box center [781, 441] width 326 height 16
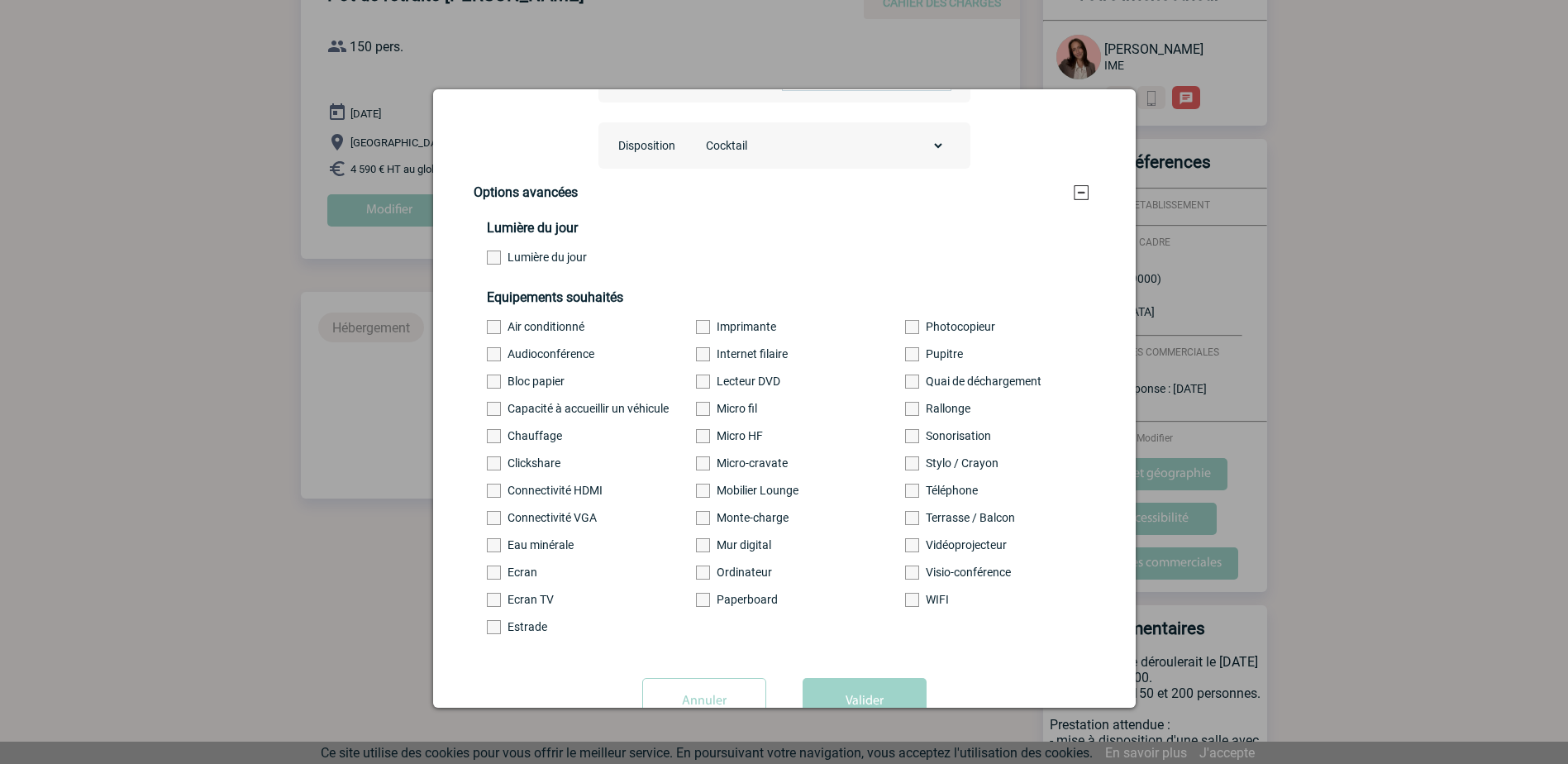
scroll to position [312, 0]
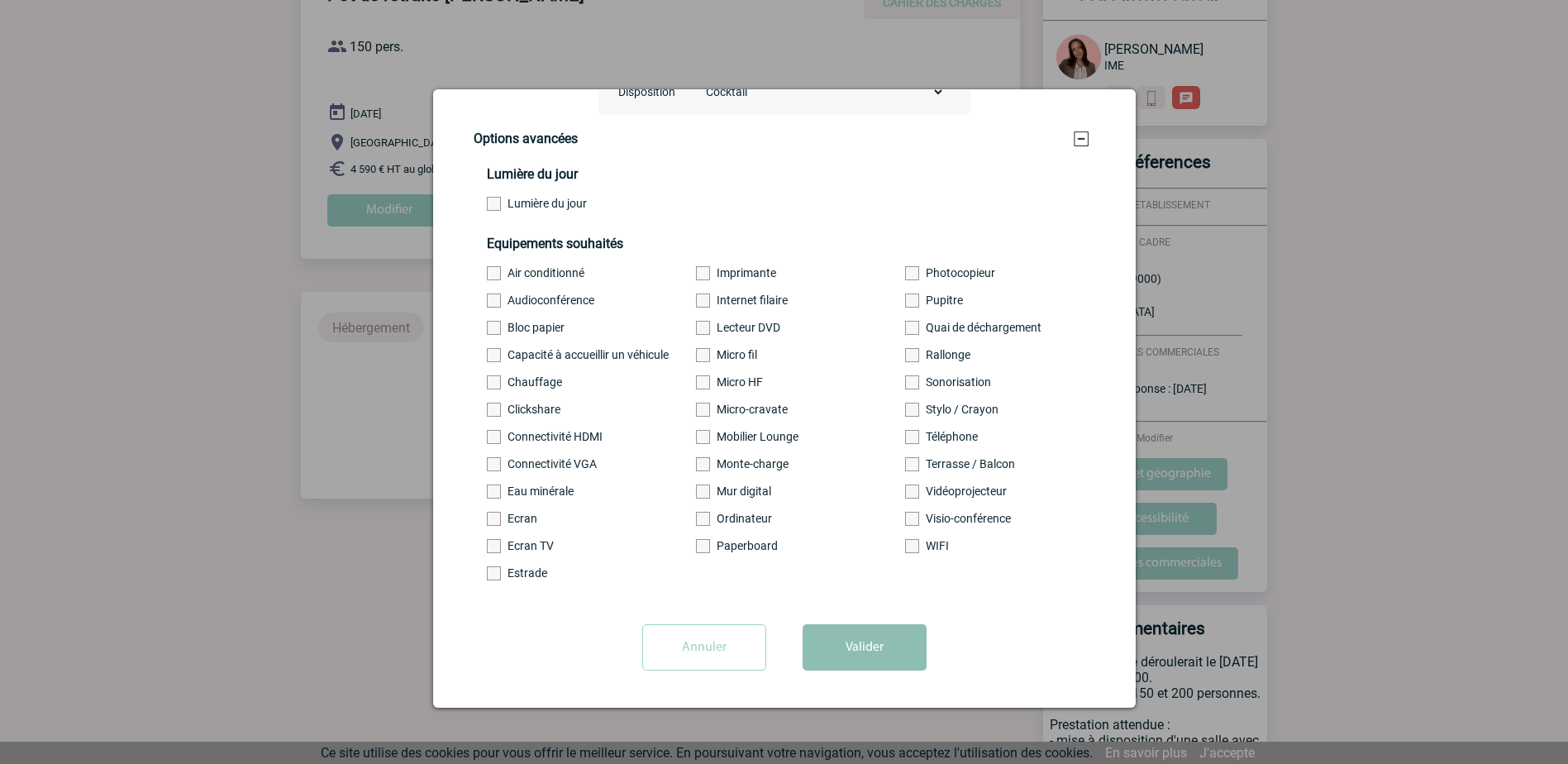
click at [880, 647] on button "Valider" at bounding box center [864, 647] width 124 height 46
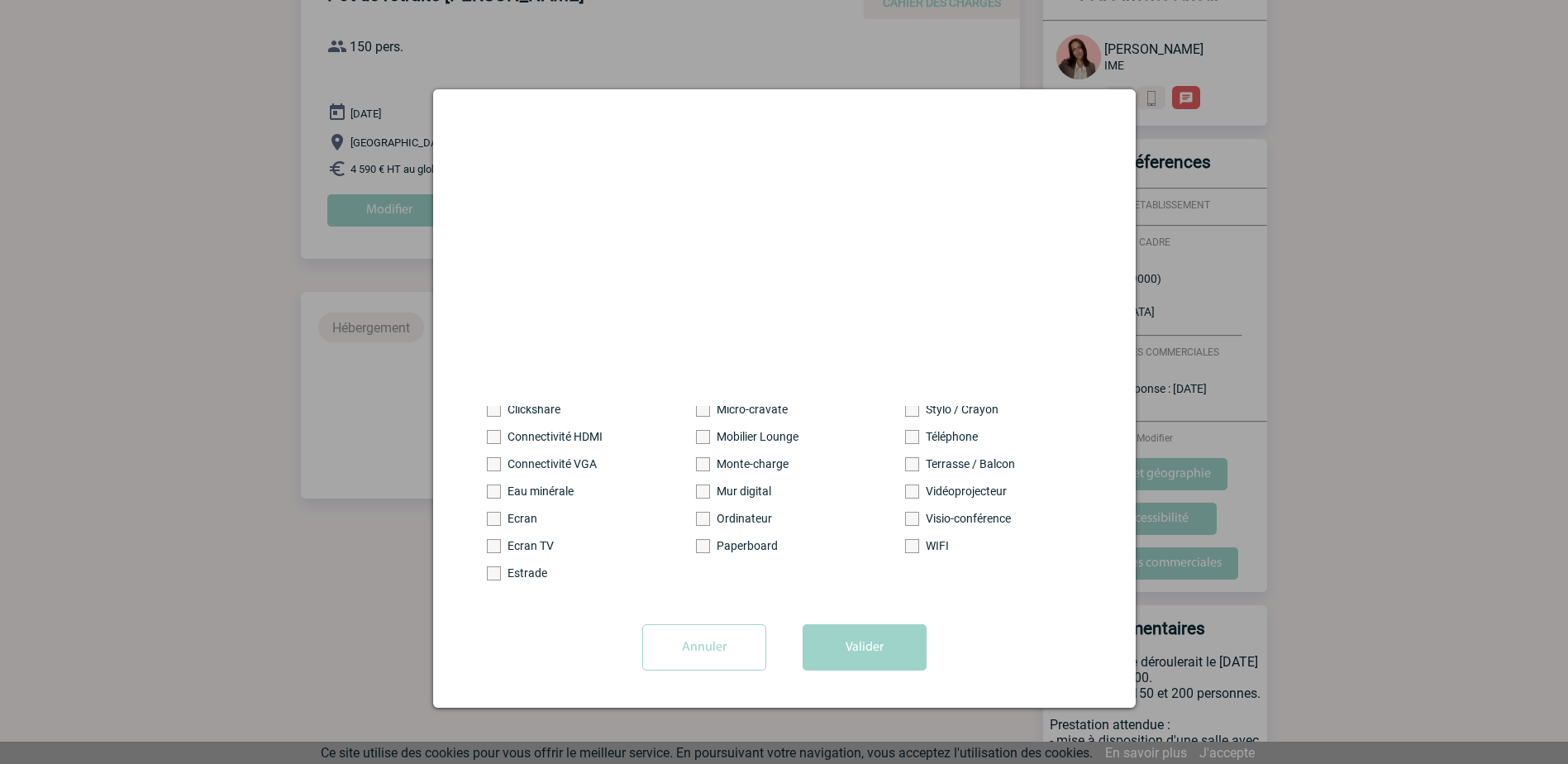
scroll to position [0, 0]
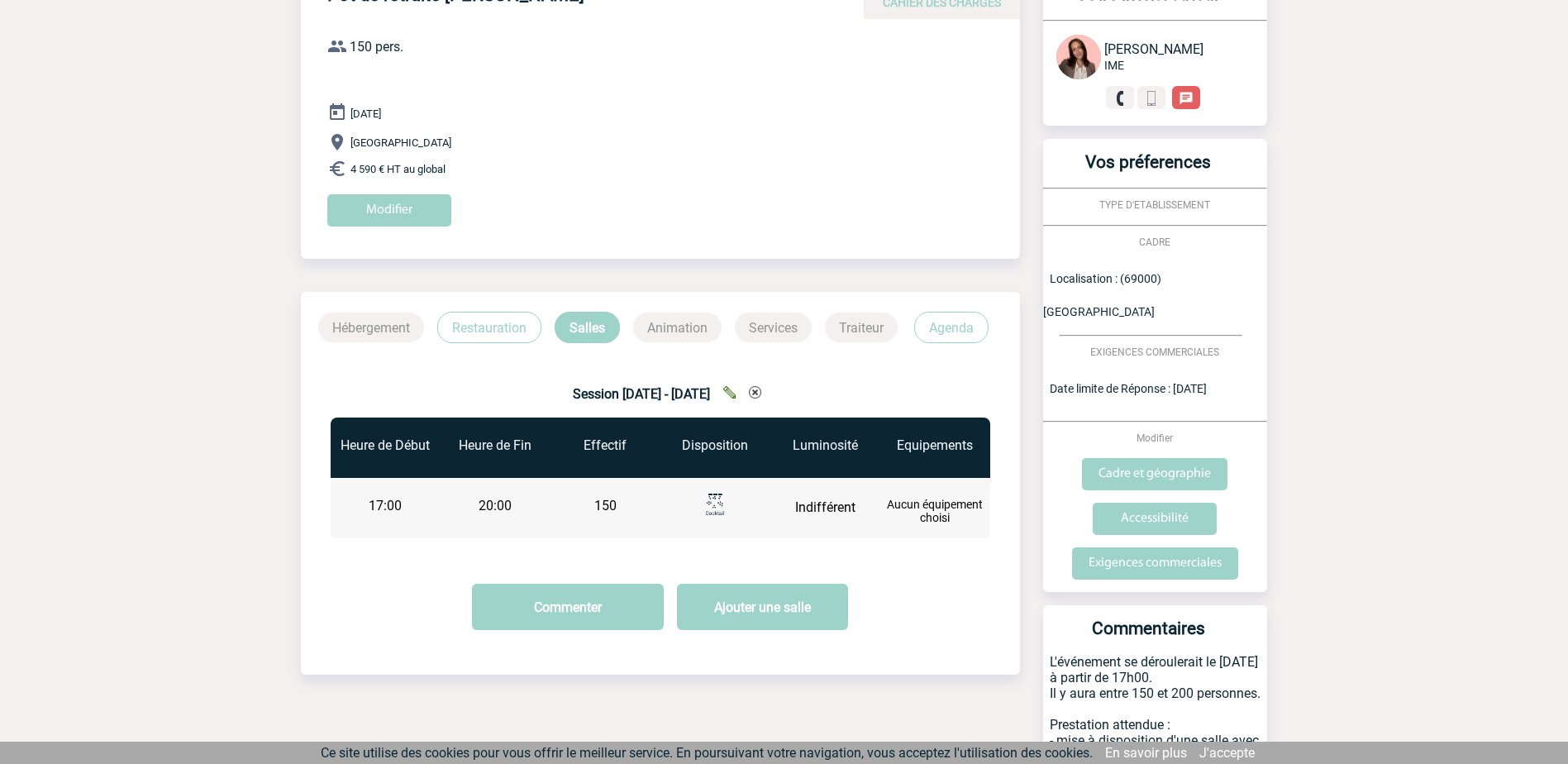
click at [856, 326] on p "Traiteur" at bounding box center [862, 327] width 73 height 29
click at [494, 326] on p "Restauration" at bounding box center [489, 327] width 104 height 31
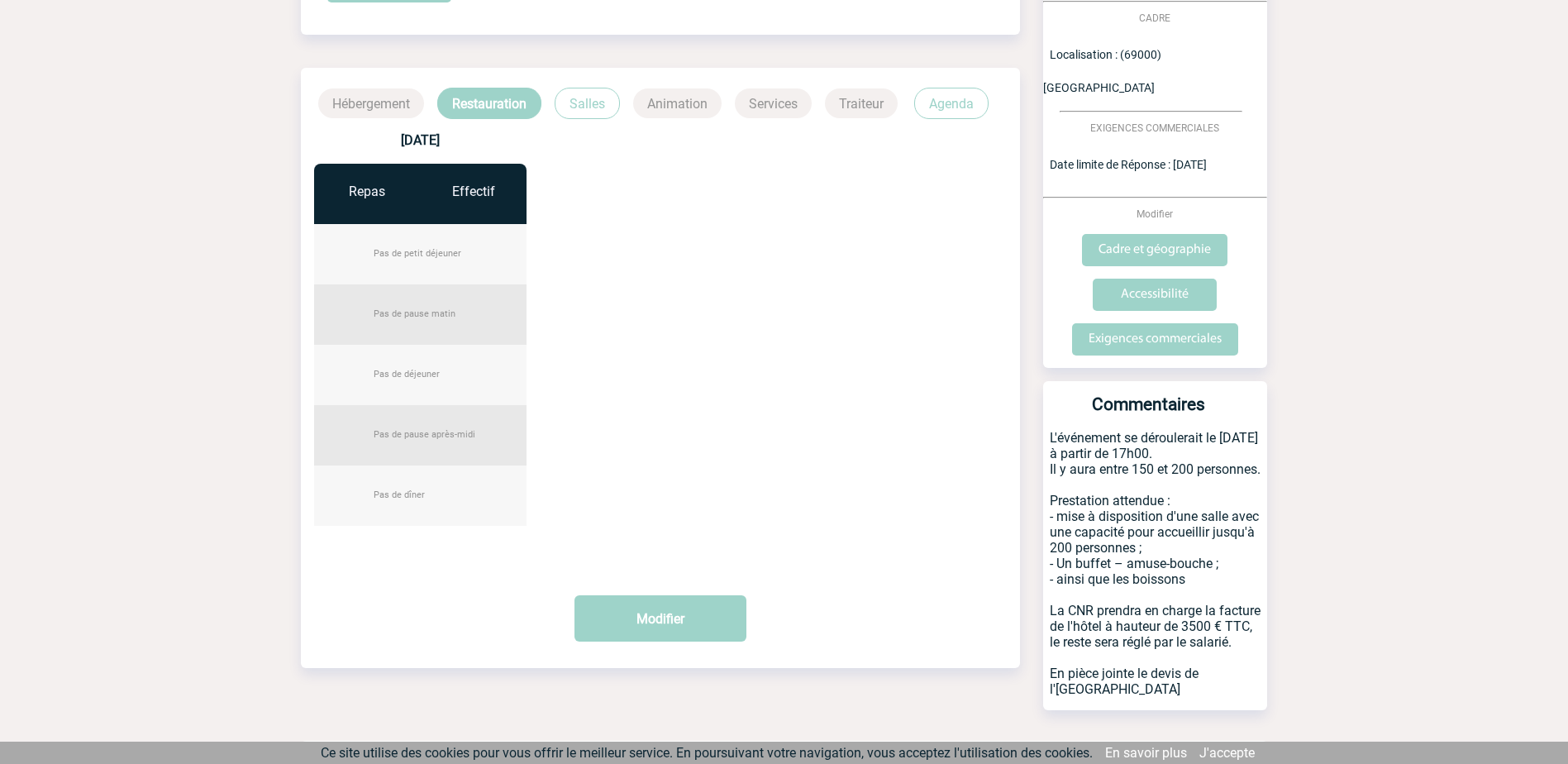
scroll to position [376, 0]
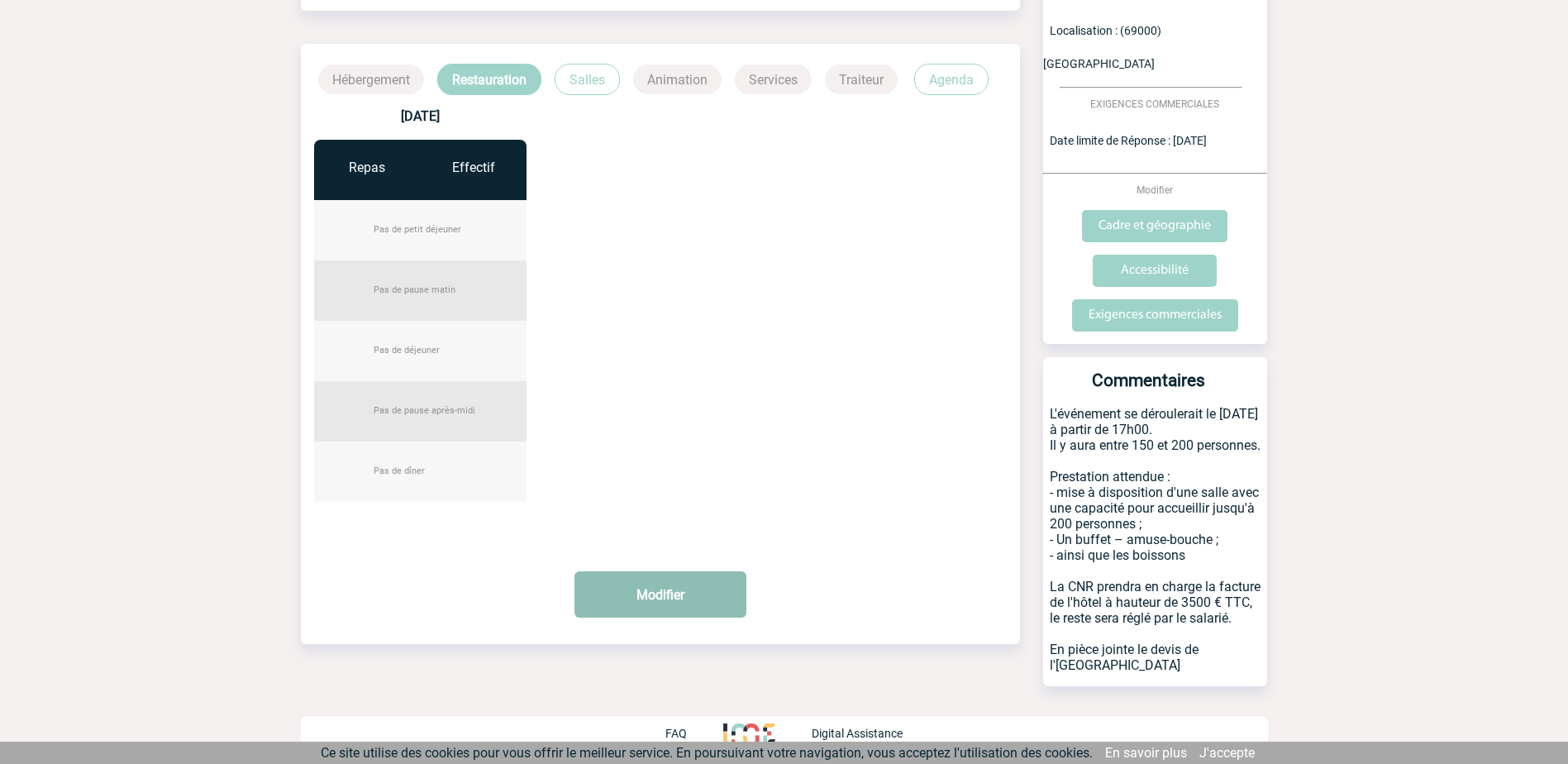
click at [635, 592] on button "Modifier" at bounding box center [660, 594] width 172 height 46
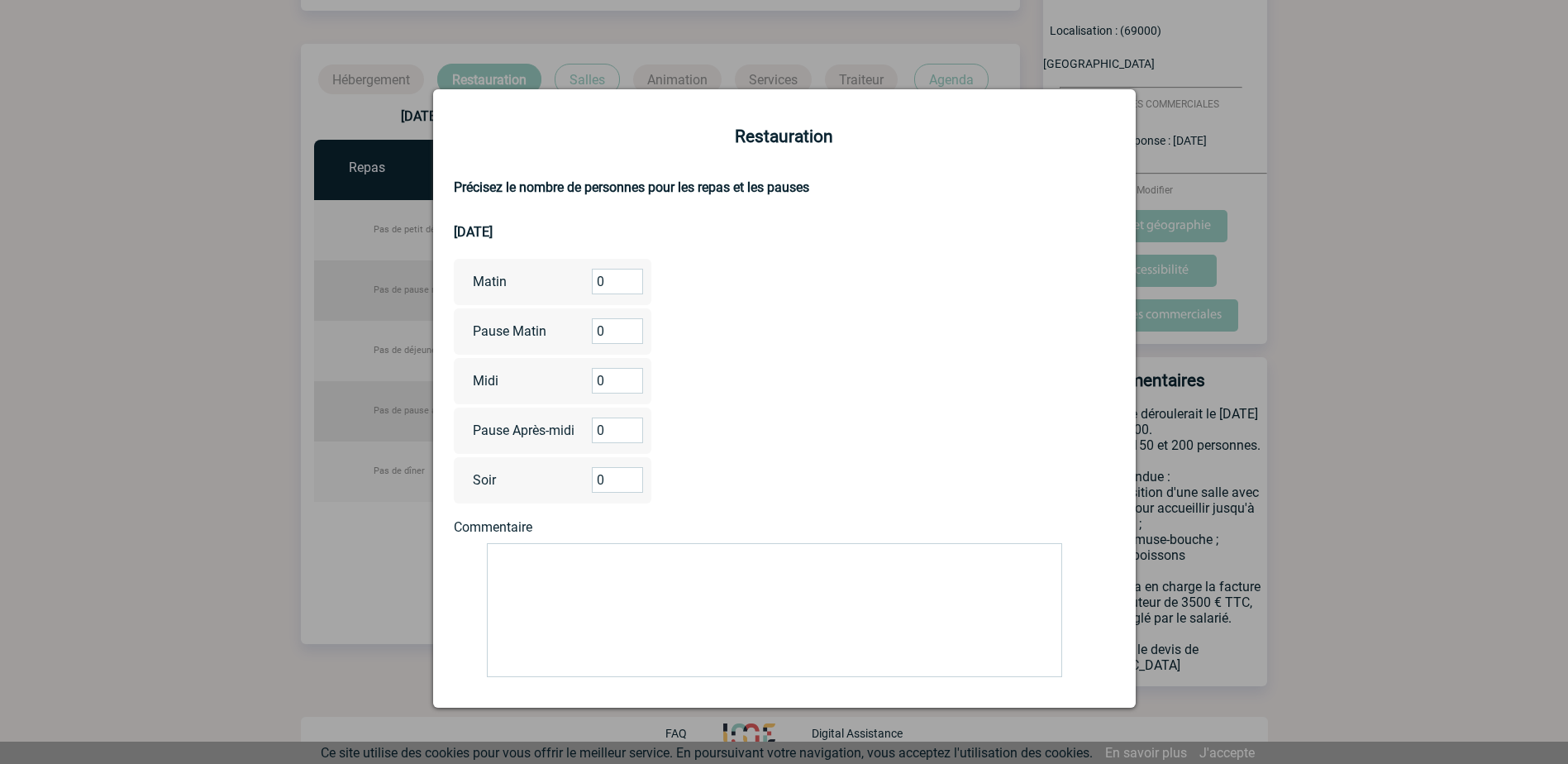
click at [576, 578] on textarea at bounding box center [775, 610] width 576 height 134
drag, startPoint x: 618, startPoint y: 475, endPoint x: 569, endPoint y: 475, distance: 49.0
click at [569, 475] on div "Soir 0" at bounding box center [552, 480] width 198 height 46
type input "150"
click at [622, 560] on textarea at bounding box center [775, 610] width 576 height 134
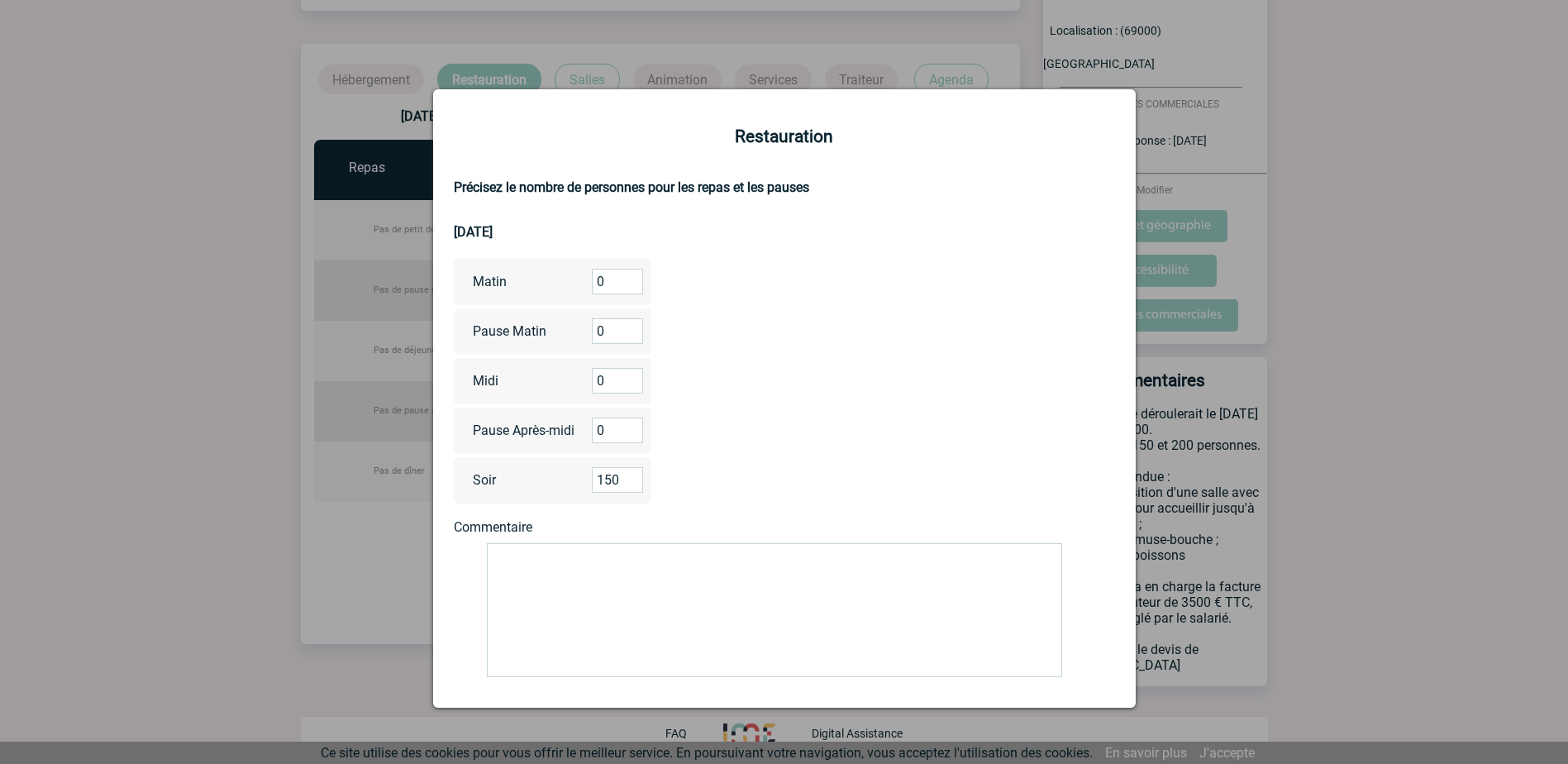
type textarea "é"
type textarea "z"
type textarea "é"
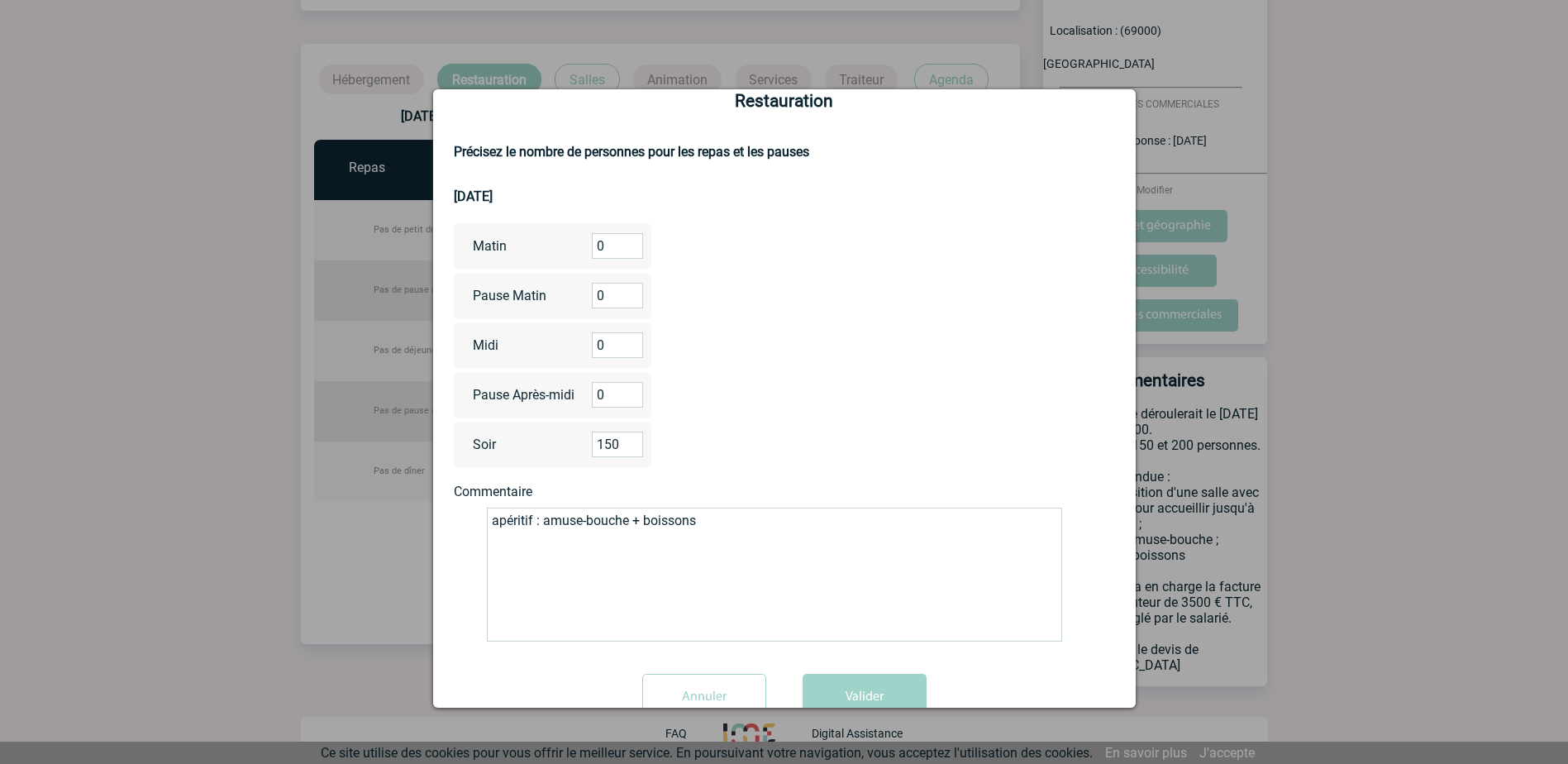
scroll to position [86, 0]
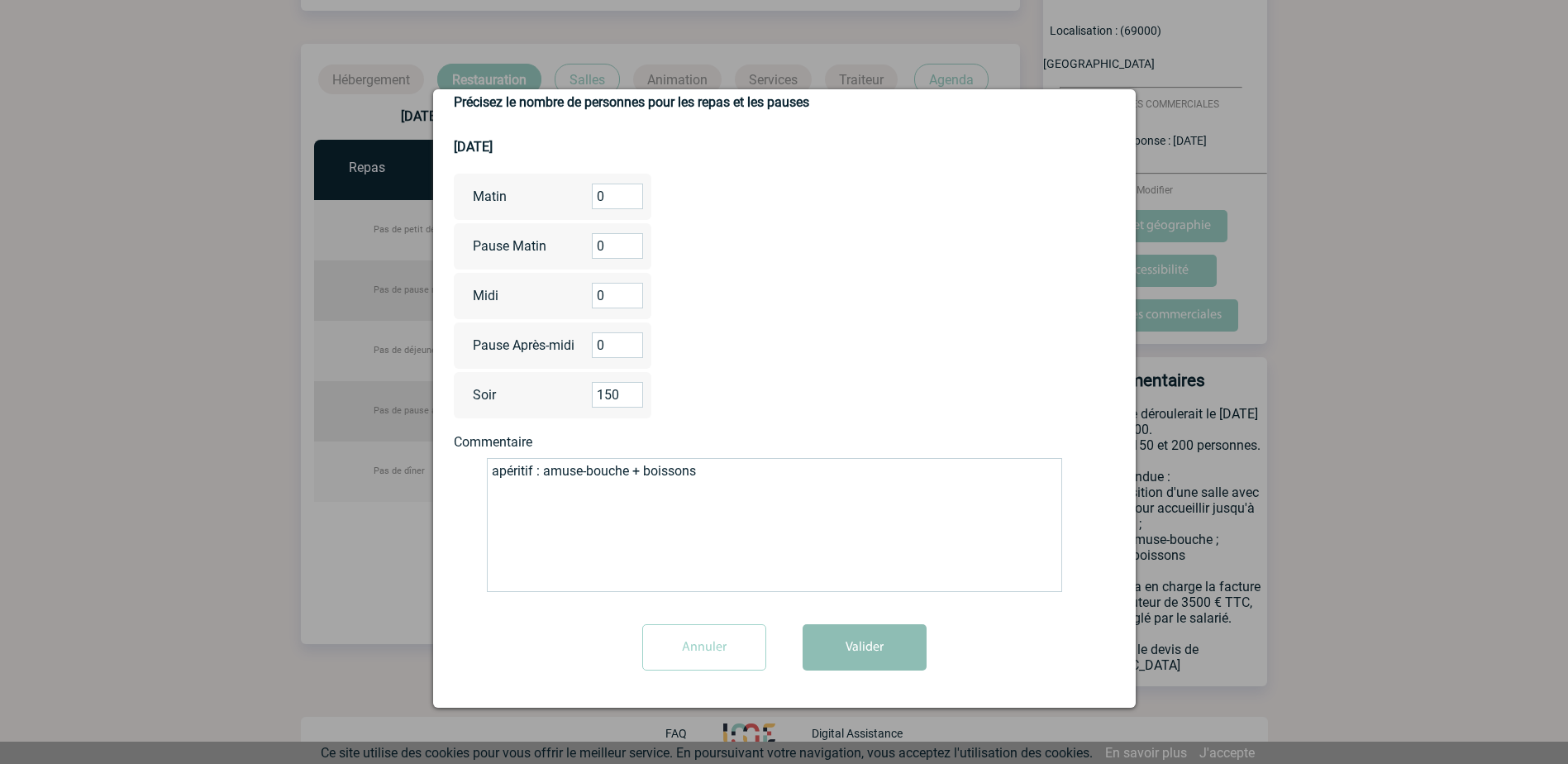
type textarea "apéritif : amuse-bouche + boissons"
click at [877, 658] on button "Valider" at bounding box center [864, 647] width 124 height 46
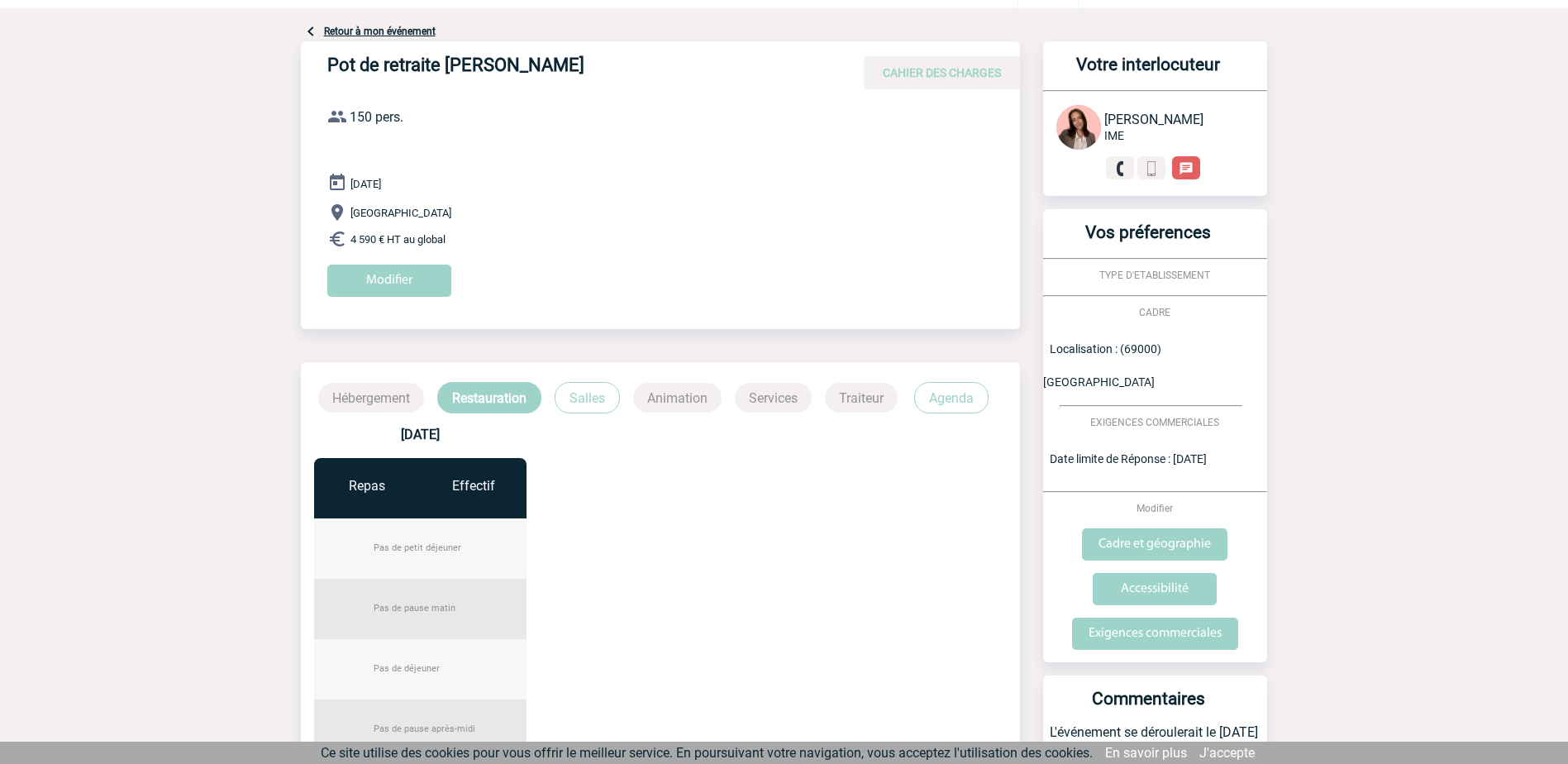
scroll to position [0, 0]
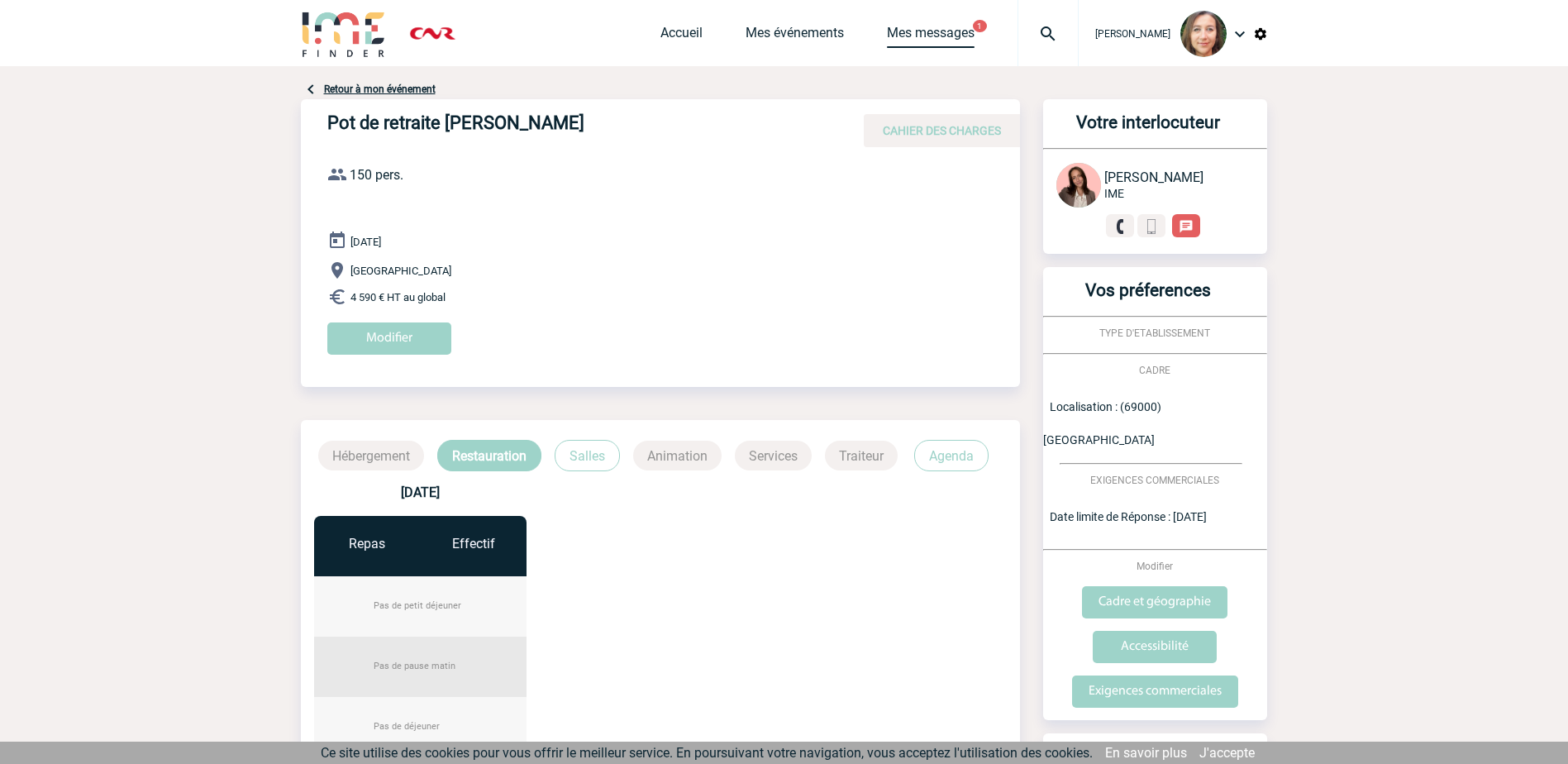
drag, startPoint x: 915, startPoint y: 29, endPoint x: 925, endPoint y: 33, distance: 10.8
click at [915, 30] on link "Mes messages" at bounding box center [930, 36] width 88 height 23
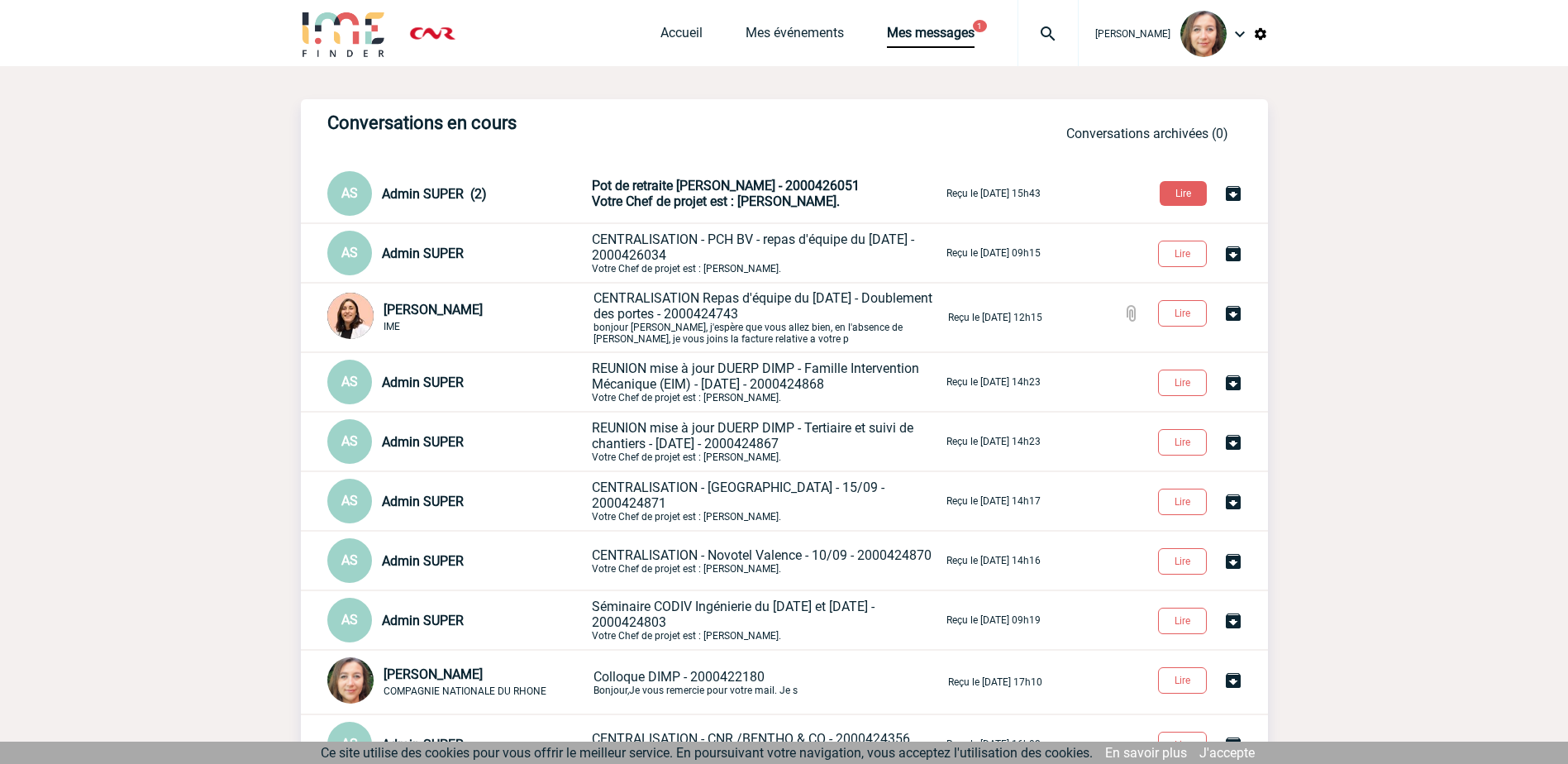
click at [695, 186] on span "Pot de retraite Didier JIMENEZ - 2000426051" at bounding box center [725, 186] width 268 height 16
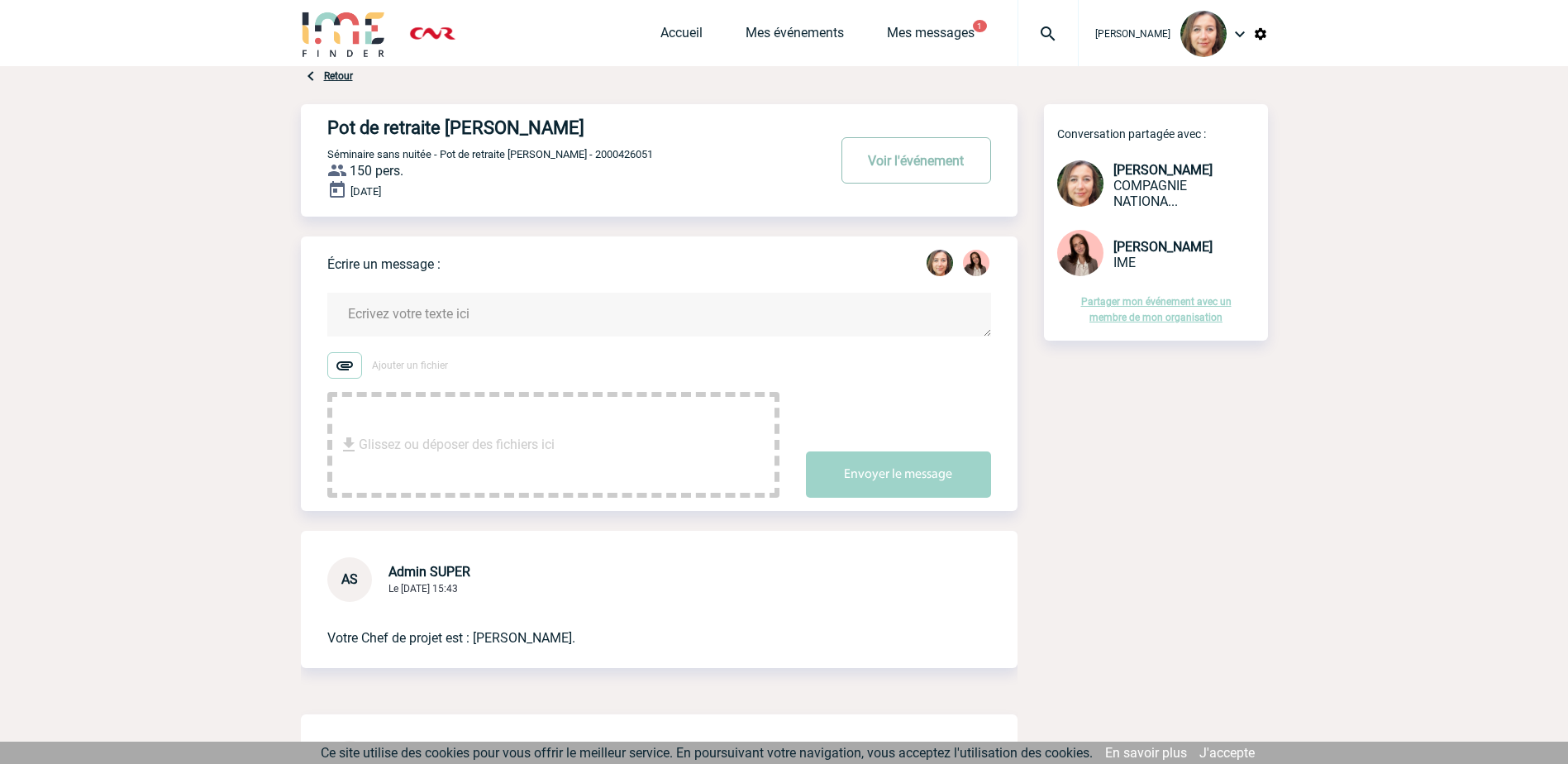
click at [928, 167] on button "Voir l'événement" at bounding box center [916, 160] width 150 height 46
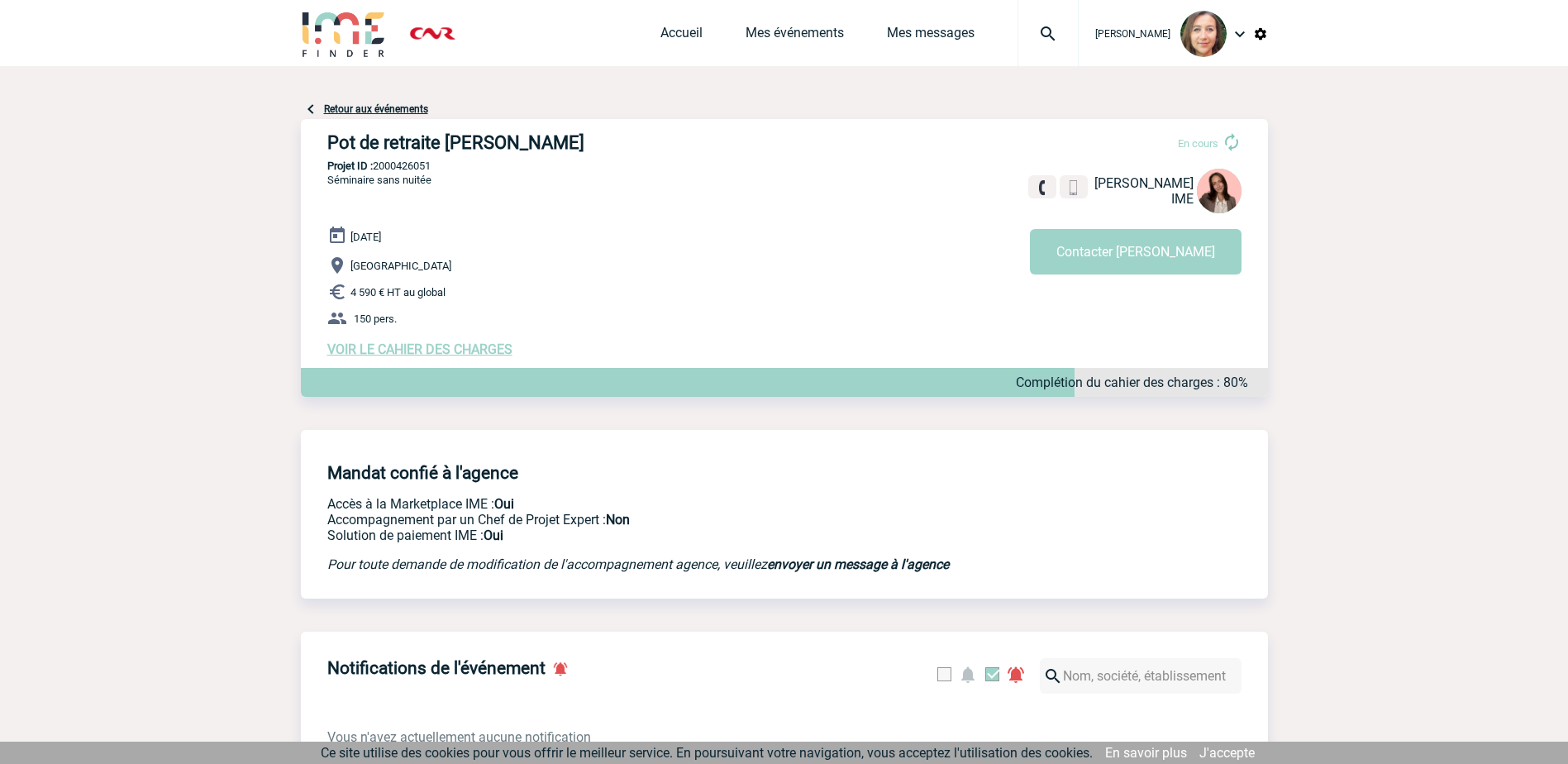
drag, startPoint x: 431, startPoint y: 350, endPoint x: 453, endPoint y: 348, distance: 22.1
click at [432, 350] on span "VOIR LE CAHIER DES CHARGES" at bounding box center [420, 349] width 185 height 16
